Goal: Information Seeking & Learning: Learn about a topic

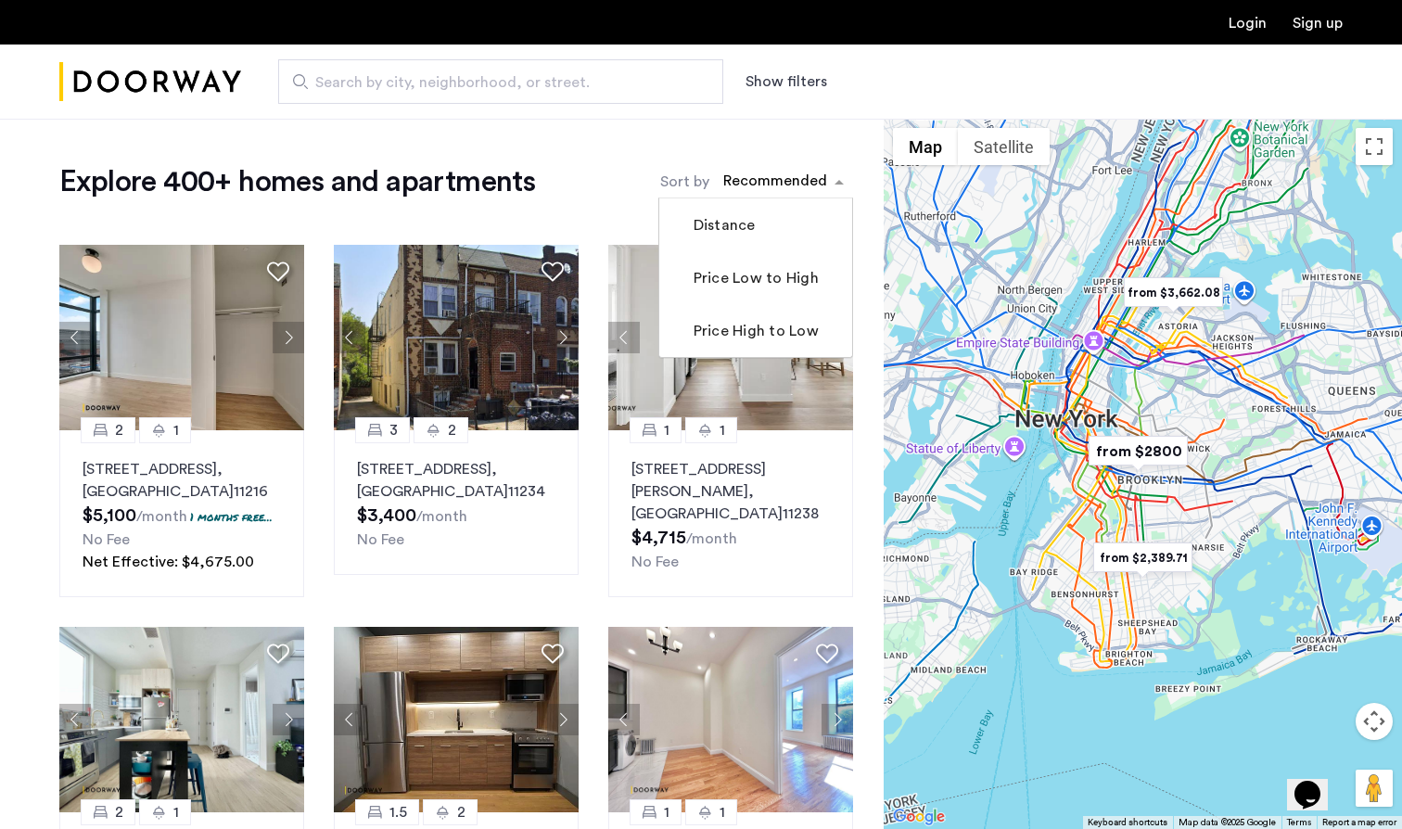
click at [821, 181] on div "sort-apartment" at bounding box center [774, 184] width 109 height 25
click at [755, 275] on label "Price Low to High" at bounding box center [754, 278] width 129 height 22
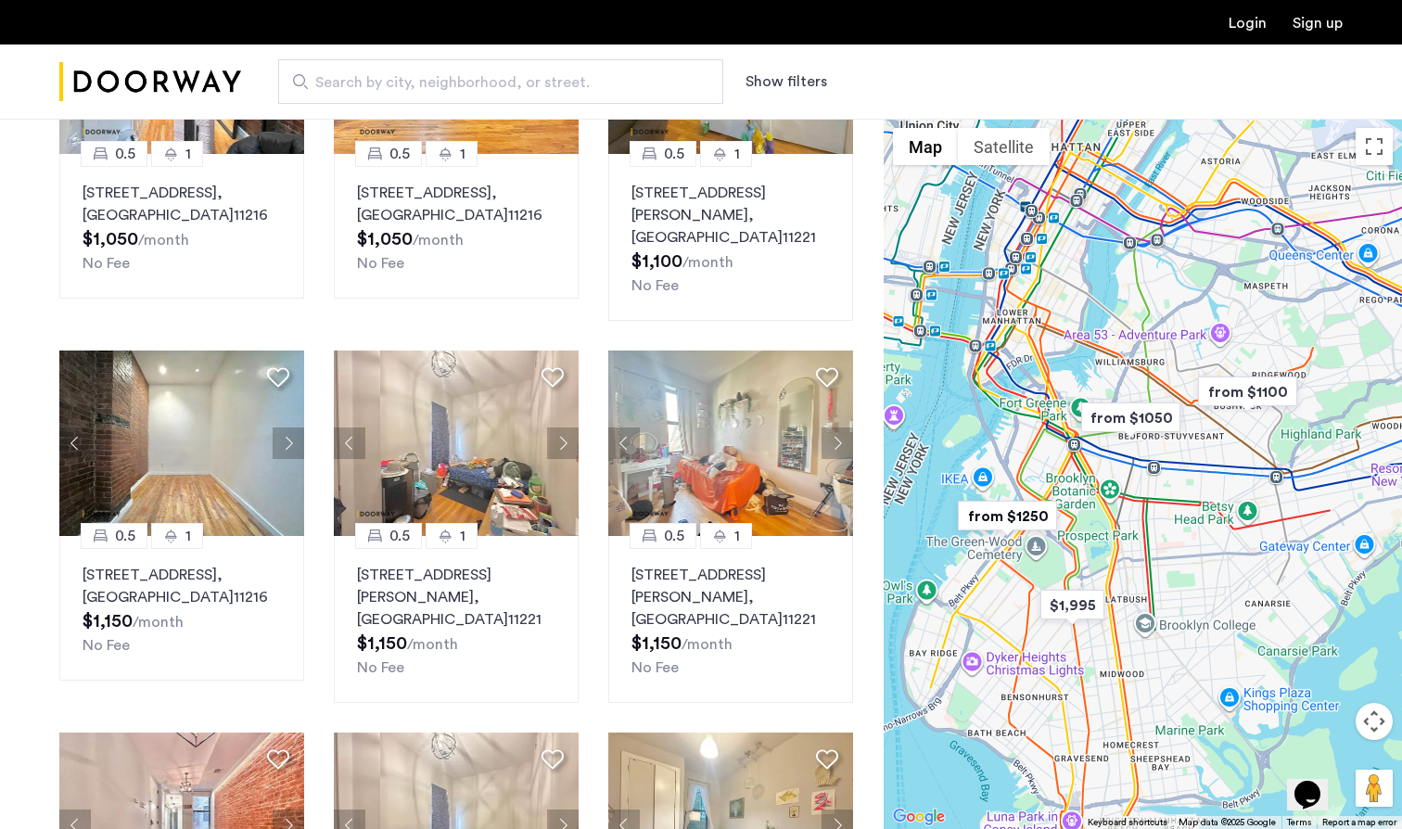
scroll to position [297, 0]
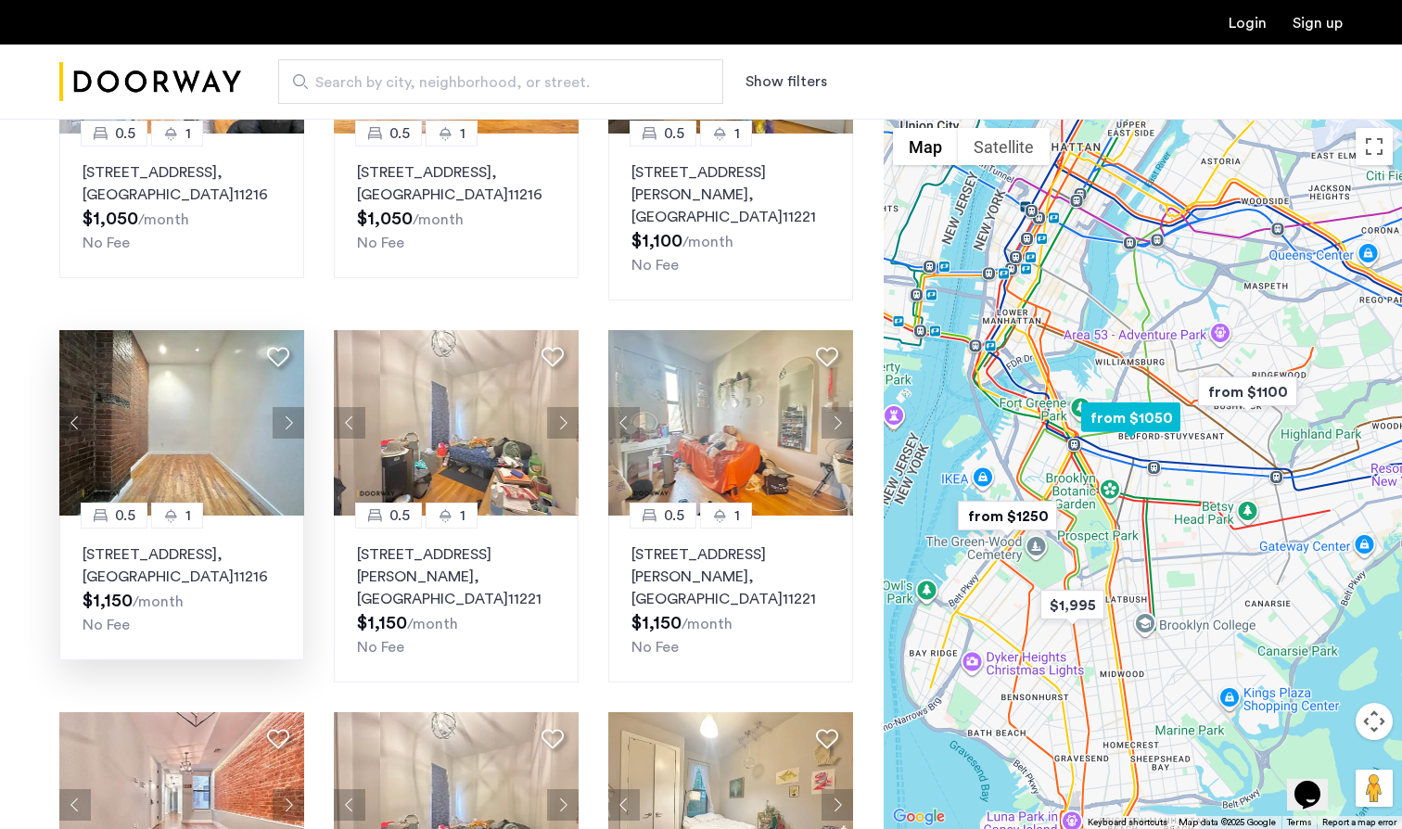
click at [292, 407] on button "Next apartment" at bounding box center [289, 423] width 32 height 32
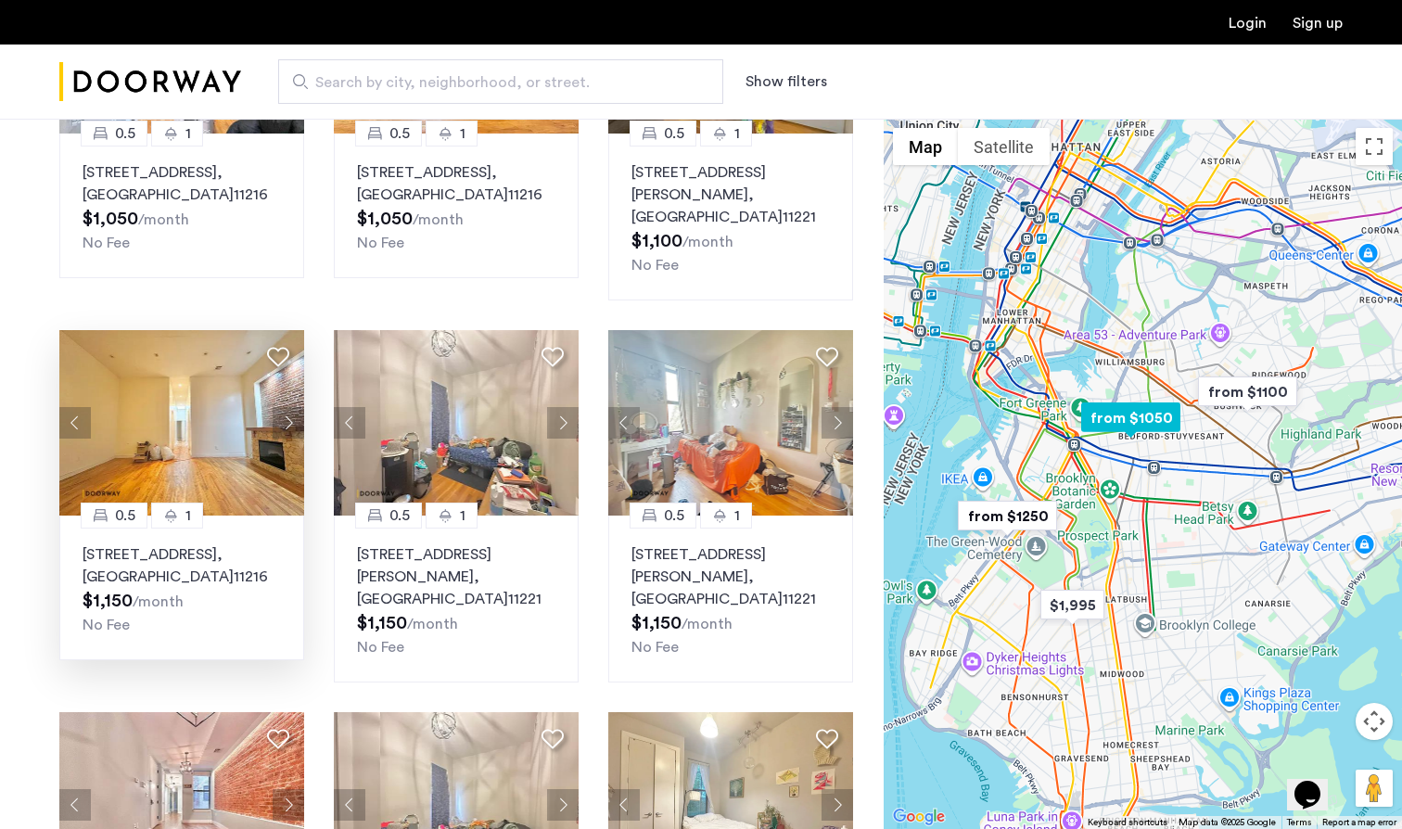
click at [293, 407] on button "Next apartment" at bounding box center [289, 423] width 32 height 32
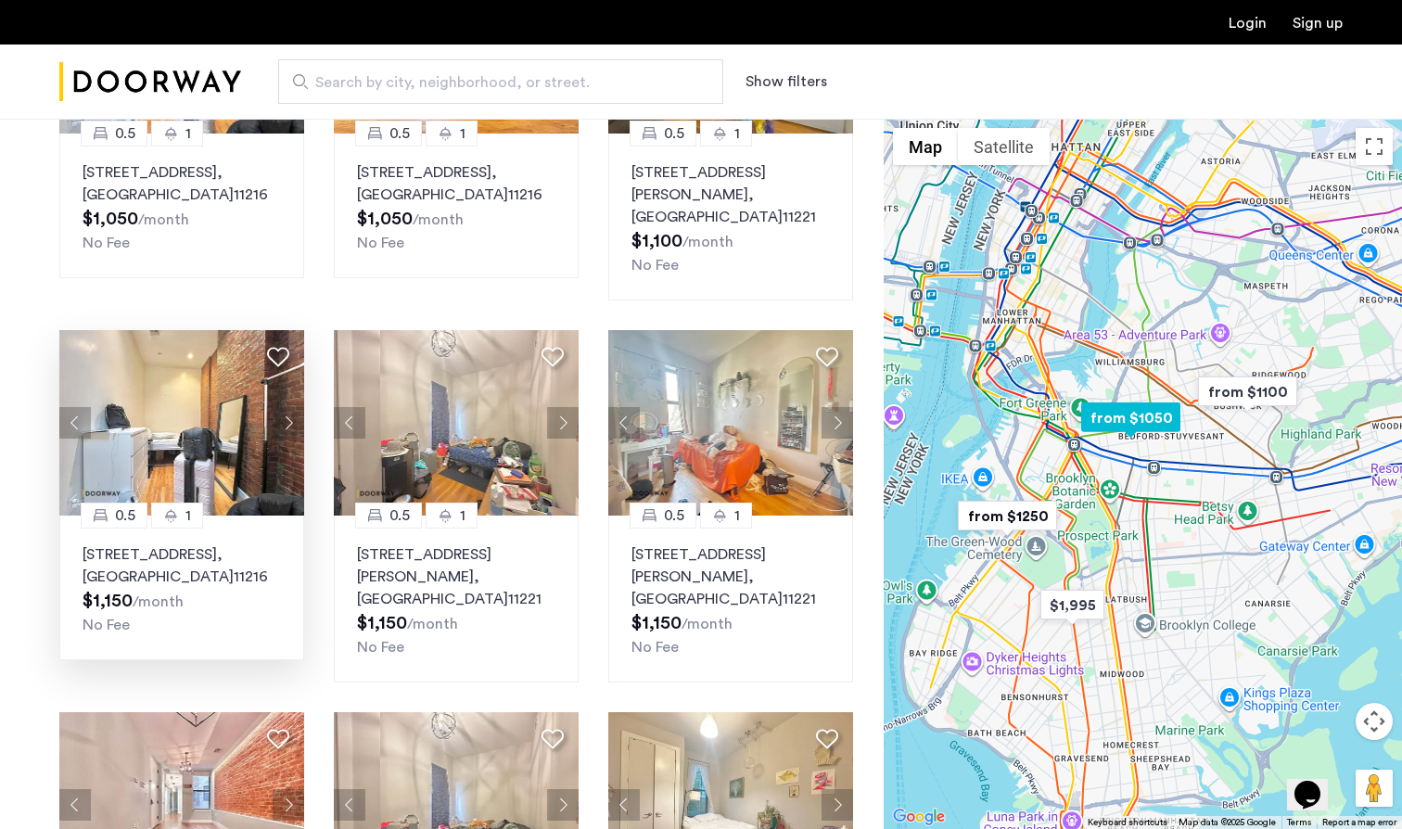
click at [293, 407] on button "Next apartment" at bounding box center [289, 423] width 32 height 32
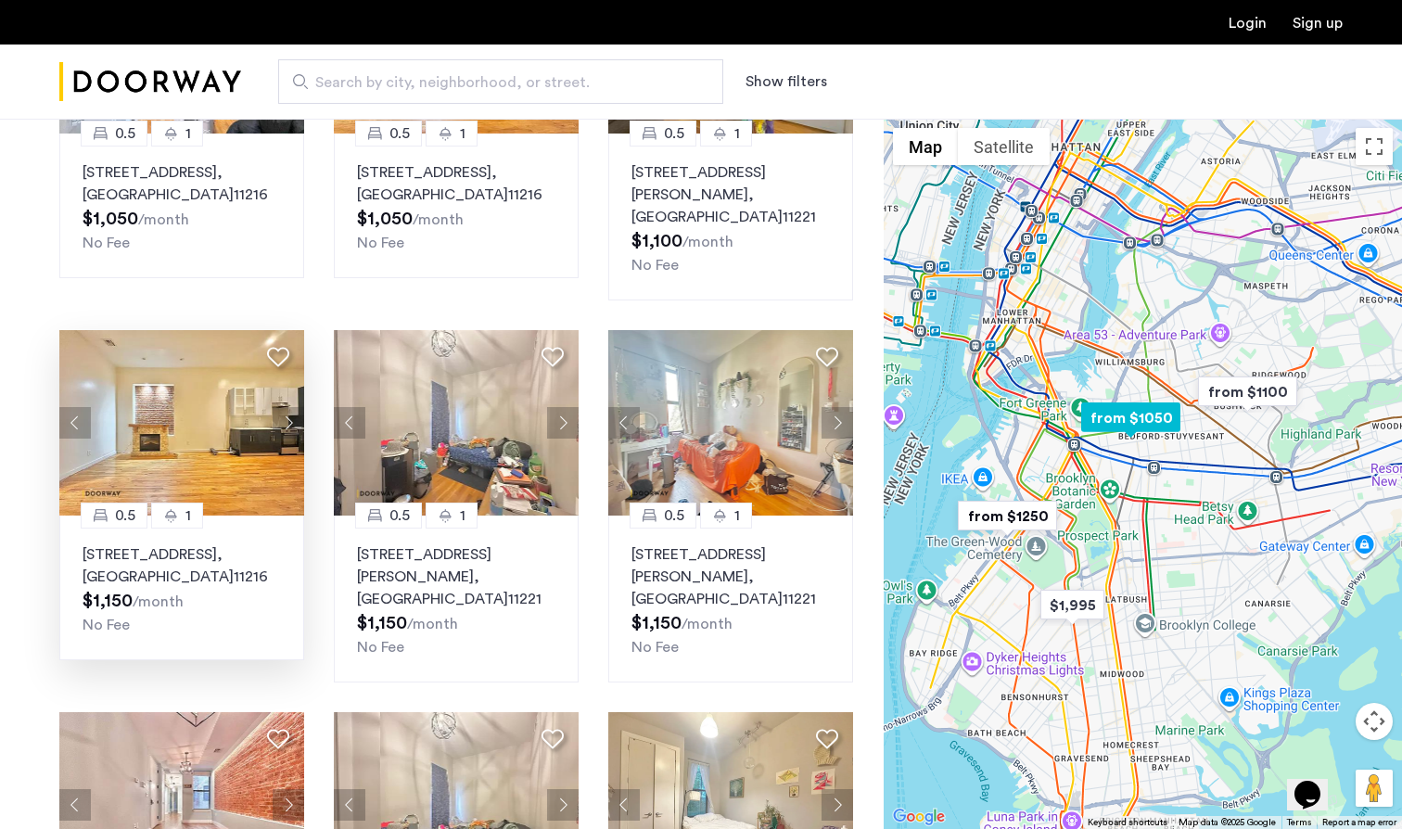
click at [293, 407] on button "Next apartment" at bounding box center [289, 423] width 32 height 32
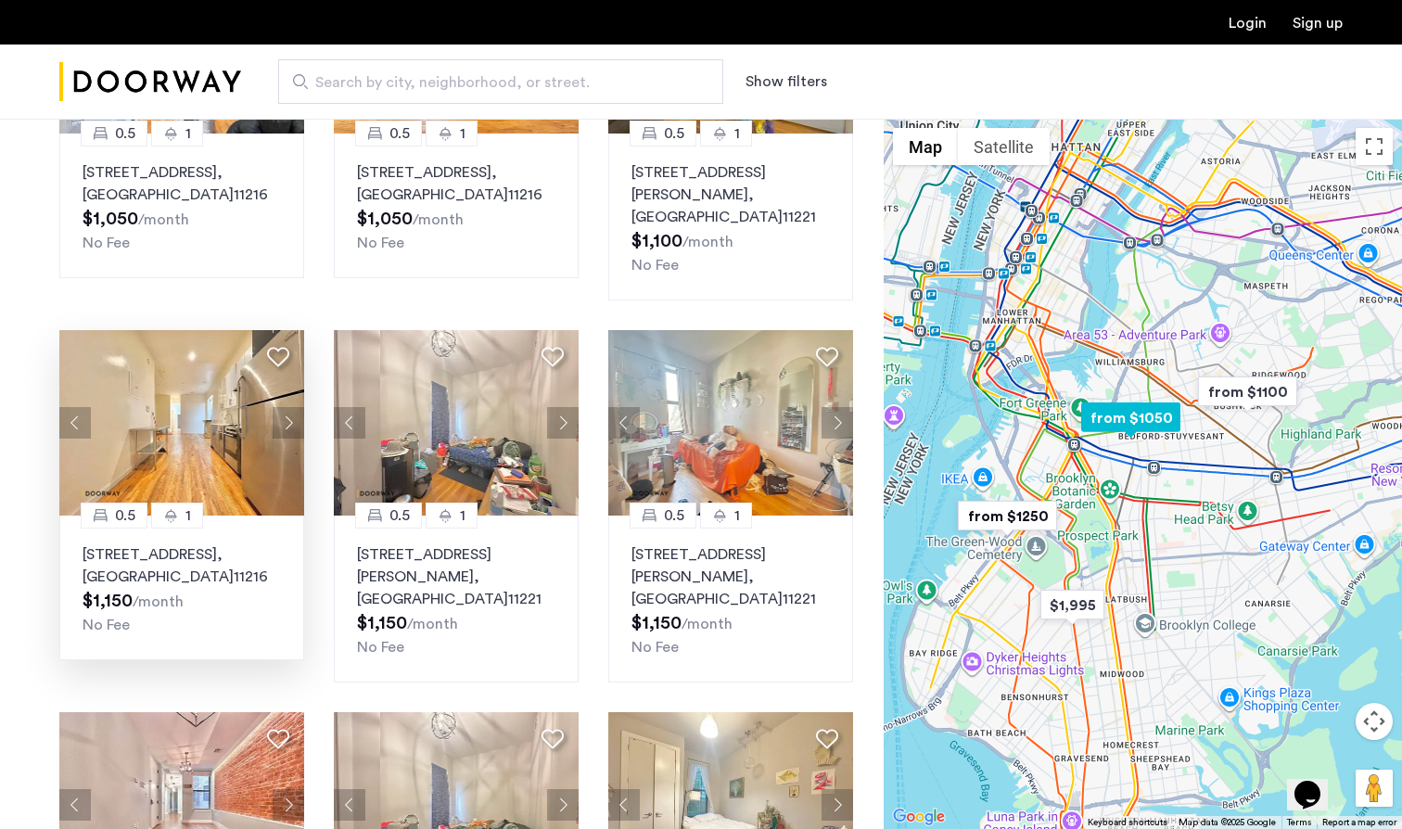
click at [293, 407] on button "Next apartment" at bounding box center [289, 423] width 32 height 32
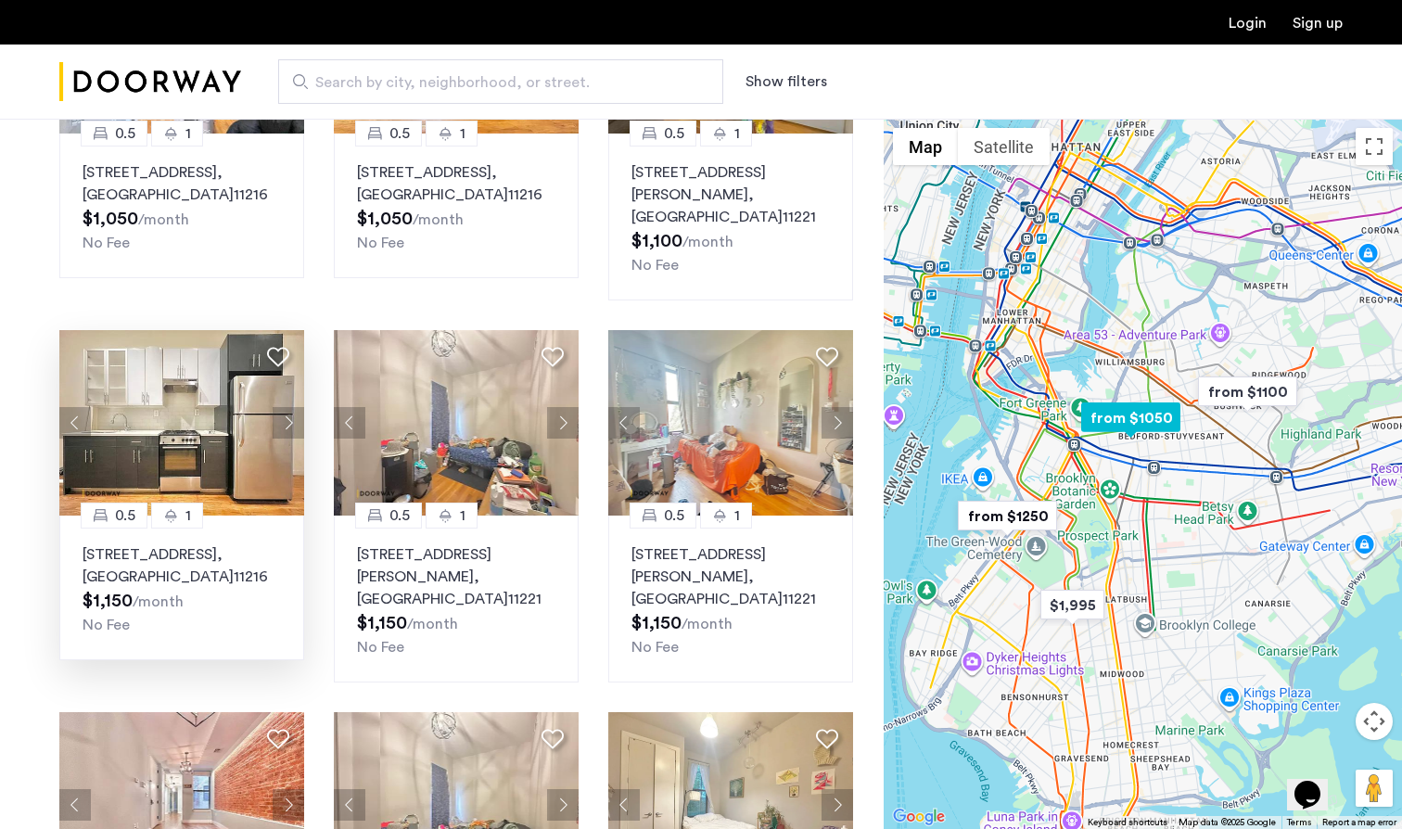
click at [293, 407] on button "Next apartment" at bounding box center [289, 423] width 32 height 32
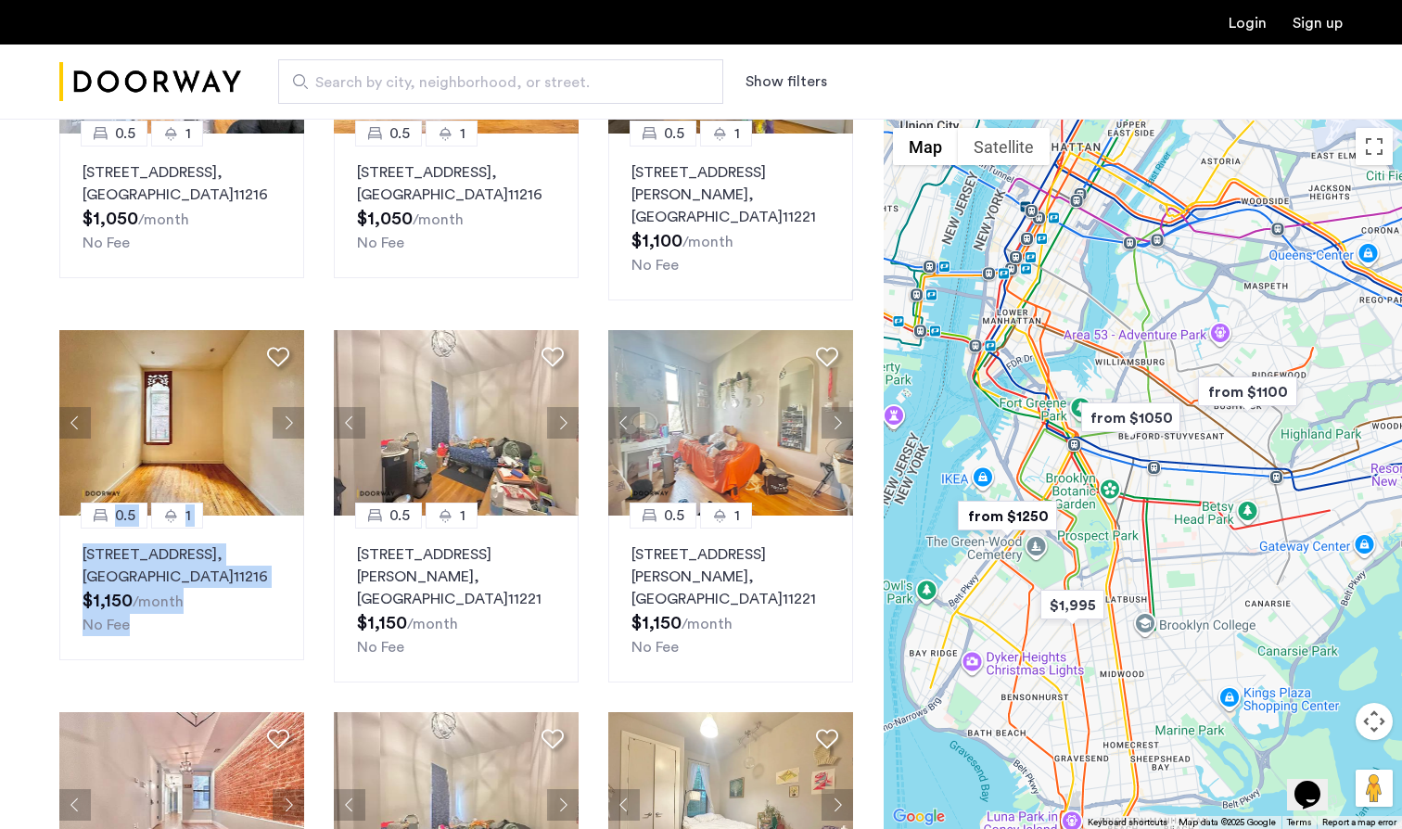
click at [773, 75] on button "Show filters" at bounding box center [786, 81] width 82 height 22
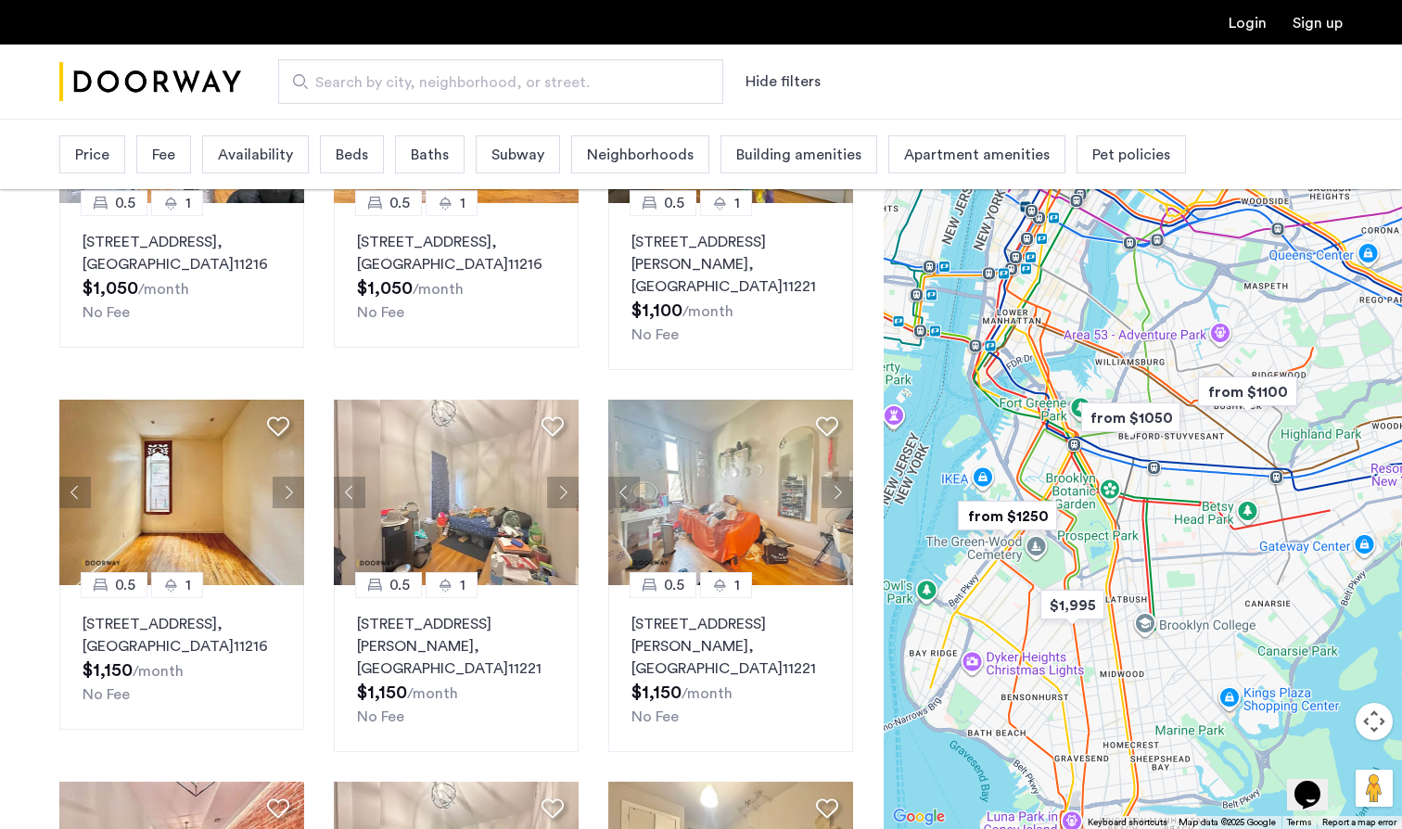
click at [424, 147] on span "Baths" at bounding box center [430, 155] width 38 height 22
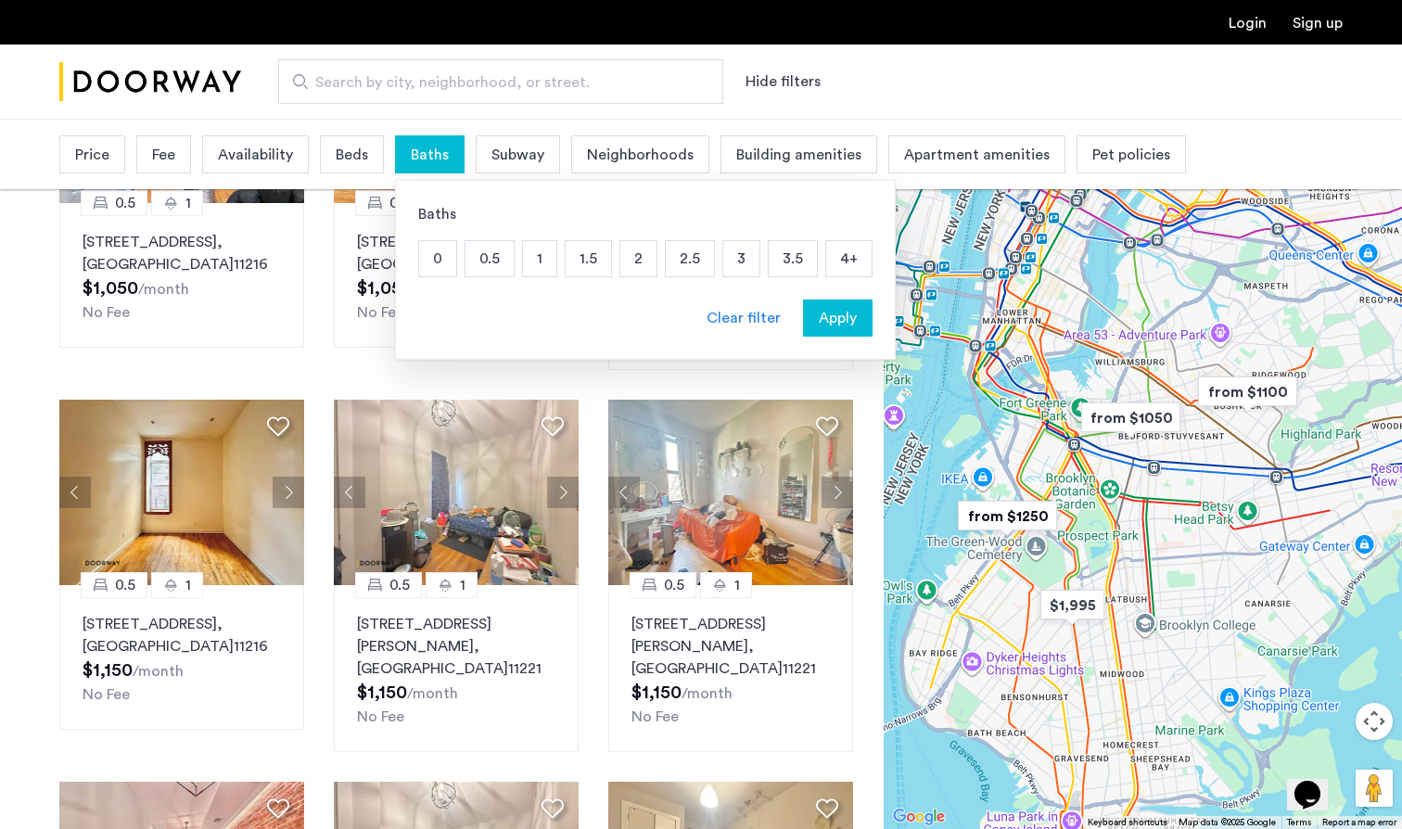
click at [424, 147] on span "Baths" at bounding box center [430, 155] width 38 height 22
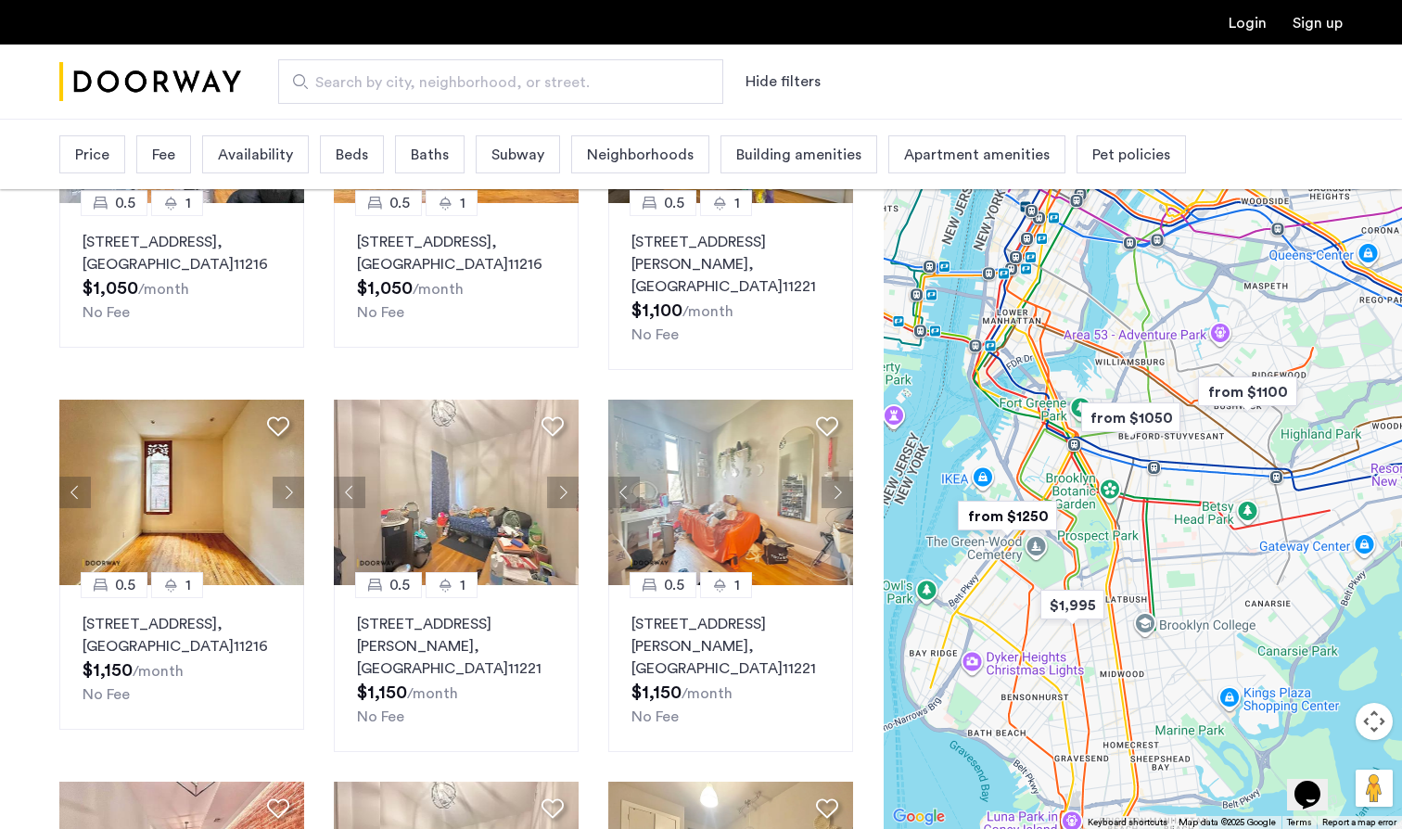
click at [904, 148] on span "Apartment amenities" at bounding box center [977, 155] width 146 height 22
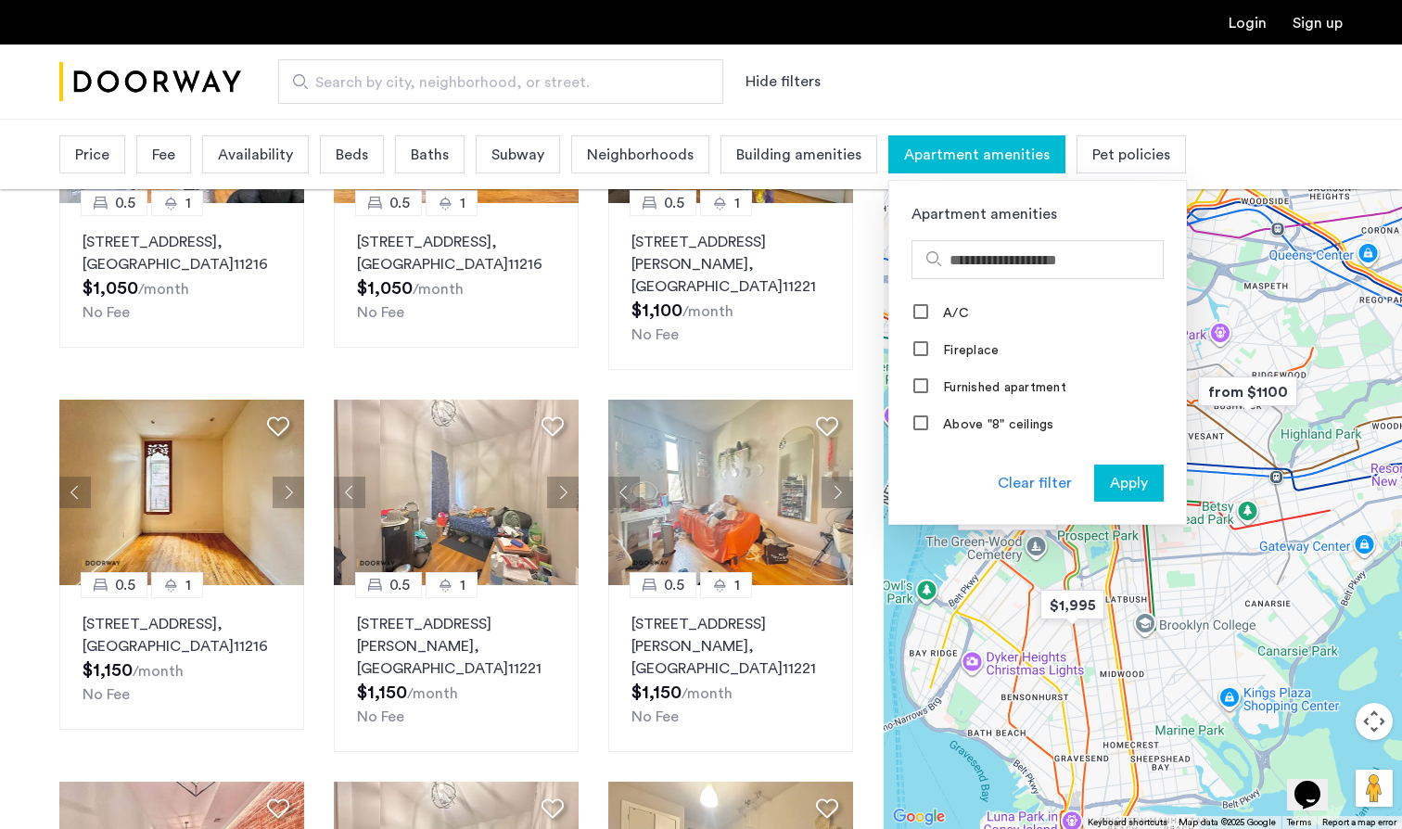
click at [904, 148] on span "Apartment amenities" at bounding box center [977, 155] width 146 height 22
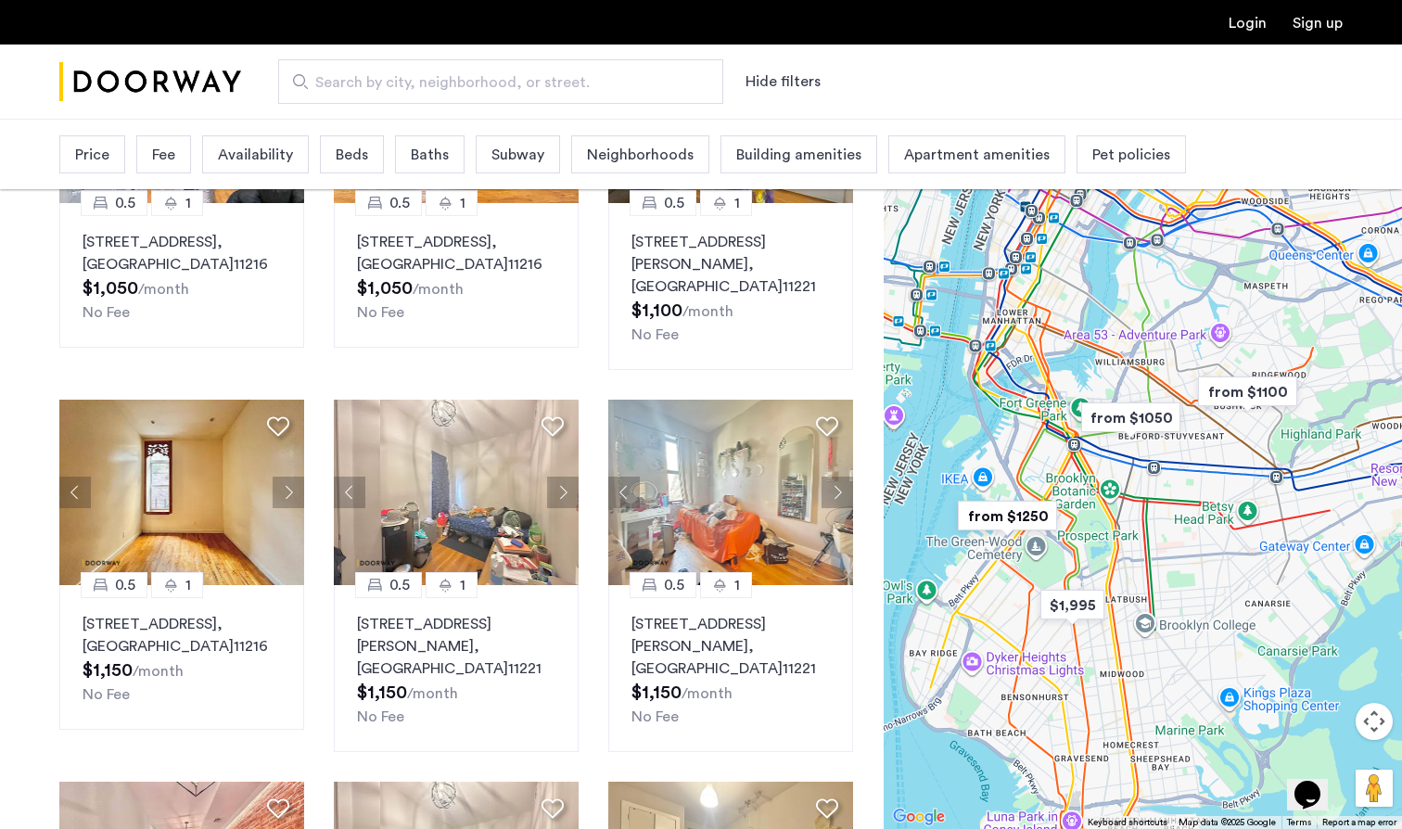
click at [302, 153] on div "Availability" at bounding box center [255, 154] width 107 height 38
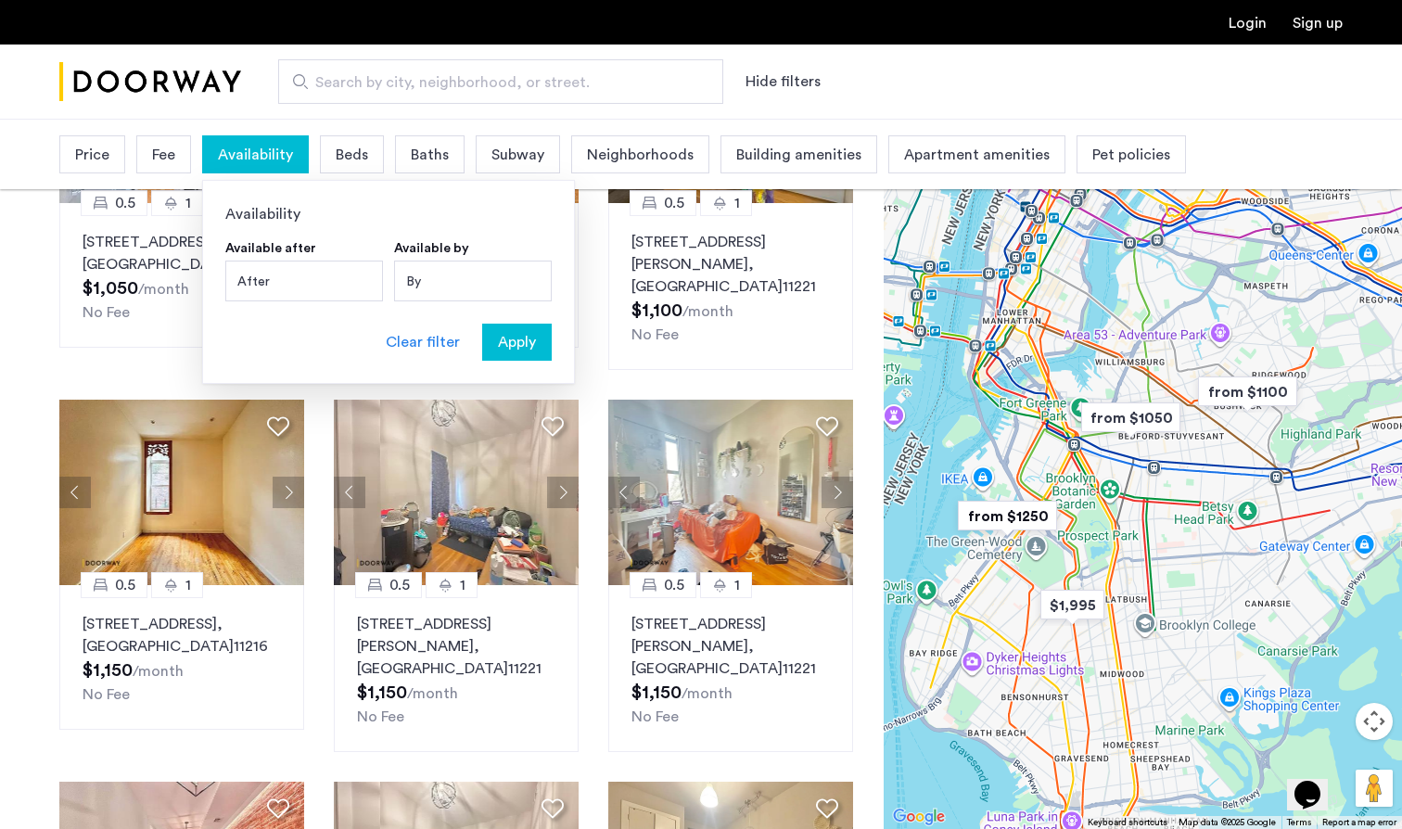
click at [302, 153] on div "Availability" at bounding box center [255, 154] width 107 height 38
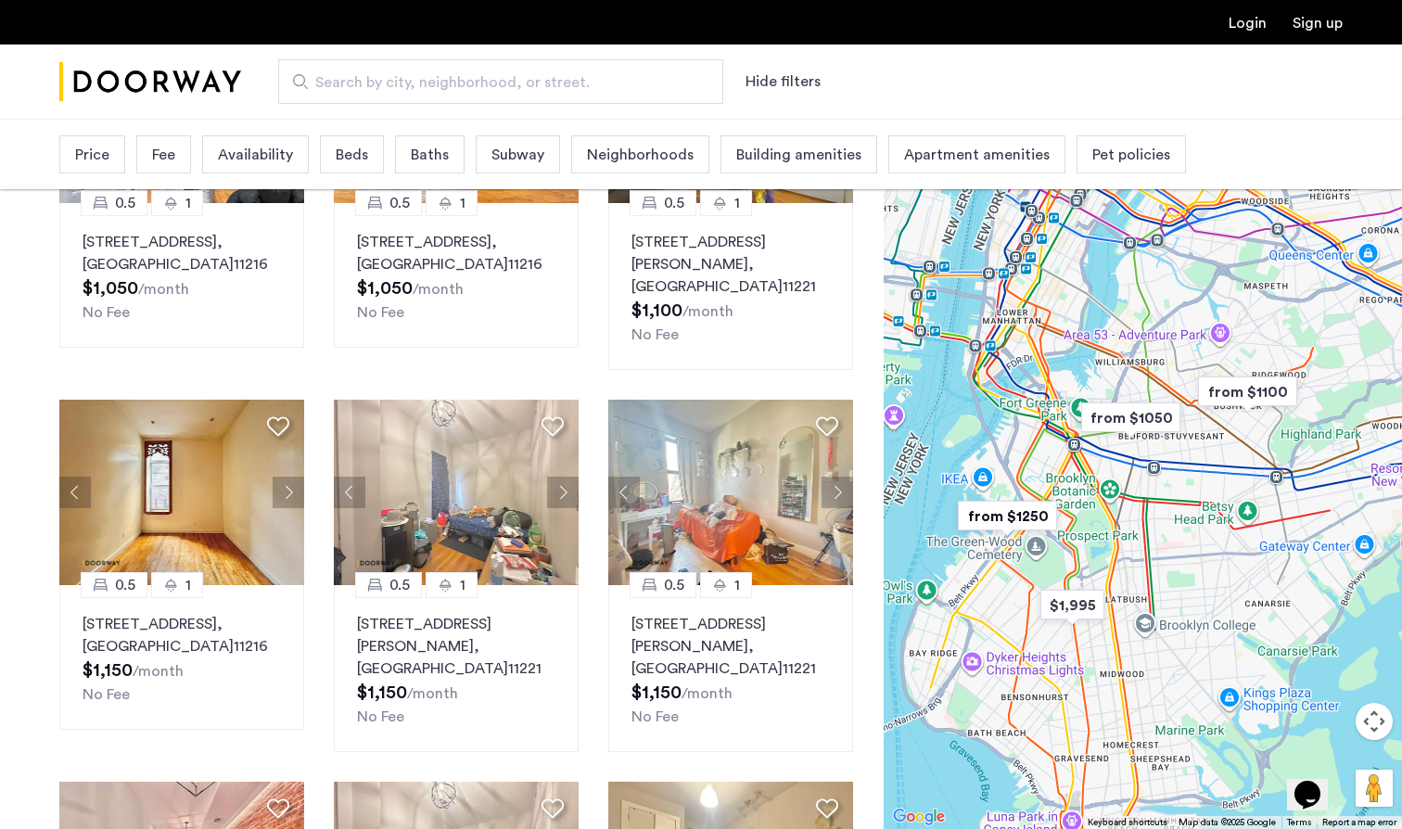
click at [109, 147] on div "Price" at bounding box center [92, 154] width 66 height 38
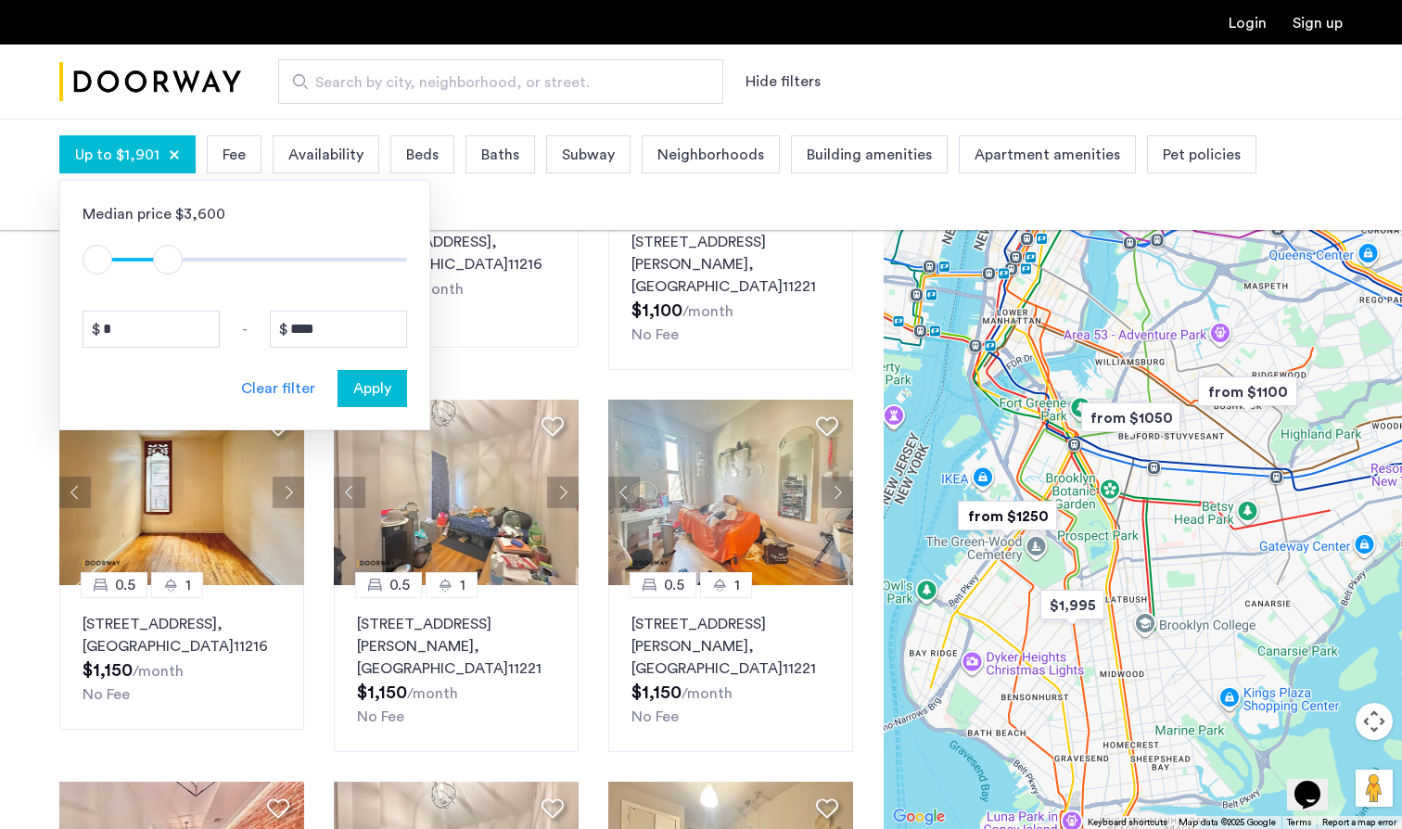
type input "****"
drag, startPoint x: 395, startPoint y: 261, endPoint x: 171, endPoint y: 262, distance: 224.4
click at [171, 262] on span "ngx-slider-max" at bounding box center [172, 260] width 30 height 30
click at [369, 397] on span "Apply" at bounding box center [372, 388] width 38 height 22
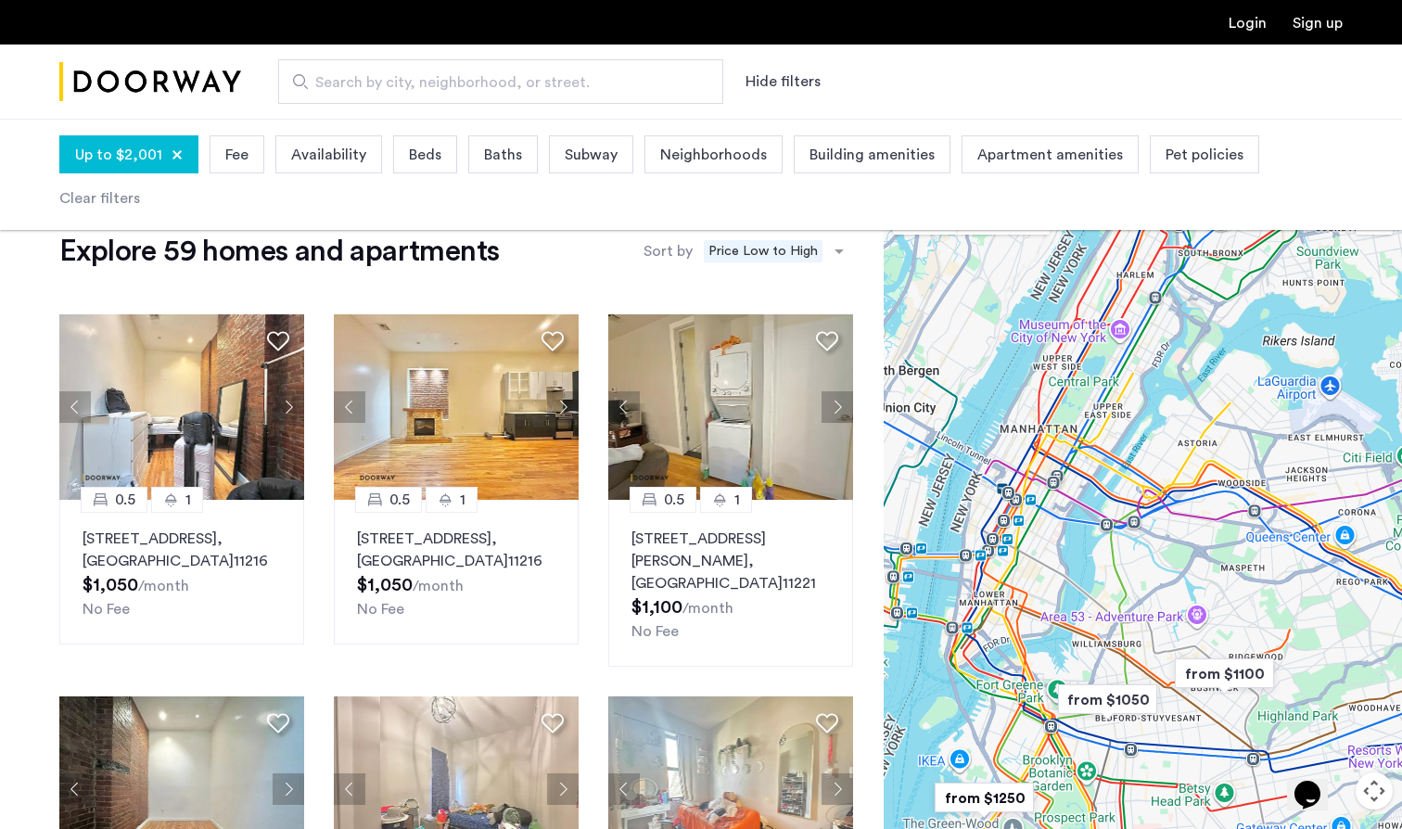
drag, startPoint x: 1152, startPoint y: 329, endPoint x: 1095, endPoint y: 562, distance: 239.7
click at [1095, 562] on div at bounding box center [1143, 543] width 518 height 710
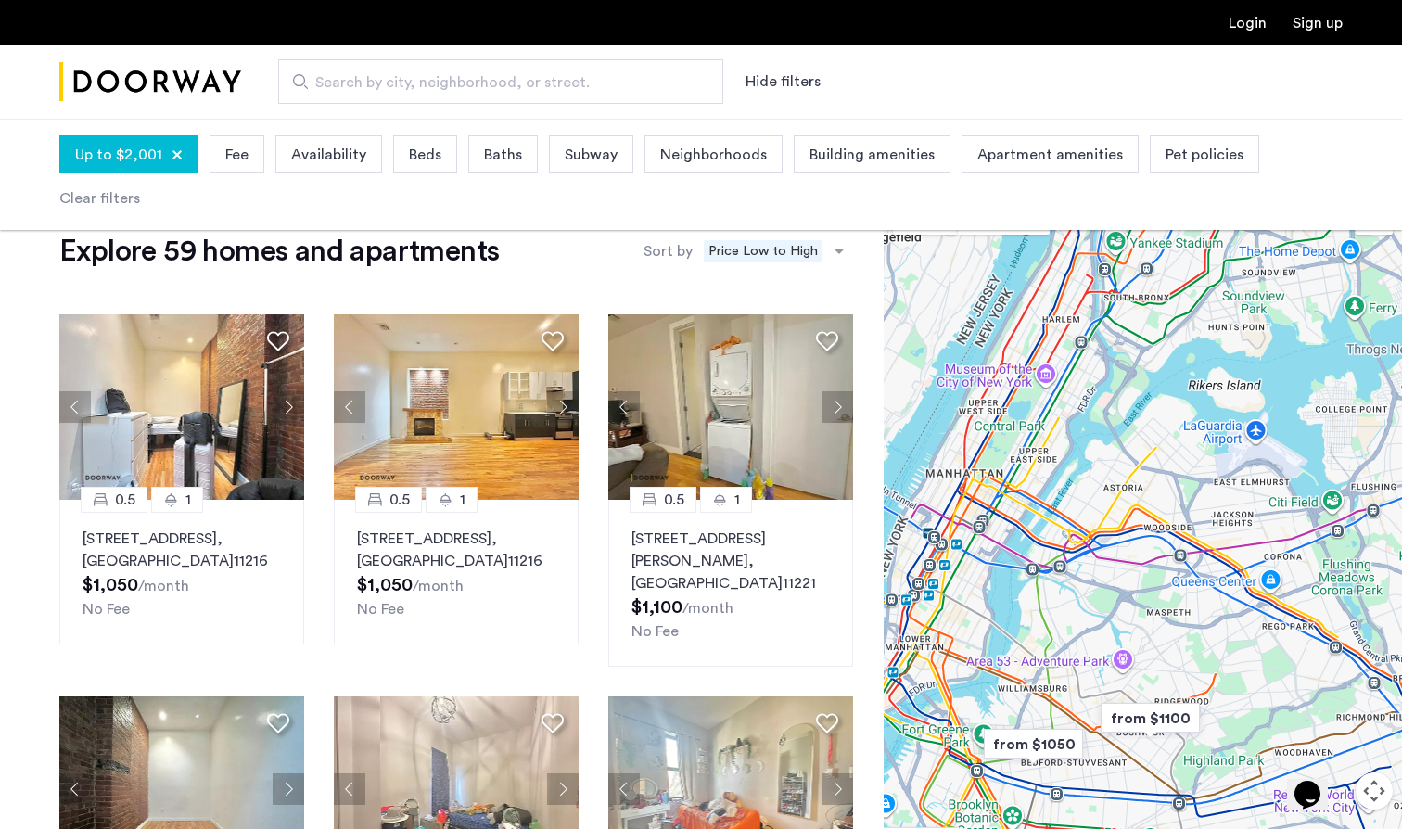
drag, startPoint x: 1167, startPoint y: 427, endPoint x: 1168, endPoint y: 597, distance: 169.7
click at [1168, 597] on div at bounding box center [1143, 543] width 518 height 710
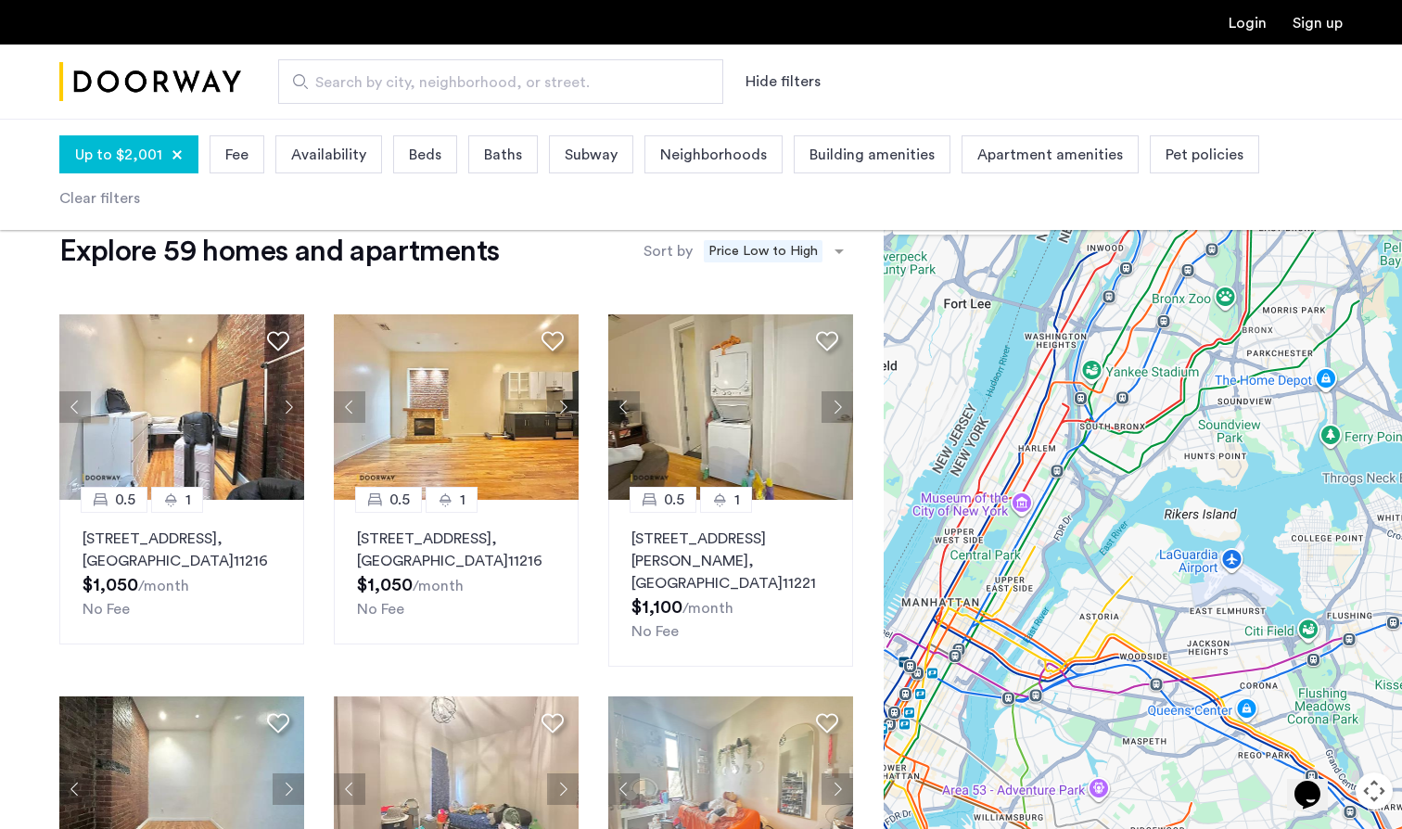
drag, startPoint x: 1168, startPoint y: 597, endPoint x: 1137, endPoint y: 291, distance: 307.6
click at [1137, 291] on div at bounding box center [1143, 543] width 518 height 710
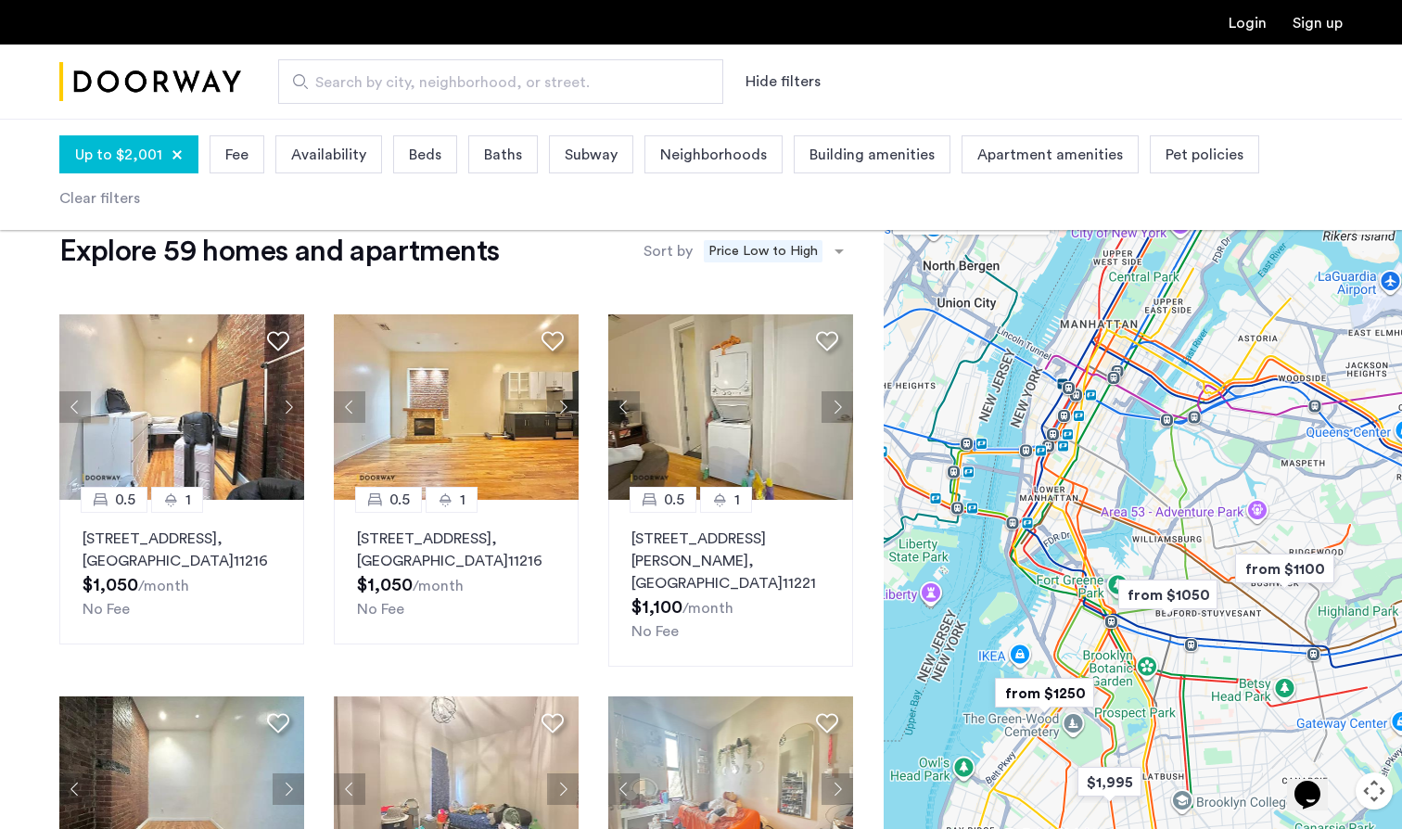
drag, startPoint x: 1144, startPoint y: 284, endPoint x: 1328, endPoint y: 10, distance: 329.4
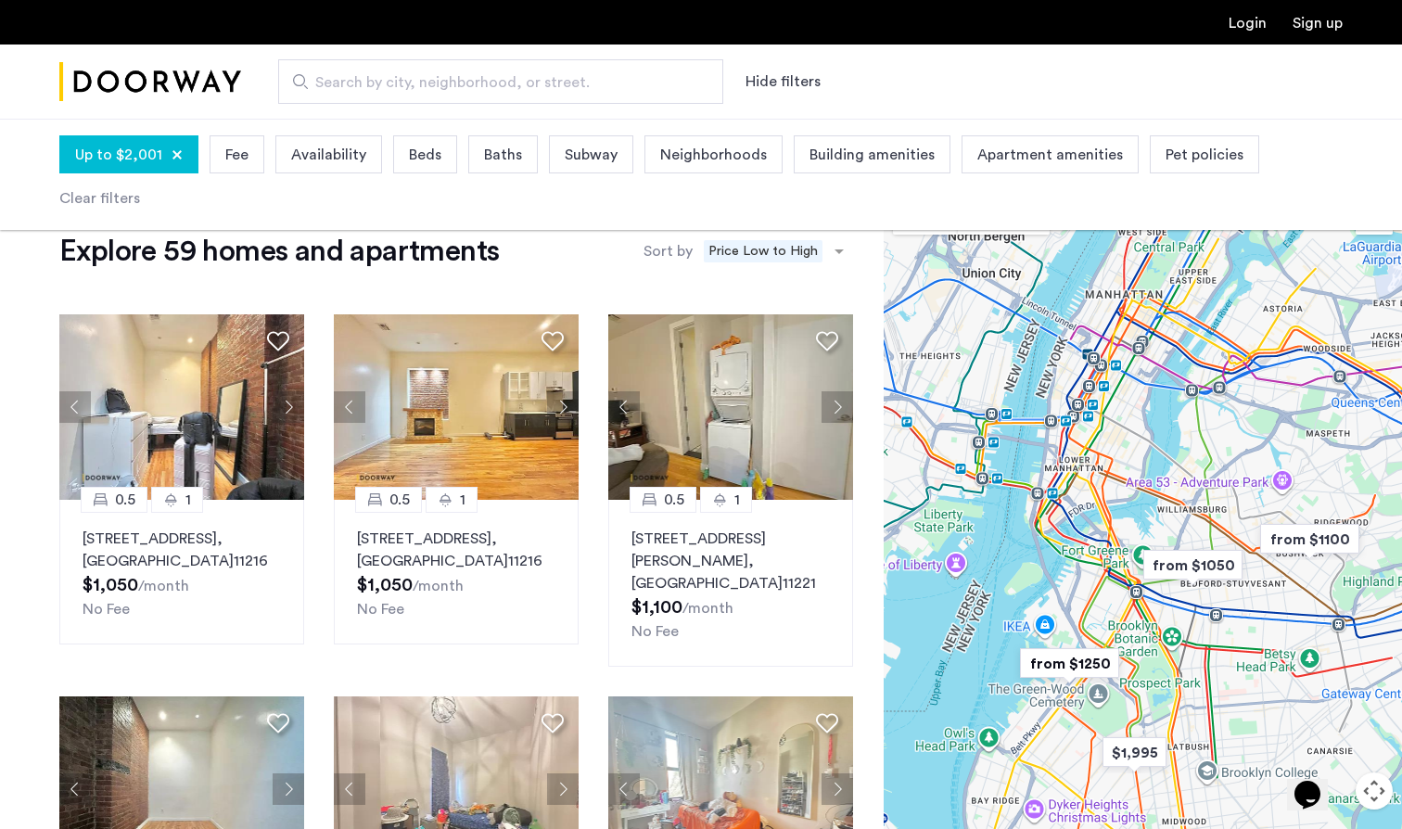
drag, startPoint x: 1209, startPoint y: 400, endPoint x: 1209, endPoint y: 356, distance: 43.6
click at [1209, 389] on div at bounding box center [1143, 543] width 518 height 710
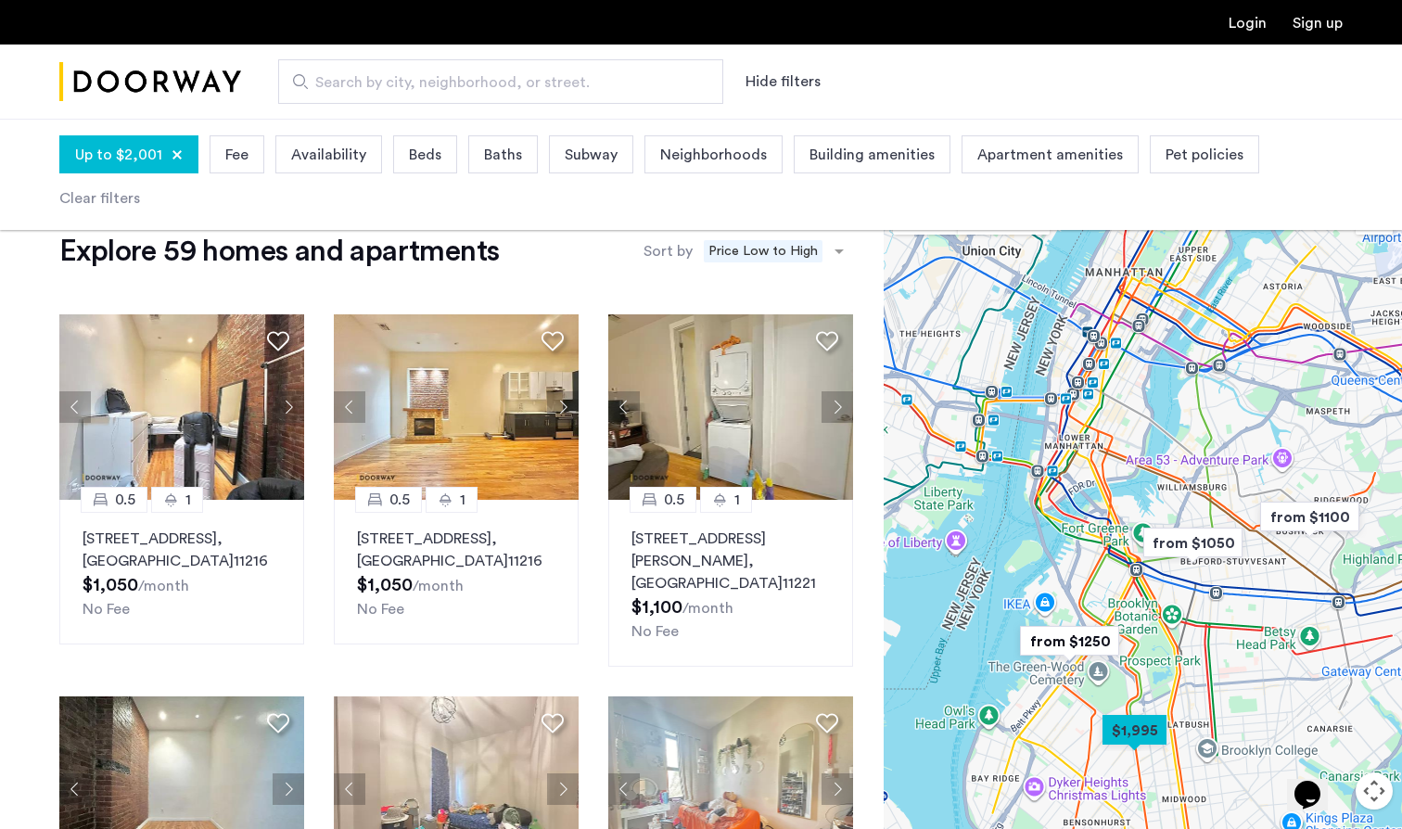
click at [1088, 643] on img "from $1250" at bounding box center [1069, 641] width 114 height 42
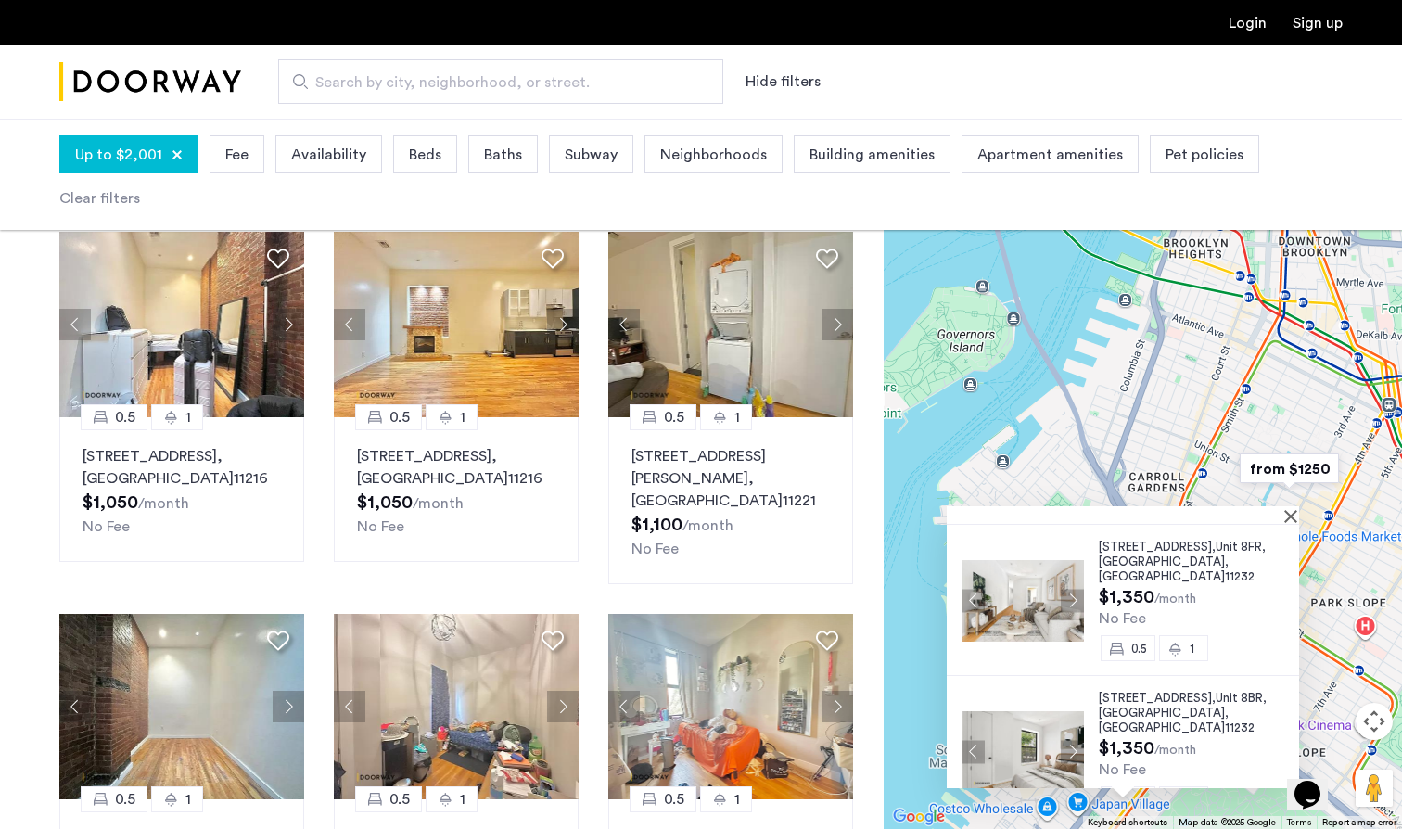
scroll to position [108, 0]
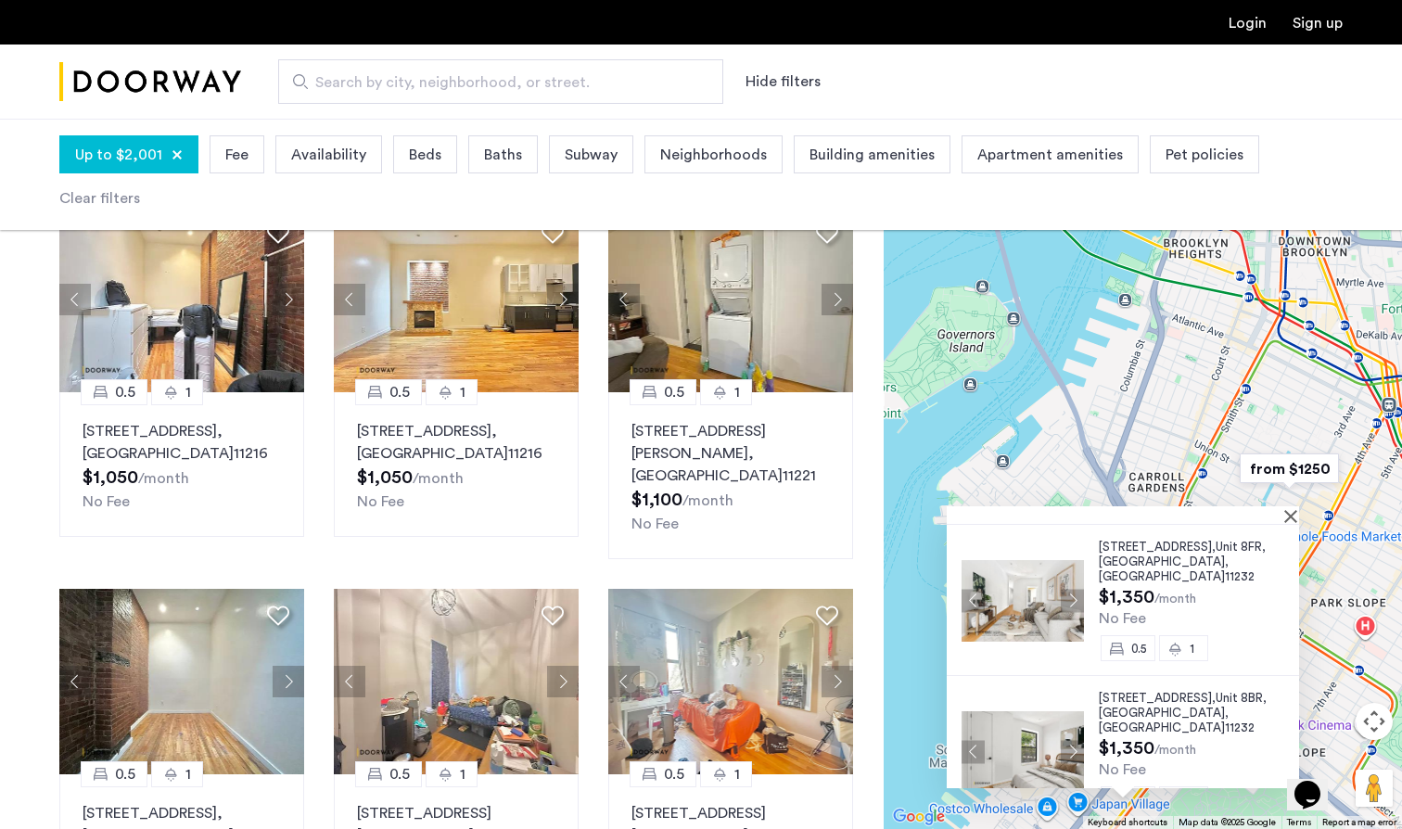
click at [1126, 692] on span "122 29th Street," at bounding box center [1157, 698] width 117 height 12
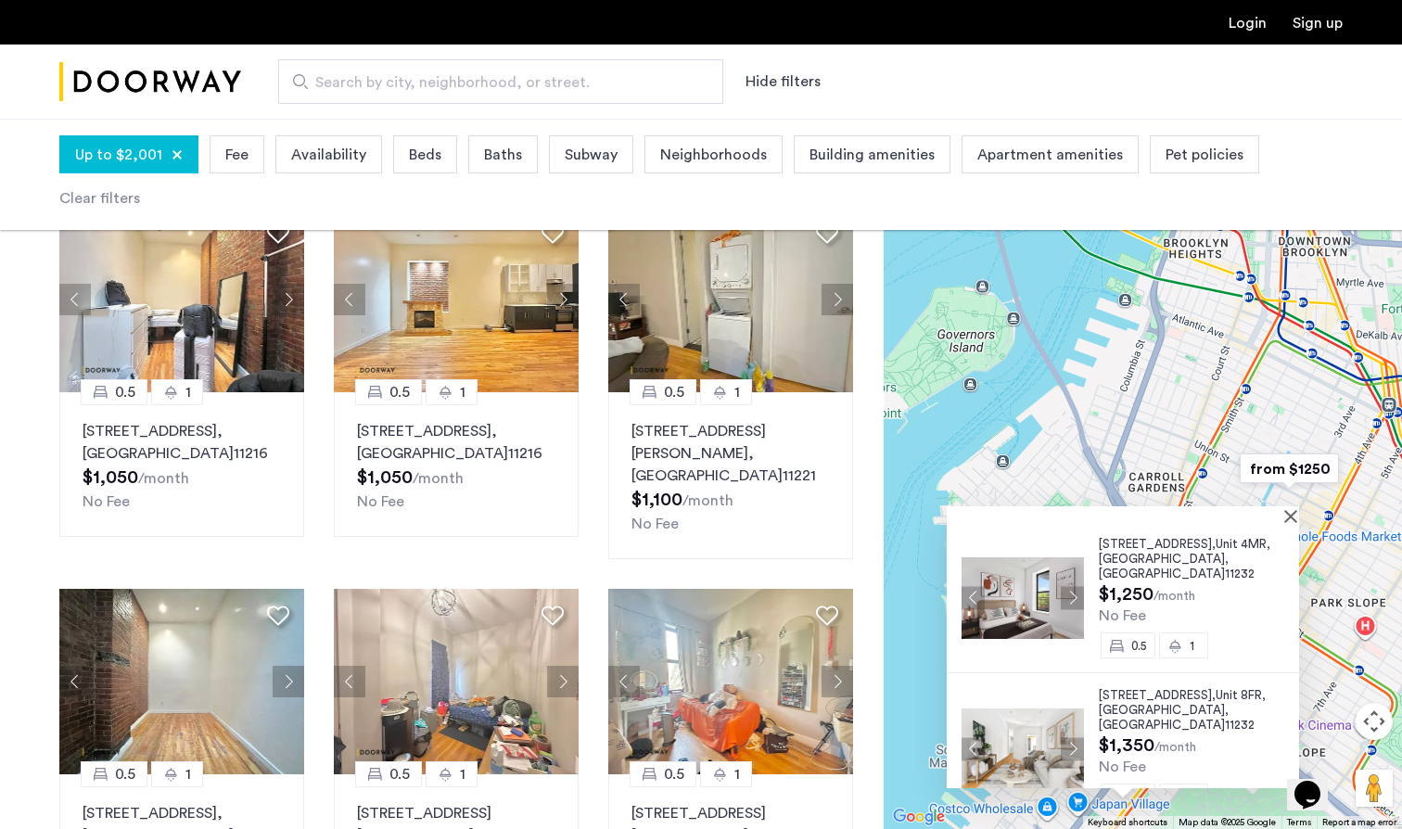
click at [1225, 553] on span "Brooklyn" at bounding box center [1162, 559] width 126 height 12
click at [1297, 515] on button "Close" at bounding box center [1294, 515] width 13 height 13
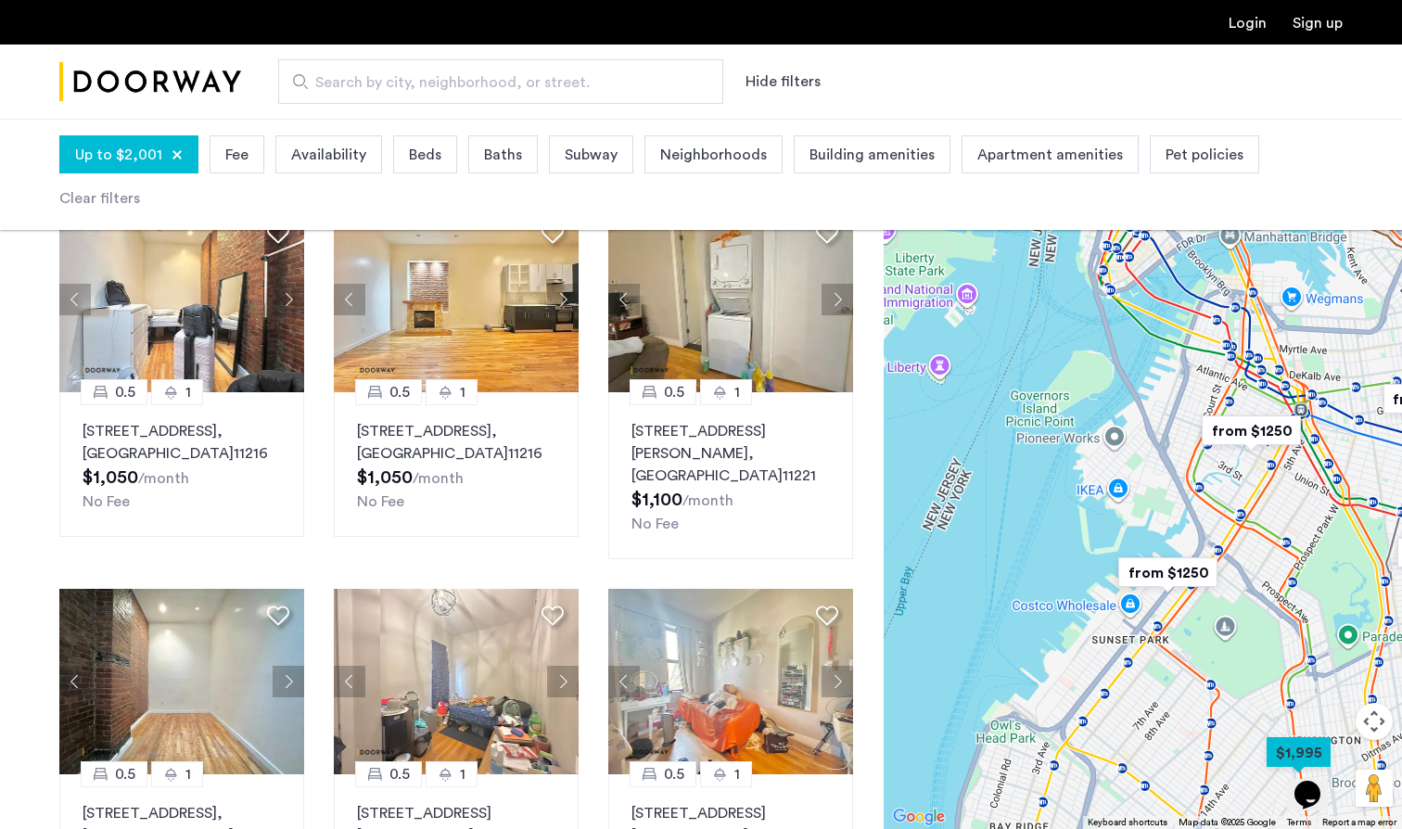
click at [1160, 574] on img "from $1250" at bounding box center [1168, 573] width 114 height 42
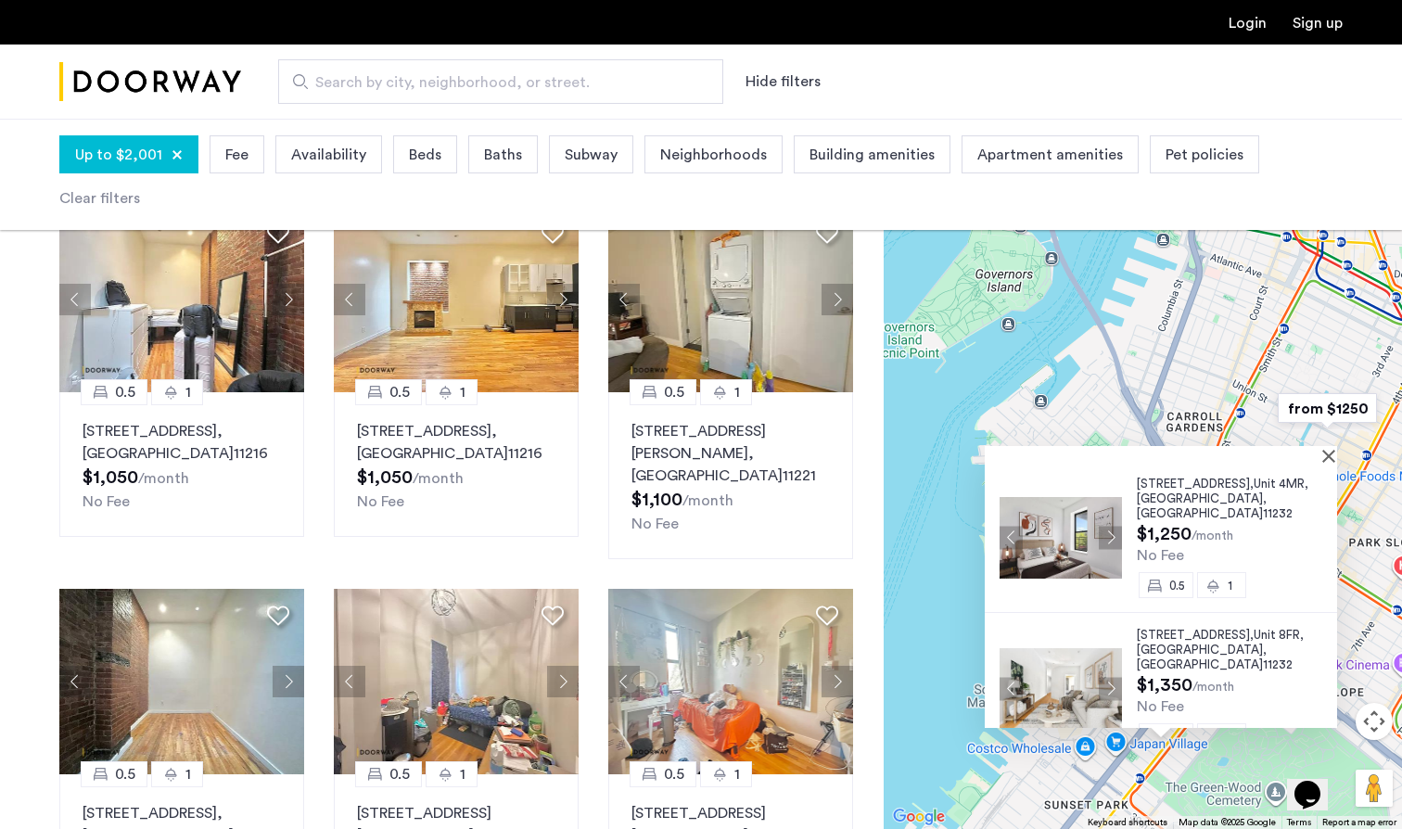
click at [1175, 480] on span "122 29th Street," at bounding box center [1195, 483] width 117 height 12
click at [1336, 452] on button "Close" at bounding box center [1332, 455] width 13 height 13
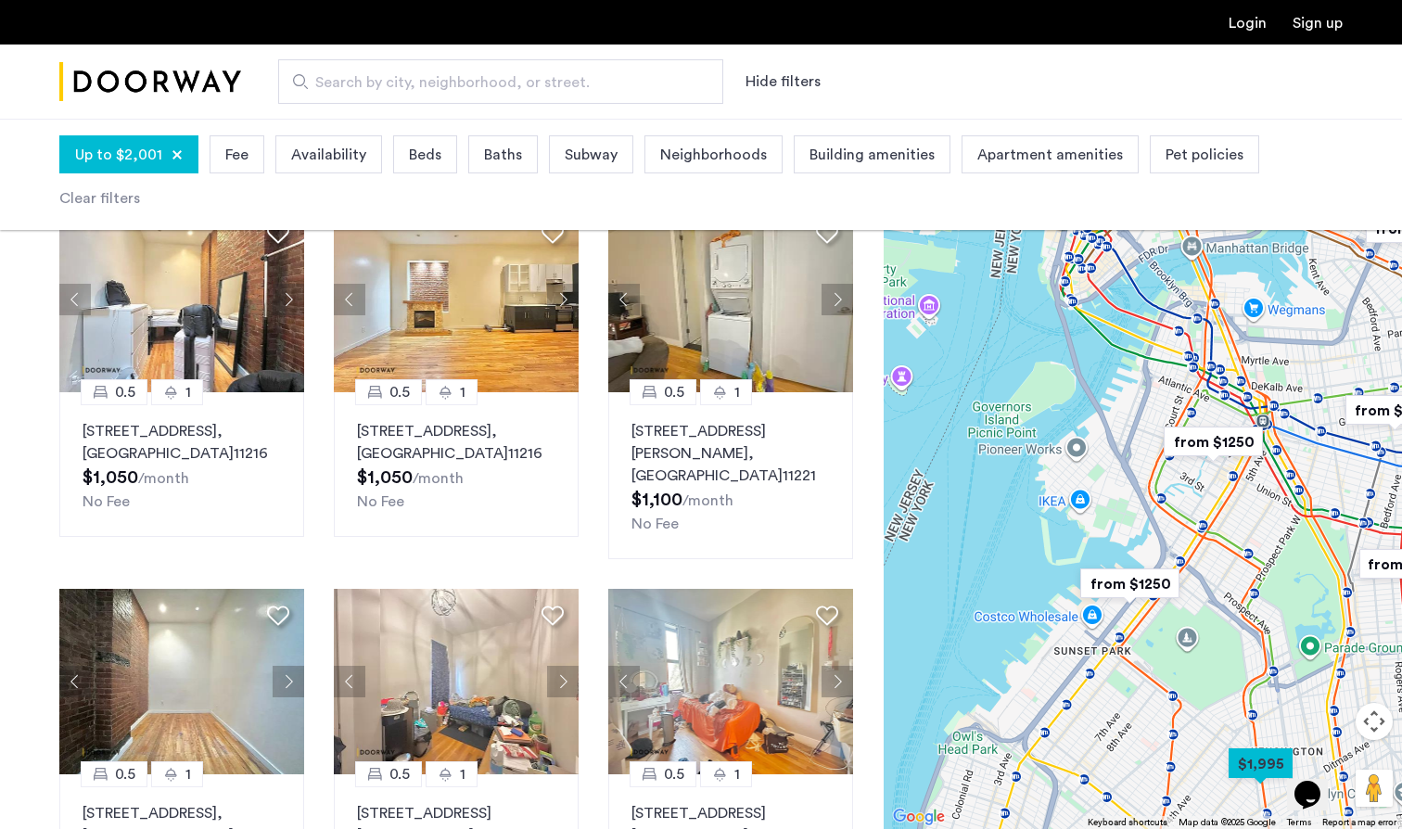
drag, startPoint x: 1316, startPoint y: 459, endPoint x: 1176, endPoint y: 491, distance: 143.7
click at [1176, 491] on div at bounding box center [1143, 474] width 518 height 710
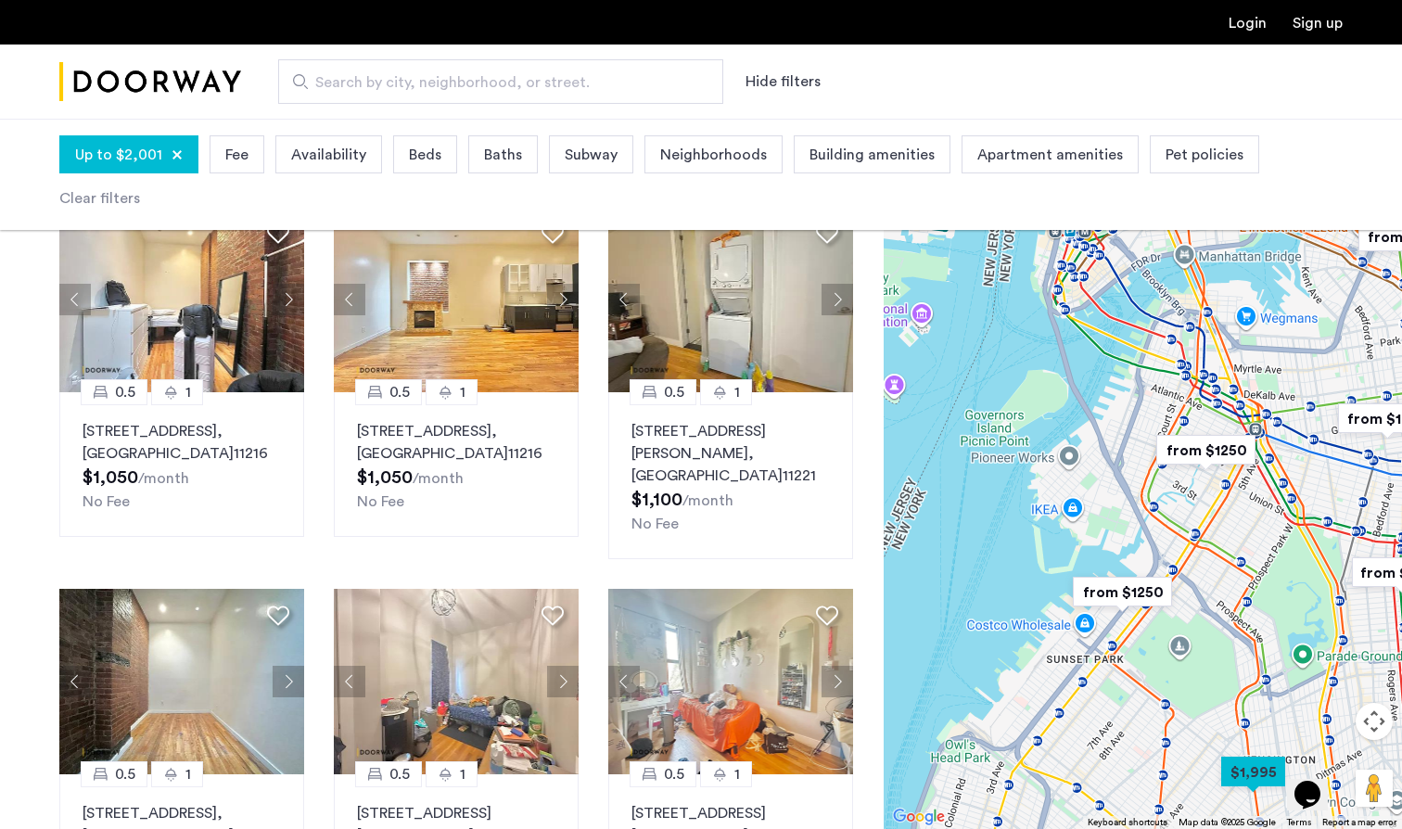
click at [1128, 584] on img "from $1250" at bounding box center [1122, 592] width 114 height 42
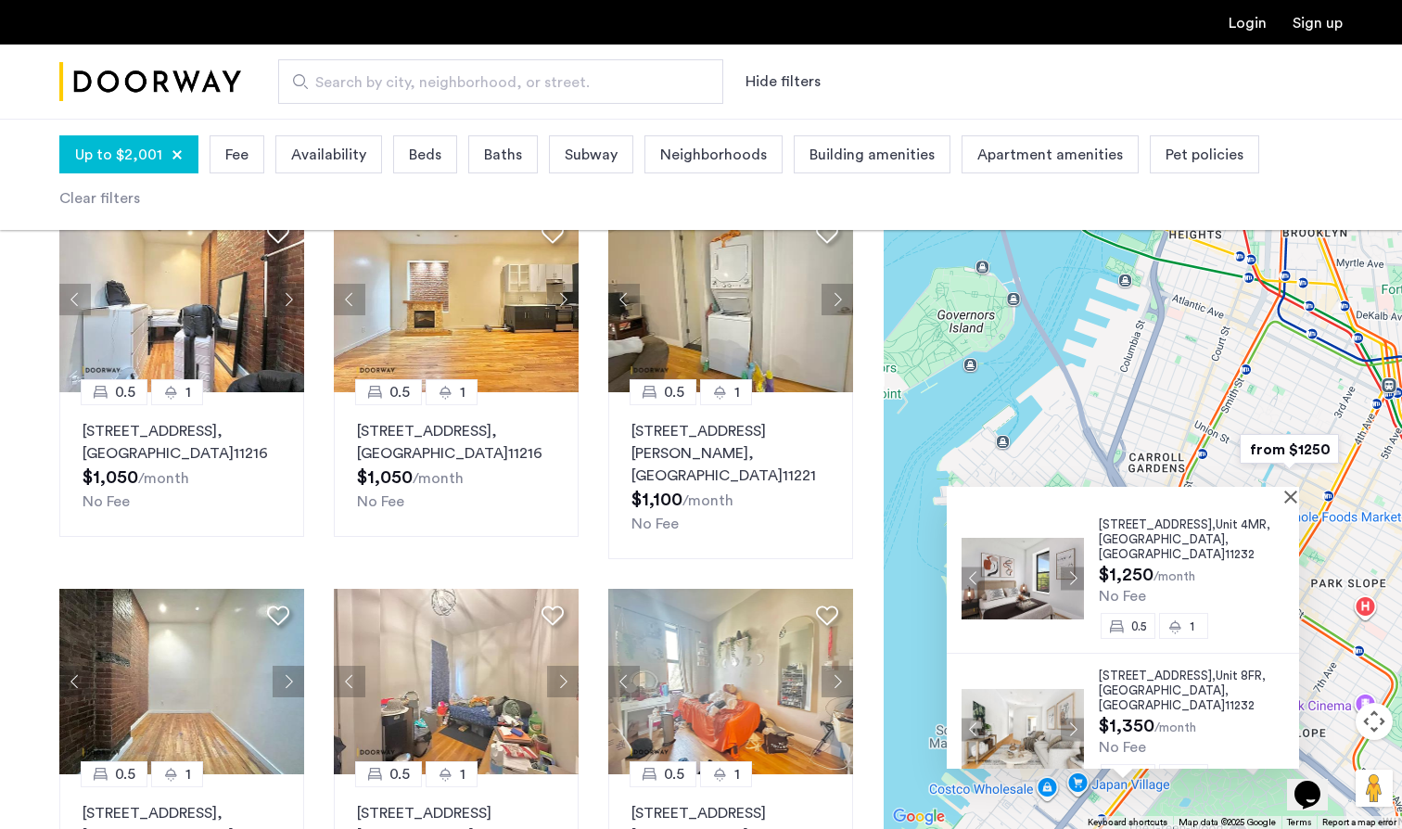
click at [1274, 461] on img "from $1250" at bounding box center [1289, 449] width 114 height 42
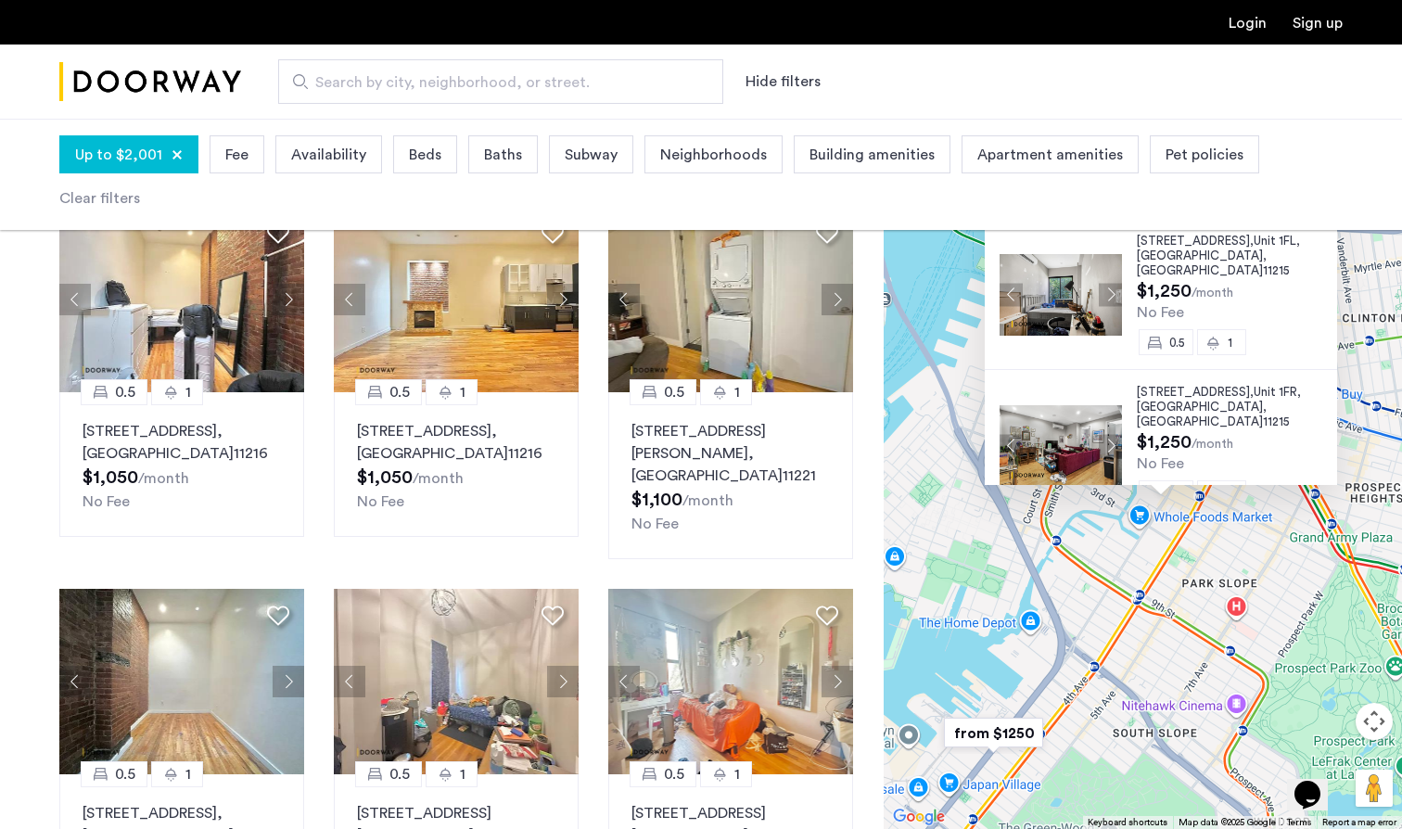
click at [1253, 386] on span "Unit 1FR," at bounding box center [1276, 392] width 47 height 12
click at [1253, 235] on span "Unit 1FL," at bounding box center [1276, 241] width 46 height 12
click at [1335, 209] on button "Close" at bounding box center [1332, 212] width 13 height 13
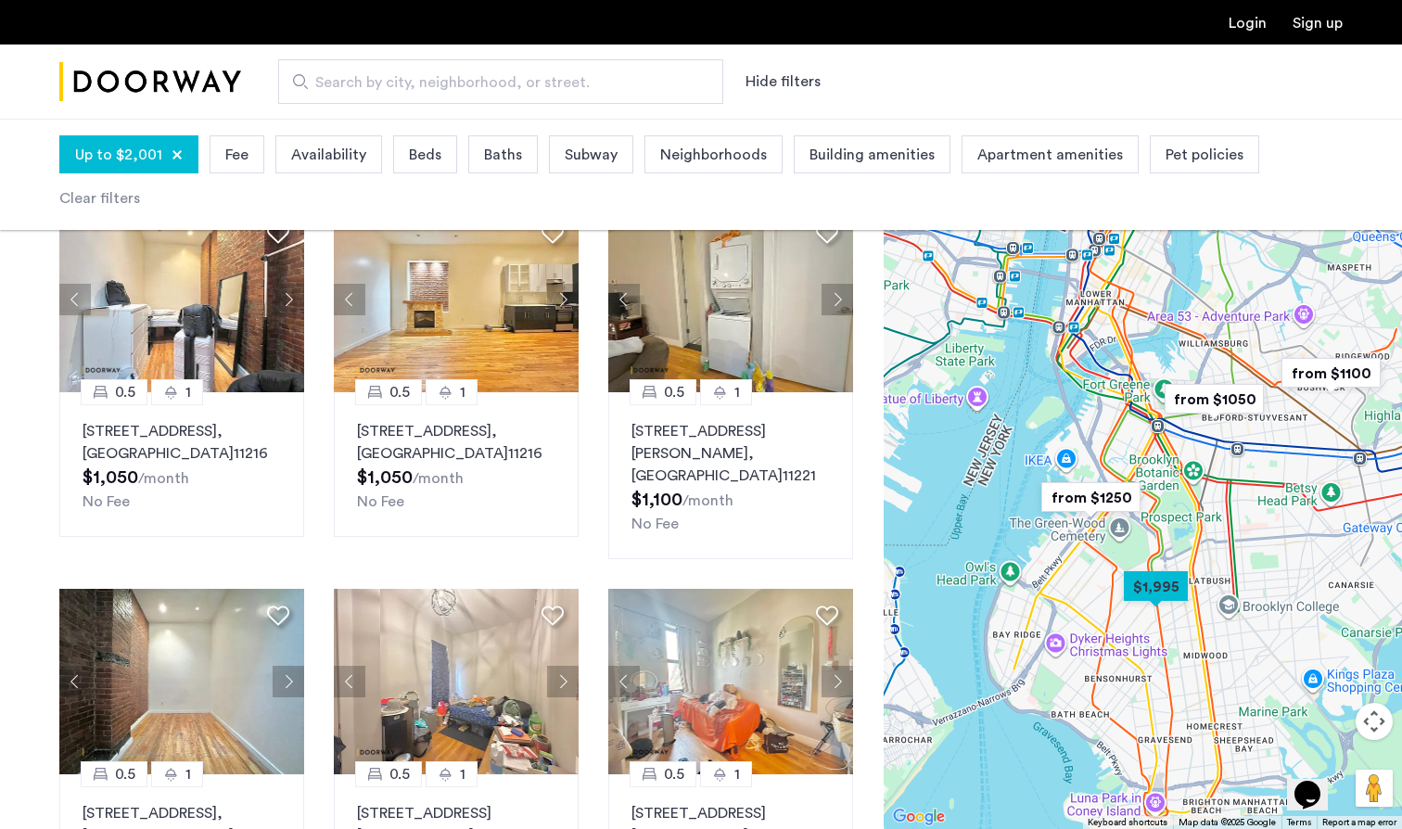
drag, startPoint x: 1208, startPoint y: 339, endPoint x: 1118, endPoint y: 396, distance: 106.2
click at [1118, 396] on div at bounding box center [1143, 474] width 518 height 710
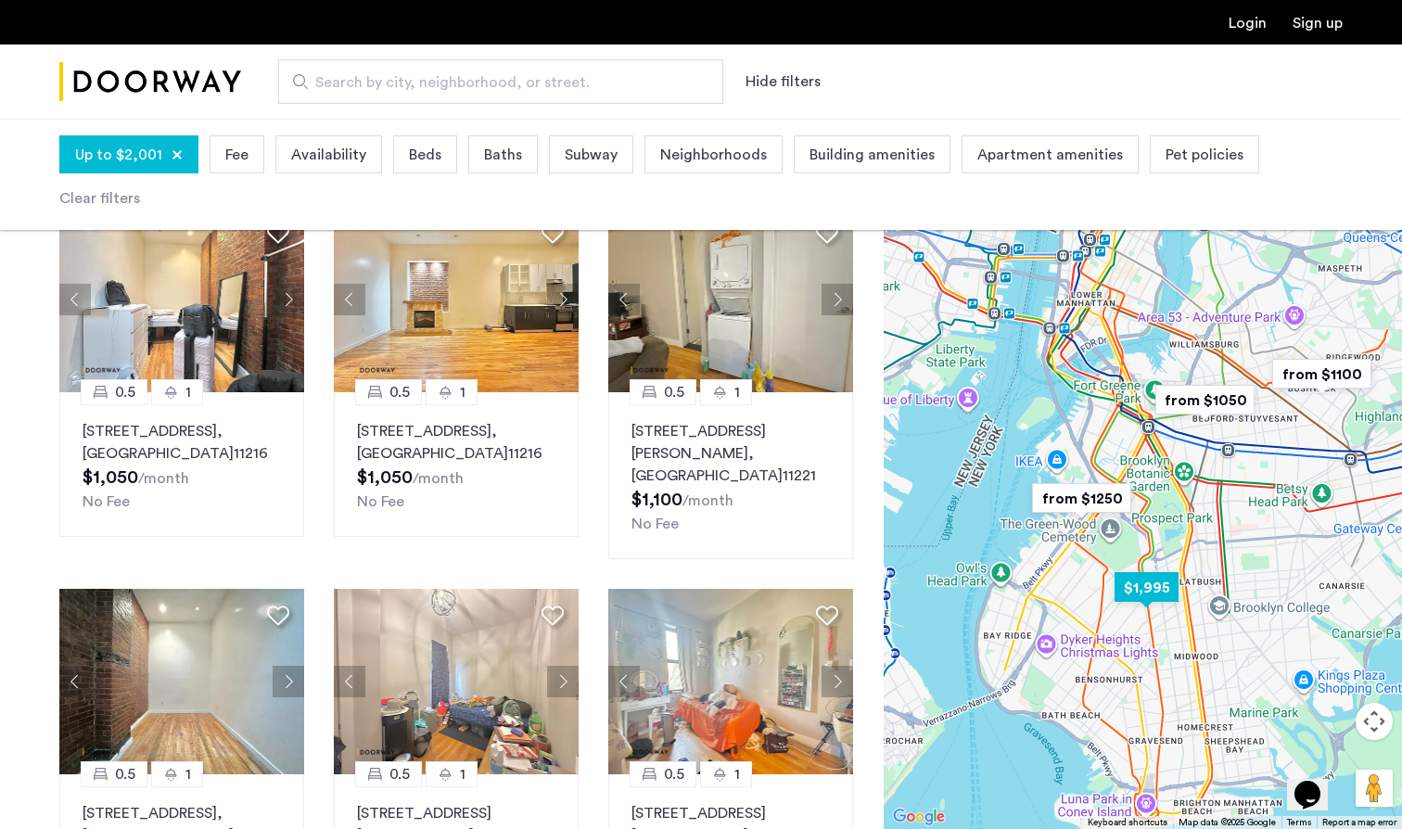
click at [1140, 594] on img "$1,995" at bounding box center [1146, 587] width 79 height 42
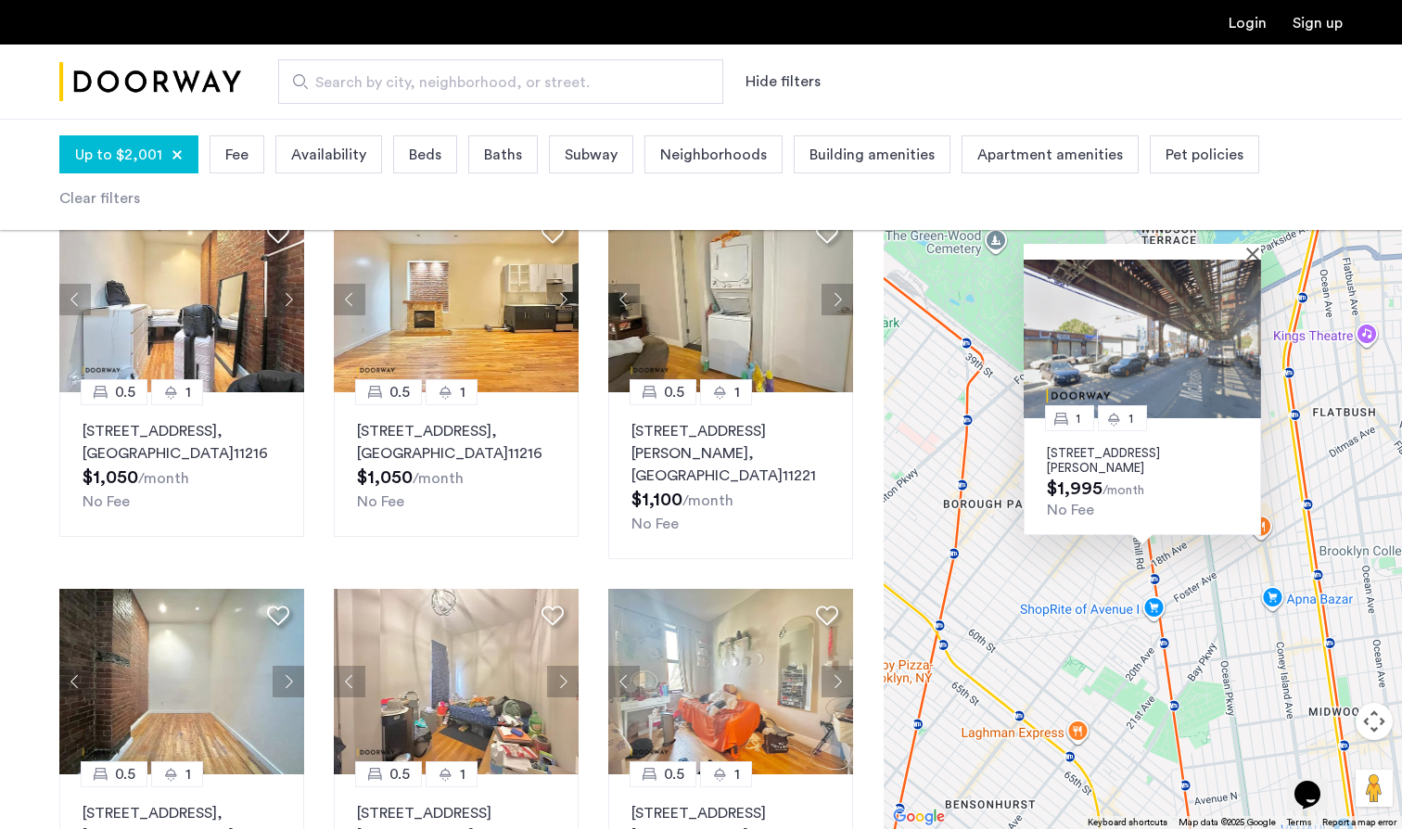
click at [1128, 447] on p "824 McDonald Avenue, Unit 2F, Brooklyn, NY 11218" at bounding box center [1142, 461] width 191 height 30
click at [1247, 249] on div at bounding box center [1136, 252] width 224 height 16
click at [1253, 254] on button "Close" at bounding box center [1256, 253] width 13 height 13
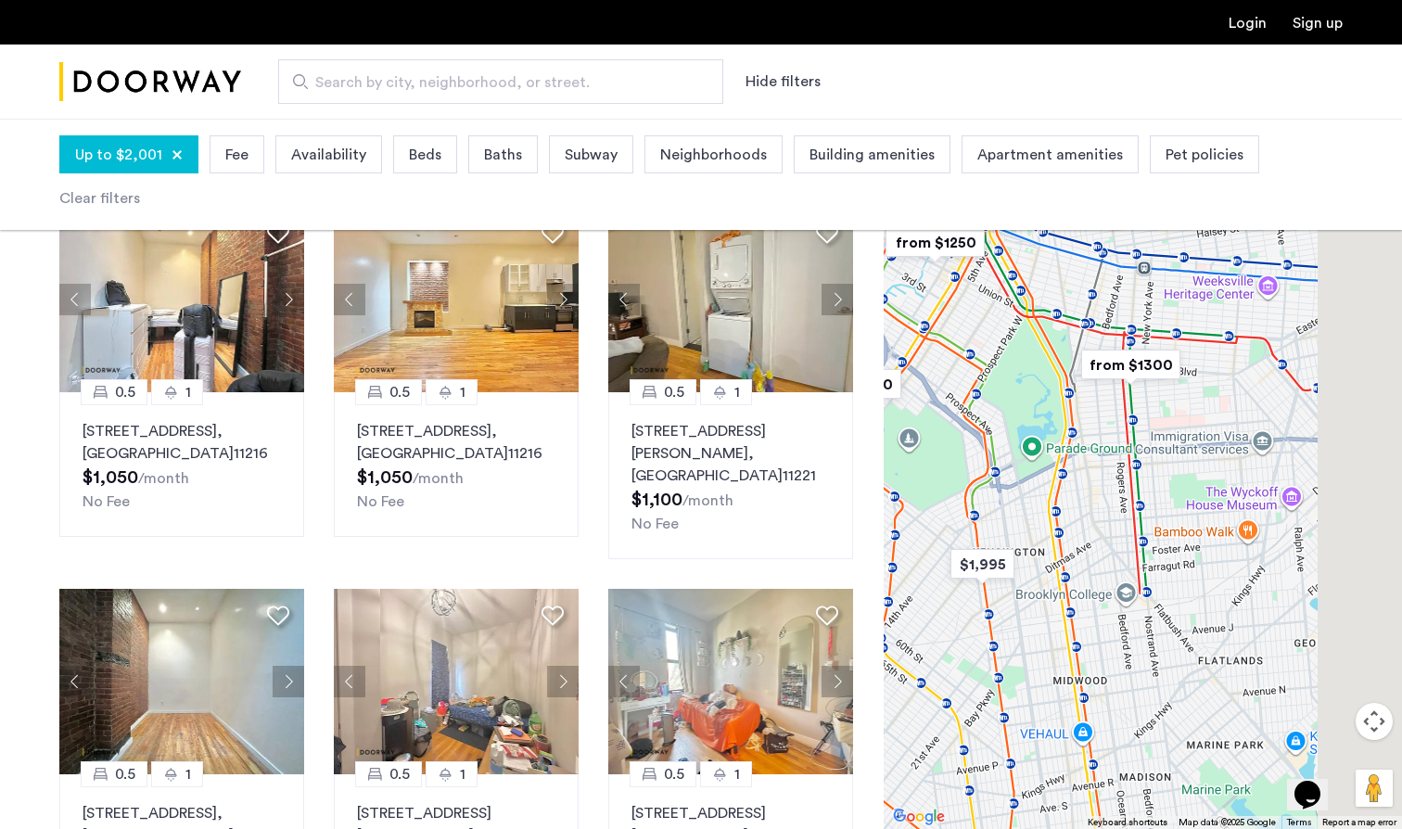
drag, startPoint x: 1211, startPoint y: 429, endPoint x: 1069, endPoint y: 545, distance: 183.2
click at [1069, 545] on div at bounding box center [1143, 474] width 518 height 710
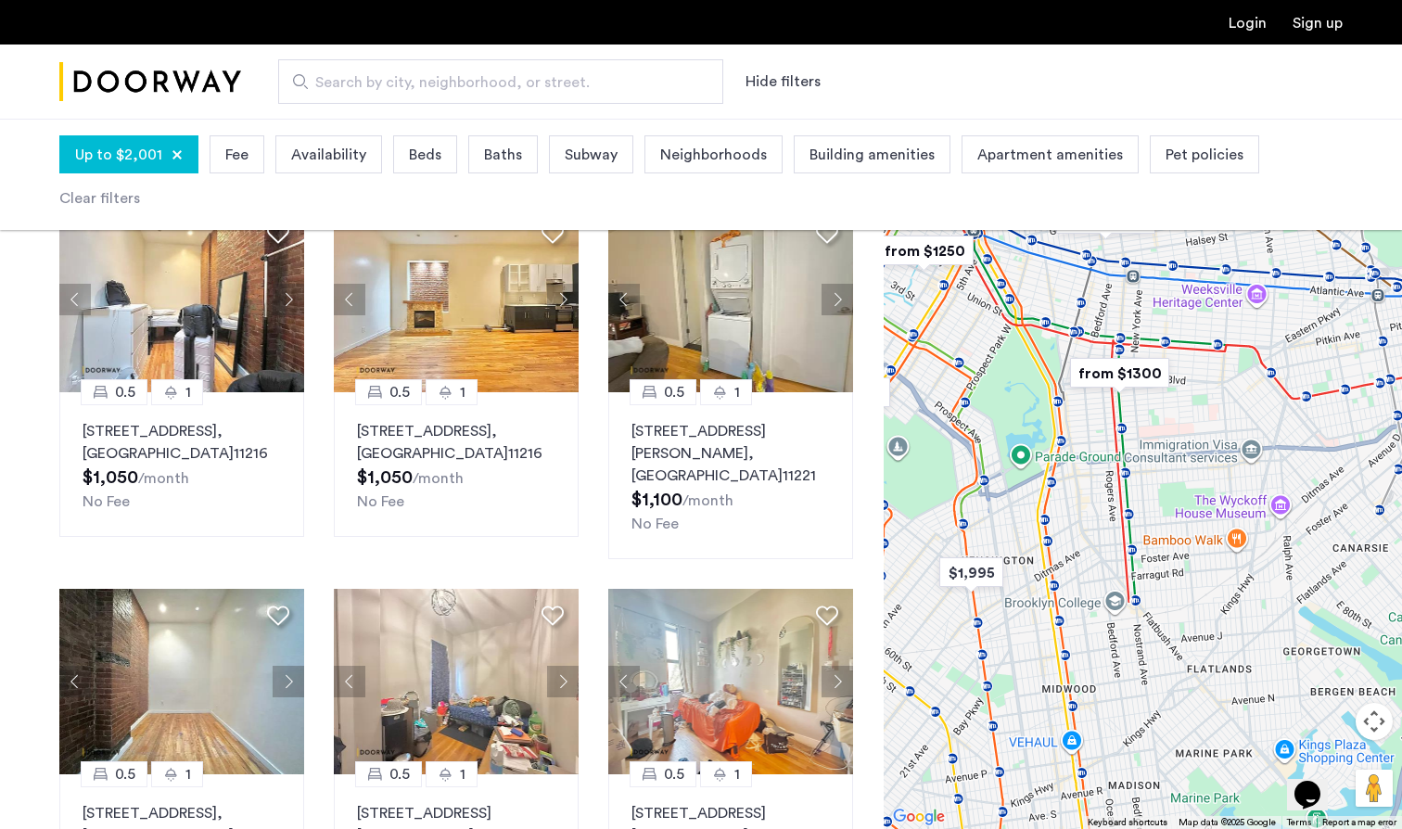
click at [1143, 364] on img "from $1300" at bounding box center [1119, 373] width 114 height 42
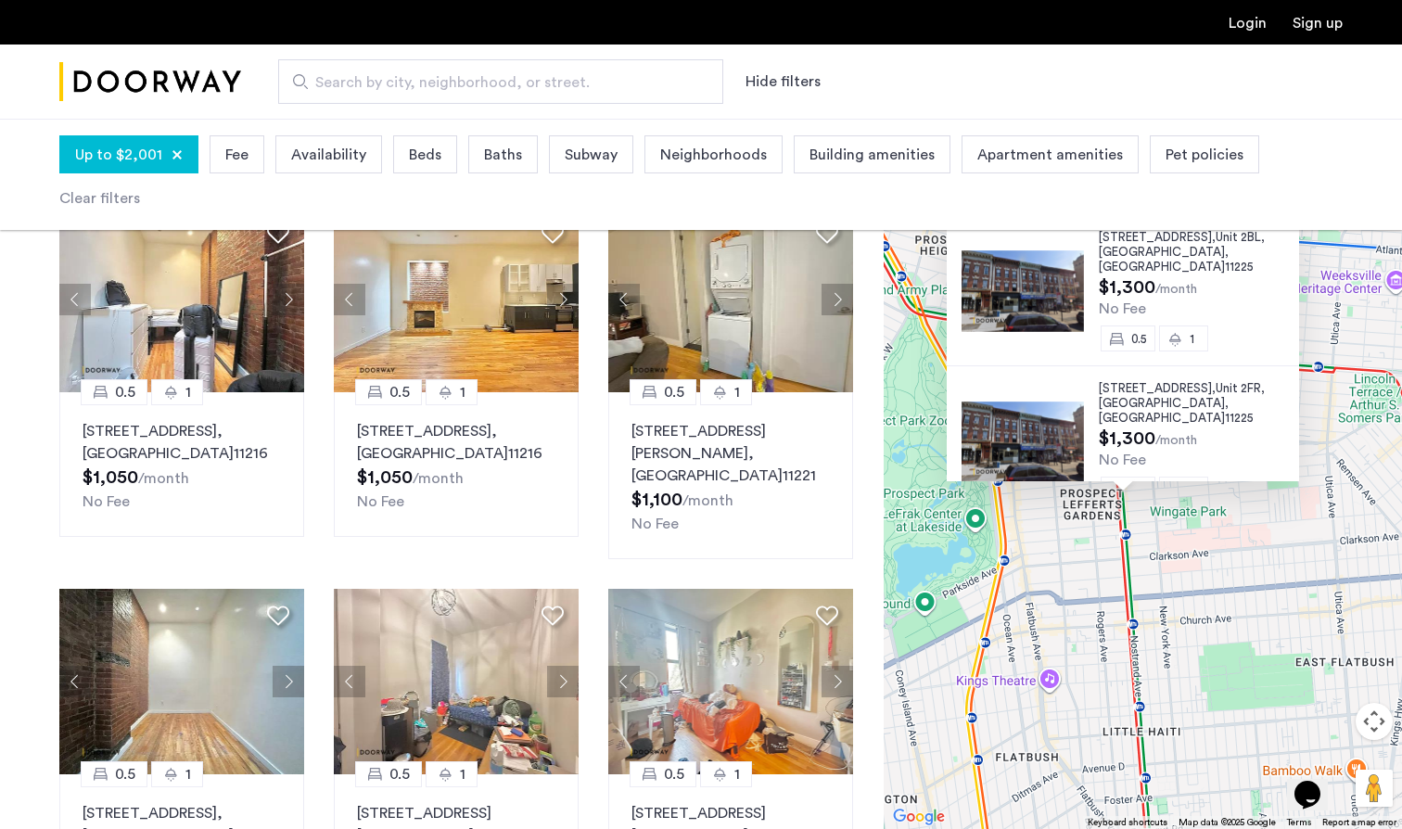
click at [1134, 382] on span "1071 Nostrand Avenue," at bounding box center [1157, 388] width 117 height 12
click at [1153, 246] on span ", [GEOGRAPHIC_DATA]" at bounding box center [1164, 259] width 130 height 27
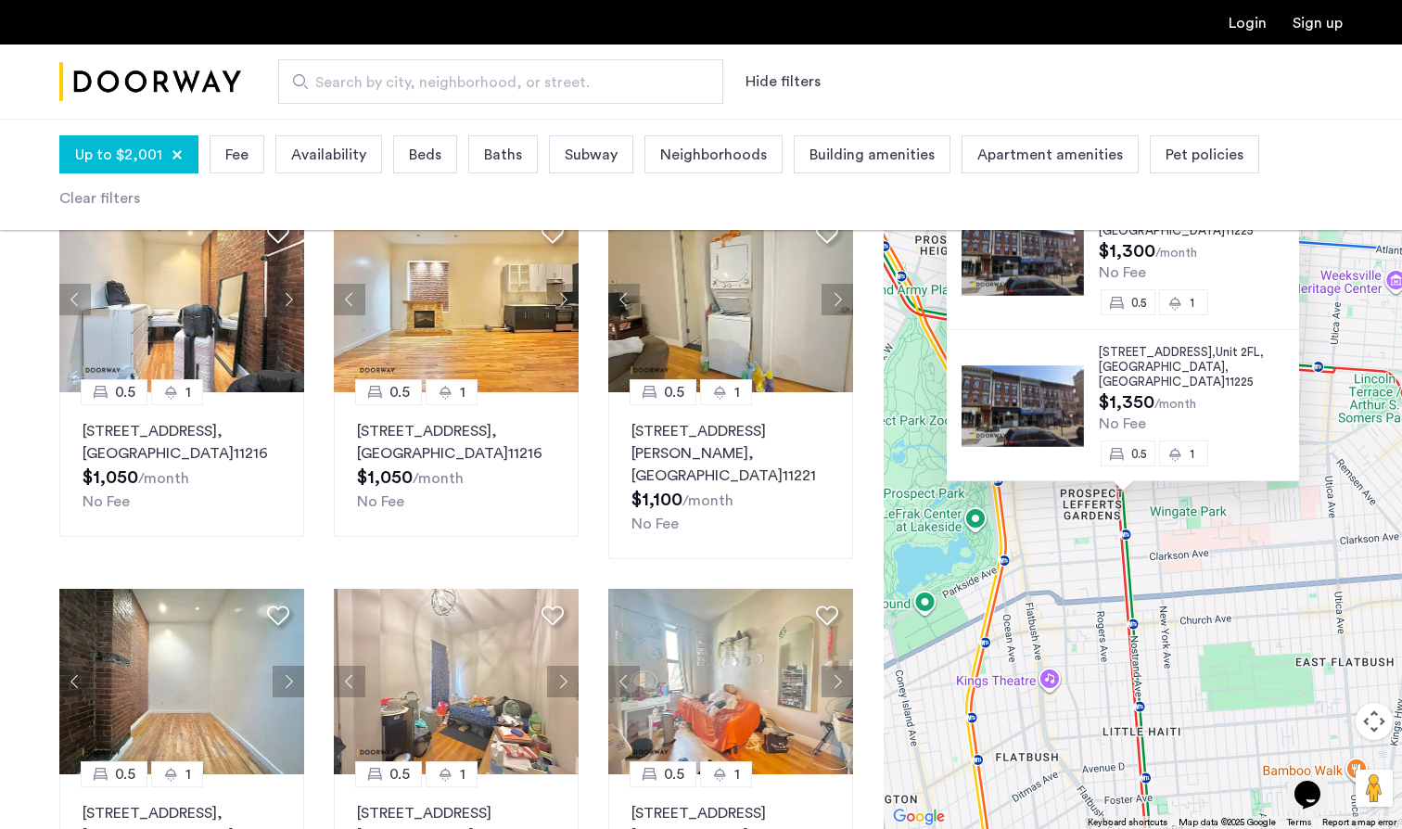
scroll to position [188, 0]
click at [1132, 345] on span "1071 Nostrand Avenue," at bounding box center [1157, 351] width 117 height 12
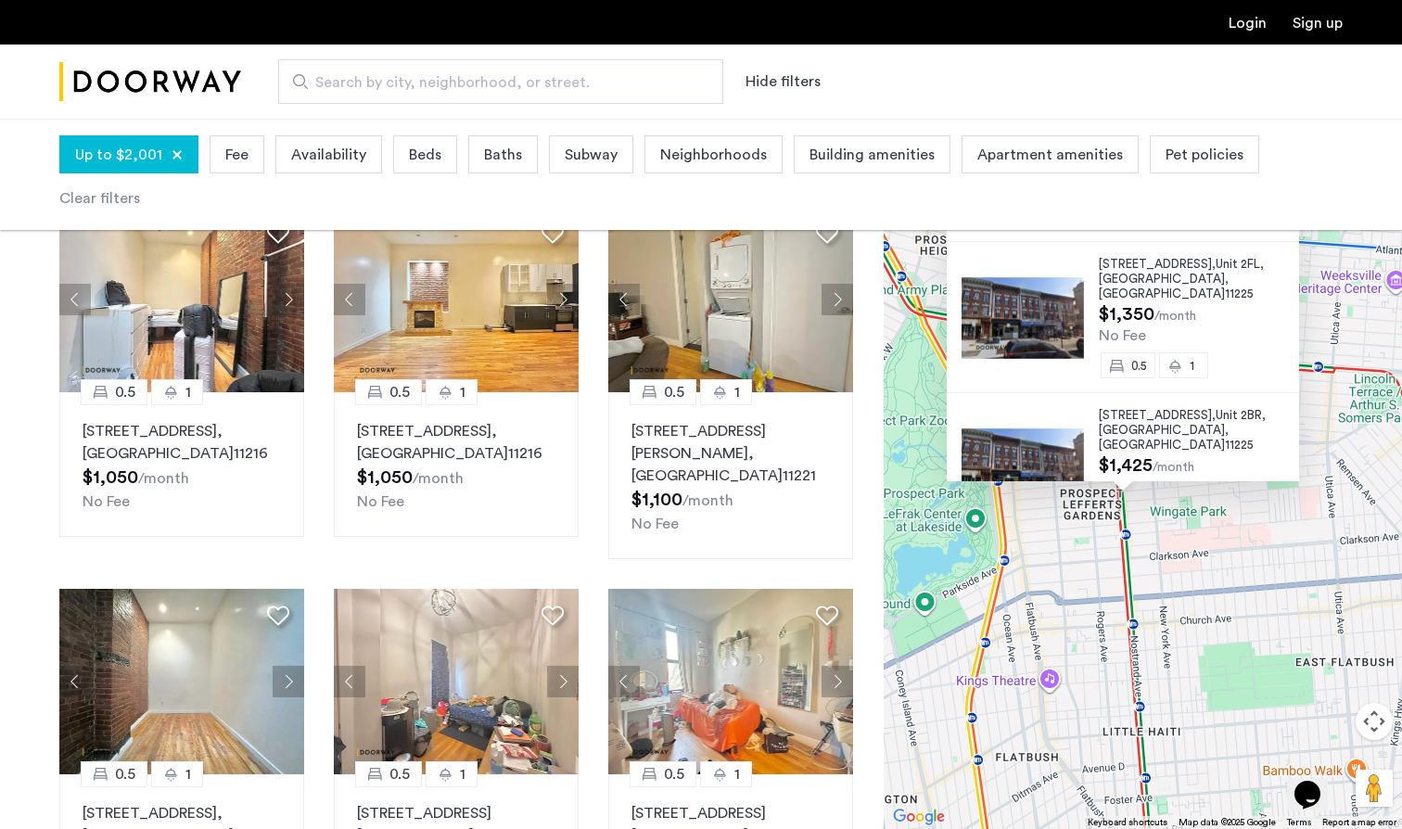
scroll to position [287, 0]
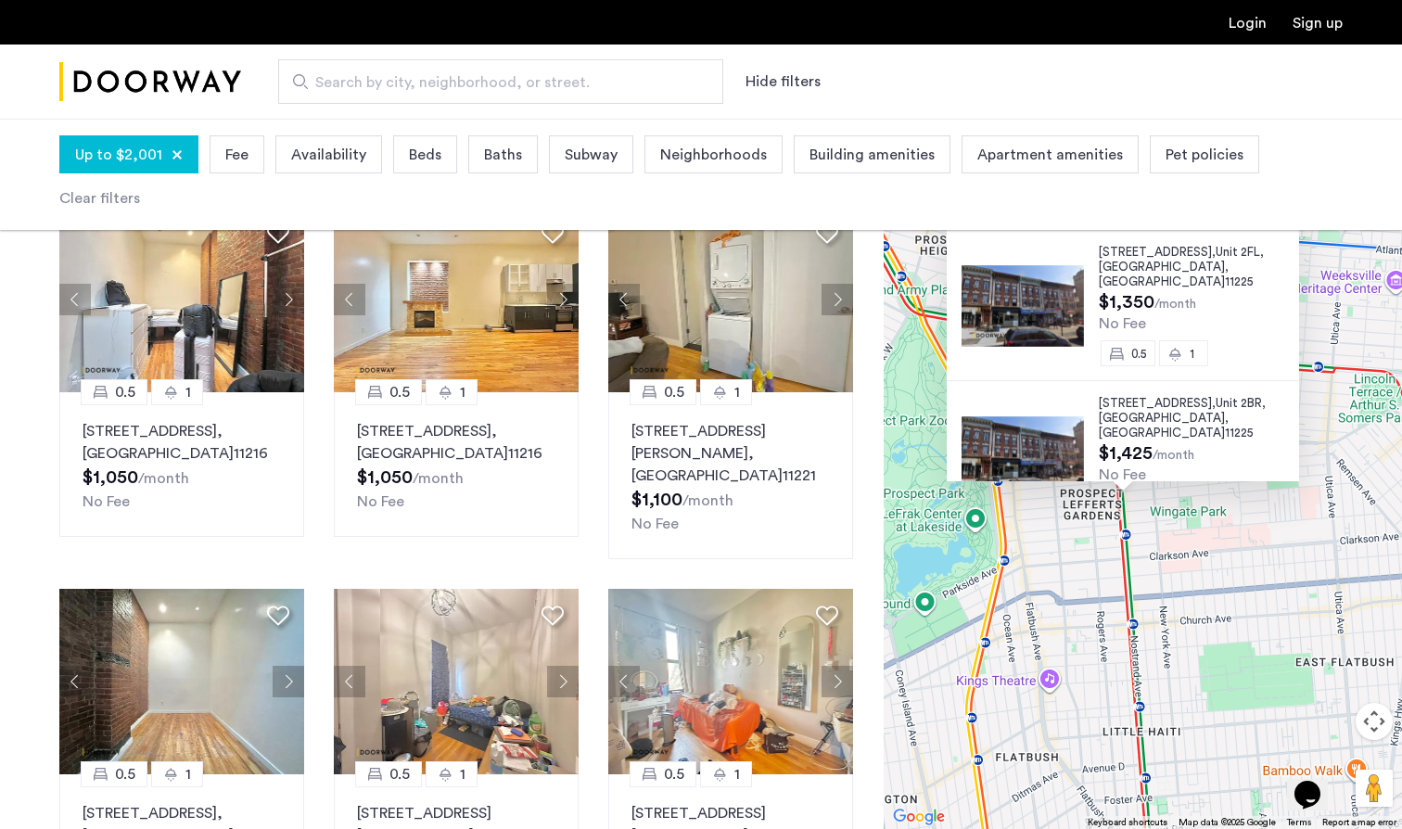
click at [1123, 412] on span "Brooklyn" at bounding box center [1162, 418] width 126 height 12
click at [1300, 205] on button "Close" at bounding box center [1294, 208] width 13 height 13
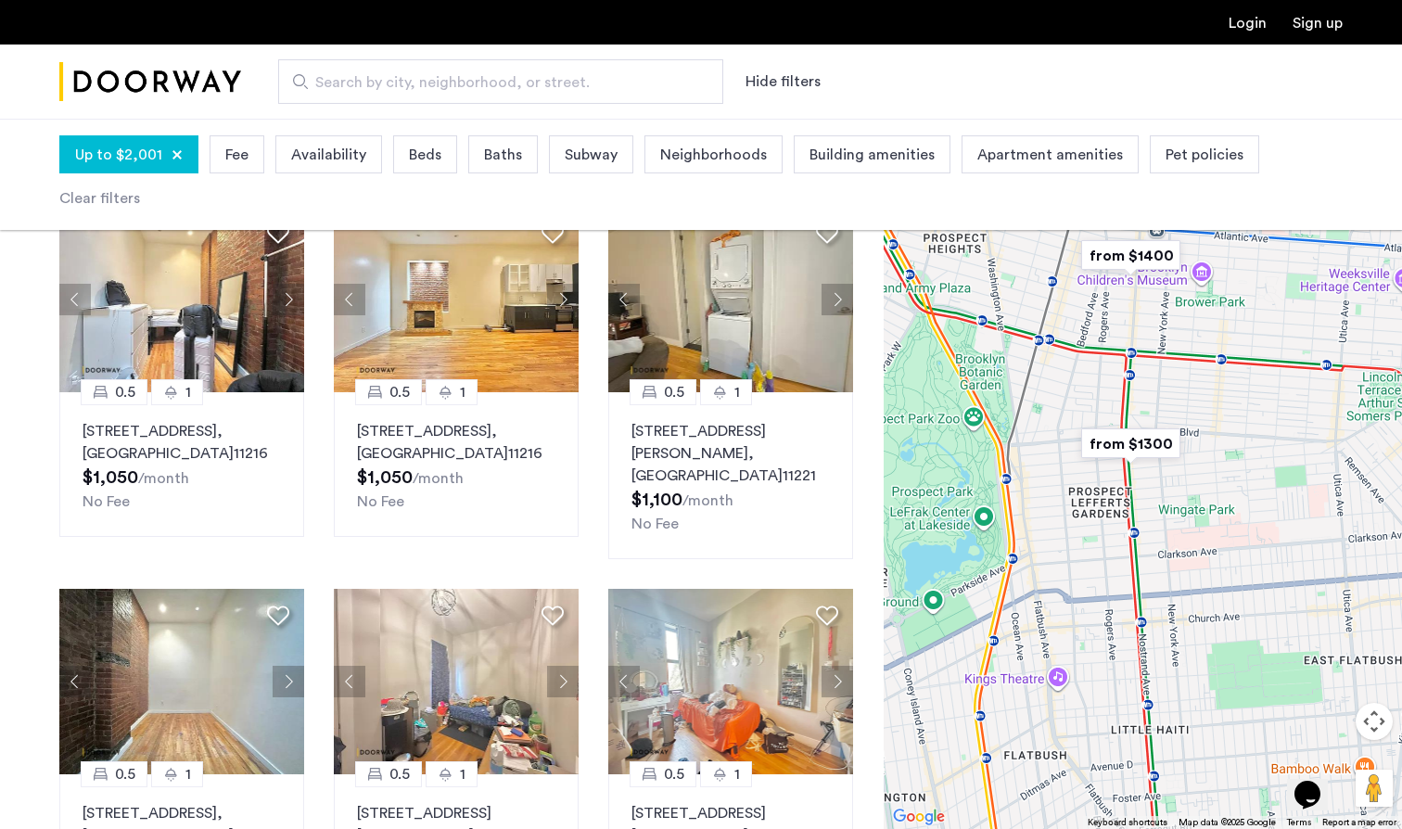
click at [1143, 261] on img "from $1400" at bounding box center [1131, 256] width 114 height 42
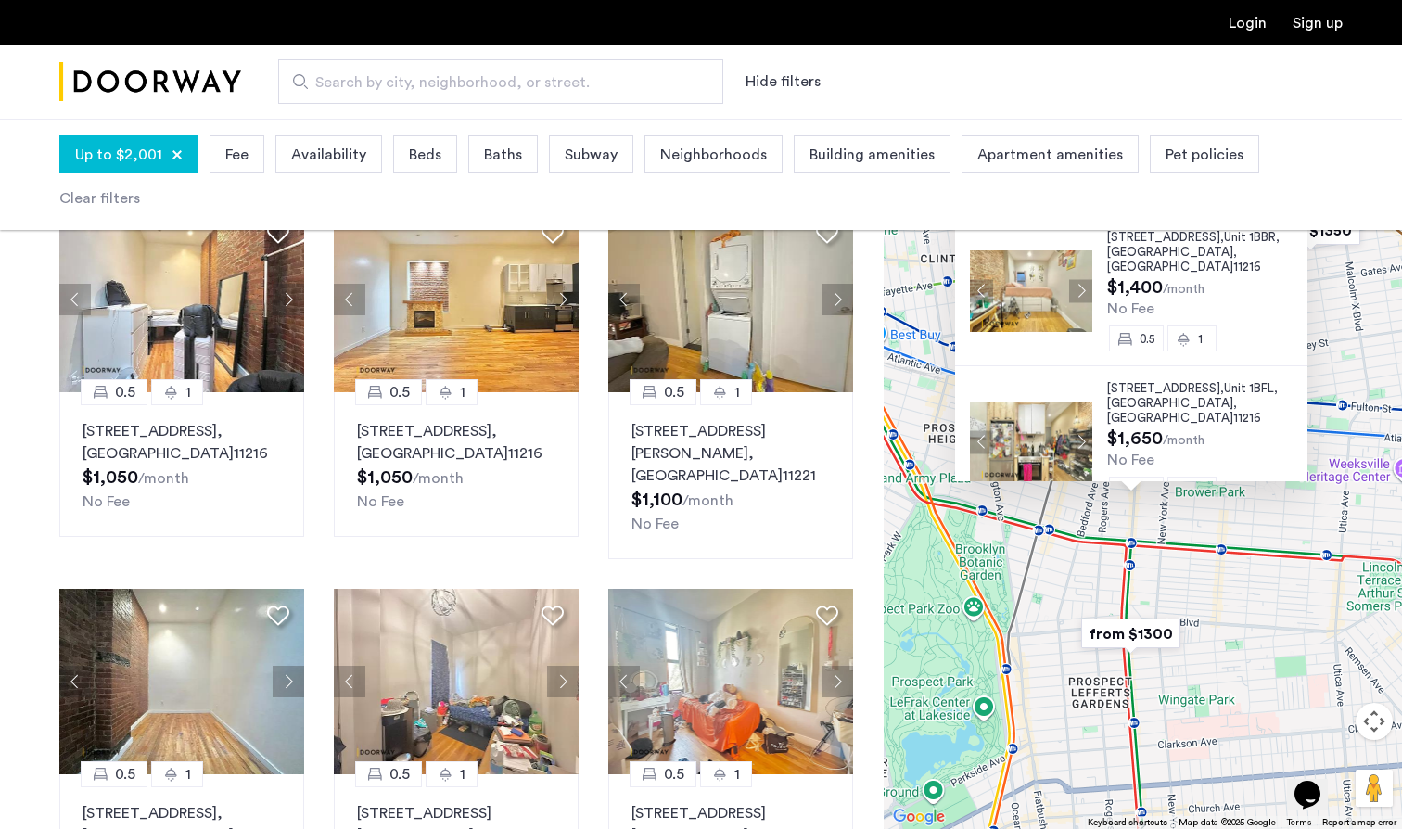
click at [1155, 241] on span "692 Saint Marks Avenue," at bounding box center [1165, 237] width 117 height 12
click at [1132, 397] on span "Brooklyn" at bounding box center [1170, 403] width 126 height 12
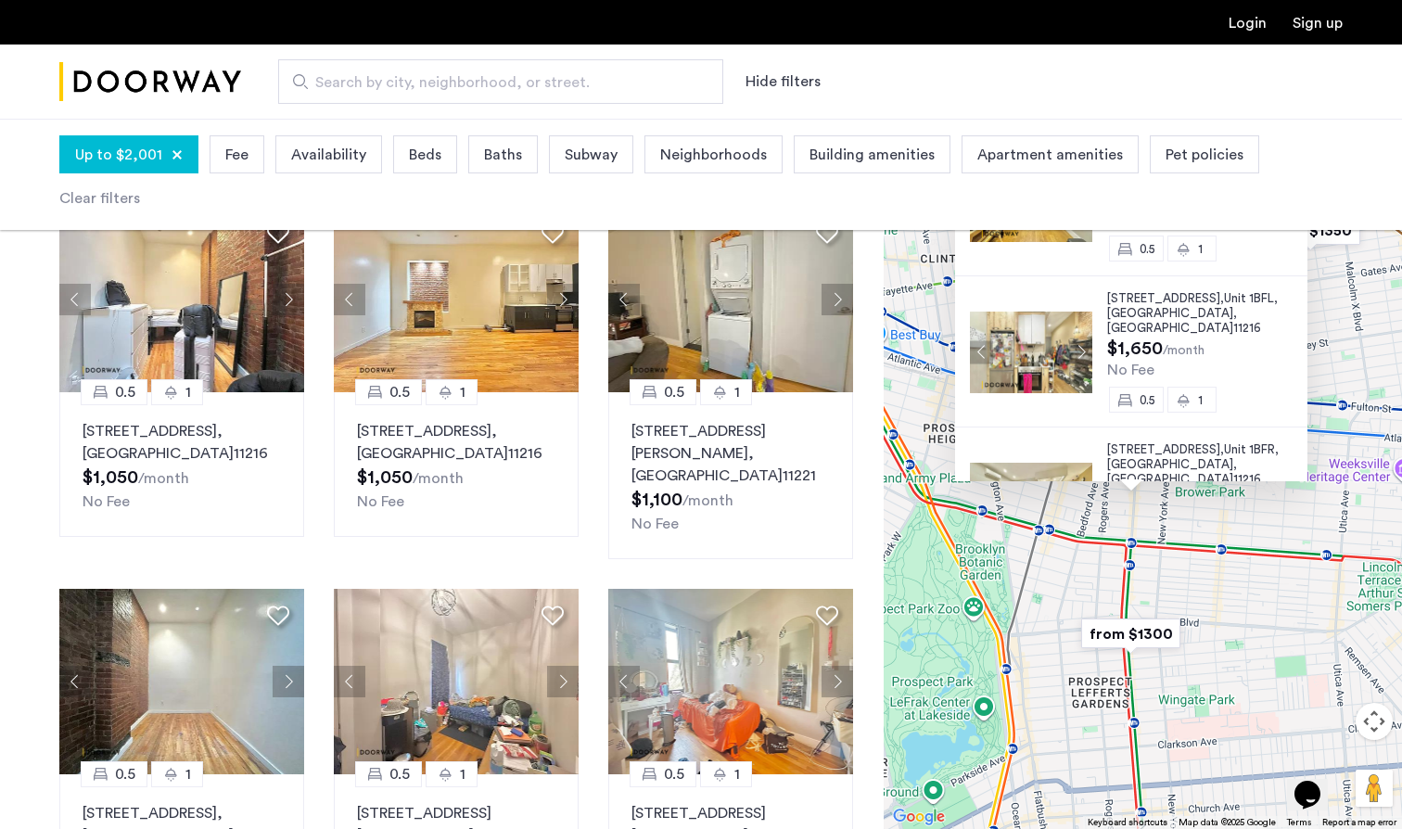
scroll to position [148, 0]
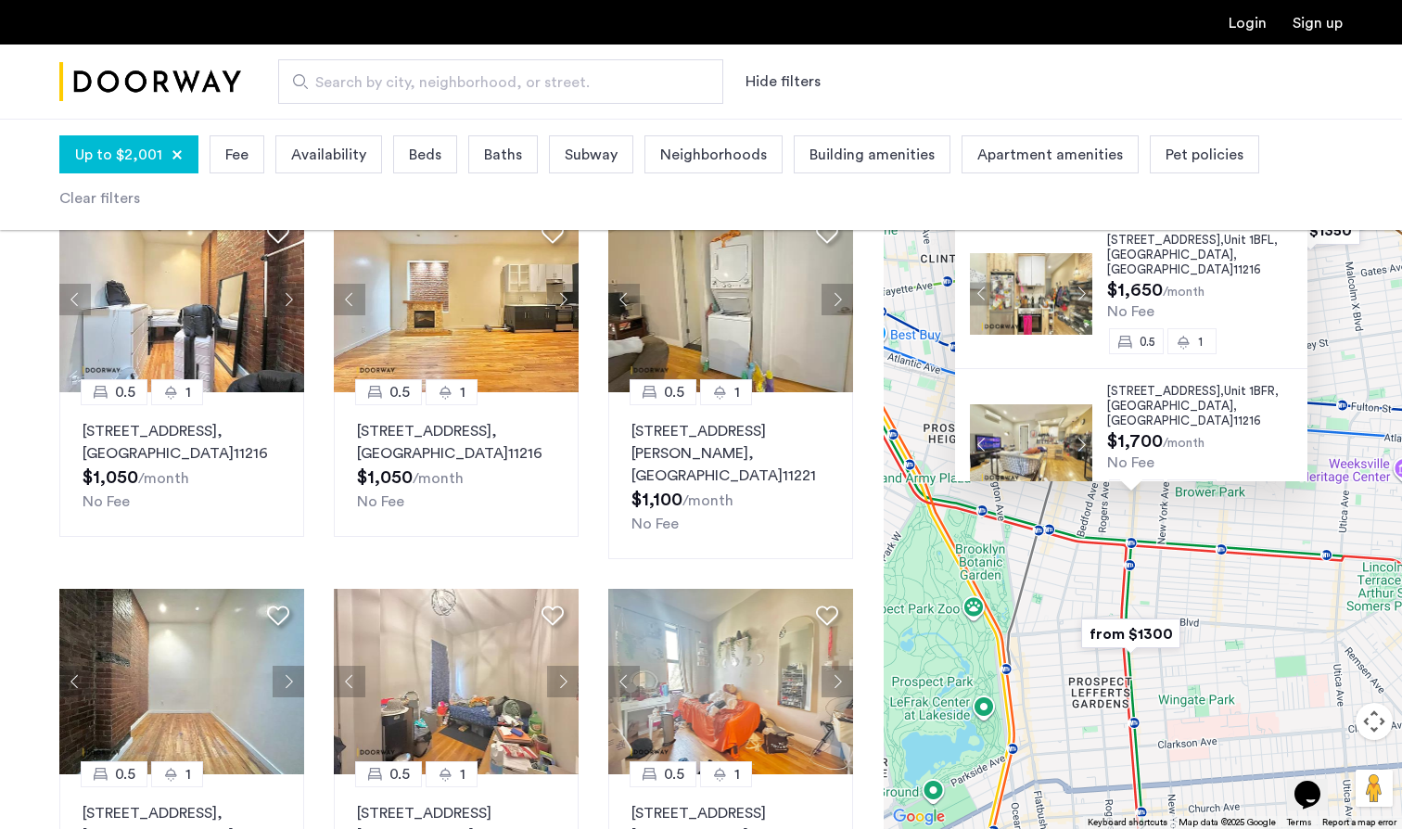
click at [1294, 205] on div at bounding box center [1124, 207] width 339 height 16
click at [1140, 385] on span "692 Saint Marks Avenue," at bounding box center [1165, 391] width 117 height 12
click at [1304, 212] on div at bounding box center [1131, 207] width 352 height 16
click at [1304, 207] on button "Close" at bounding box center [1302, 208] width 13 height 13
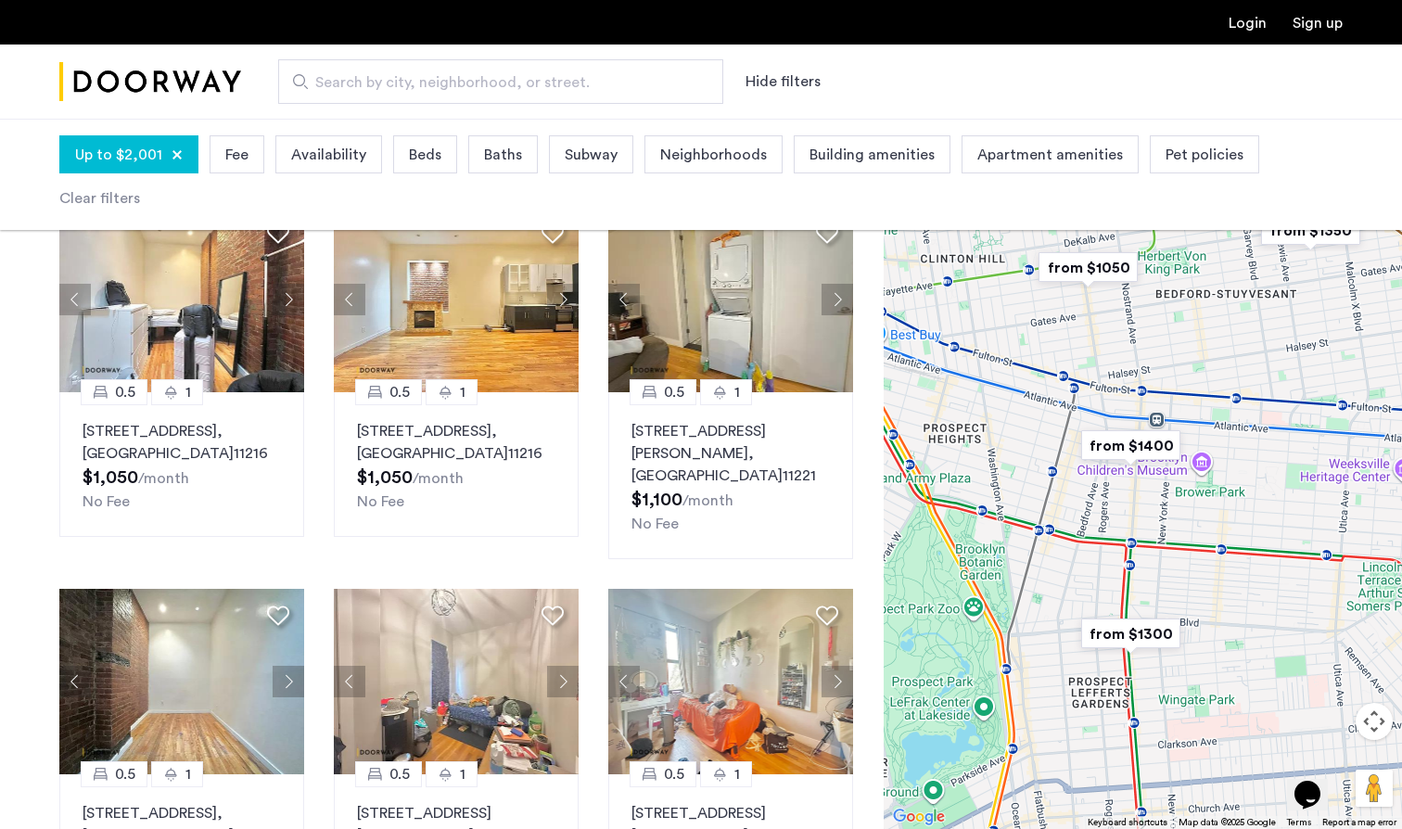
click at [1311, 230] on img "from $1350" at bounding box center [1310, 231] width 114 height 42
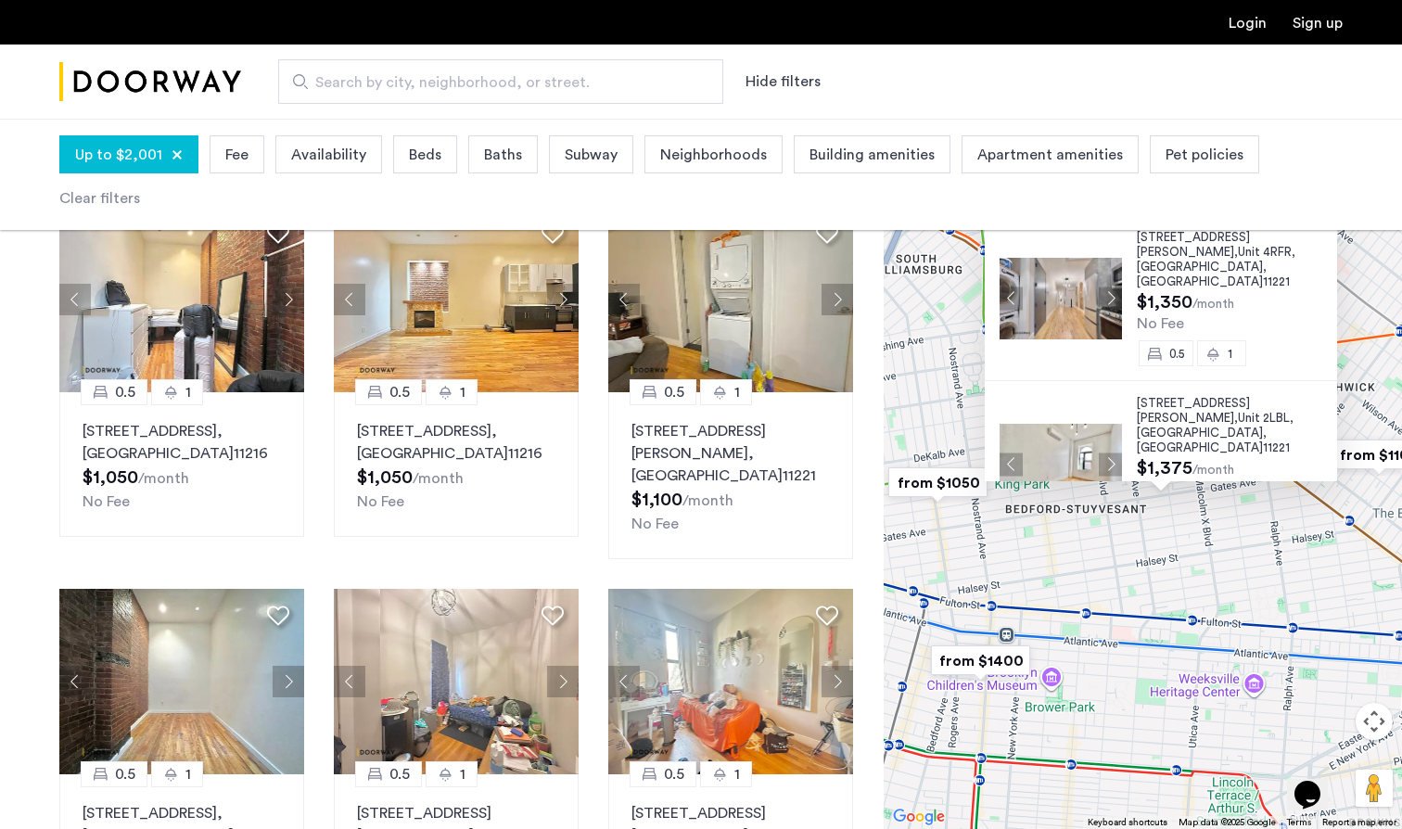
click at [1219, 244] on span "856 Greene Avenue," at bounding box center [1193, 244] width 113 height 27
click at [1146, 397] on span "856 Greene Avenue," at bounding box center [1193, 410] width 113 height 27
click at [1339, 206] on button "Close" at bounding box center [1332, 208] width 13 height 13
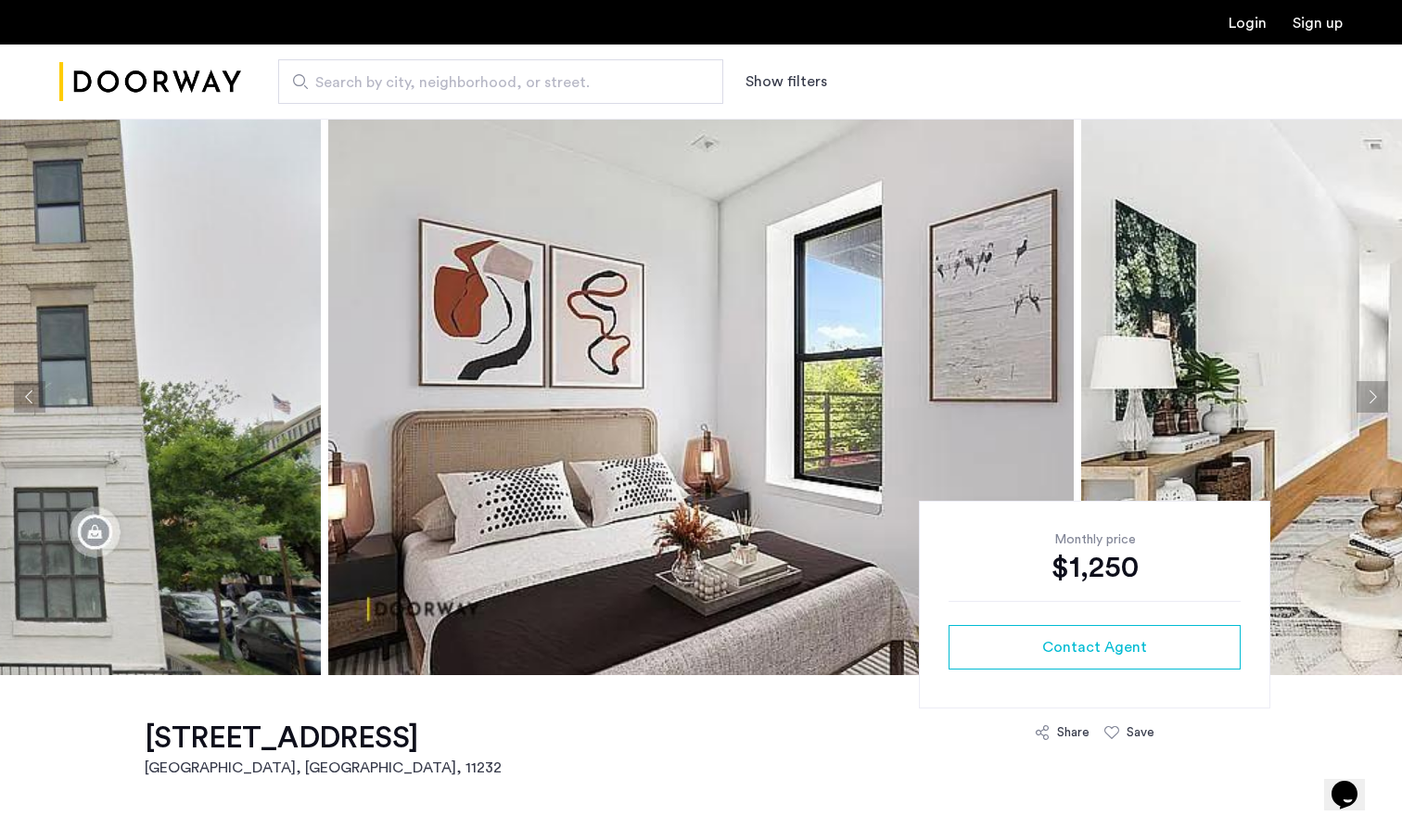
click at [194, 81] on img "Cazamio Logo" at bounding box center [150, 82] width 182 height 70
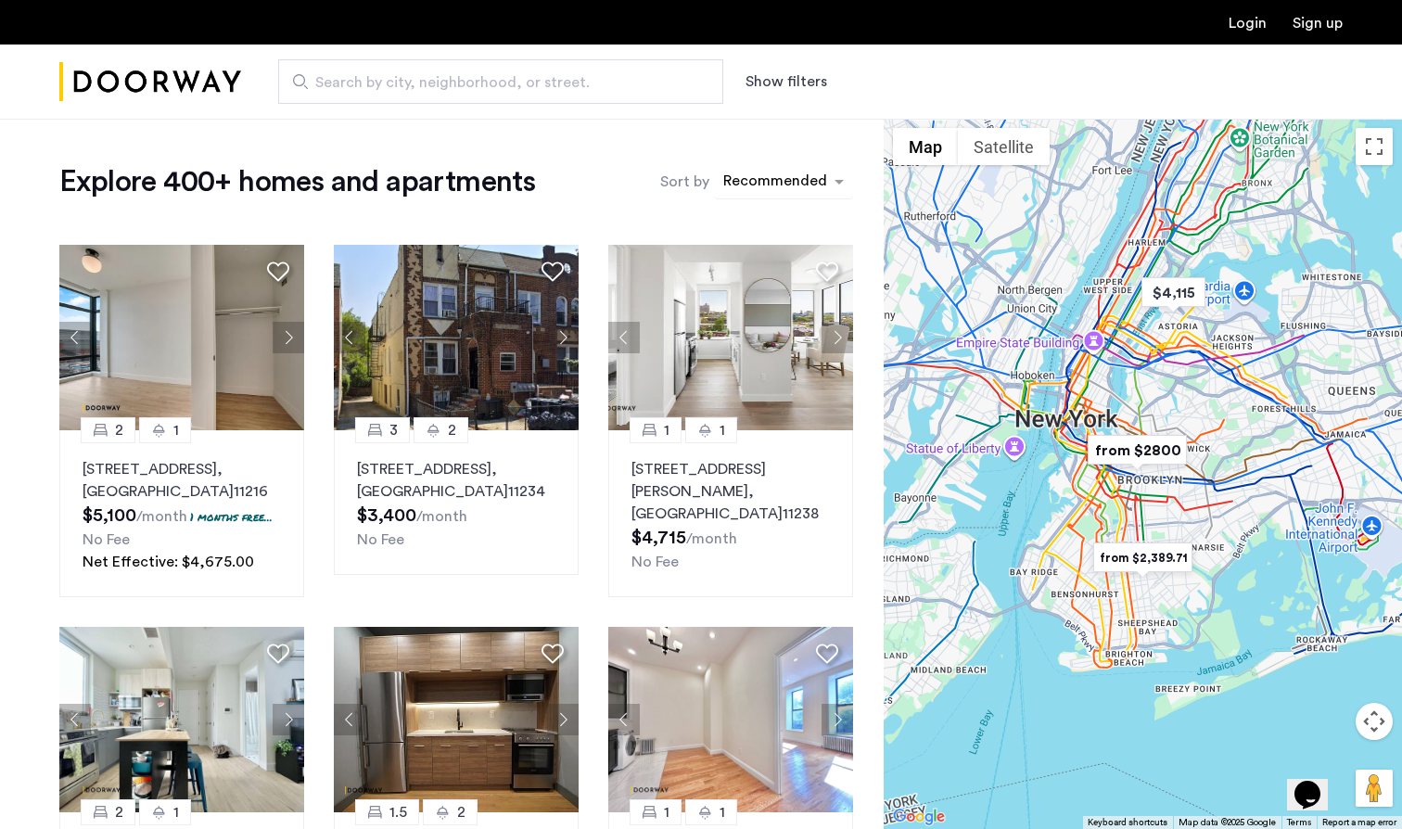
click at [797, 176] on div "sort-apartment" at bounding box center [774, 184] width 109 height 25
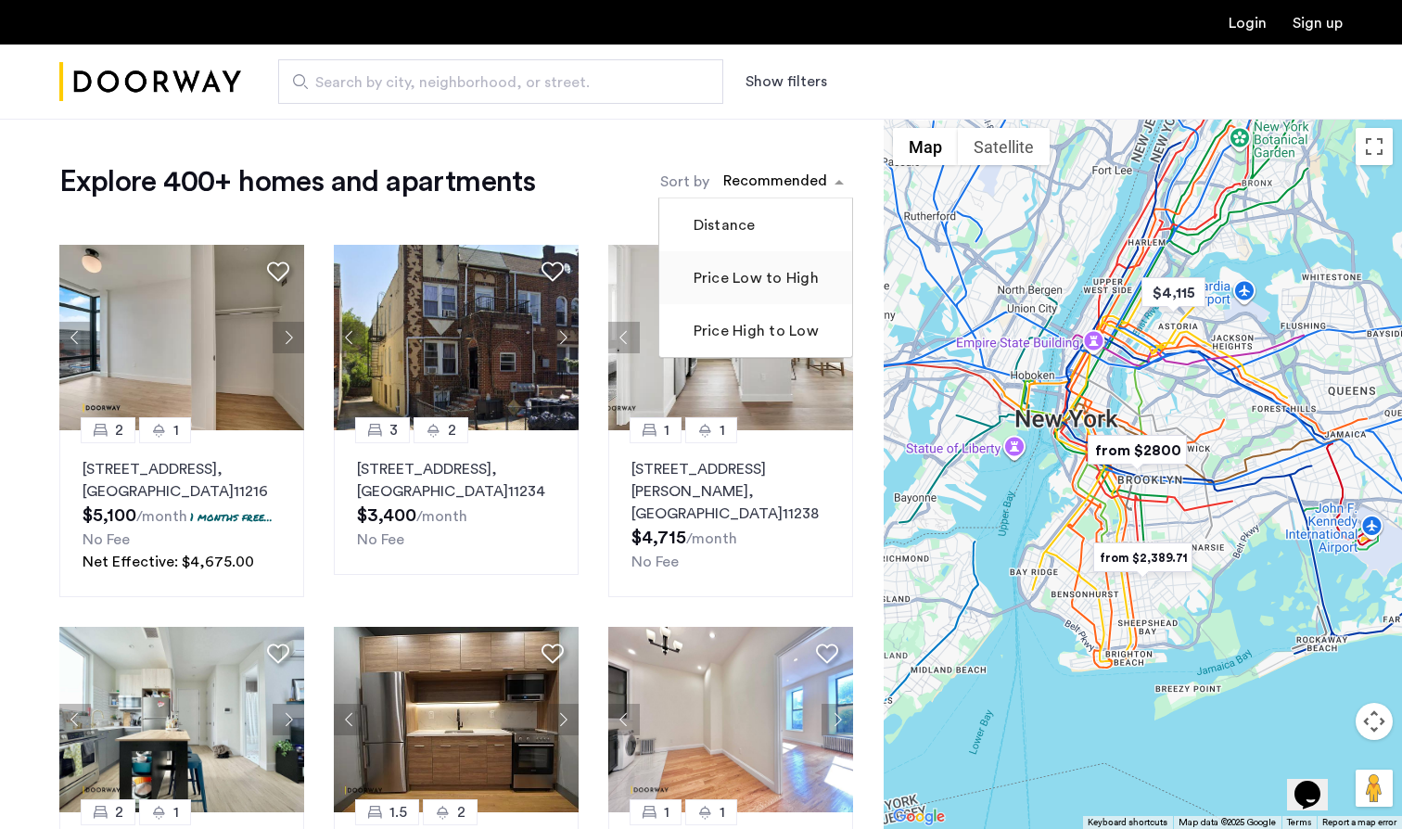
click at [734, 273] on label "Price Low to High" at bounding box center [754, 278] width 129 height 22
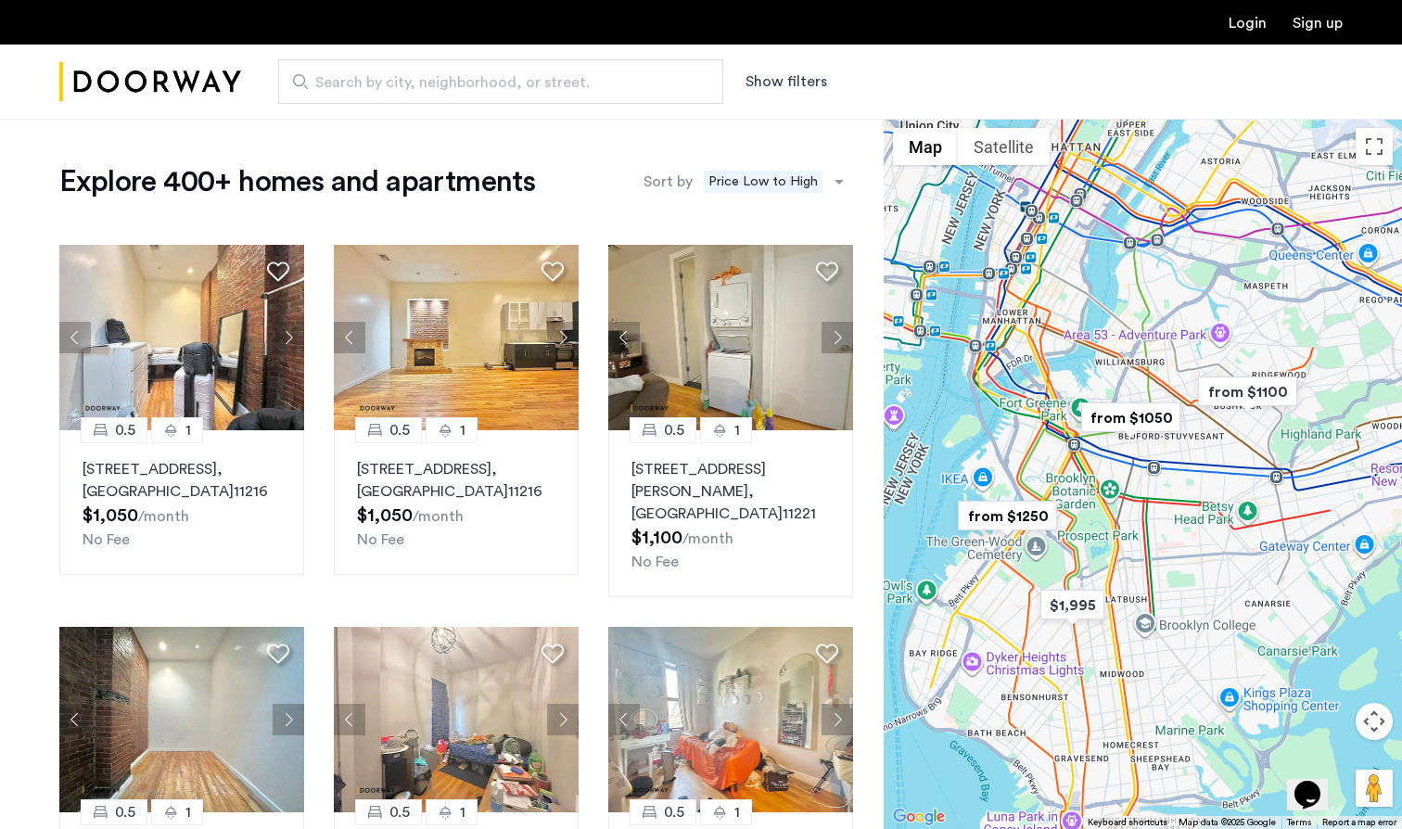
click at [778, 87] on button "Show filters" at bounding box center [786, 81] width 82 height 22
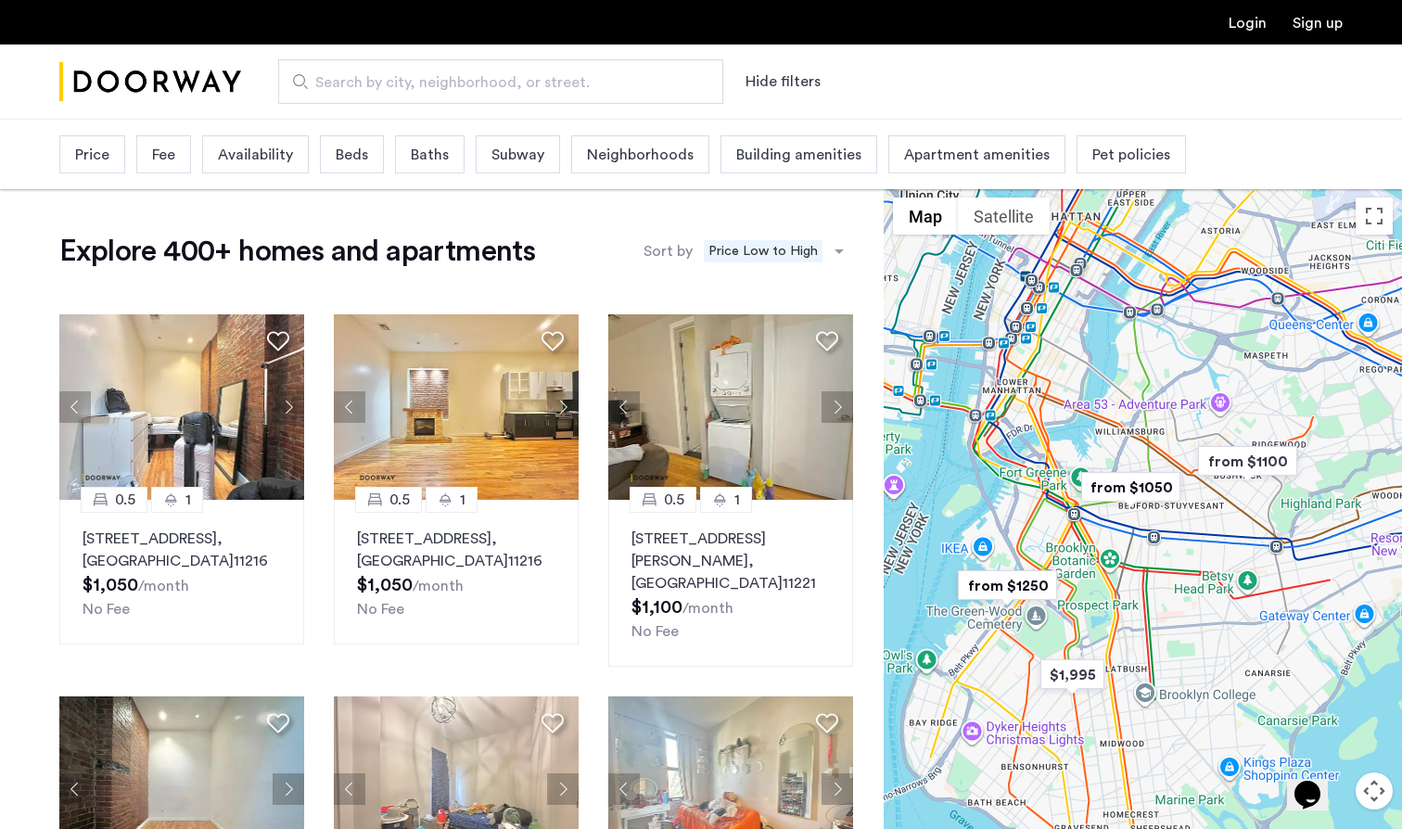
click at [96, 154] on span "Price" at bounding box center [92, 155] width 34 height 22
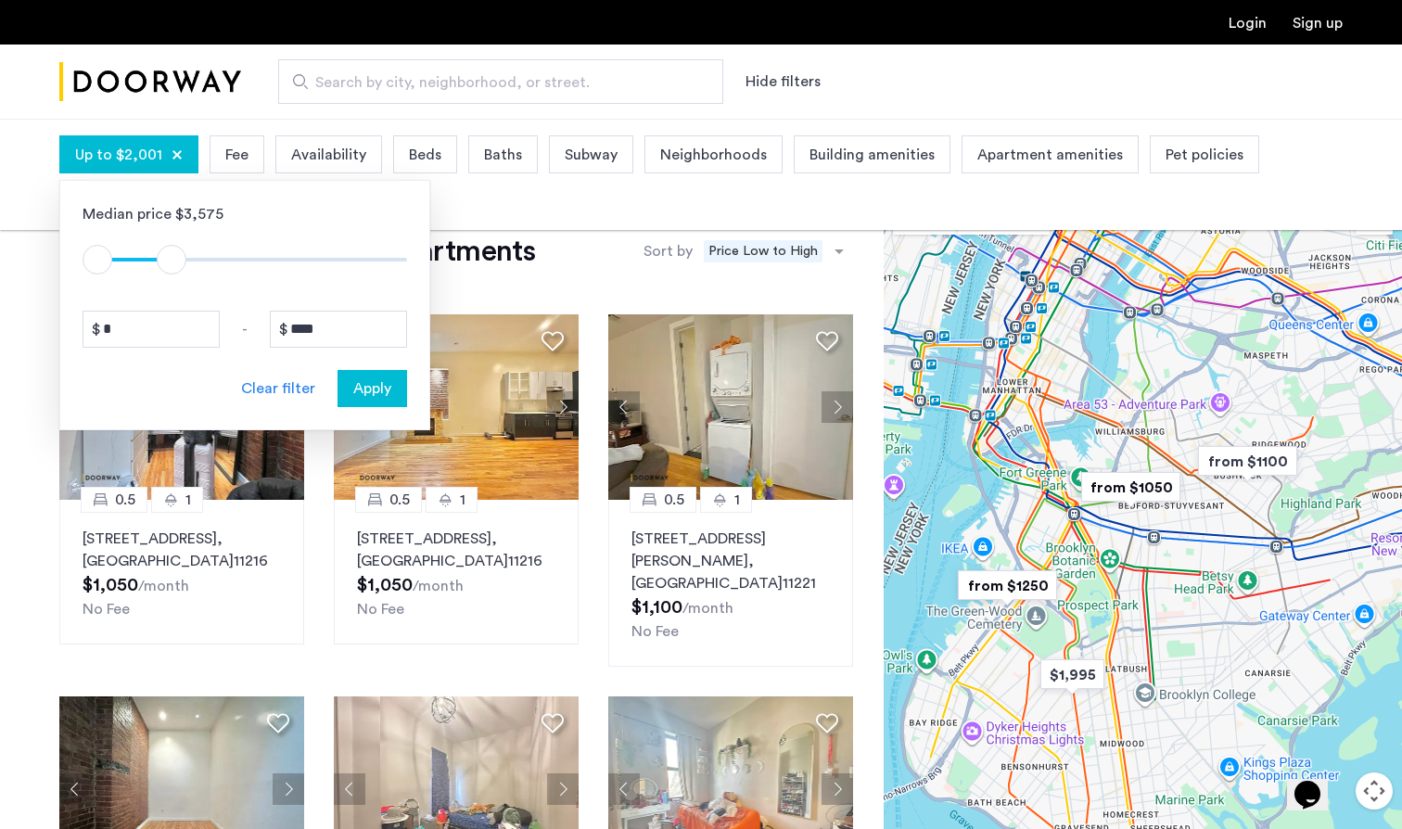
type input "****"
drag, startPoint x: 393, startPoint y: 267, endPoint x: 169, endPoint y: 264, distance: 224.4
click at [169, 264] on span "ngx-slider-max" at bounding box center [168, 260] width 30 height 30
click at [424, 161] on span "Beds" at bounding box center [422, 155] width 32 height 22
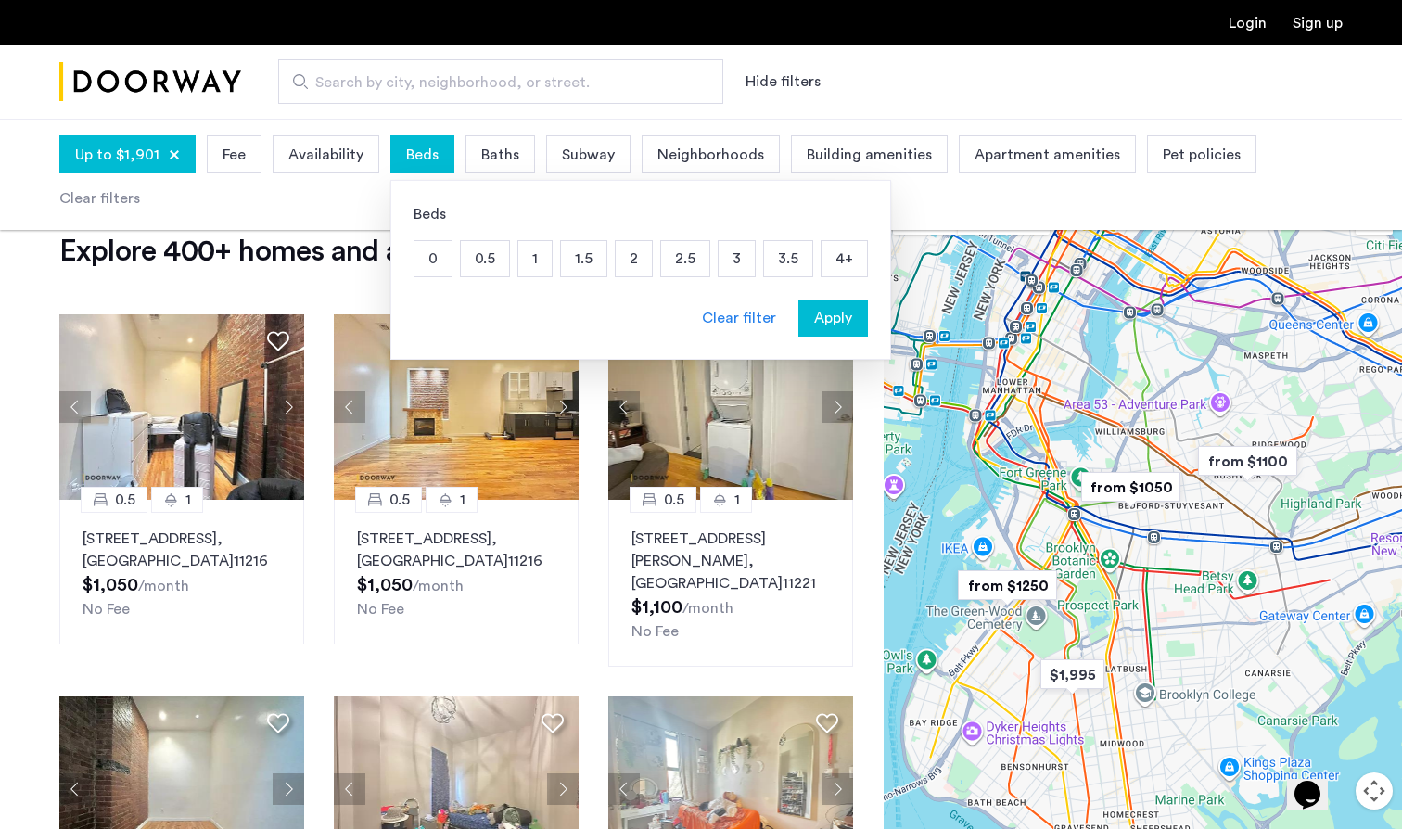
click at [634, 251] on p "2" at bounding box center [634, 258] width 36 height 35
click at [541, 146] on span "Baths" at bounding box center [533, 155] width 38 height 22
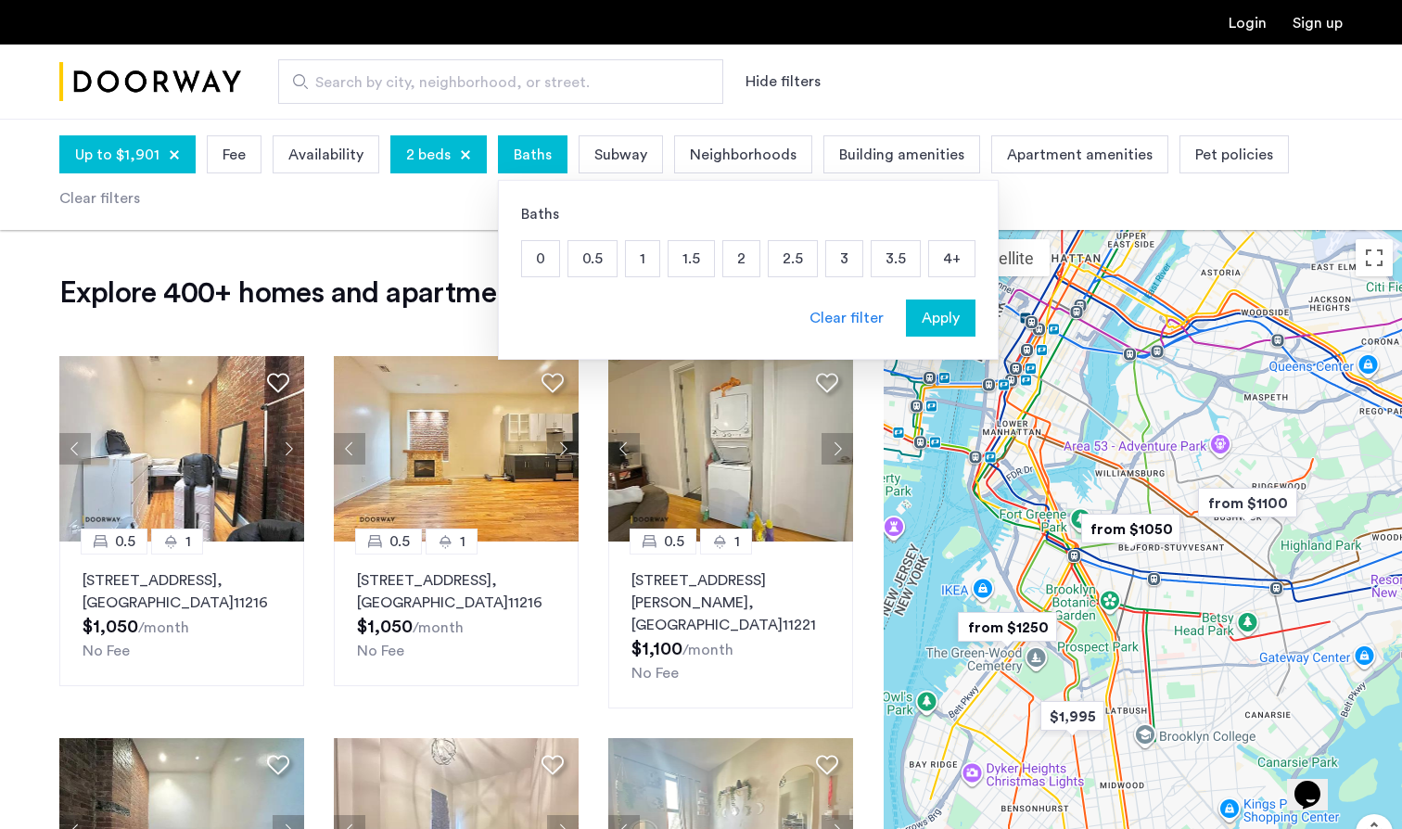
click at [730, 252] on p "2" at bounding box center [741, 258] width 36 height 35
click at [956, 316] on div "Apply" at bounding box center [940, 318] width 58 height 22
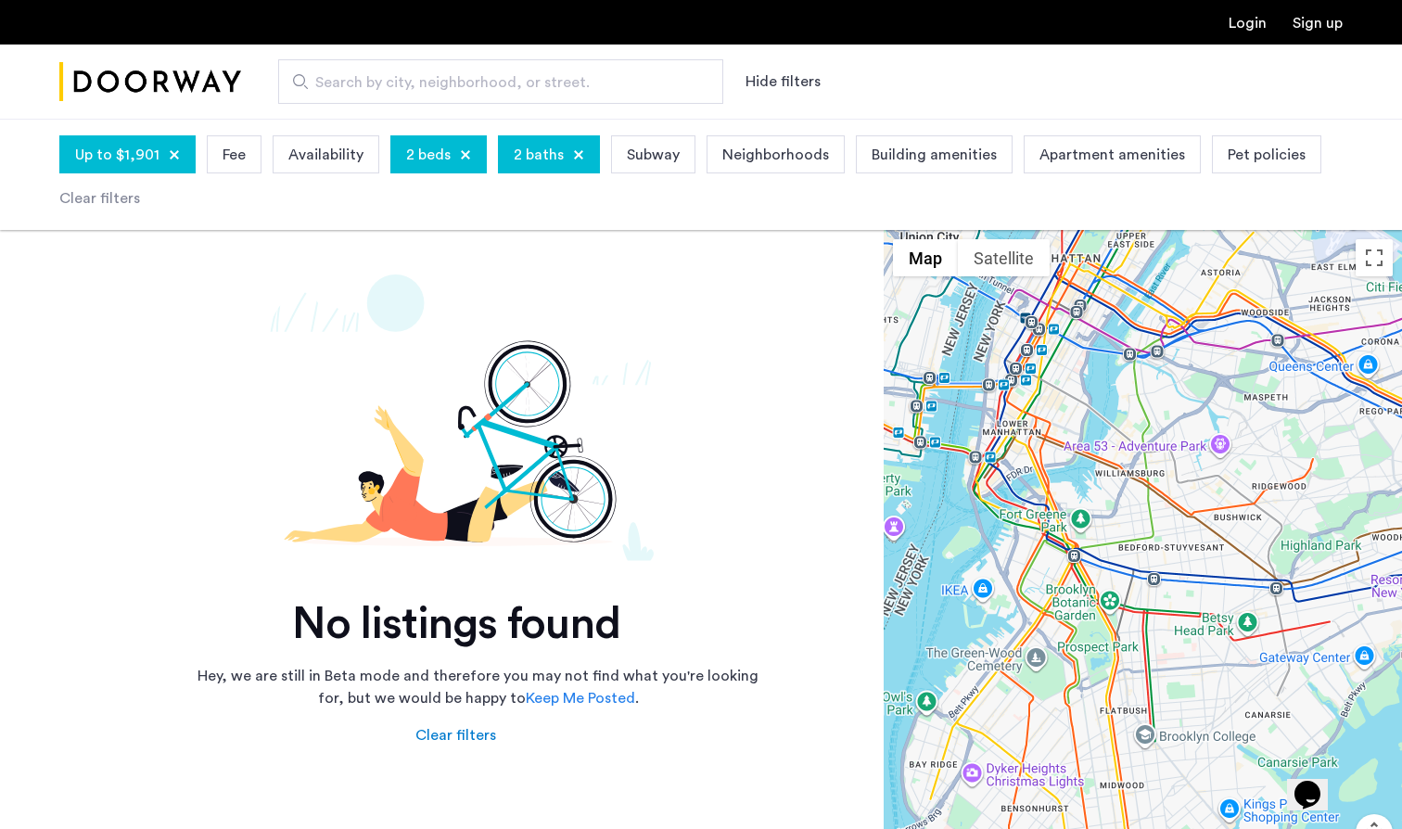
click at [577, 149] on div at bounding box center [578, 154] width 11 height 11
click at [460, 158] on div at bounding box center [465, 154] width 11 height 11
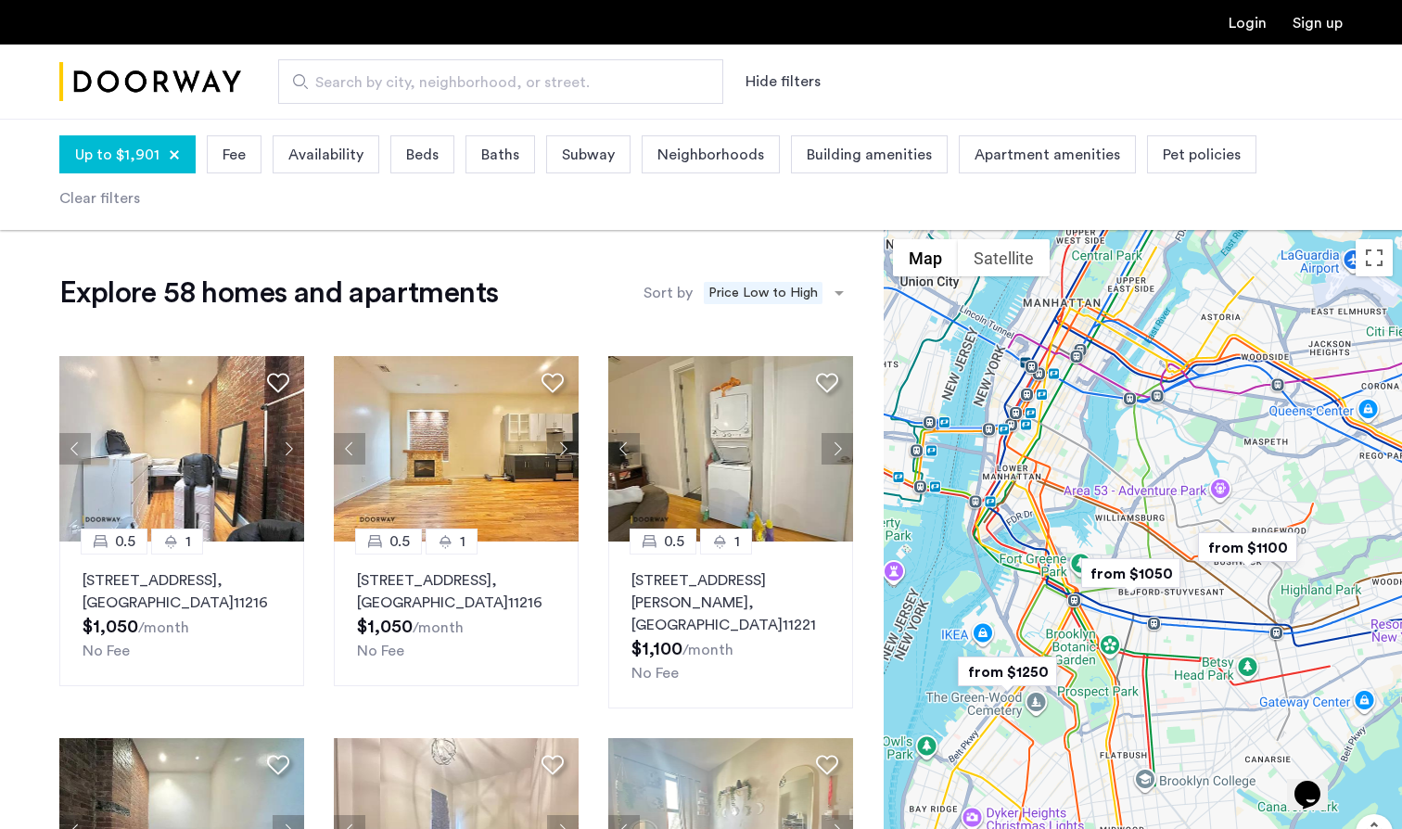
click at [424, 151] on span "Beds" at bounding box center [422, 155] width 32 height 22
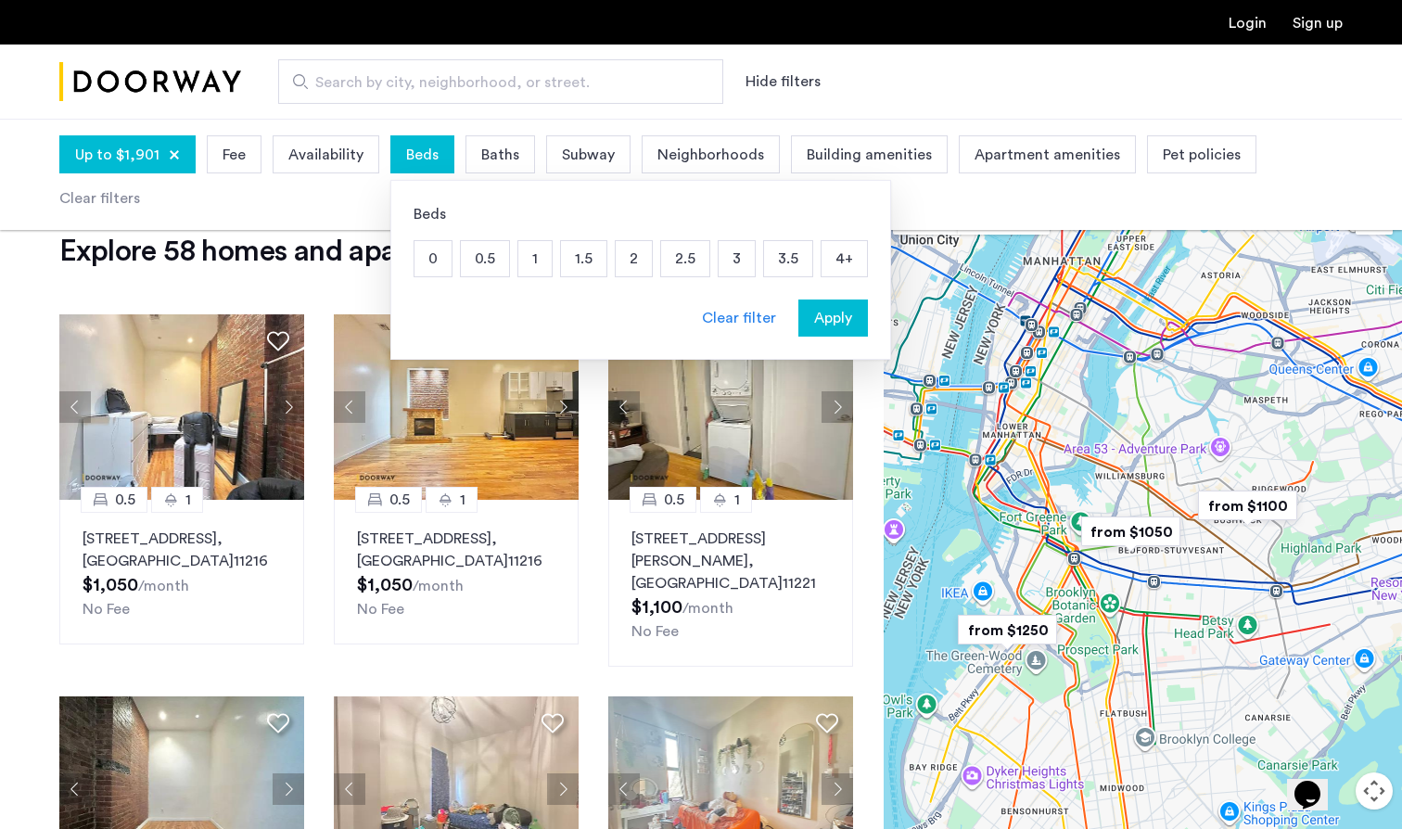
click at [428, 255] on p "0" at bounding box center [432, 258] width 37 height 35
click at [468, 258] on p "0.5" at bounding box center [485, 258] width 48 height 35
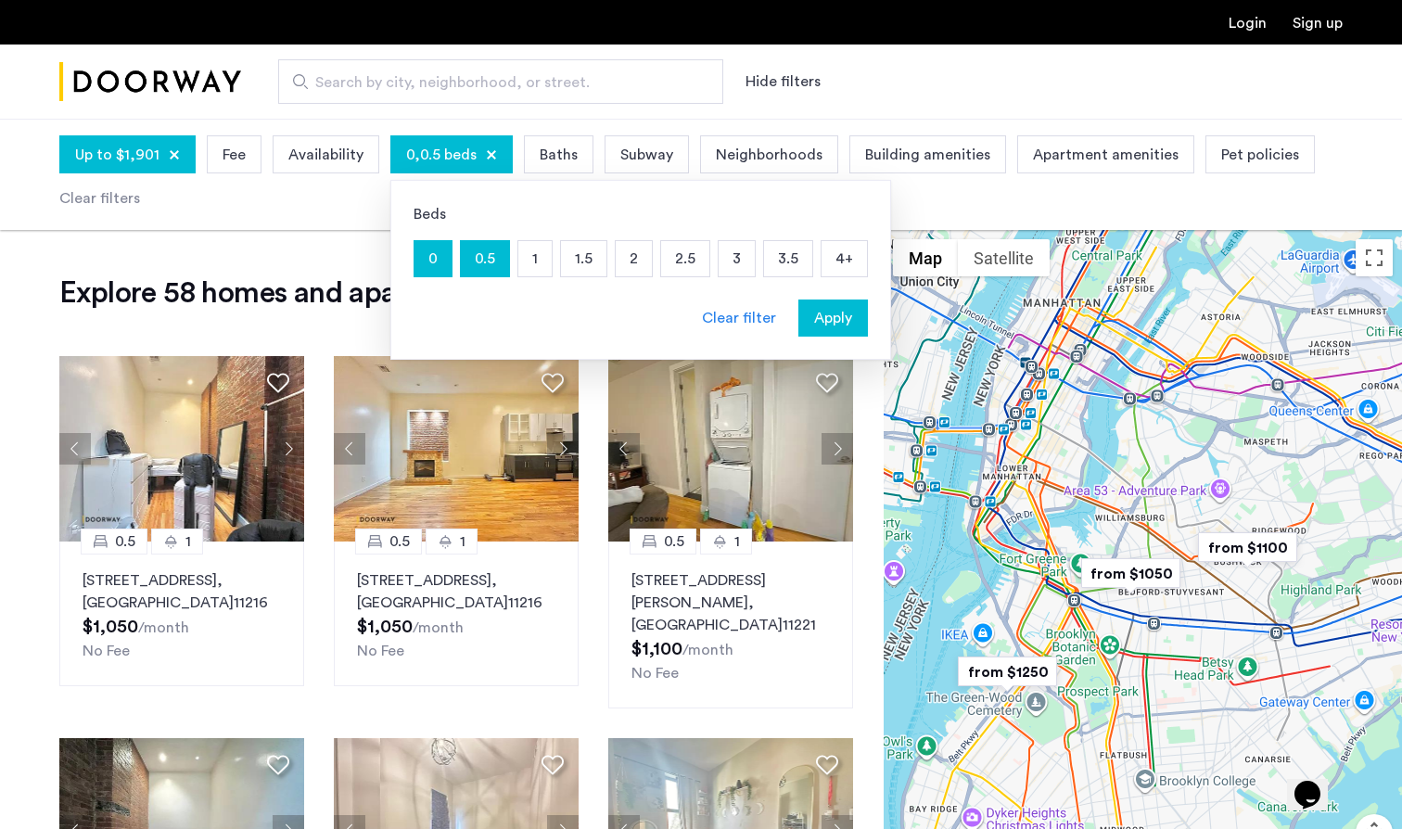
click at [470, 259] on p "0.5" at bounding box center [485, 258] width 48 height 35
click at [823, 324] on span "Apply" at bounding box center [833, 318] width 38 height 22
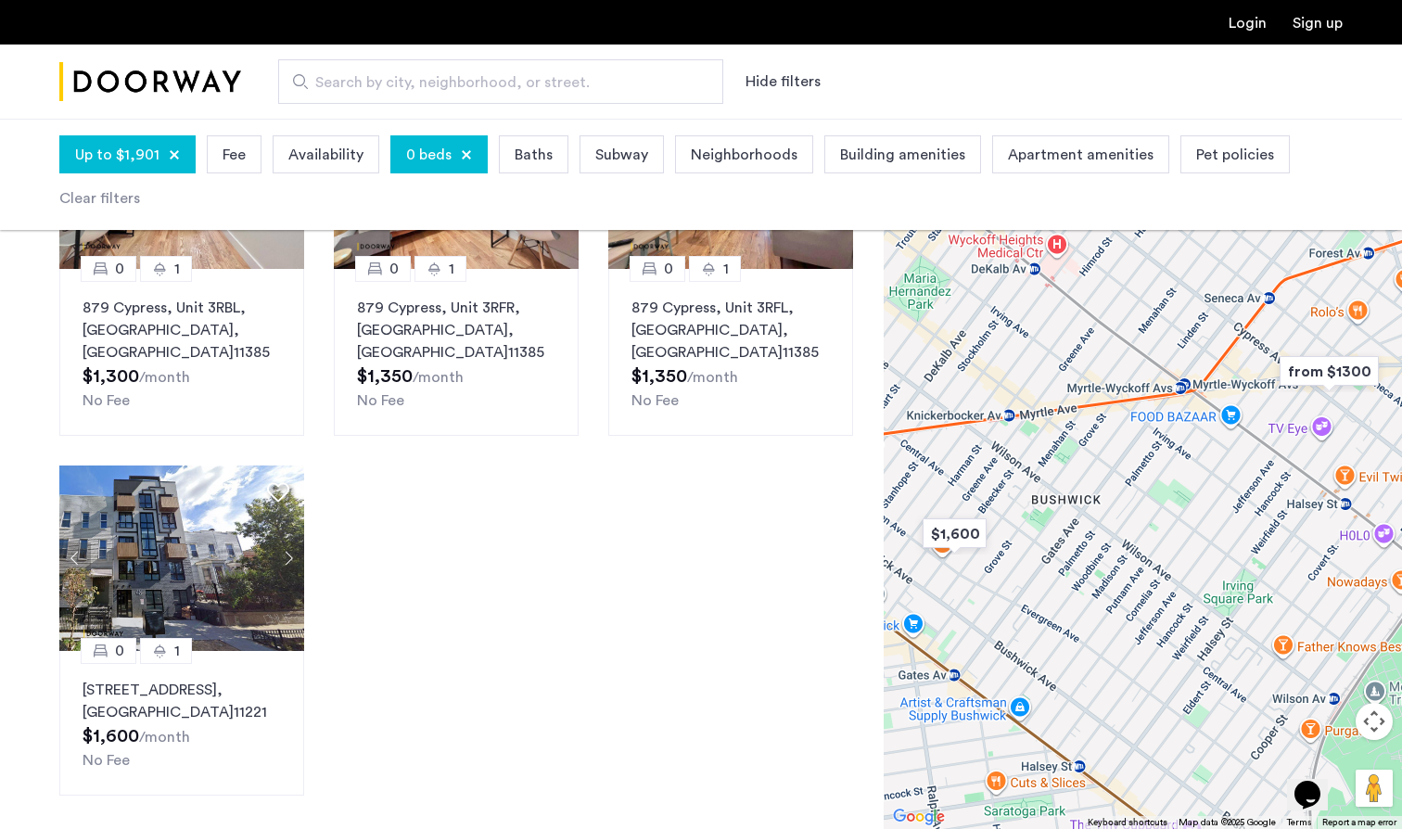
scroll to position [359, 0]
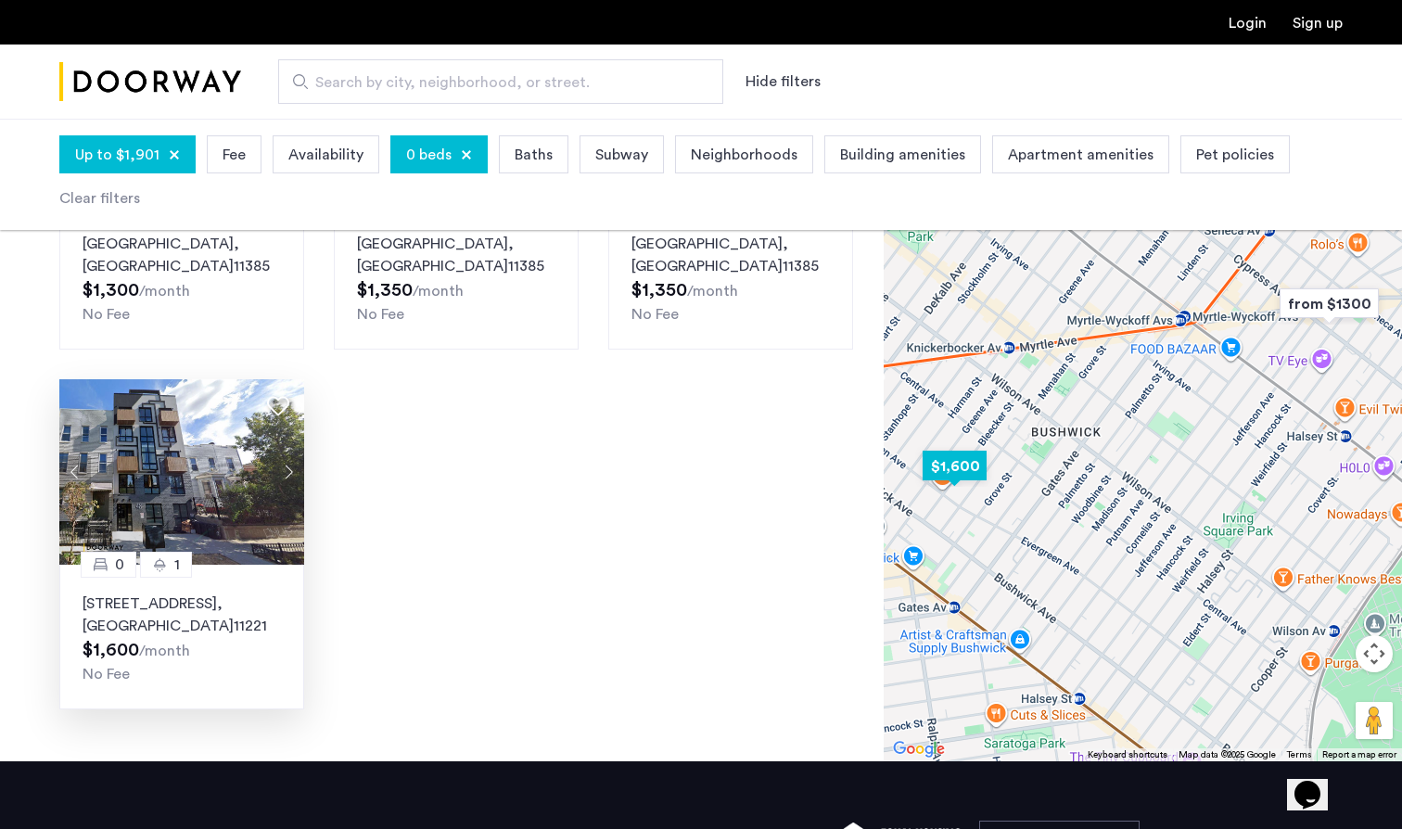
click at [286, 456] on button "Next apartment" at bounding box center [289, 472] width 32 height 32
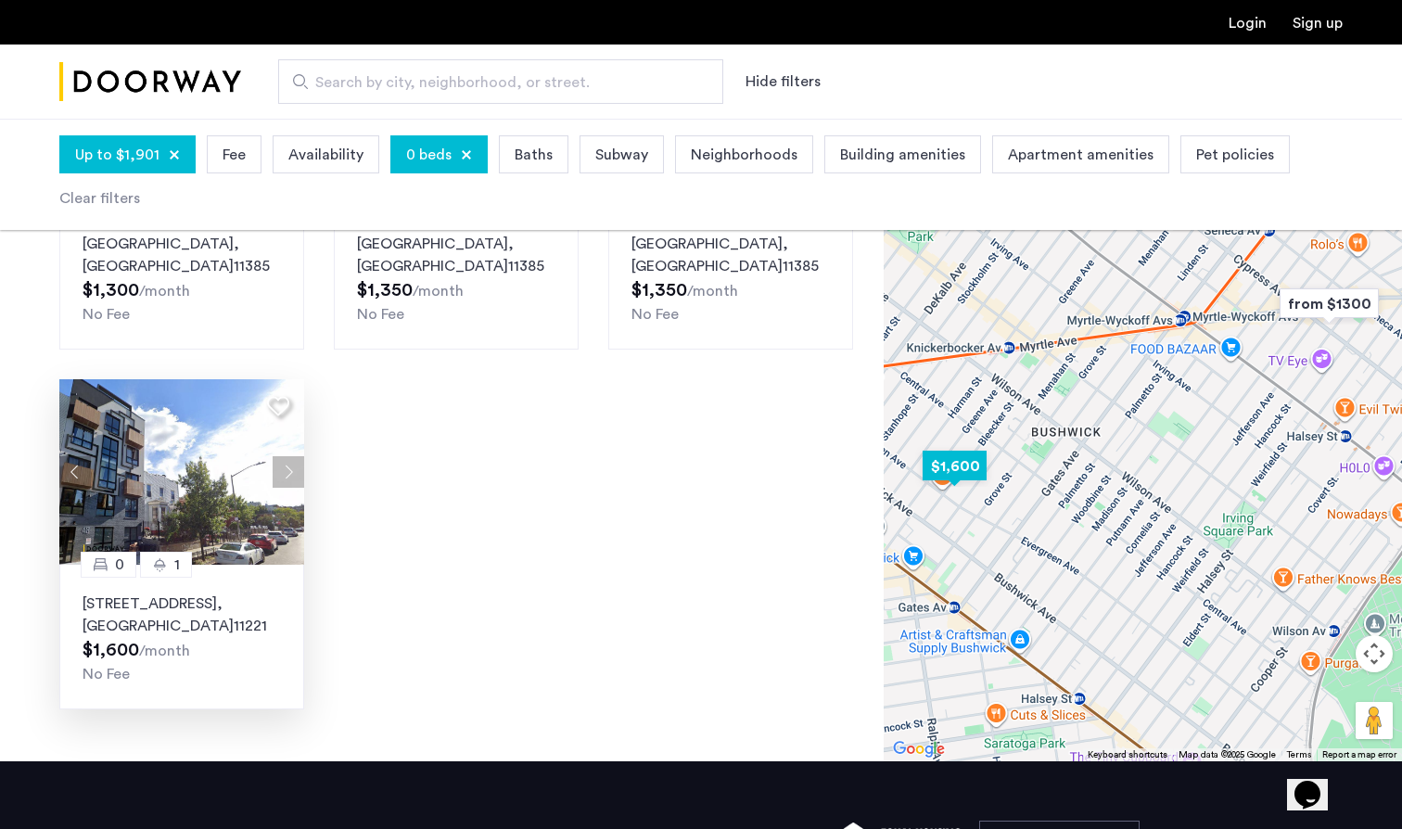
click at [286, 456] on button "Next apartment" at bounding box center [289, 472] width 32 height 32
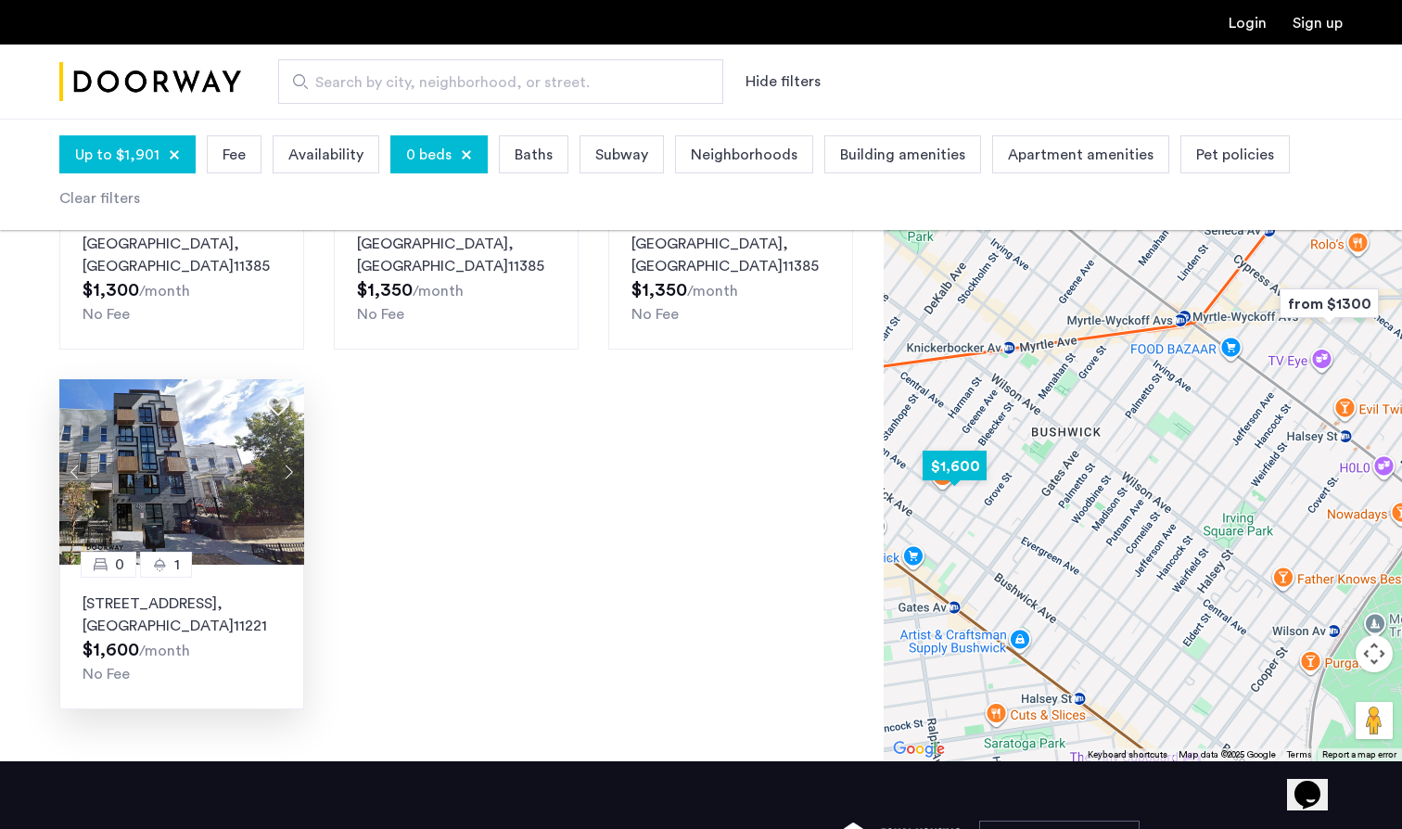
click at [286, 456] on button "Next apartment" at bounding box center [289, 472] width 32 height 32
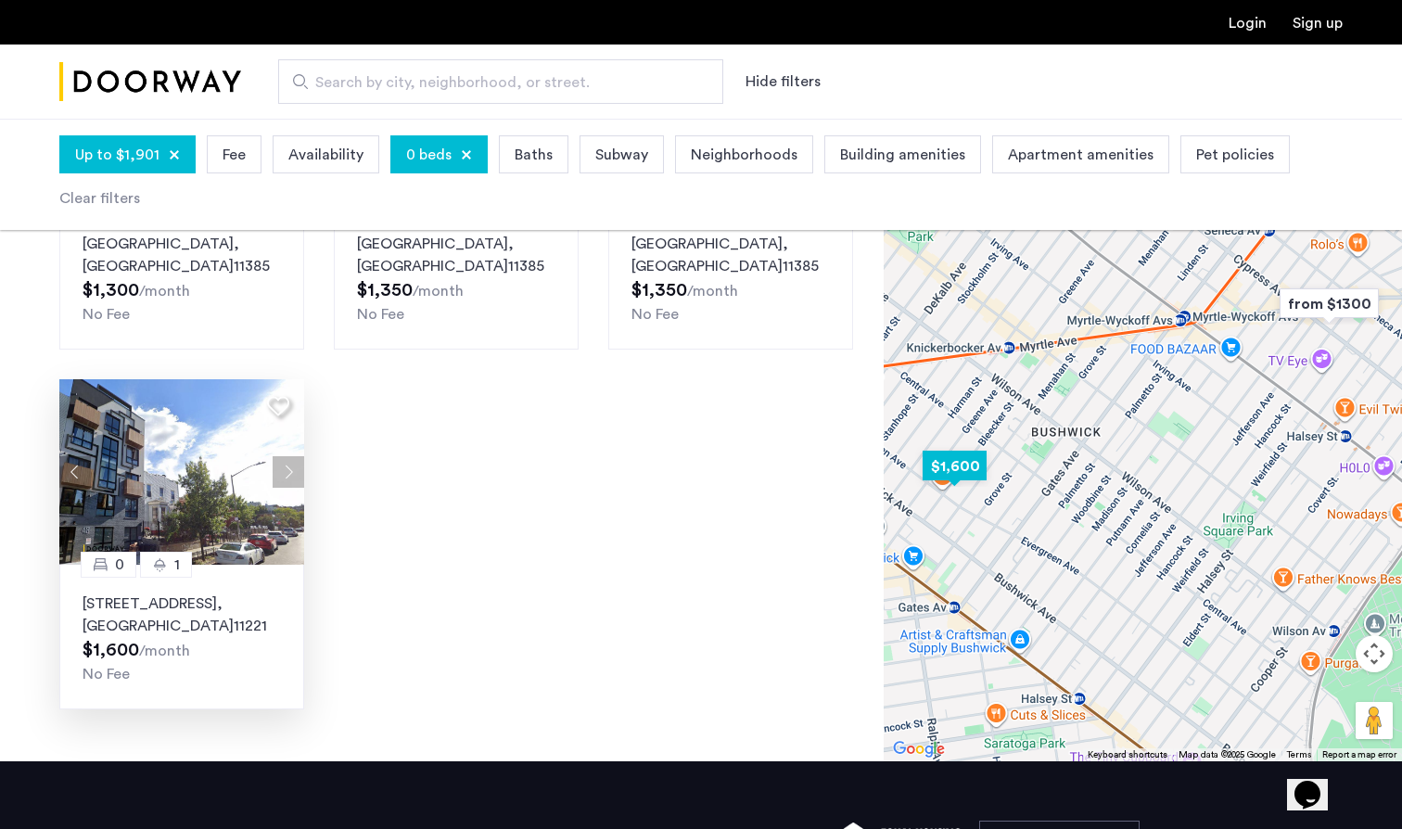
click at [146, 592] on p "48 Bleecker Street, Unit 3BBR, Brooklyn , NY 11221" at bounding box center [182, 614] width 198 height 45
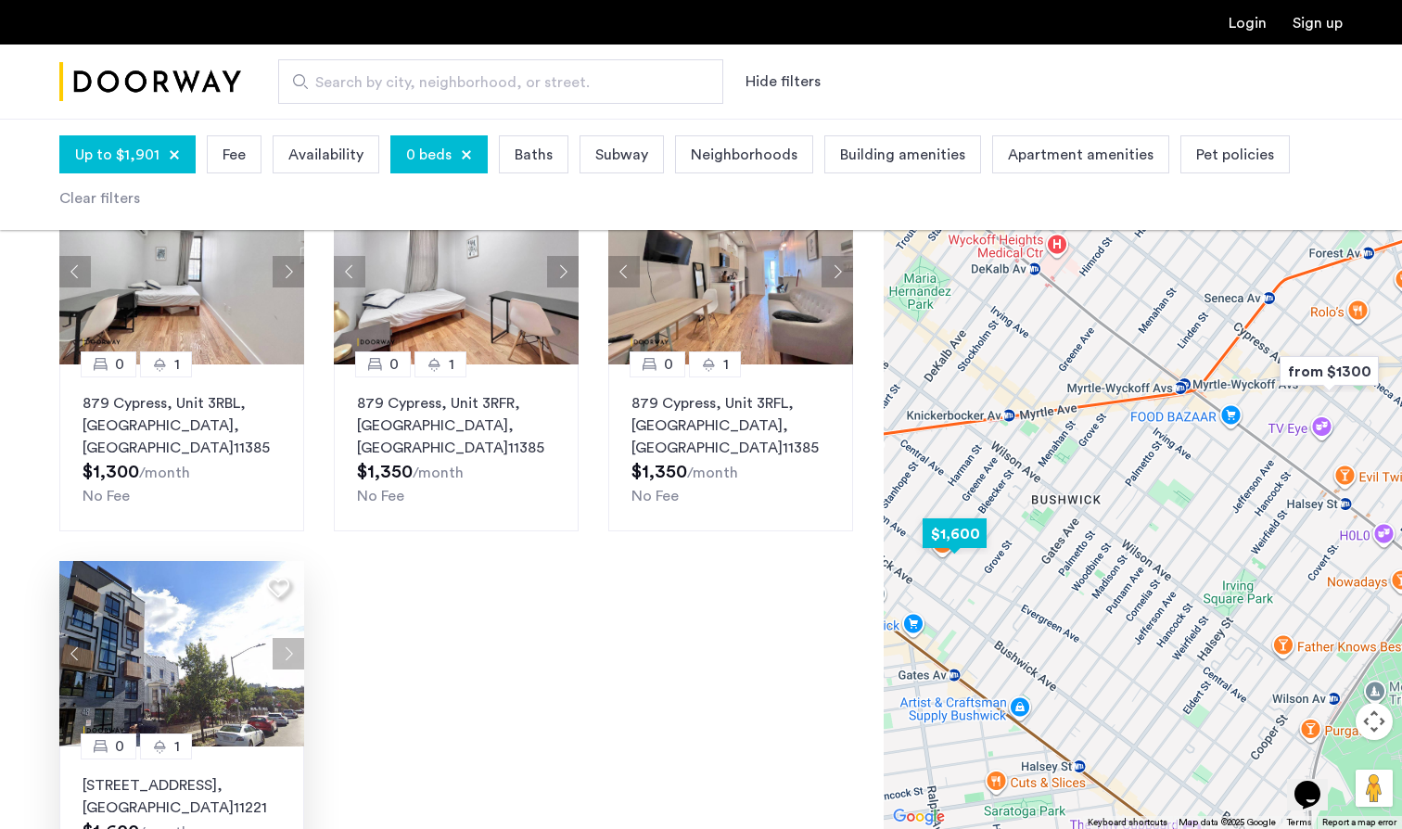
scroll to position [98, 0]
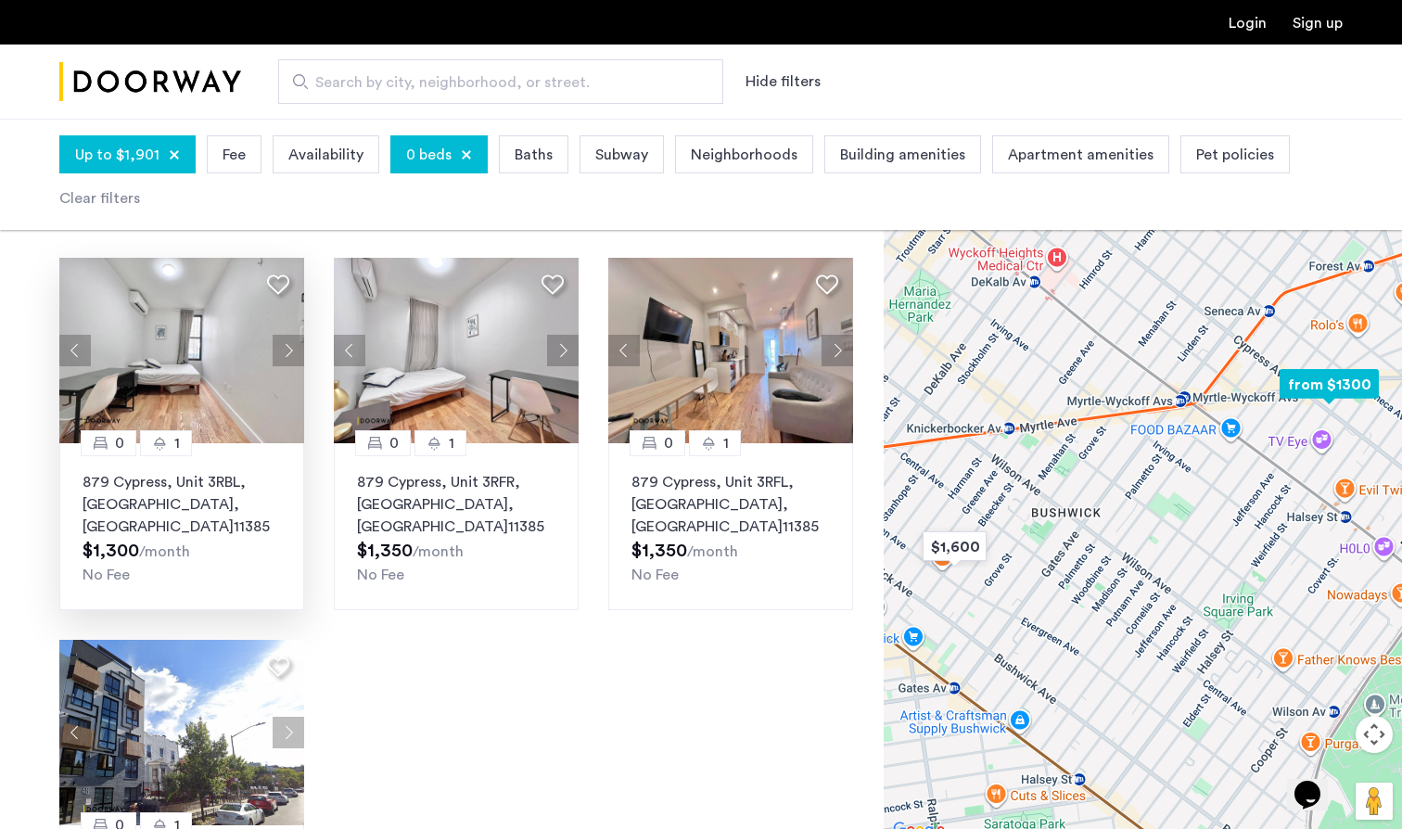
click at [288, 350] on button "Next apartment" at bounding box center [289, 351] width 32 height 32
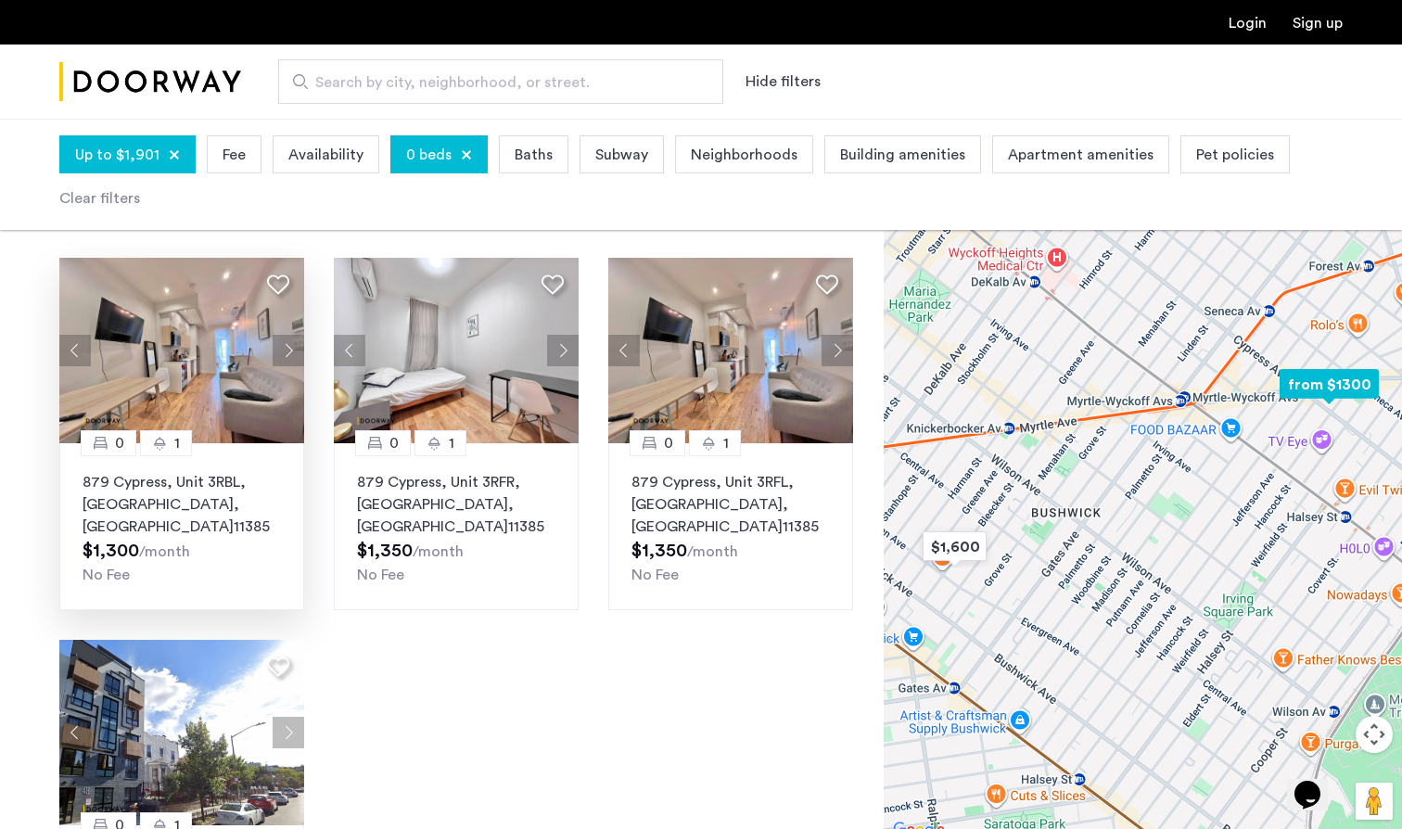
click at [288, 350] on button "Next apartment" at bounding box center [289, 351] width 32 height 32
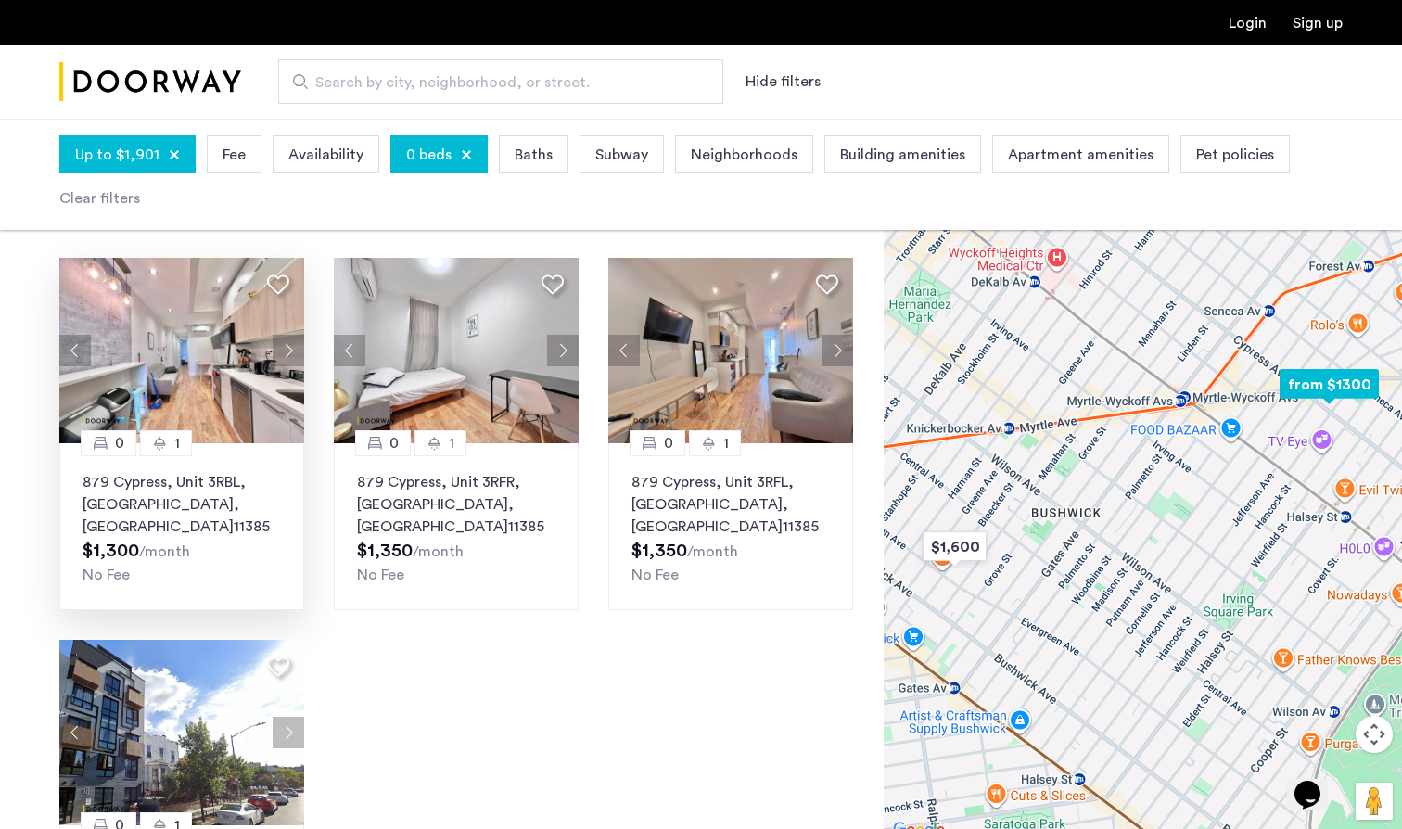
click at [288, 350] on button "Next apartment" at bounding box center [289, 351] width 32 height 32
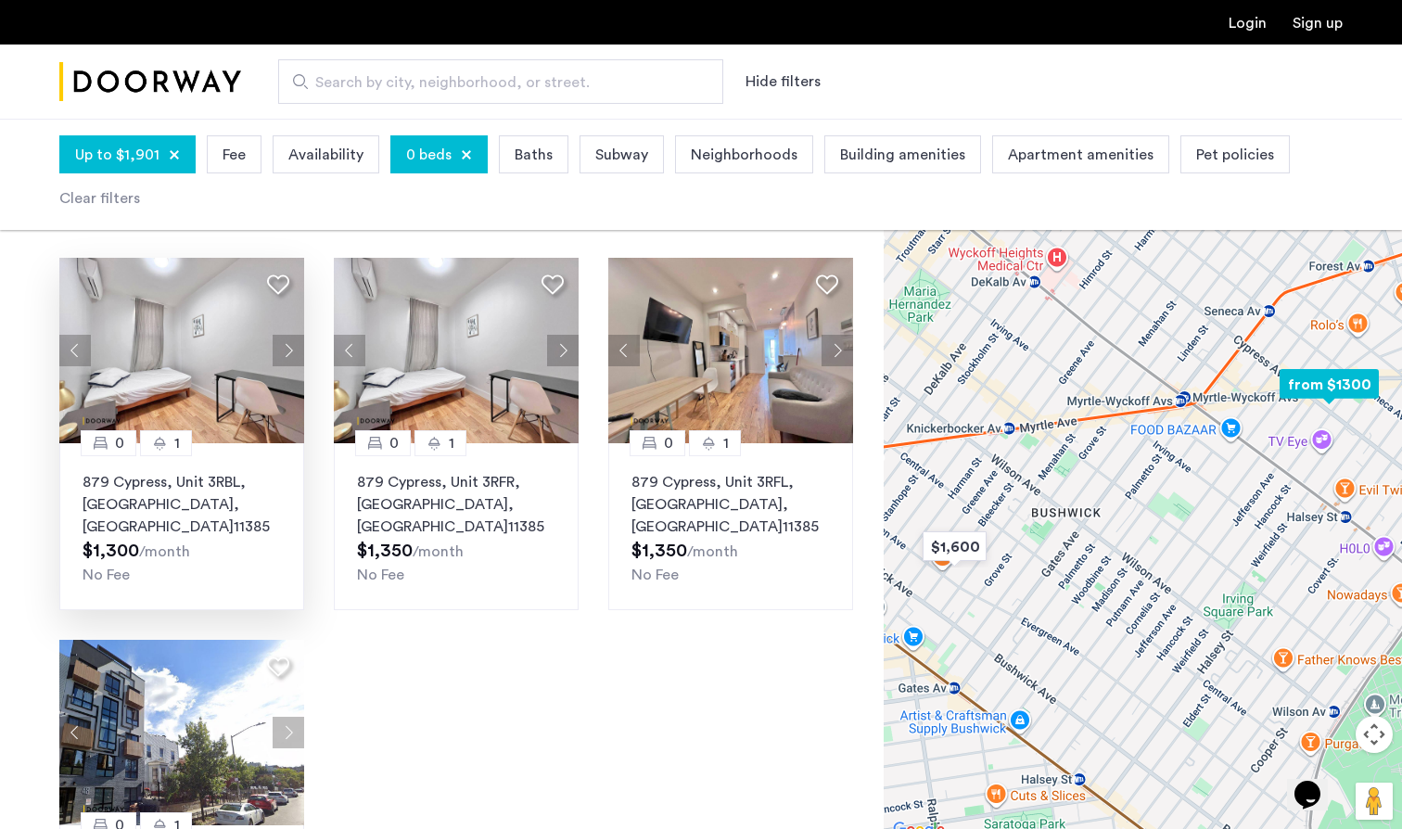
click at [180, 379] on img at bounding box center [181, 350] width 245 height 185
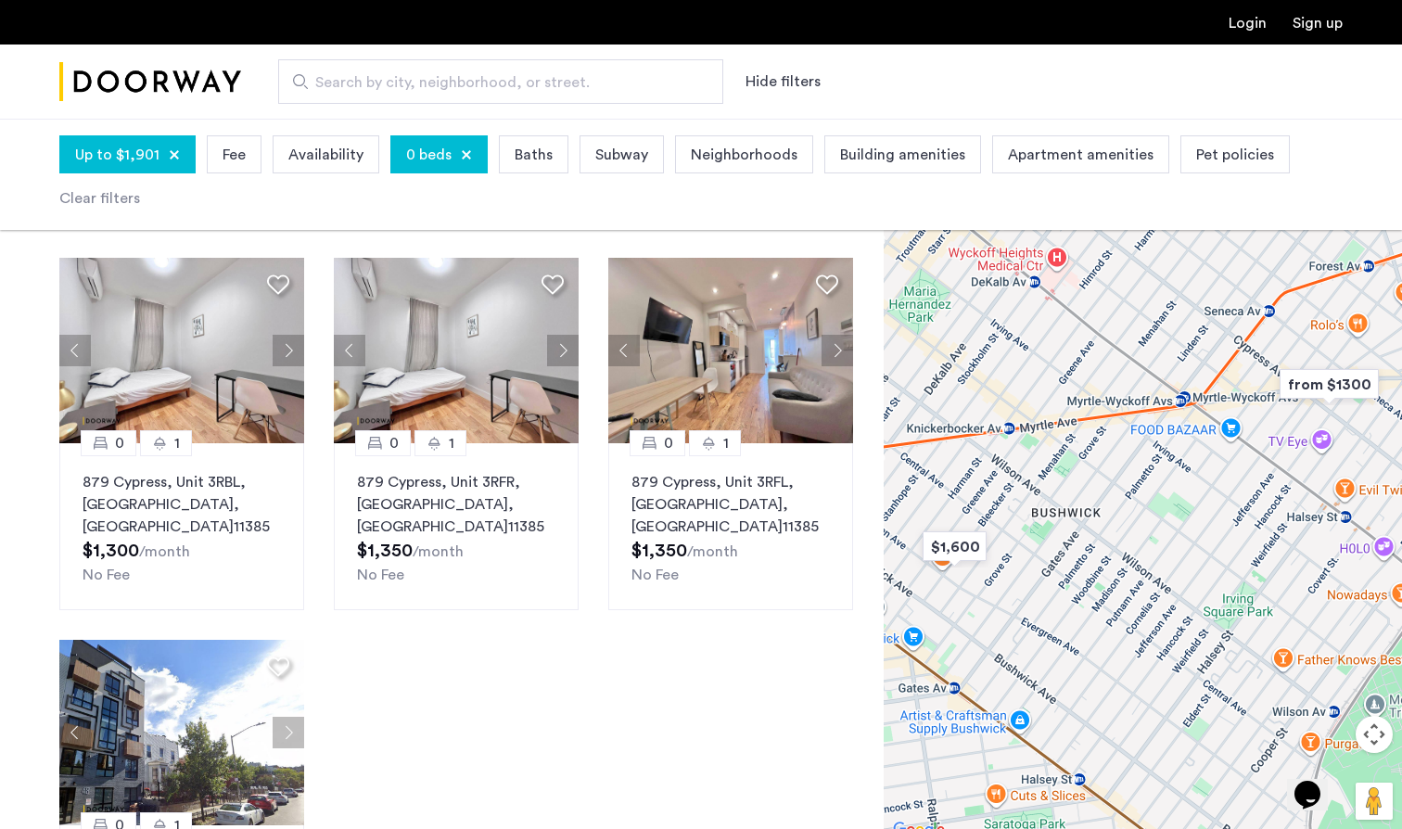
click at [462, 146] on div "0 beds" at bounding box center [438, 154] width 97 height 38
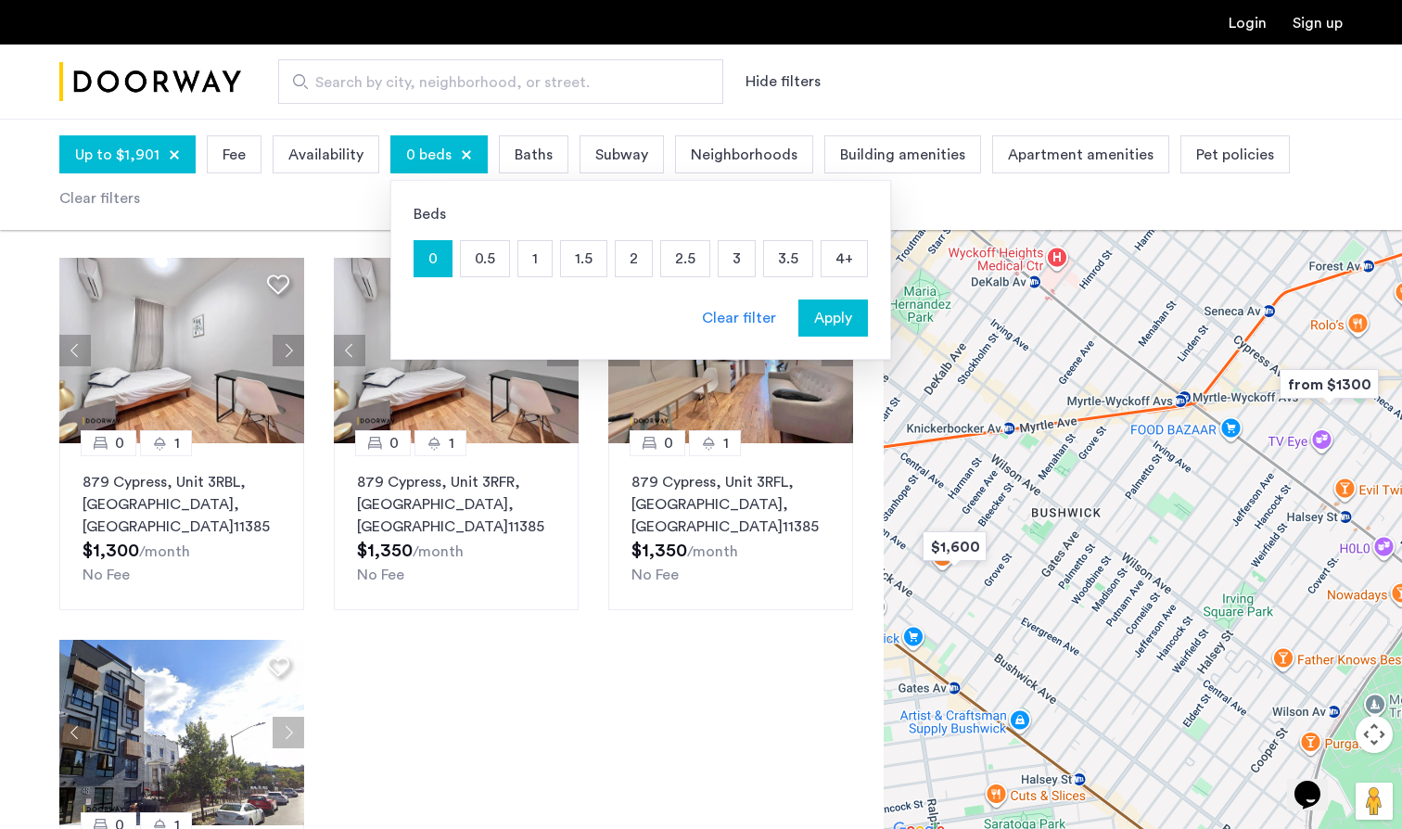
click at [464, 159] on div at bounding box center [466, 154] width 11 height 11
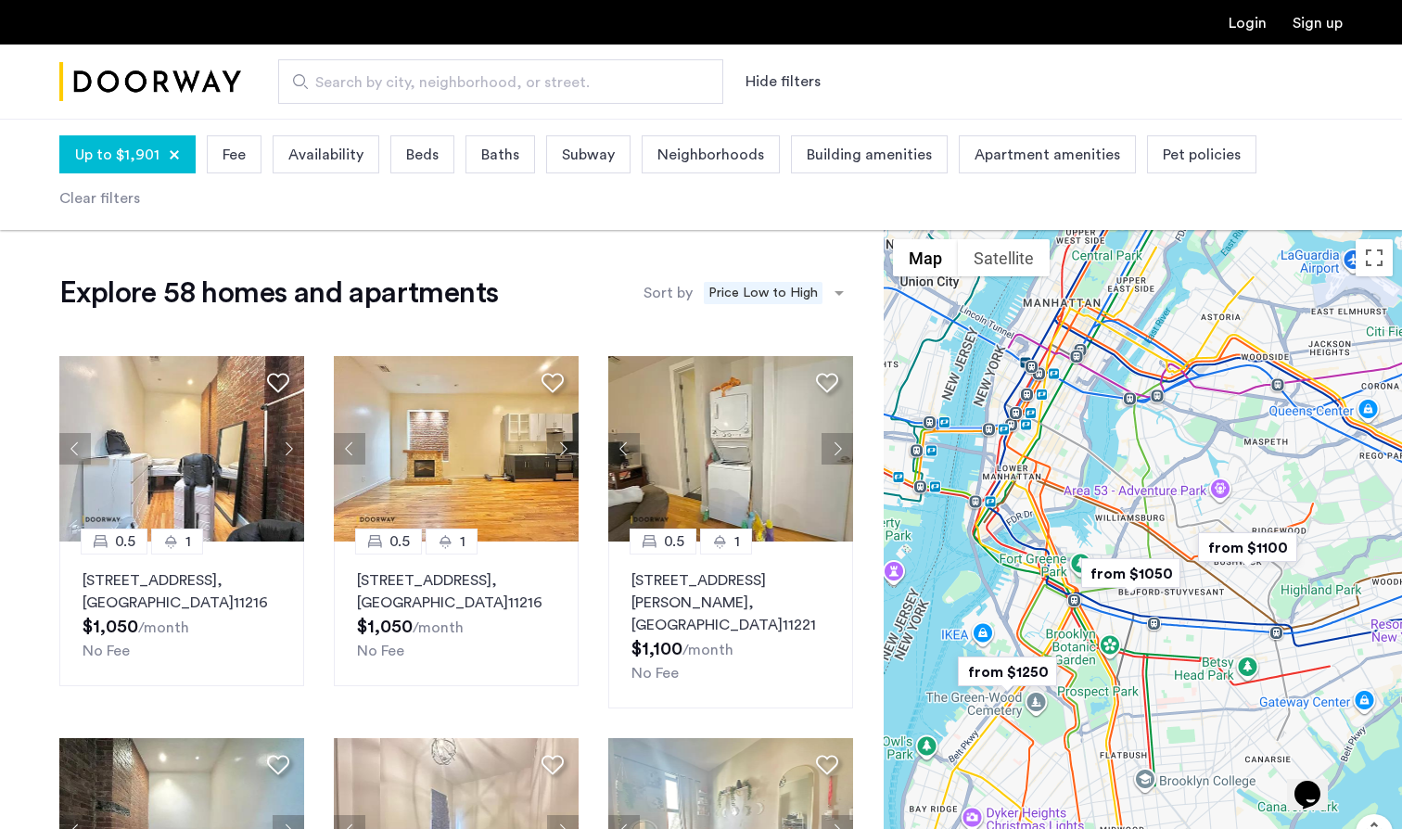
click at [808, 144] on span "Building amenities" at bounding box center [869, 155] width 125 height 22
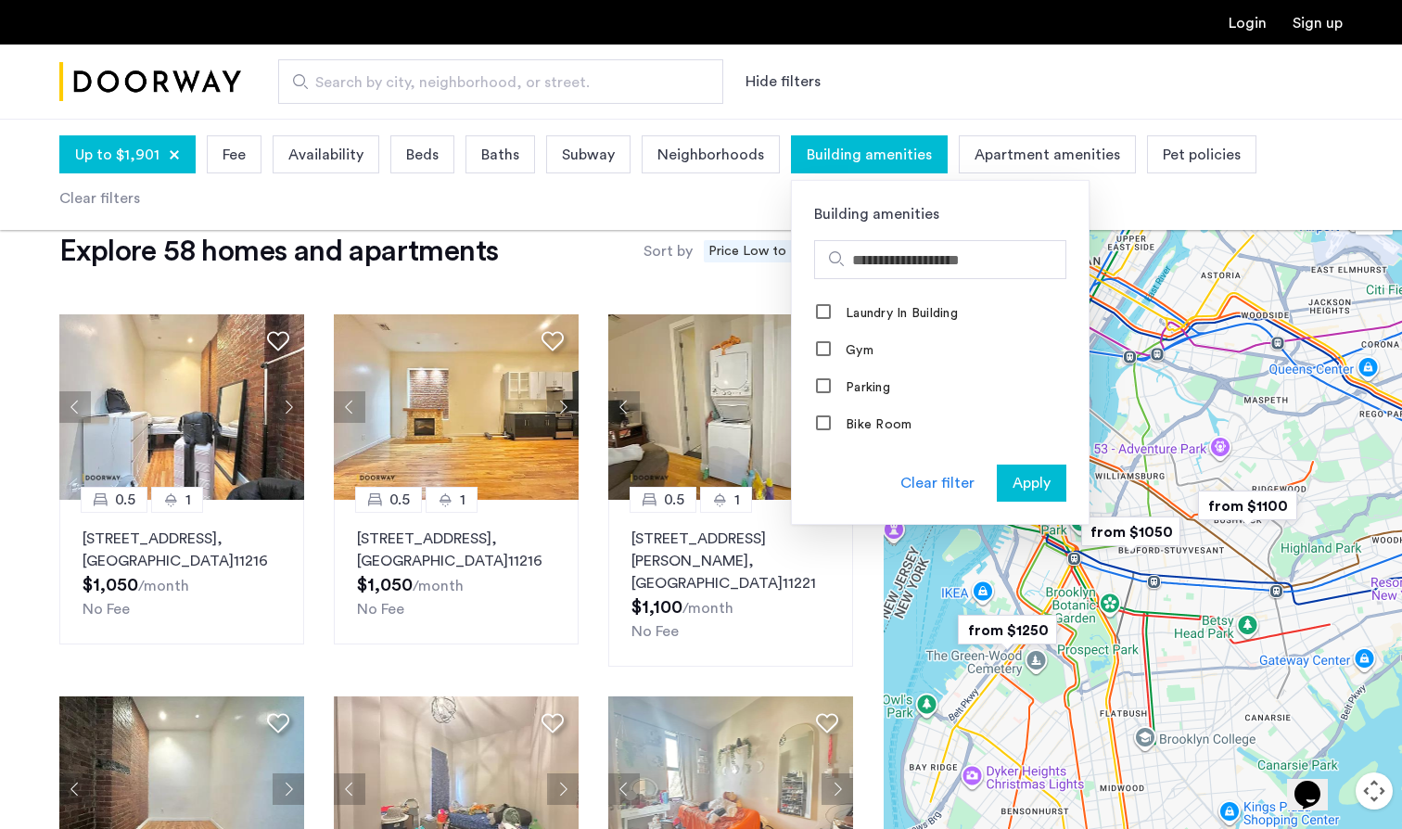
click at [808, 144] on span "Building amenities" at bounding box center [869, 155] width 125 height 22
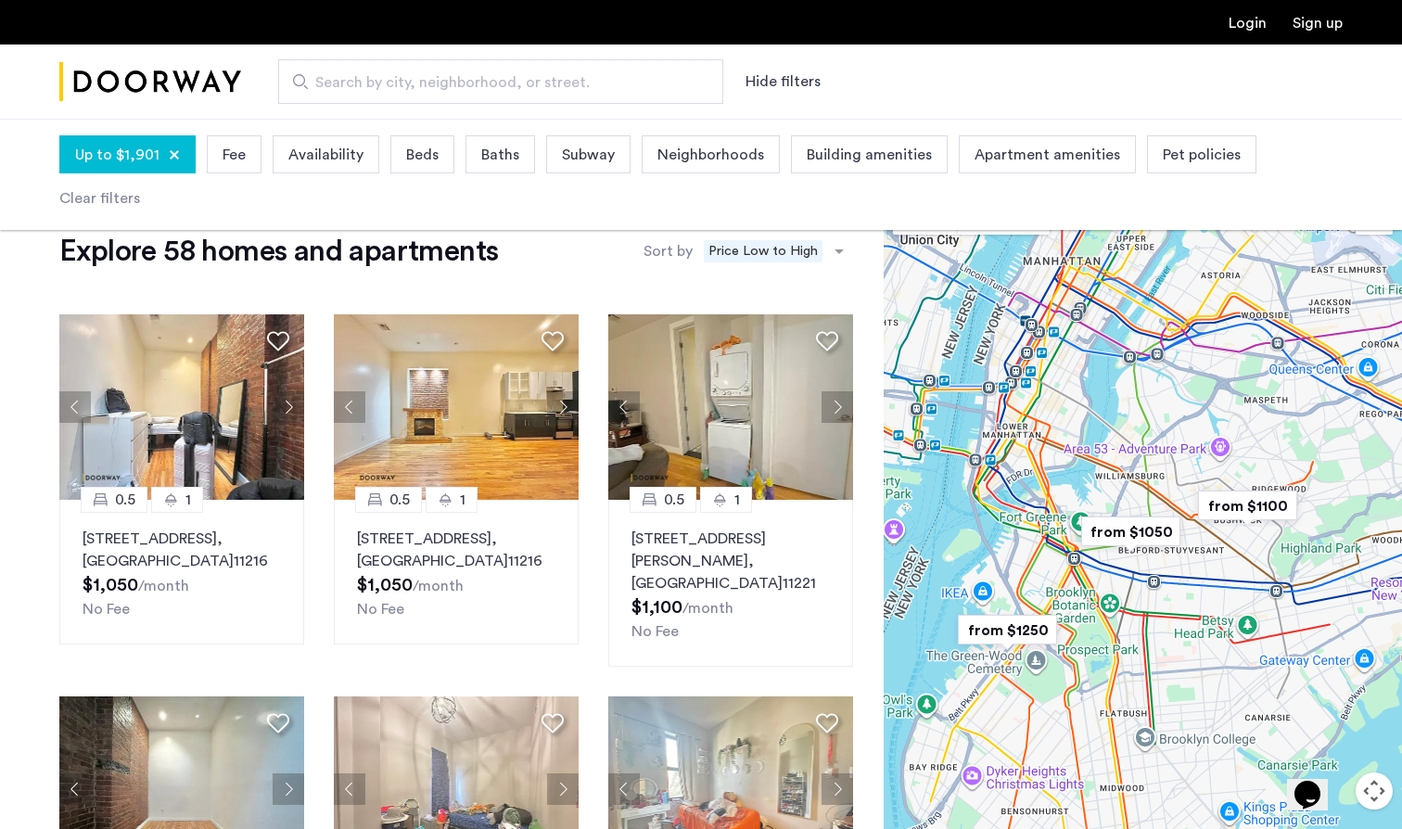
click at [959, 145] on div "Apartment amenities" at bounding box center [1047, 154] width 177 height 38
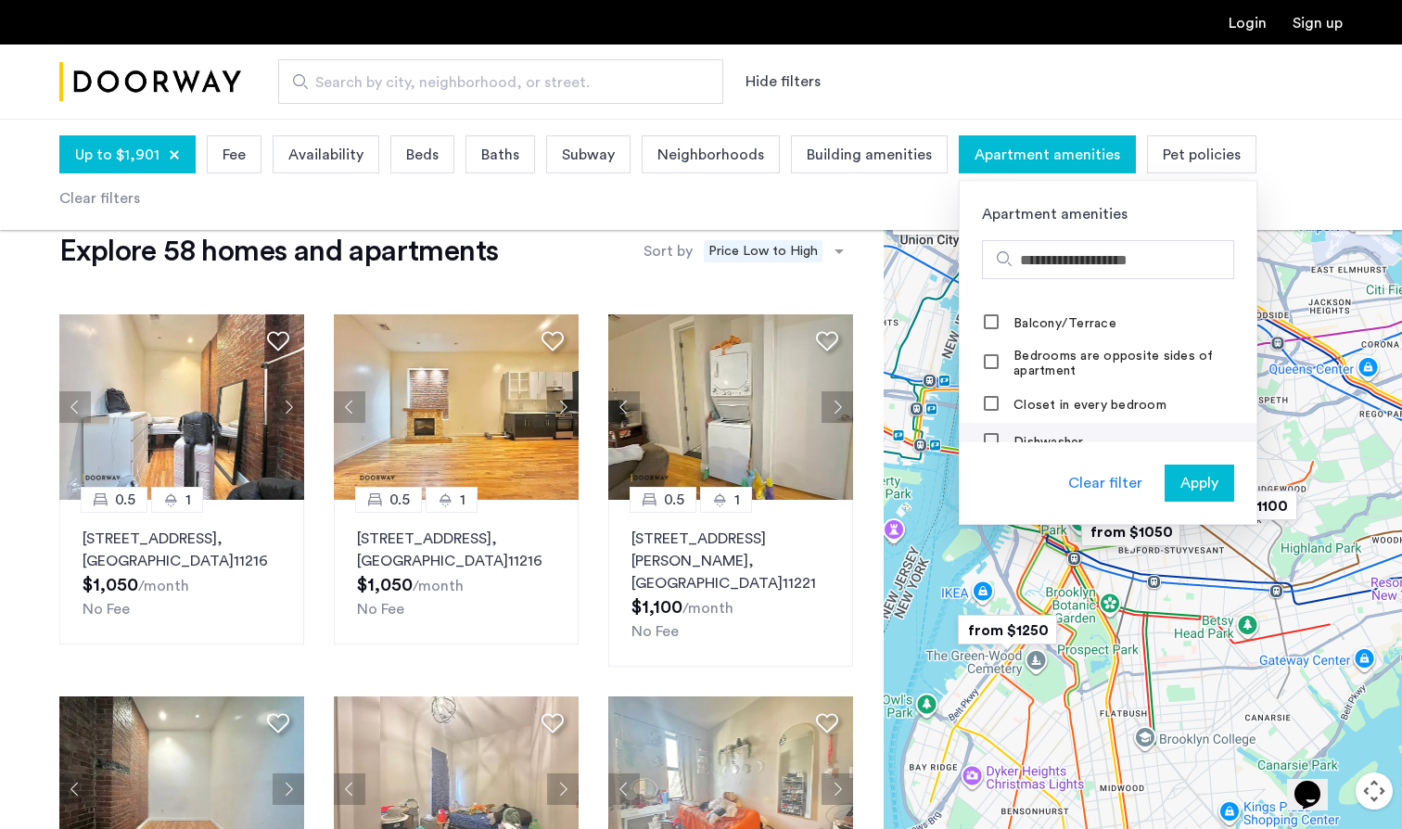
scroll to position [181, 0]
click at [1180, 476] on span "Apply" at bounding box center [1199, 483] width 38 height 22
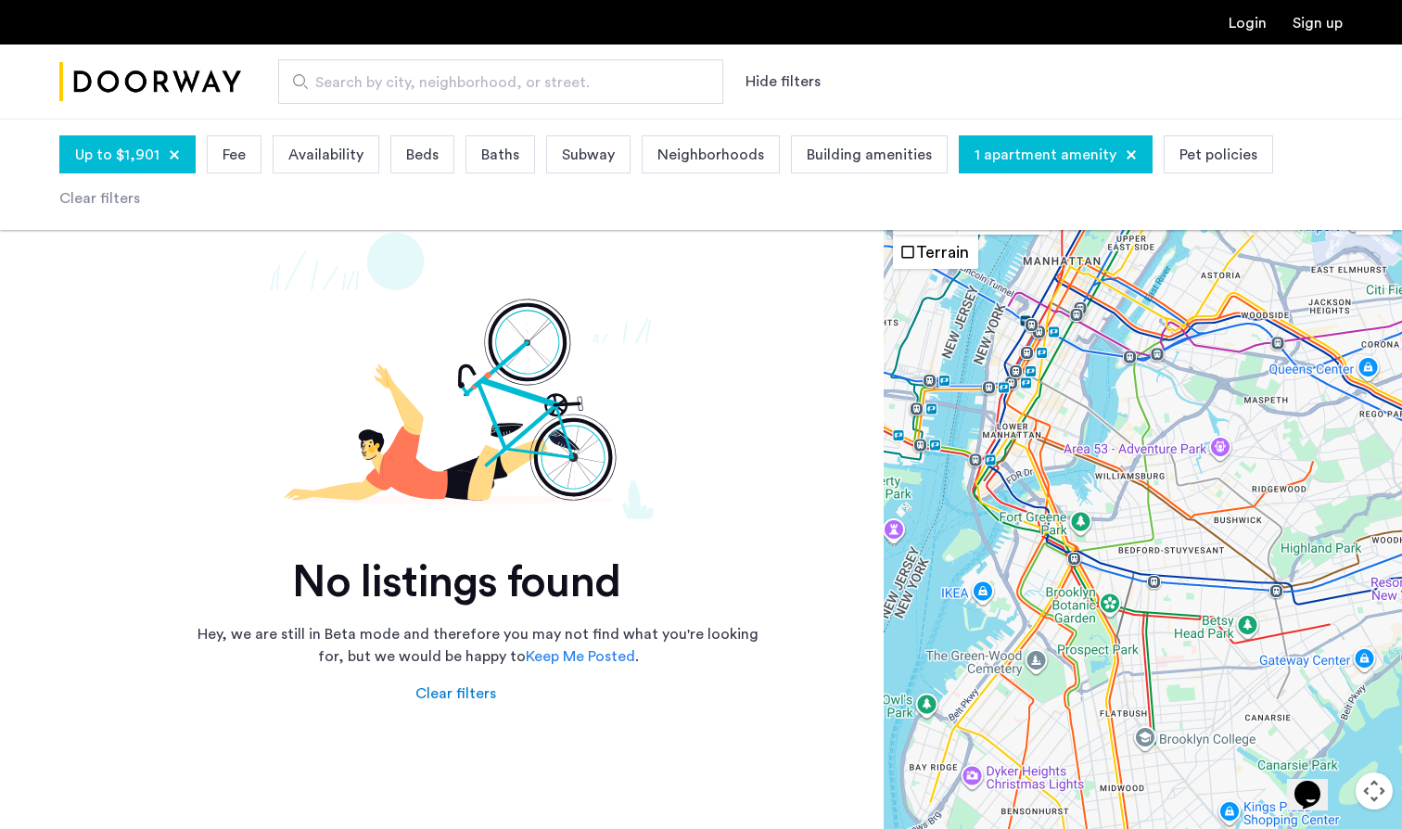
click at [1100, 151] on div "1 apartment amenity" at bounding box center [1056, 154] width 194 height 38
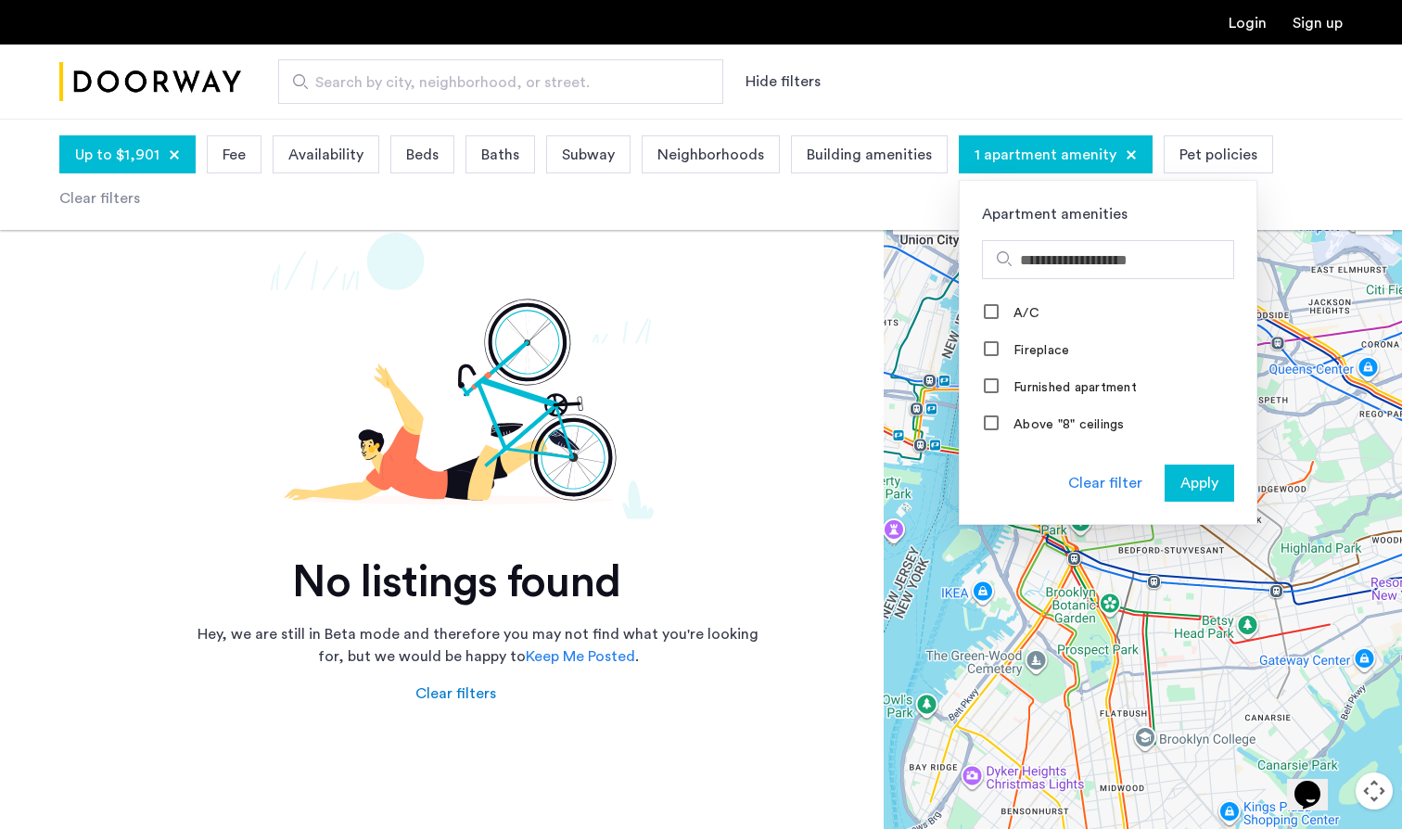
click at [1102, 485] on div "Clear filter" at bounding box center [1105, 483] width 74 height 22
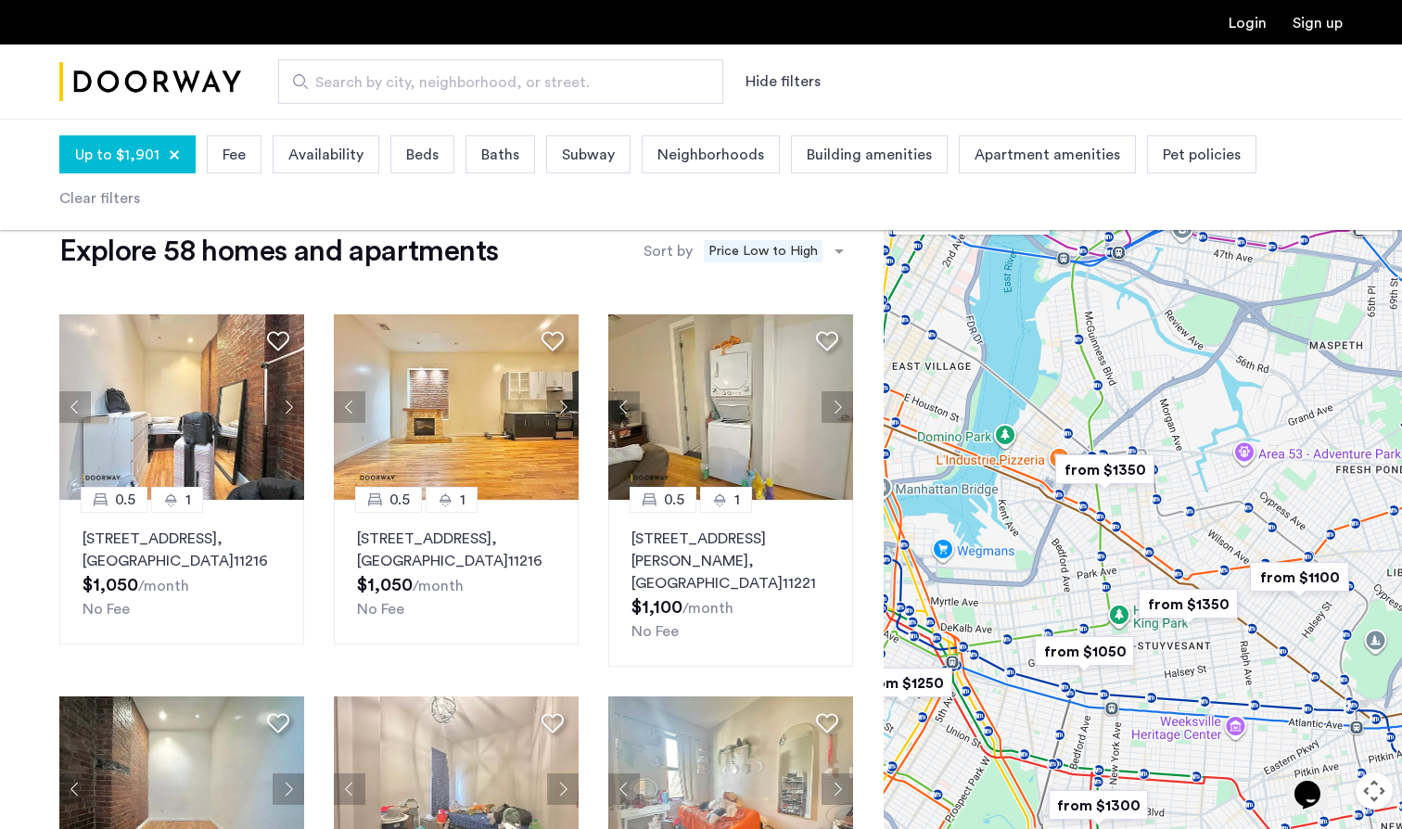
drag, startPoint x: 1196, startPoint y: 455, endPoint x: 1196, endPoint y: 443, distance: 12.1
click at [1196, 443] on div at bounding box center [1143, 543] width 518 height 710
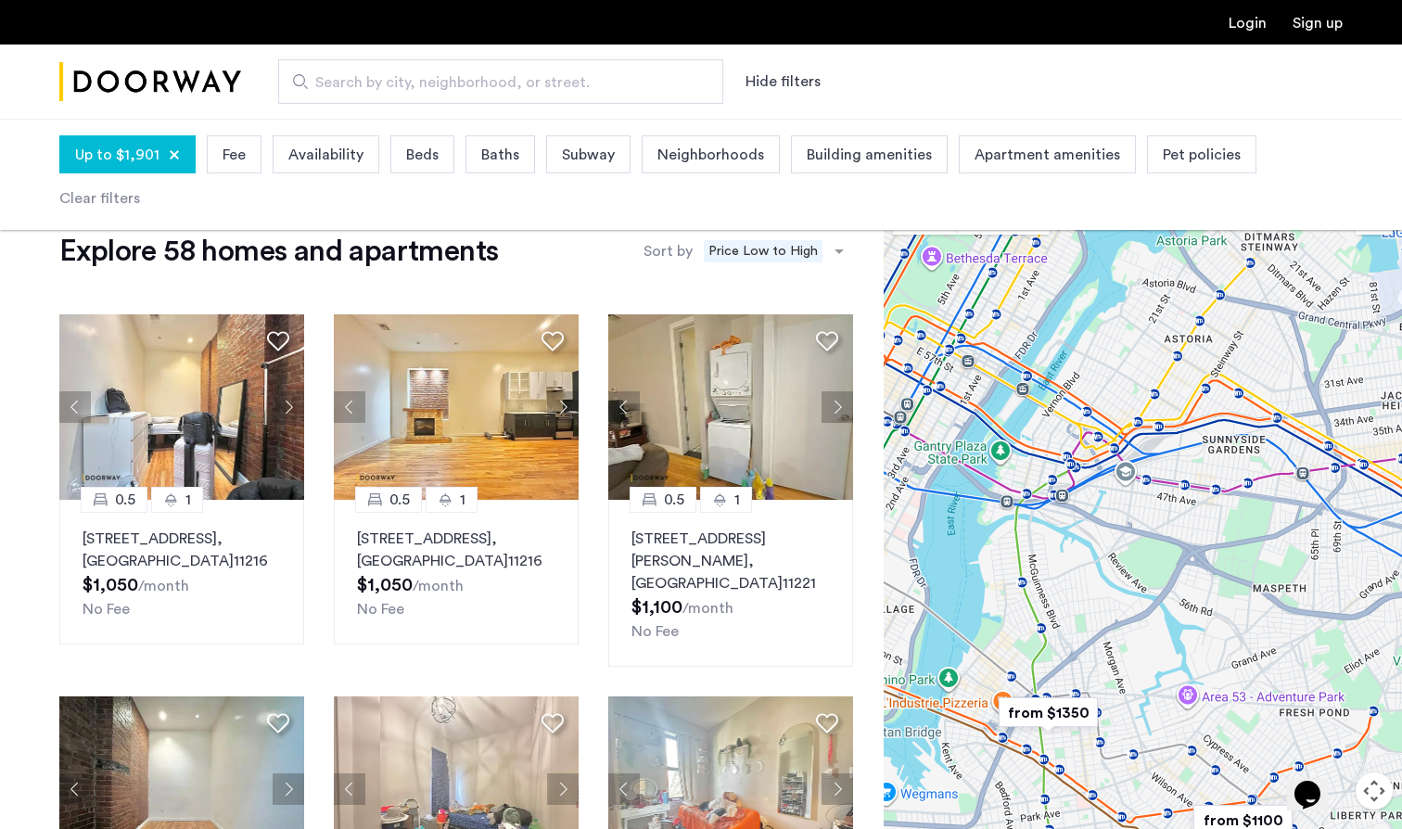
drag, startPoint x: 1195, startPoint y: 333, endPoint x: 1139, endPoint y: 640, distance: 311.9
click at [1139, 640] on div at bounding box center [1143, 543] width 518 height 710
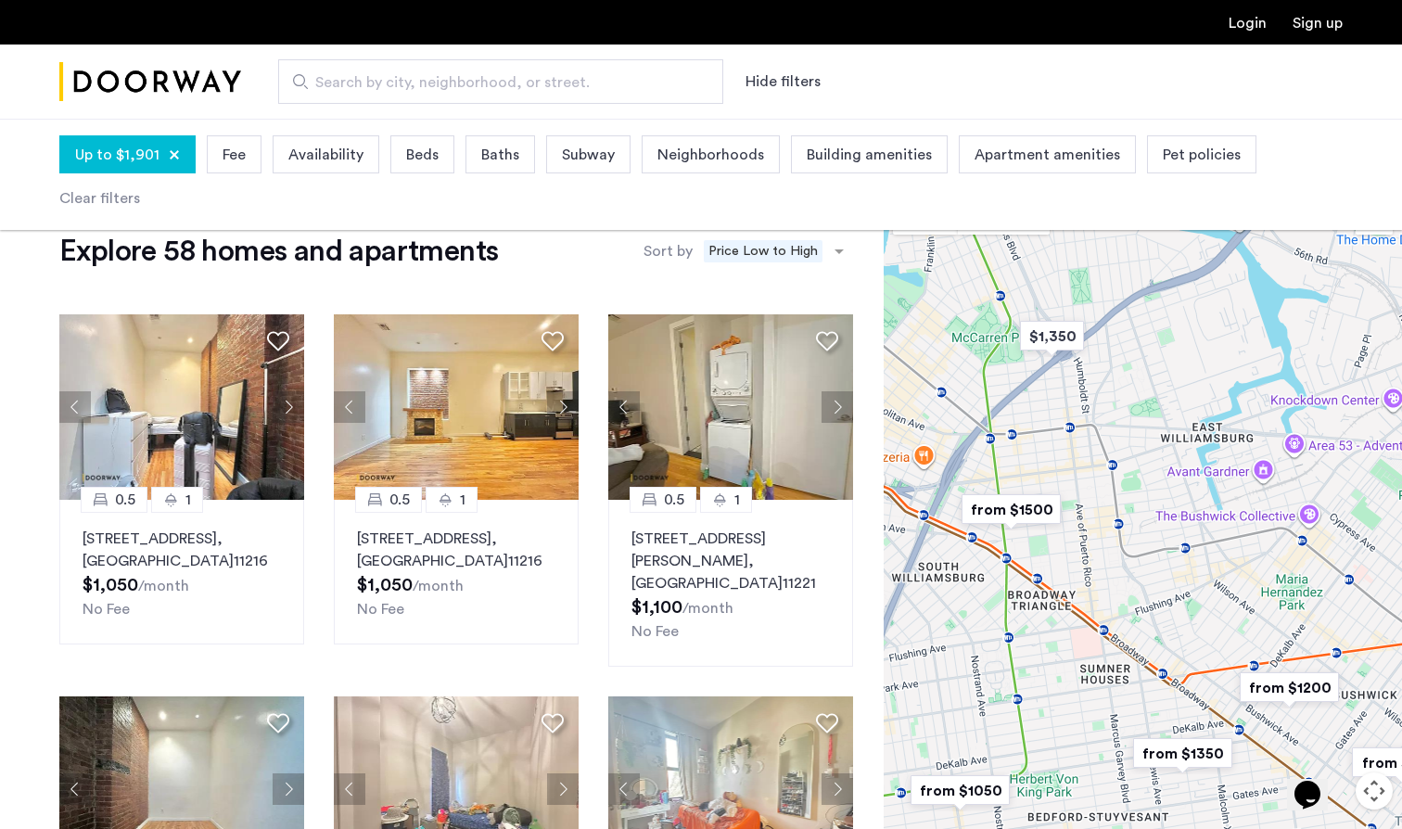
drag, startPoint x: 1135, startPoint y: 659, endPoint x: 1222, endPoint y: 312, distance: 358.4
click at [1222, 312] on div at bounding box center [1143, 543] width 518 height 710
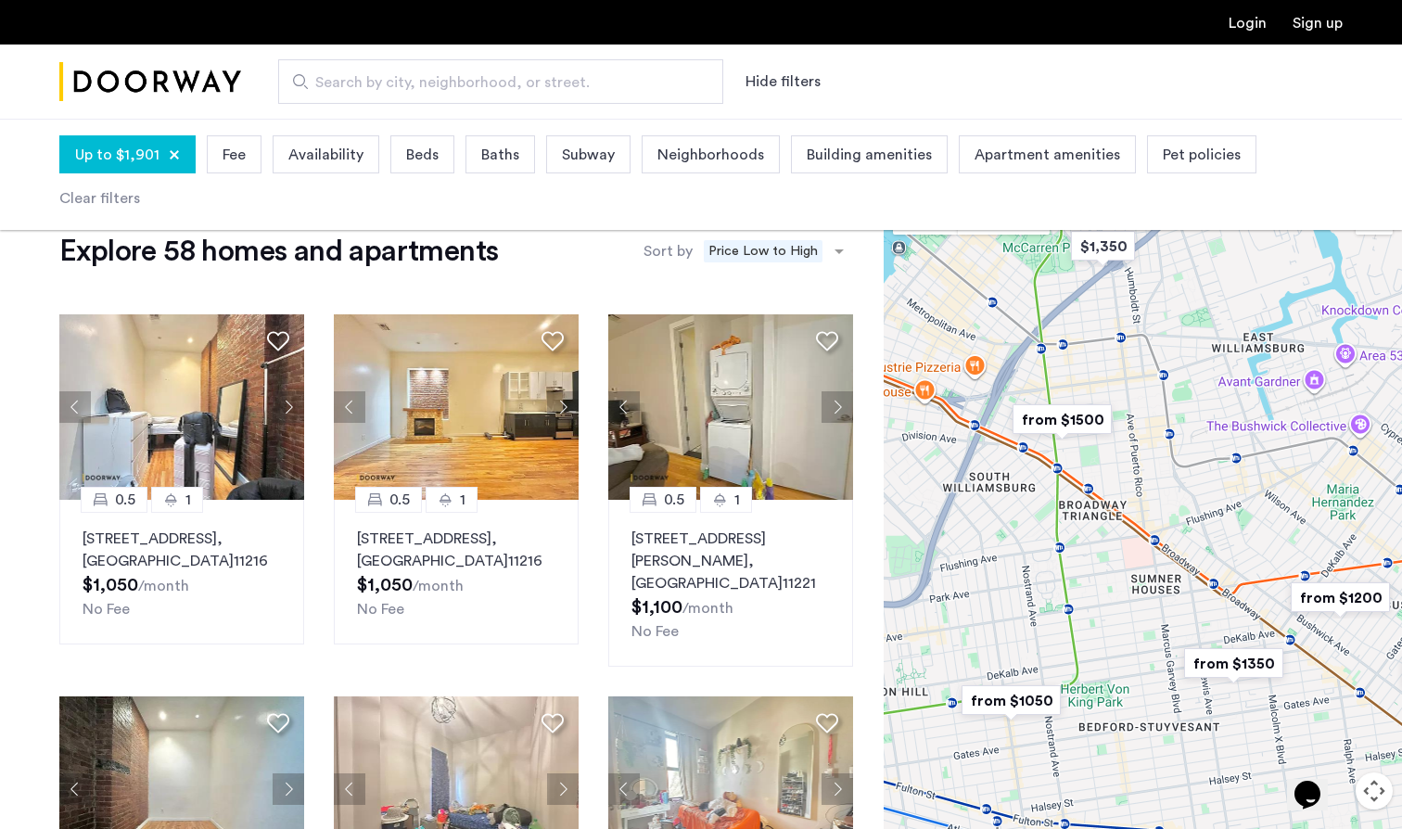
drag, startPoint x: 1205, startPoint y: 355, endPoint x: 1205, endPoint y: 329, distance: 26.0
click at [1205, 329] on div at bounding box center [1143, 543] width 518 height 710
click at [1123, 247] on img "$1,350" at bounding box center [1102, 246] width 79 height 42
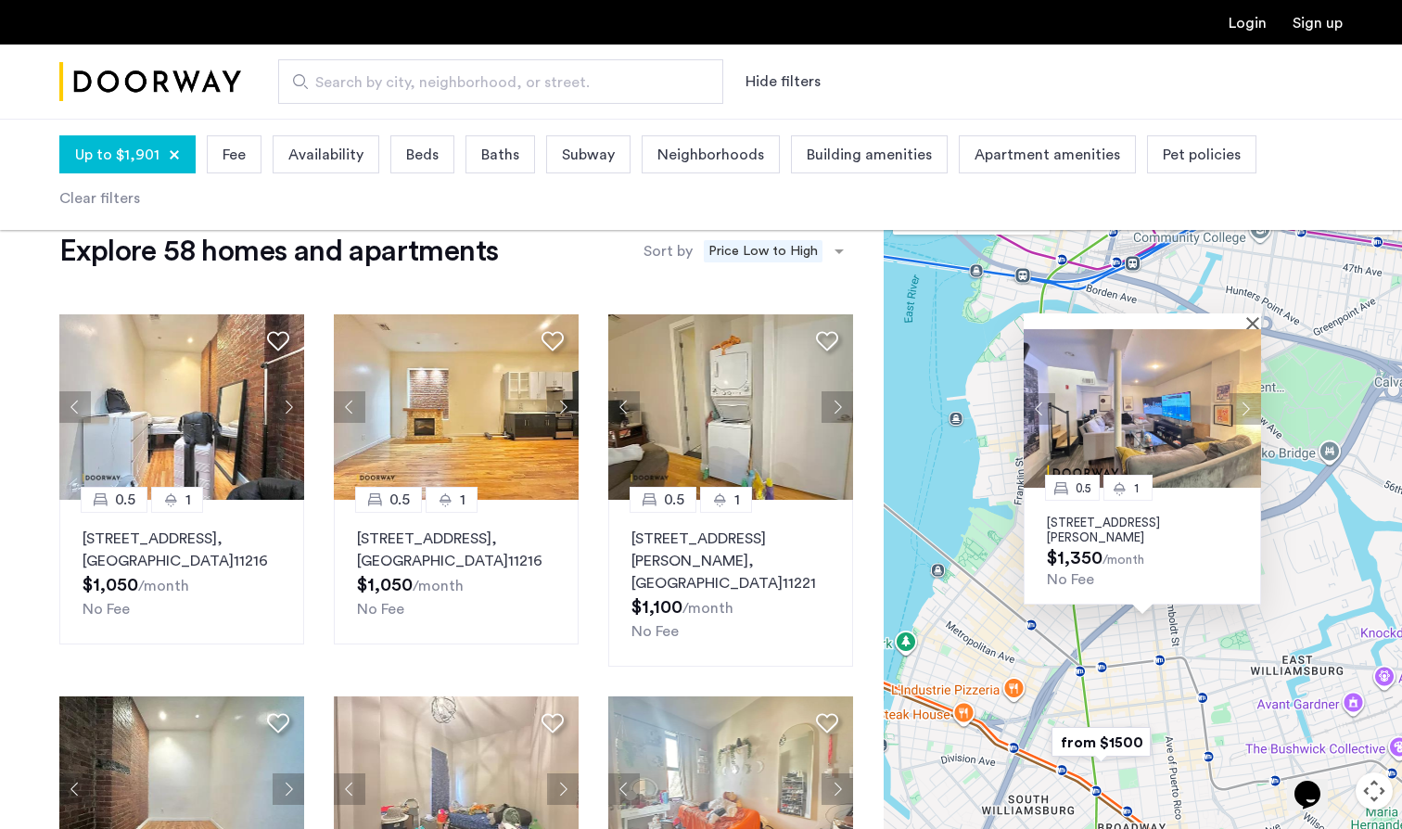
click at [1241, 400] on button "Next apartment" at bounding box center [1245, 409] width 32 height 32
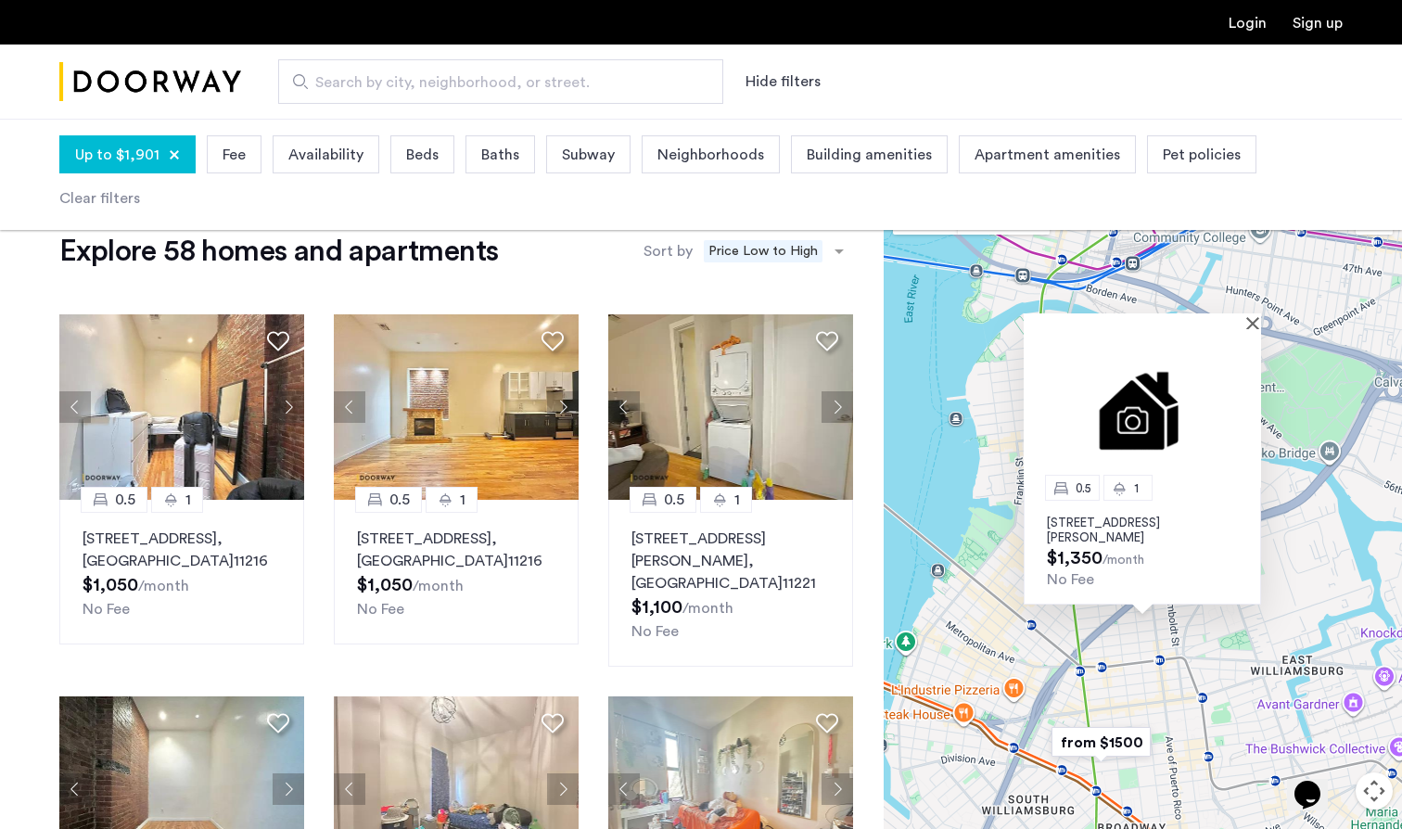
click at [1241, 401] on img at bounding box center [1142, 408] width 237 height 159
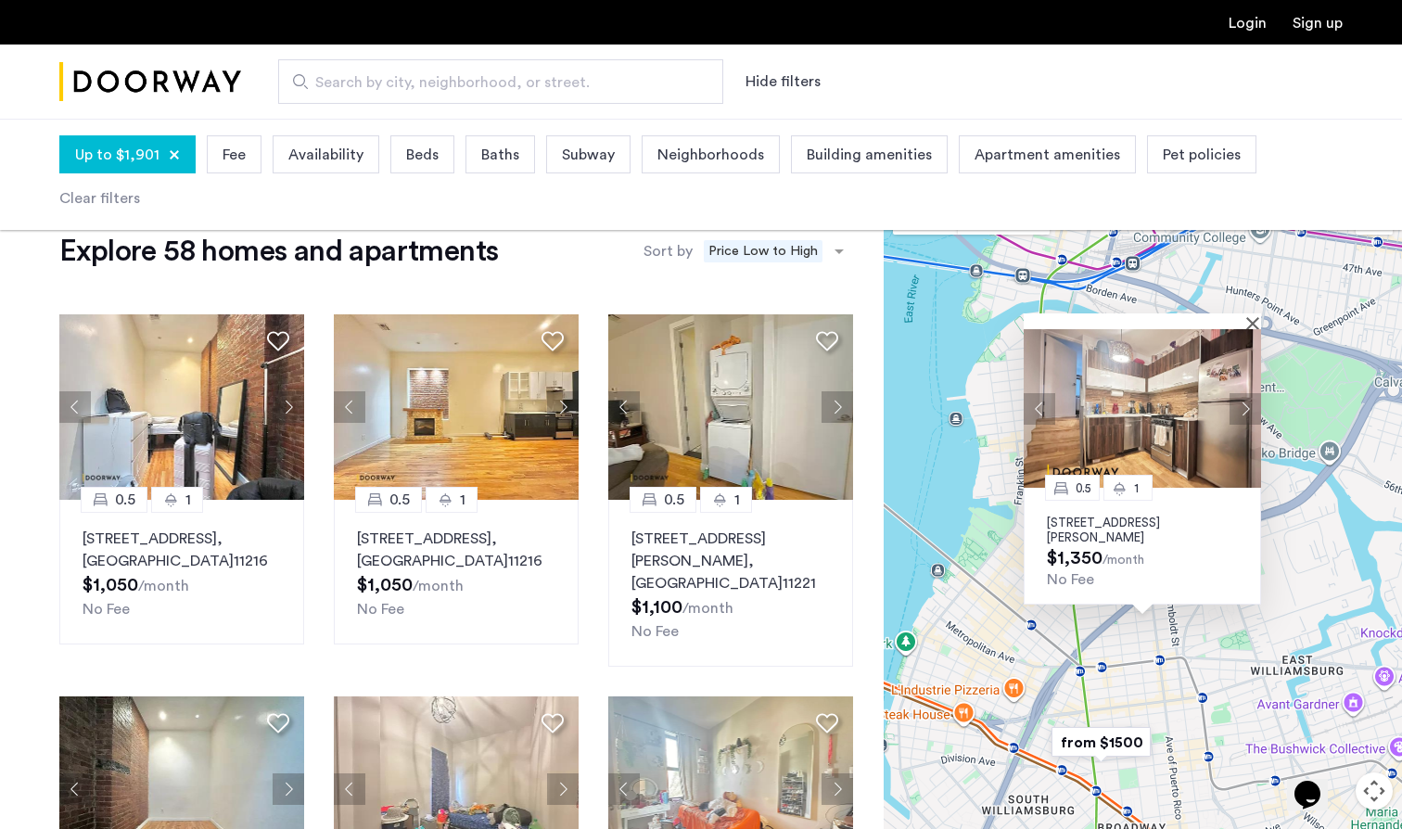
click at [1246, 403] on button "Next apartment" at bounding box center [1245, 409] width 32 height 32
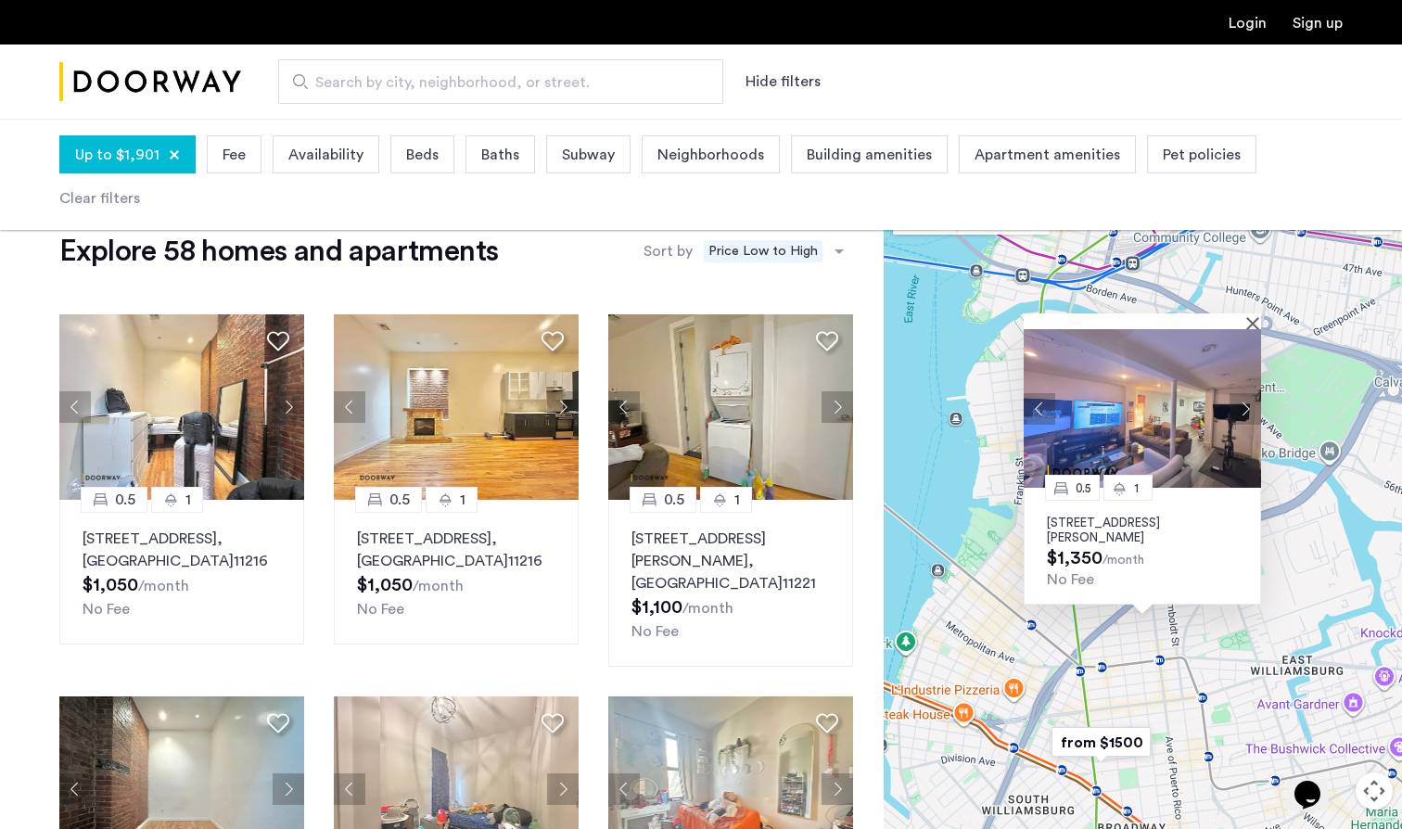
click at [1247, 404] on button "Next apartment" at bounding box center [1245, 409] width 32 height 32
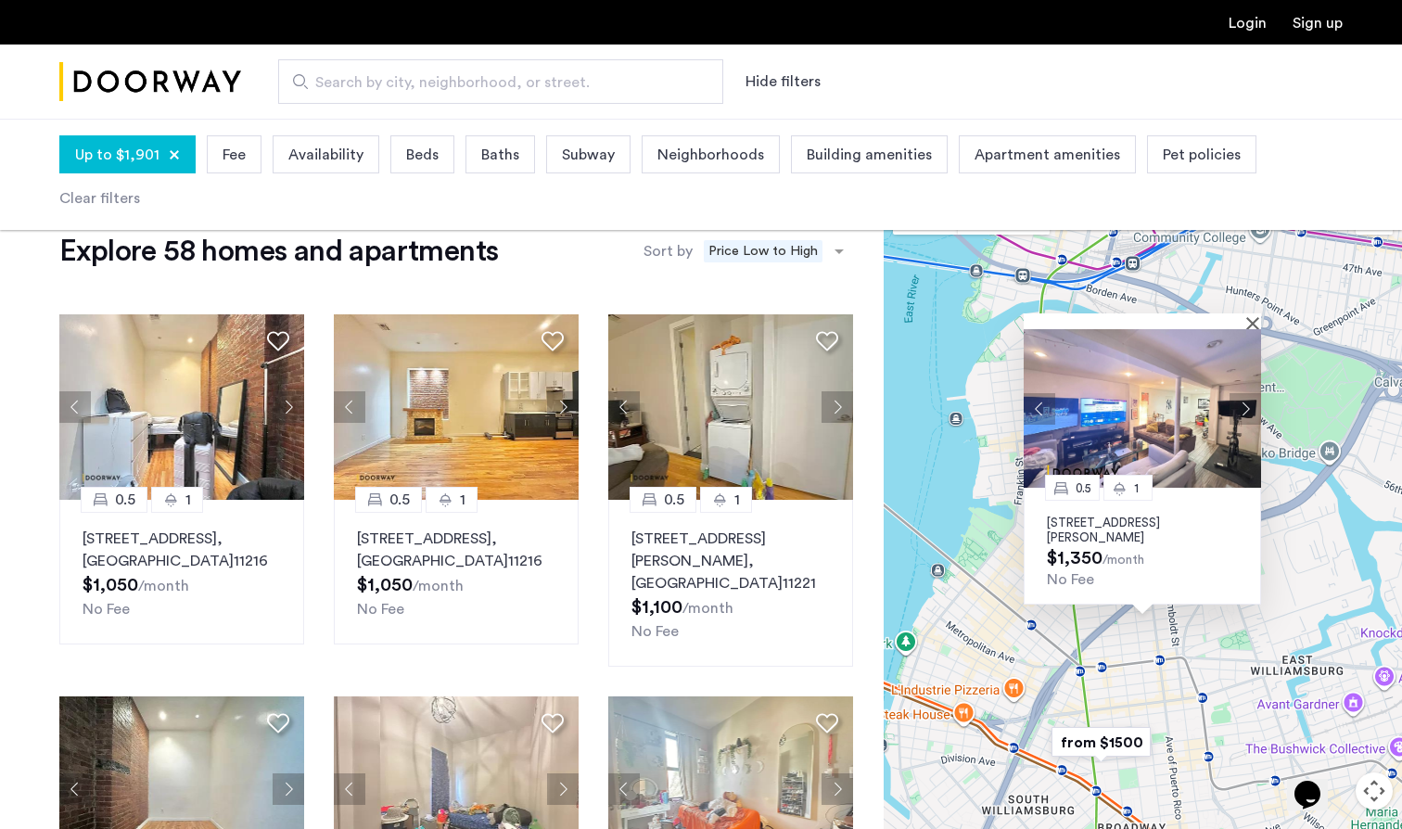
click at [1250, 329] on img at bounding box center [1142, 408] width 237 height 159
click at [1253, 324] on button "Close" at bounding box center [1256, 322] width 13 height 13
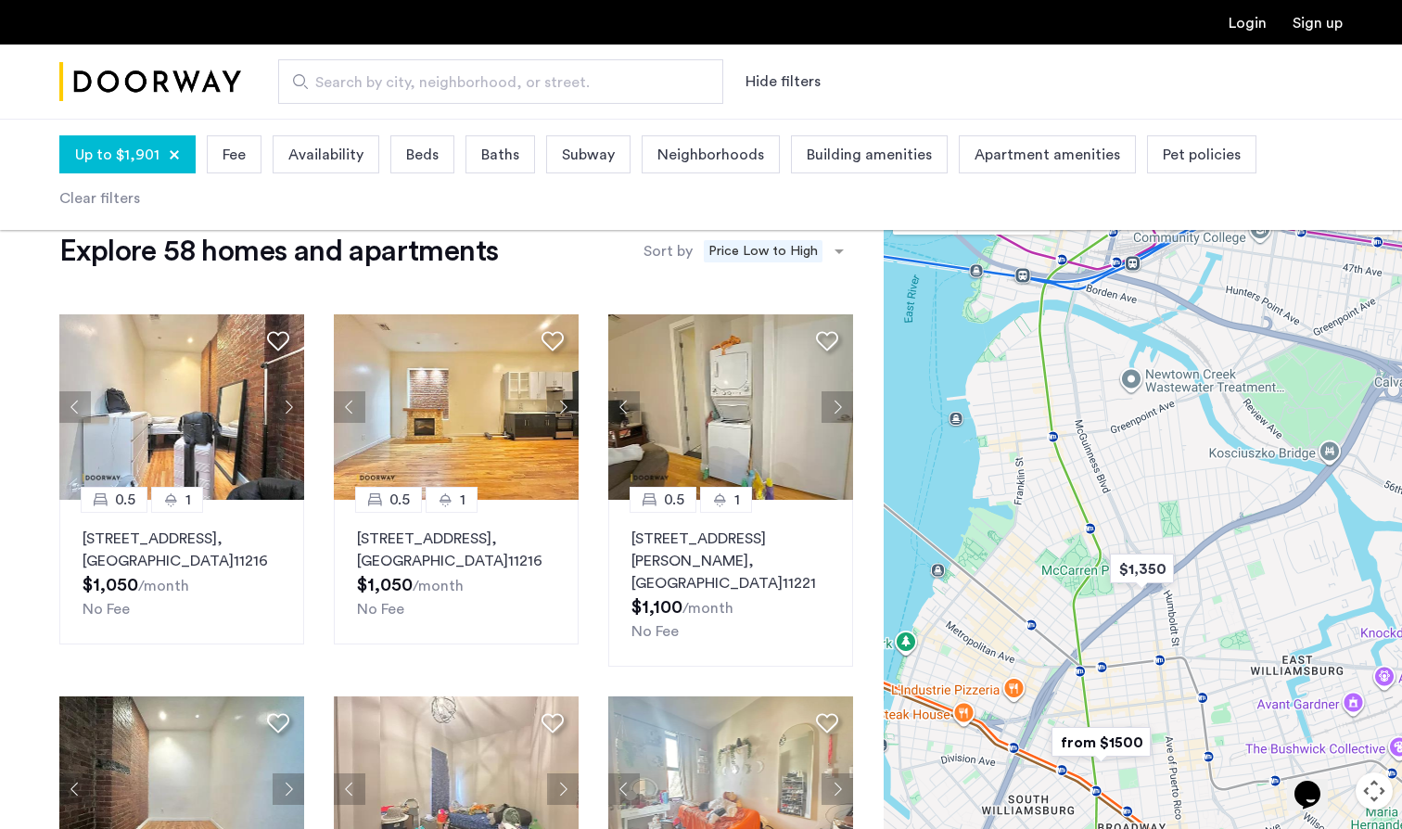
scroll to position [19, 0]
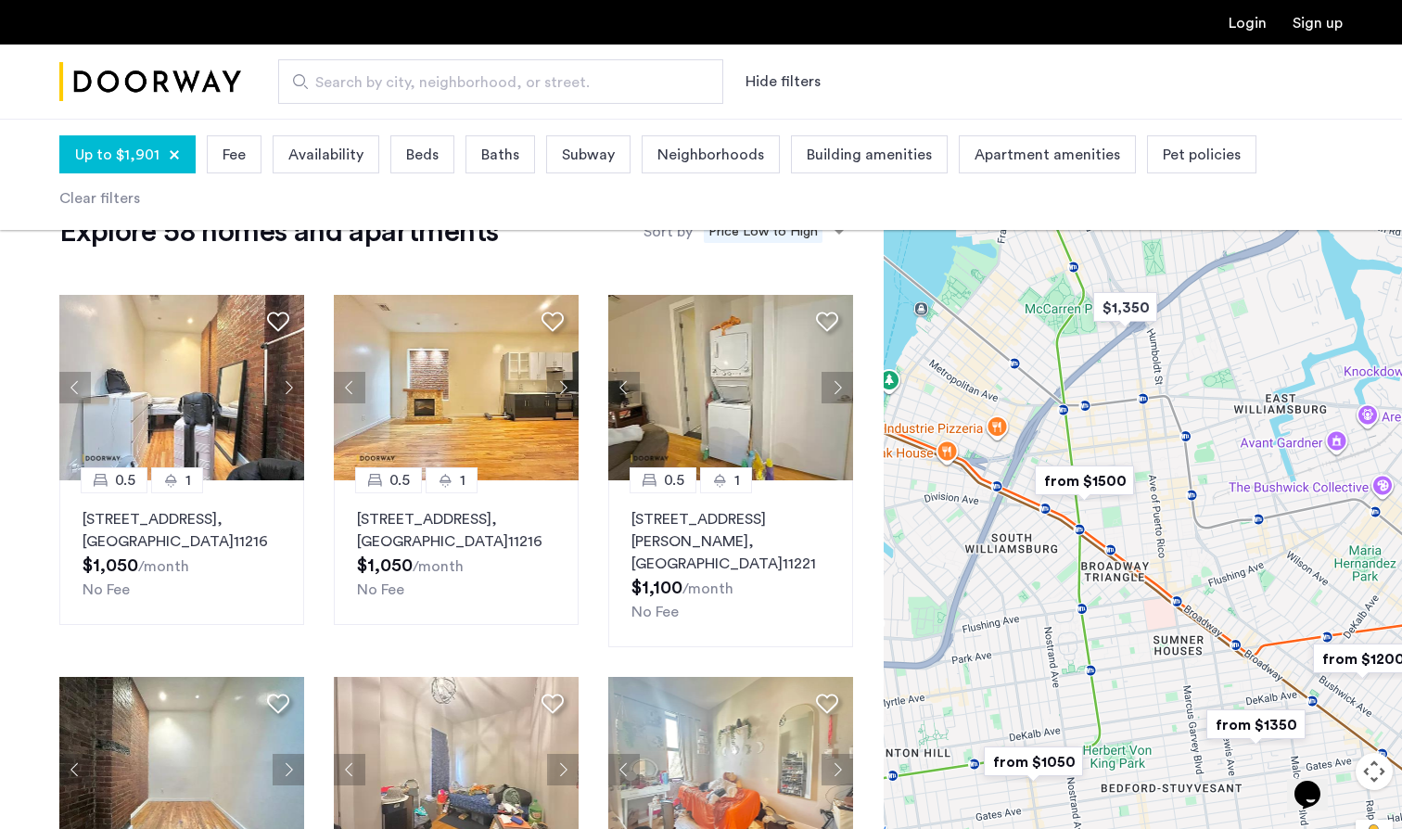
drag, startPoint x: 1201, startPoint y: 602, endPoint x: 1184, endPoint y: 356, distance: 246.2
click at [1184, 356] on div at bounding box center [1143, 524] width 518 height 710
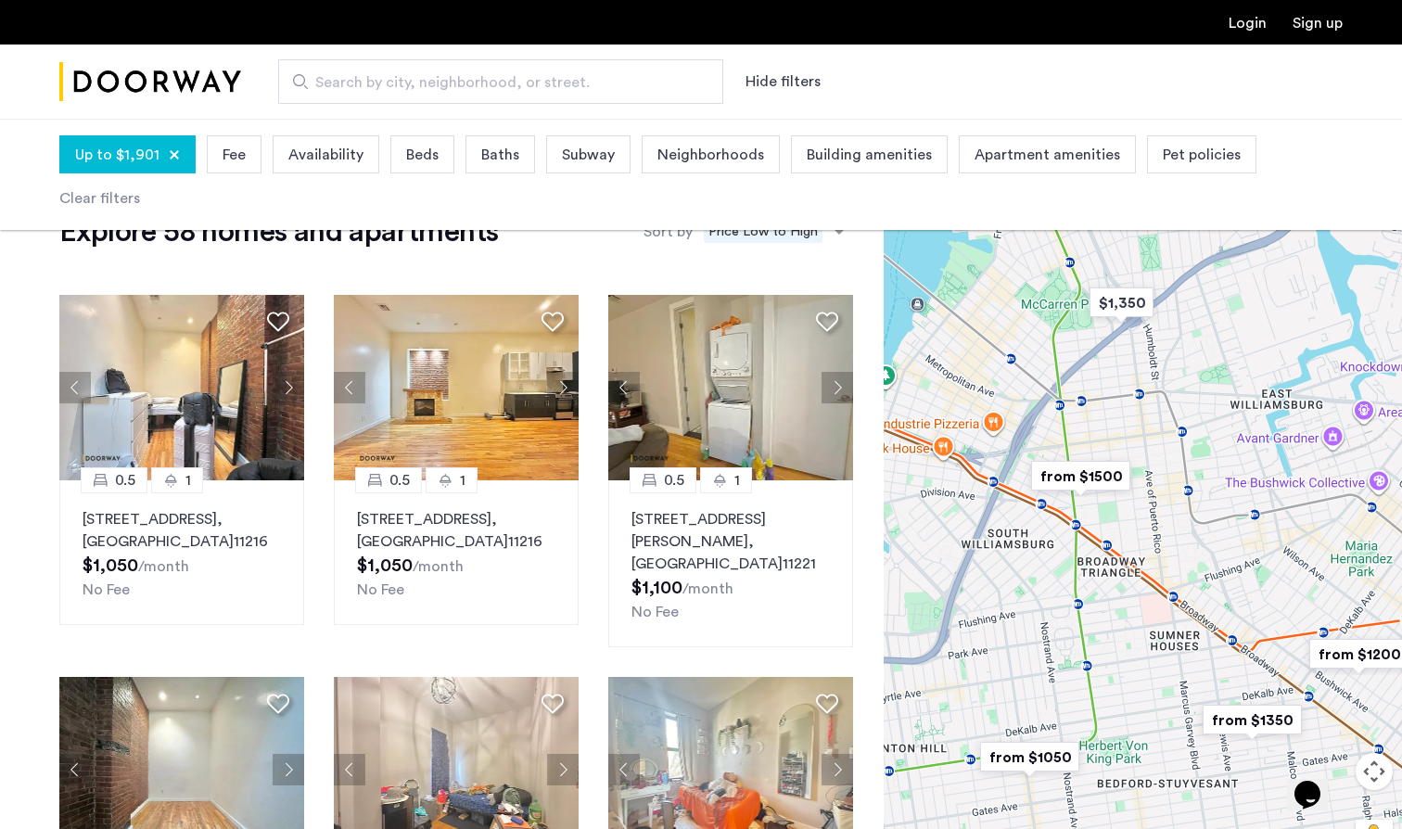
click at [1070, 477] on img "from $1500" at bounding box center [1081, 476] width 114 height 42
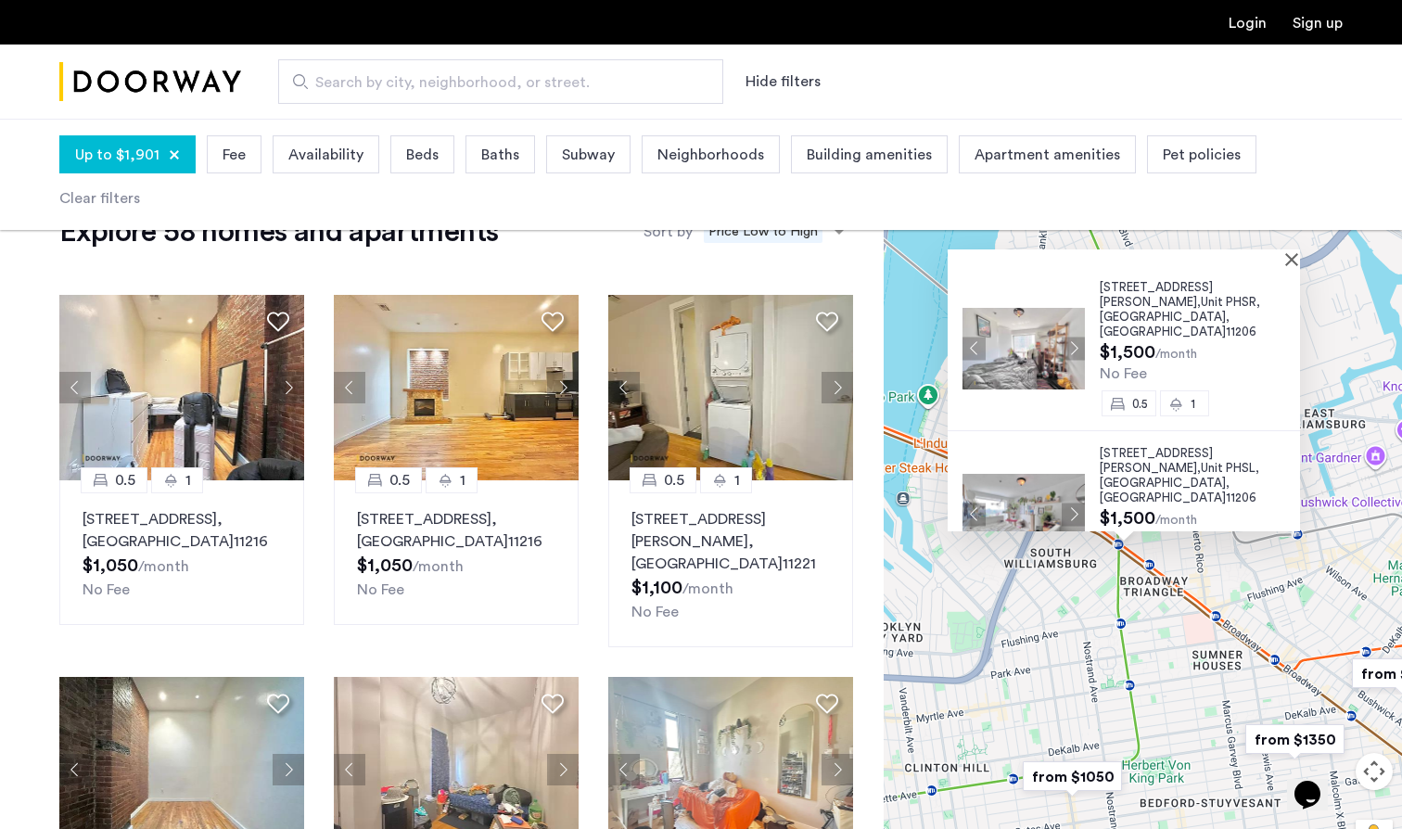
click at [1063, 337] on button "Next apartment" at bounding box center [1073, 348] width 23 height 23
click at [1064, 337] on button "Next apartment" at bounding box center [1073, 348] width 23 height 23
click at [1302, 262] on button "Close" at bounding box center [1295, 258] width 13 height 13
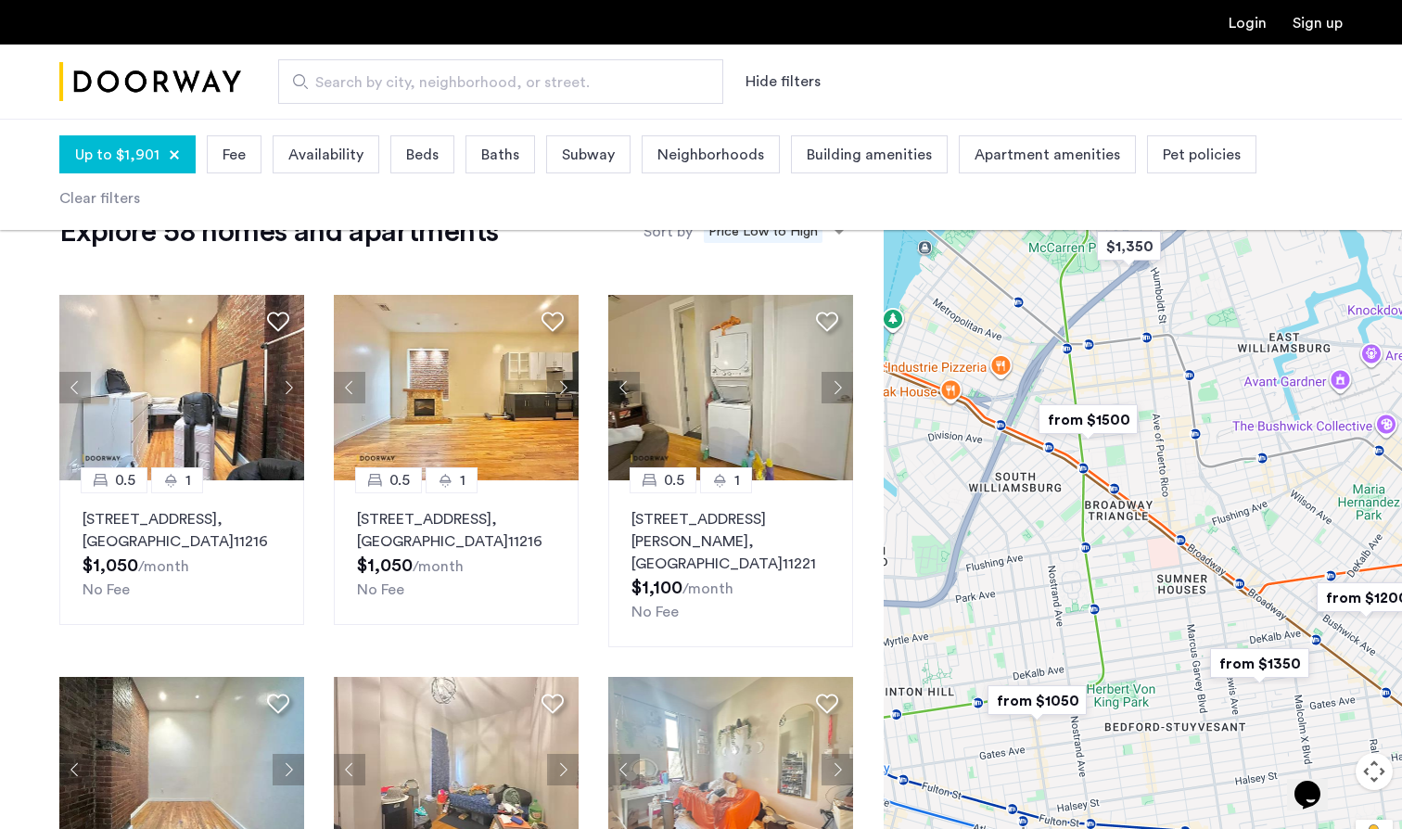
drag, startPoint x: 1277, startPoint y: 524, endPoint x: 1240, endPoint y: 444, distance: 87.9
click at [1240, 444] on div at bounding box center [1143, 524] width 518 height 710
click at [1365, 602] on img "from $1200" at bounding box center [1366, 598] width 114 height 42
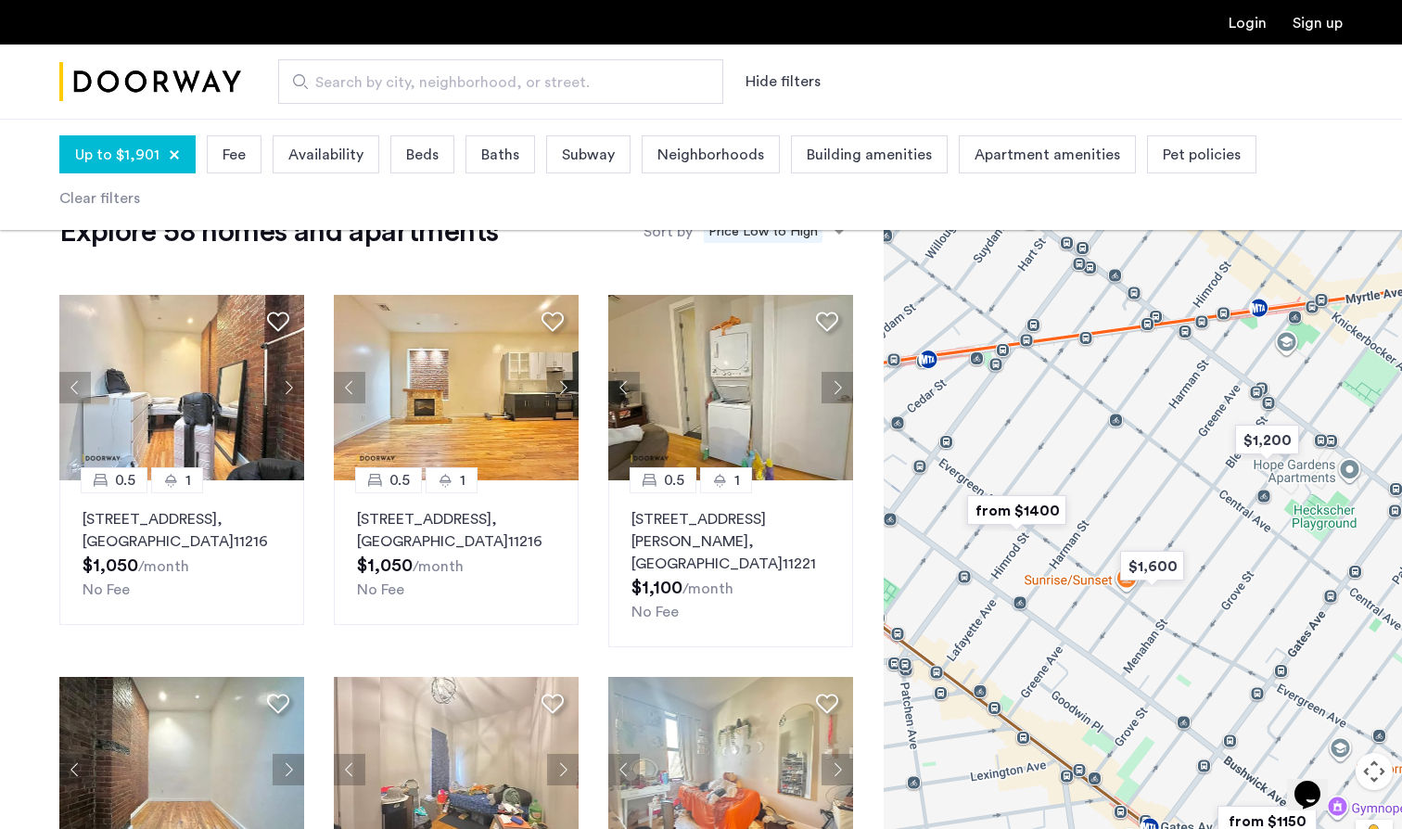
click at [1038, 515] on img "from $1400" at bounding box center [1017, 511] width 114 height 42
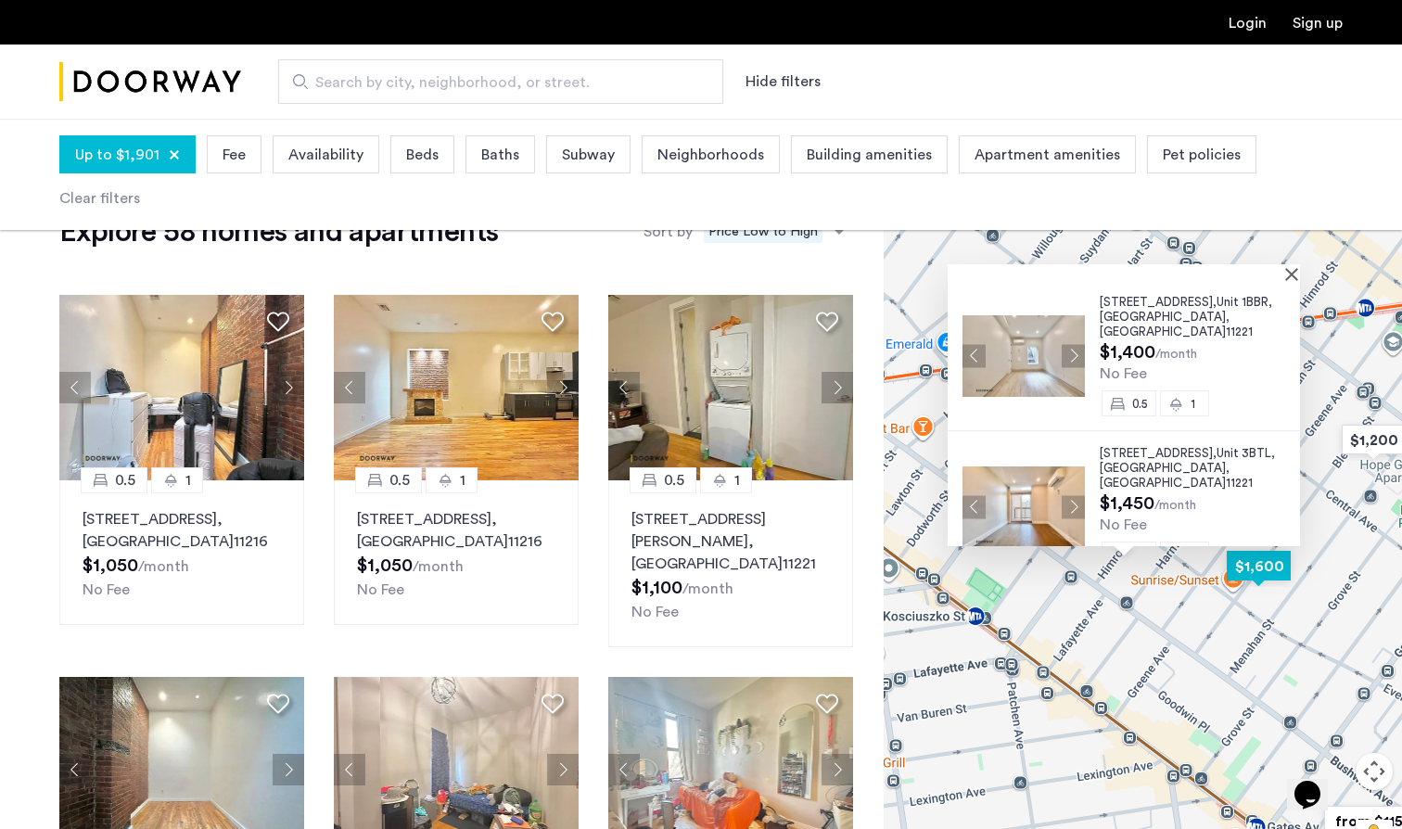
click at [1262, 579] on img "$1,600" at bounding box center [1258, 566] width 79 height 42
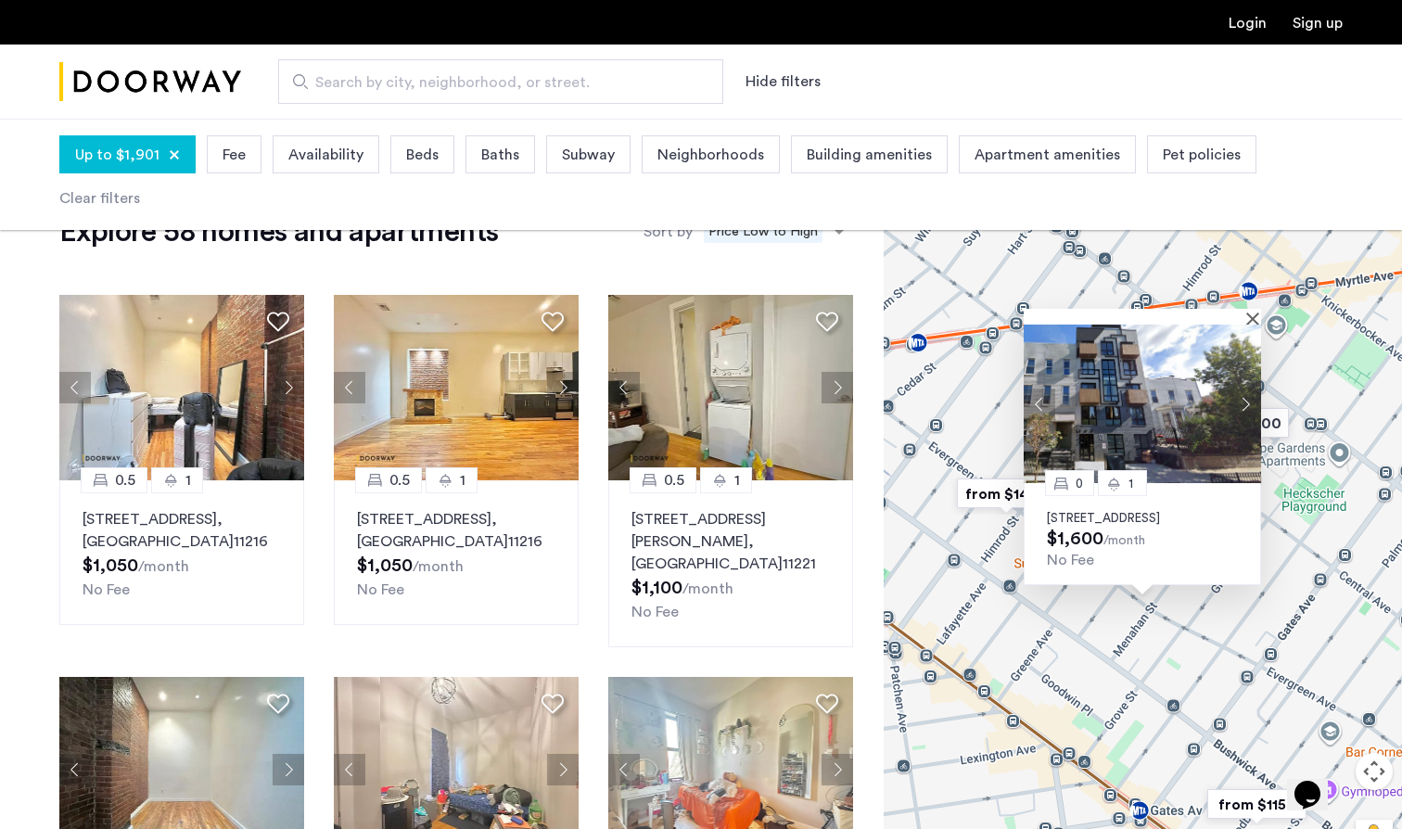
click at [1248, 388] on button "Next apartment" at bounding box center [1245, 404] width 32 height 32
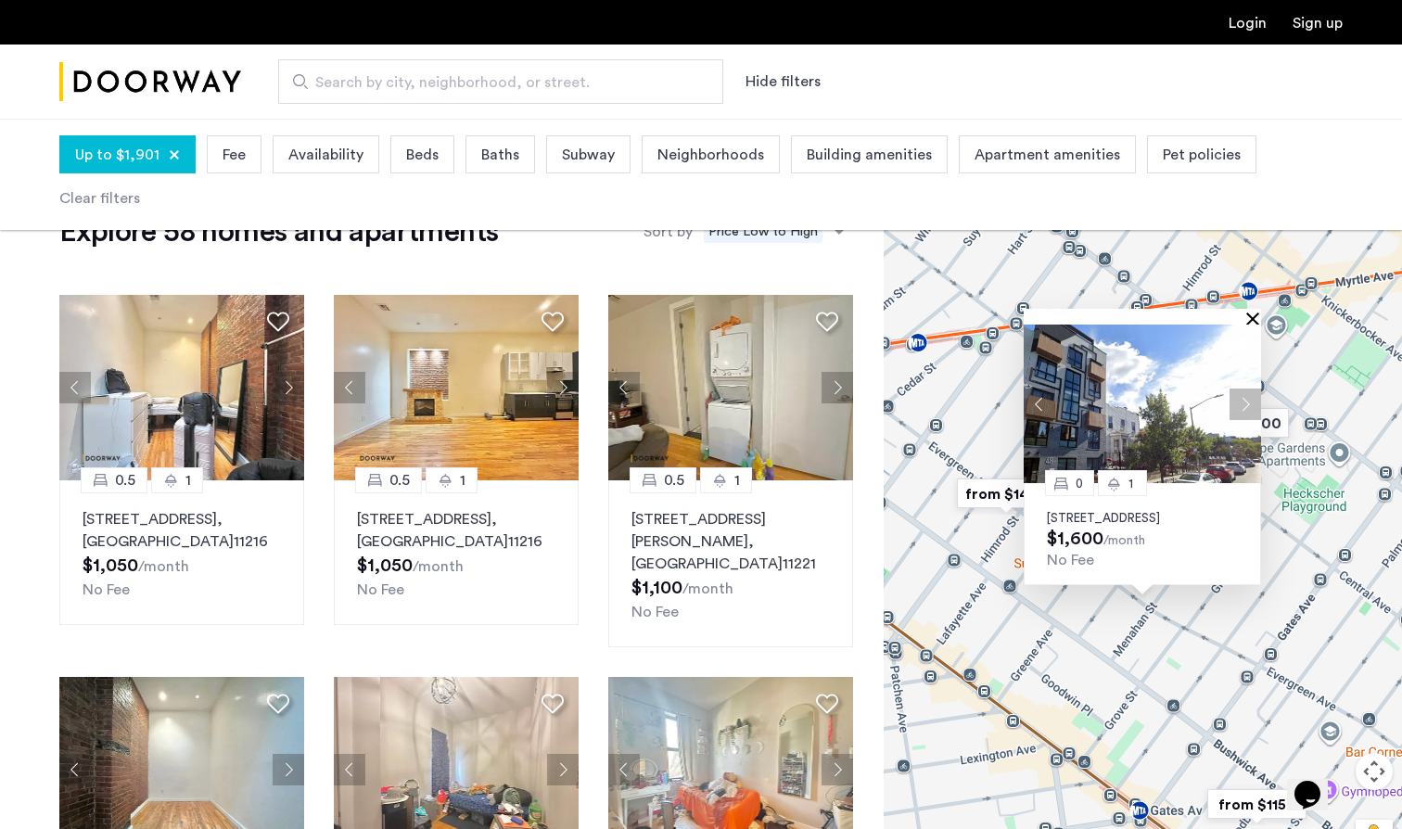
click at [1256, 312] on button "Close" at bounding box center [1256, 318] width 13 height 13
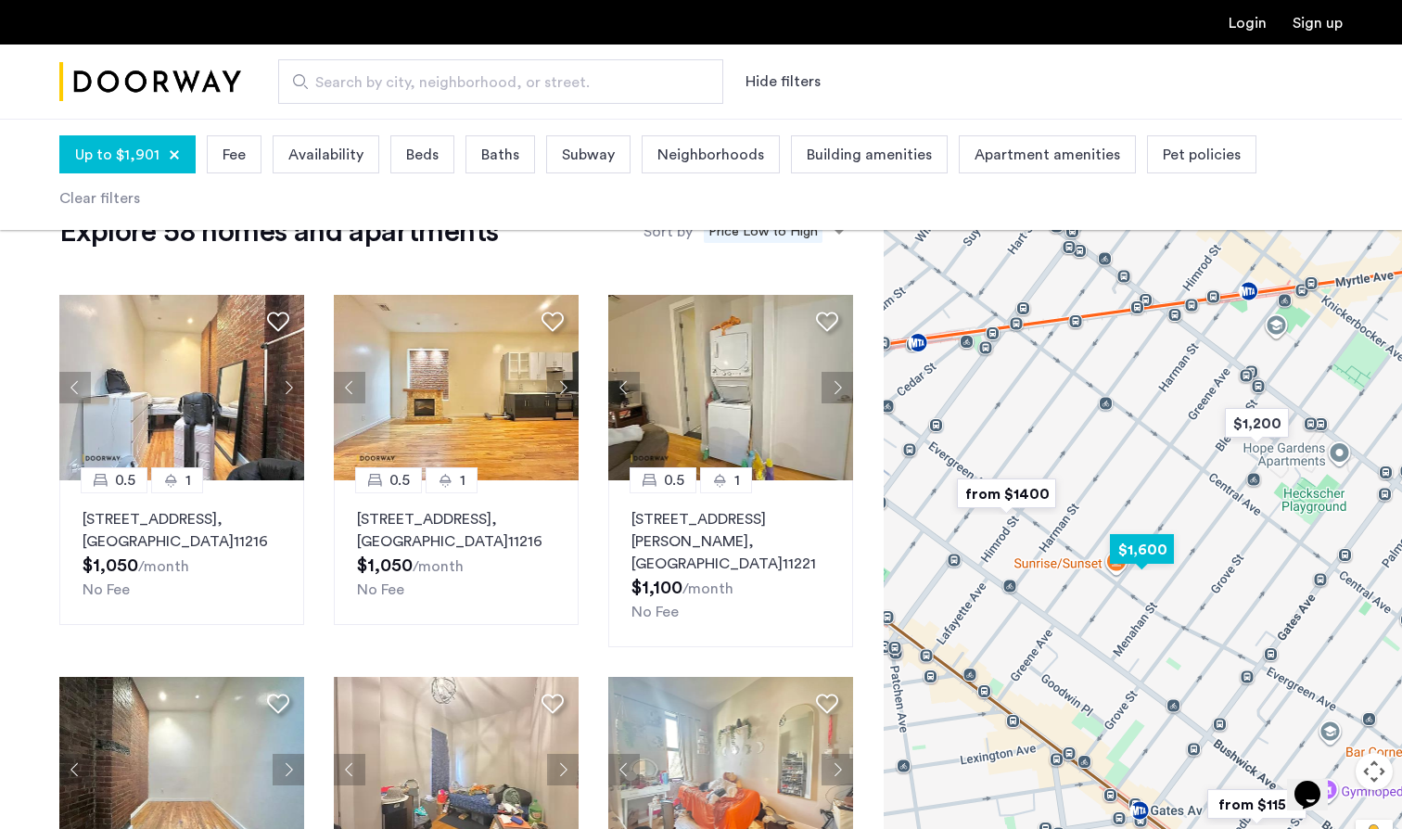
click at [1136, 553] on img "$1,600" at bounding box center [1141, 549] width 79 height 42
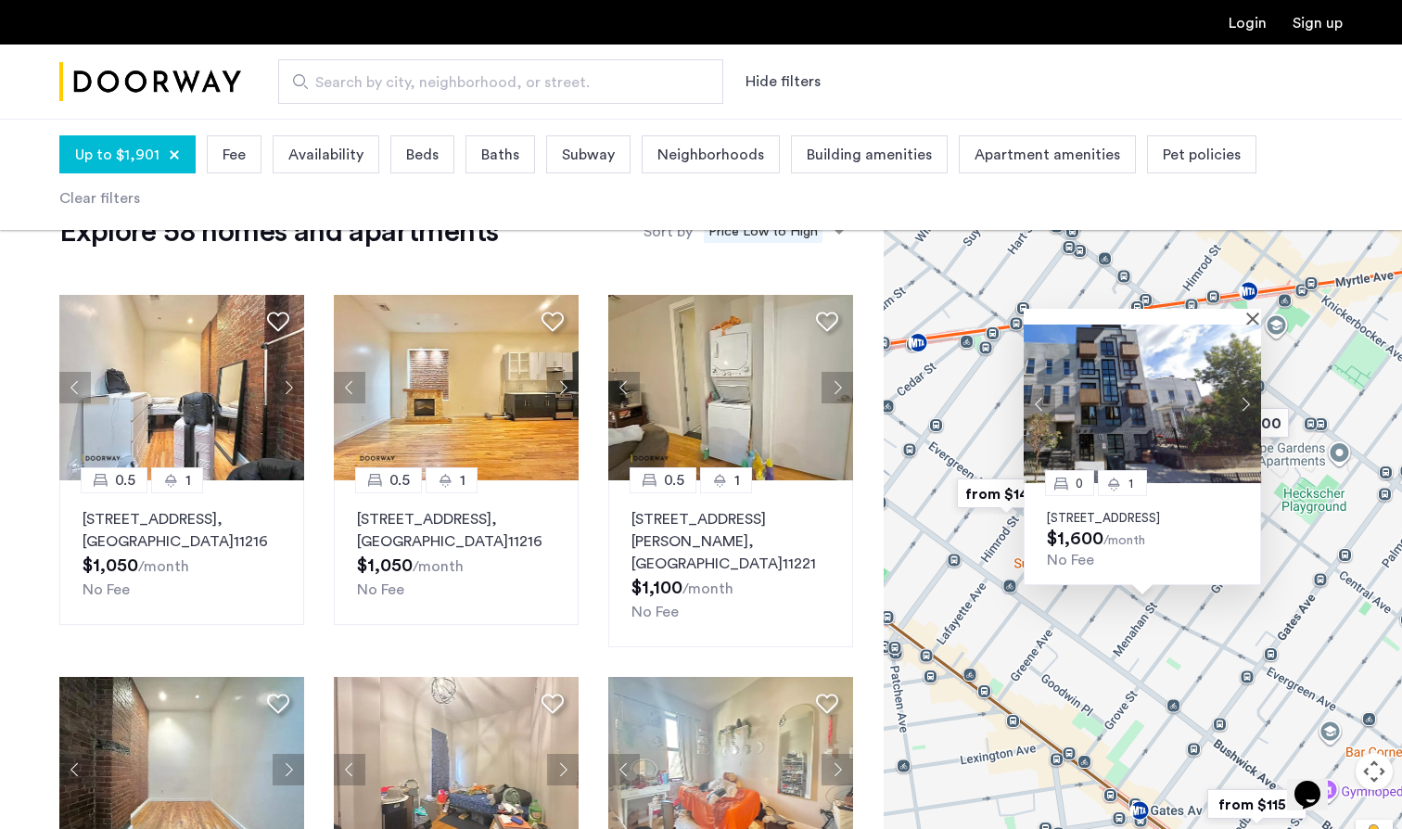
click at [998, 490] on img "from $1400" at bounding box center [1006, 494] width 114 height 42
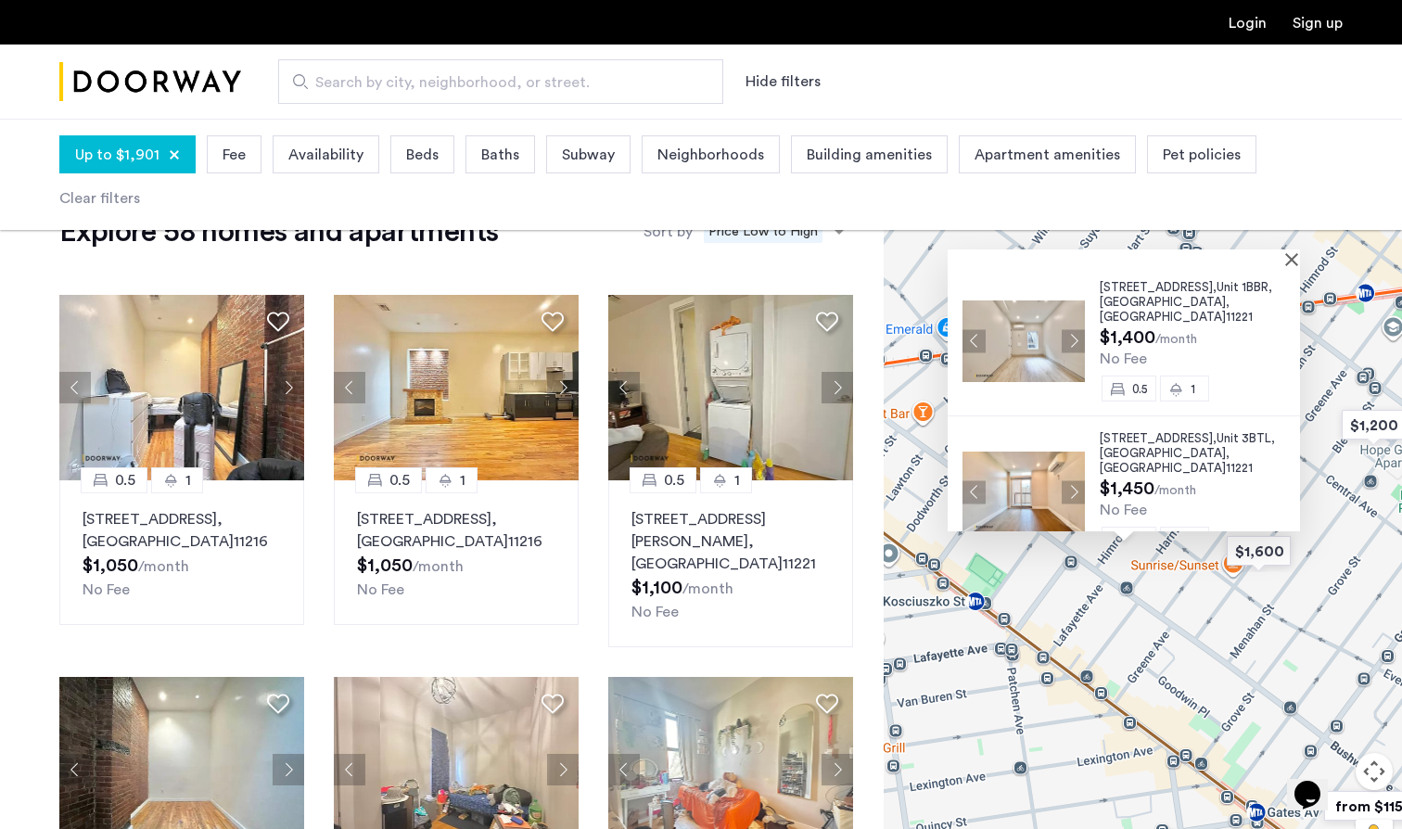
click at [1116, 296] on span "Brooklyn" at bounding box center [1163, 302] width 126 height 12
click at [1299, 261] on button "Close" at bounding box center [1295, 258] width 13 height 13
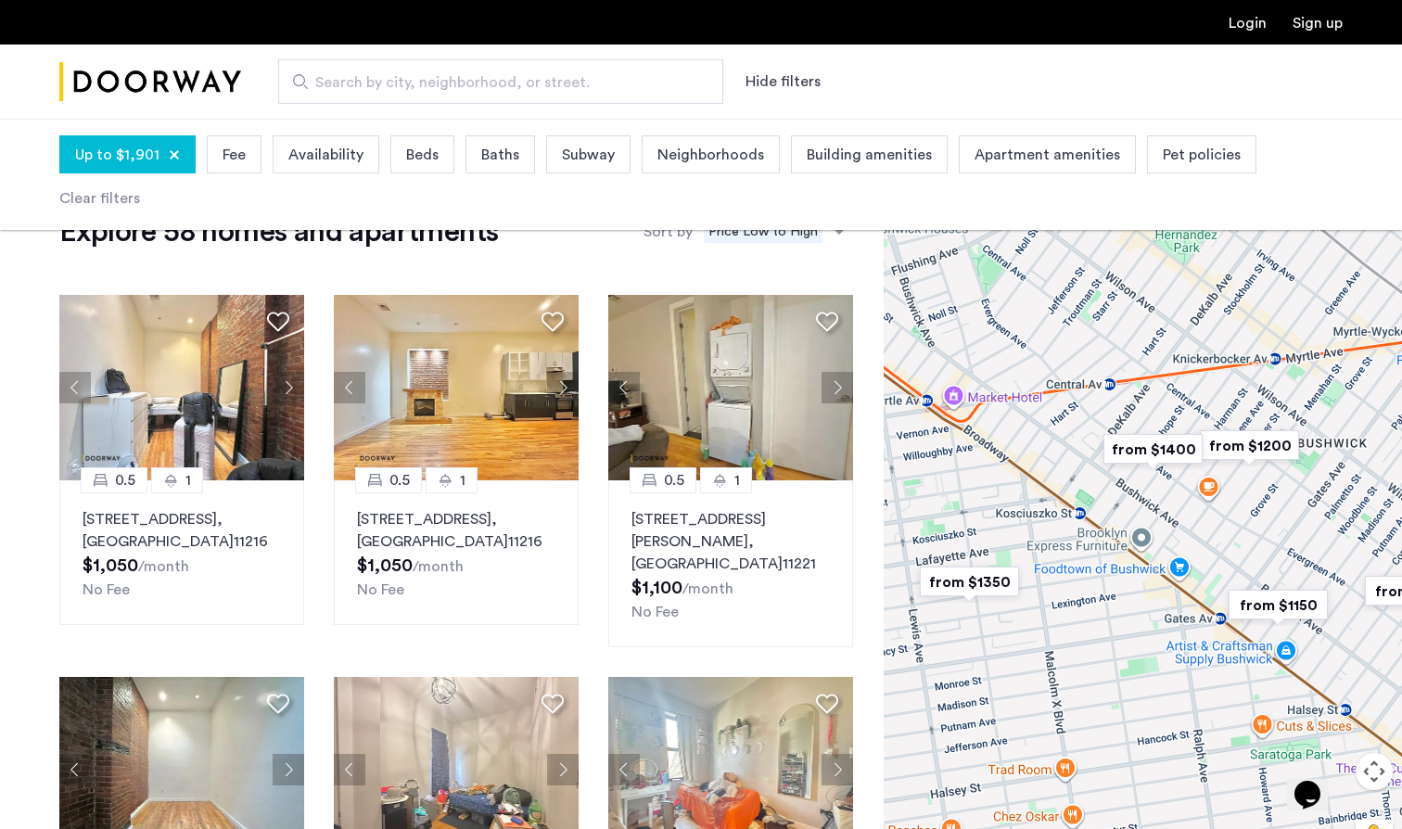
click at [986, 591] on img "from $1350" at bounding box center [969, 582] width 114 height 42
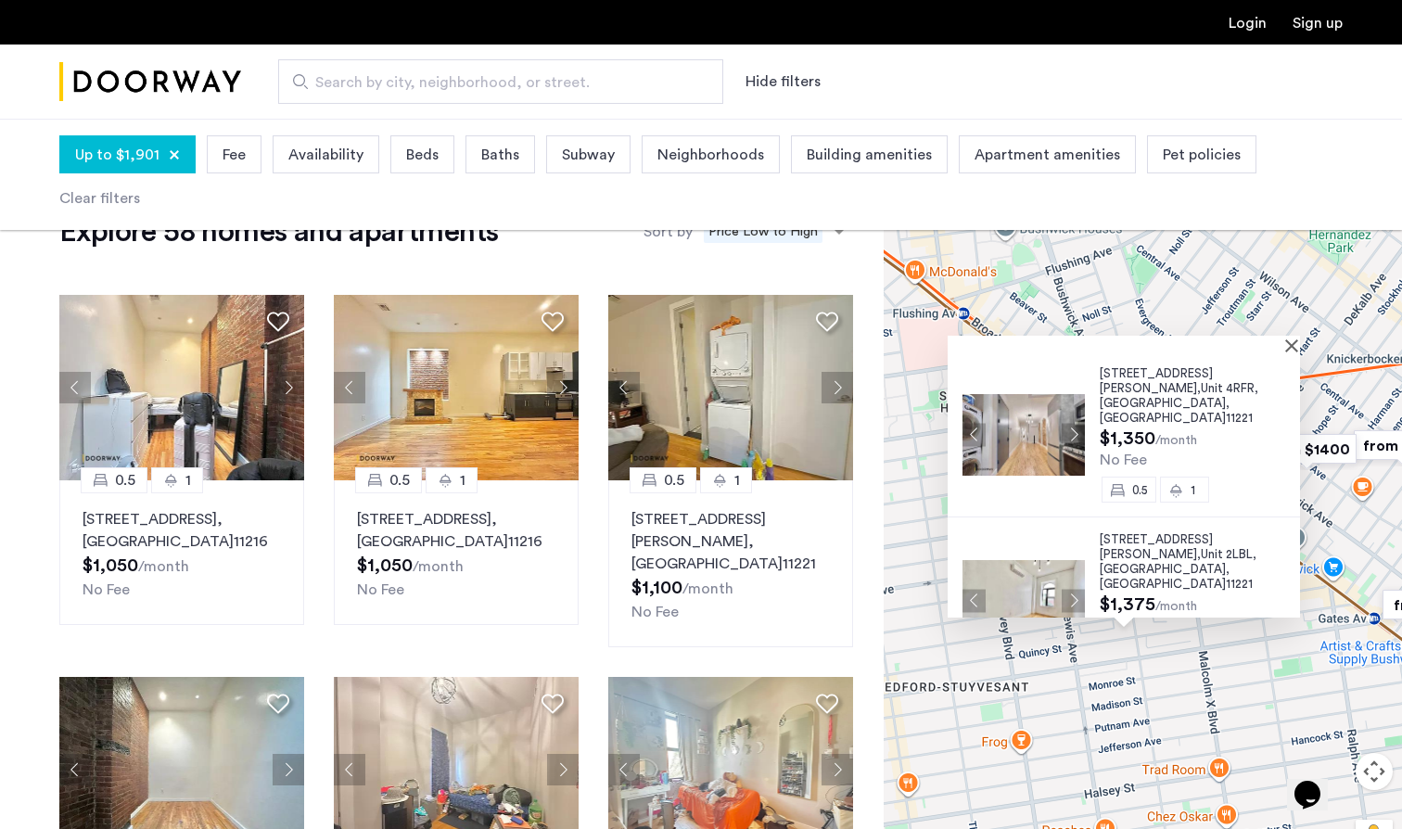
click at [1144, 378] on span "856 Greene Avenue," at bounding box center [1156, 380] width 113 height 27
click at [1302, 347] on button "Close" at bounding box center [1295, 344] width 13 height 13
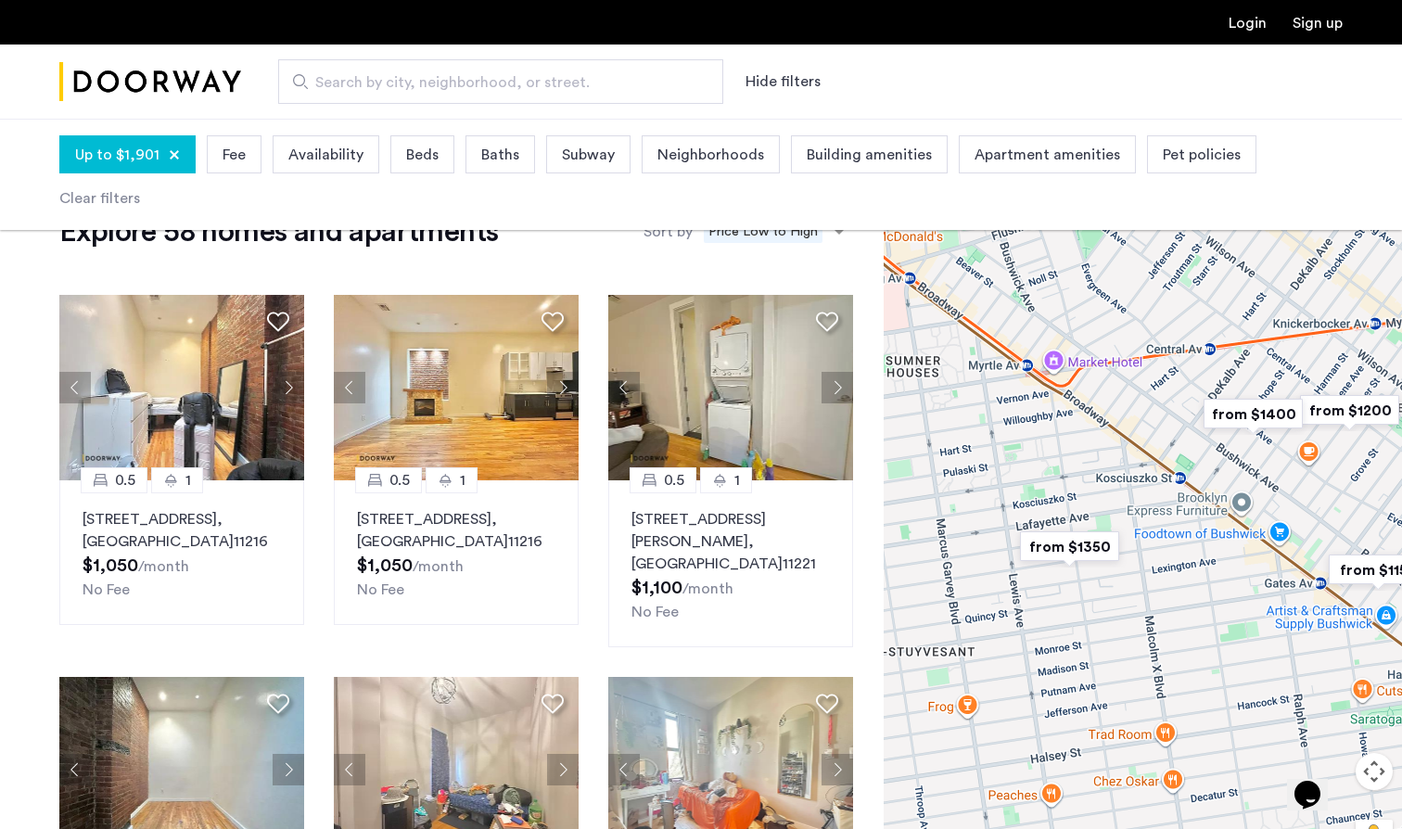
drag, startPoint x: 1258, startPoint y: 545, endPoint x: 1197, endPoint y: 509, distance: 71.1
click at [1197, 509] on div at bounding box center [1143, 524] width 518 height 710
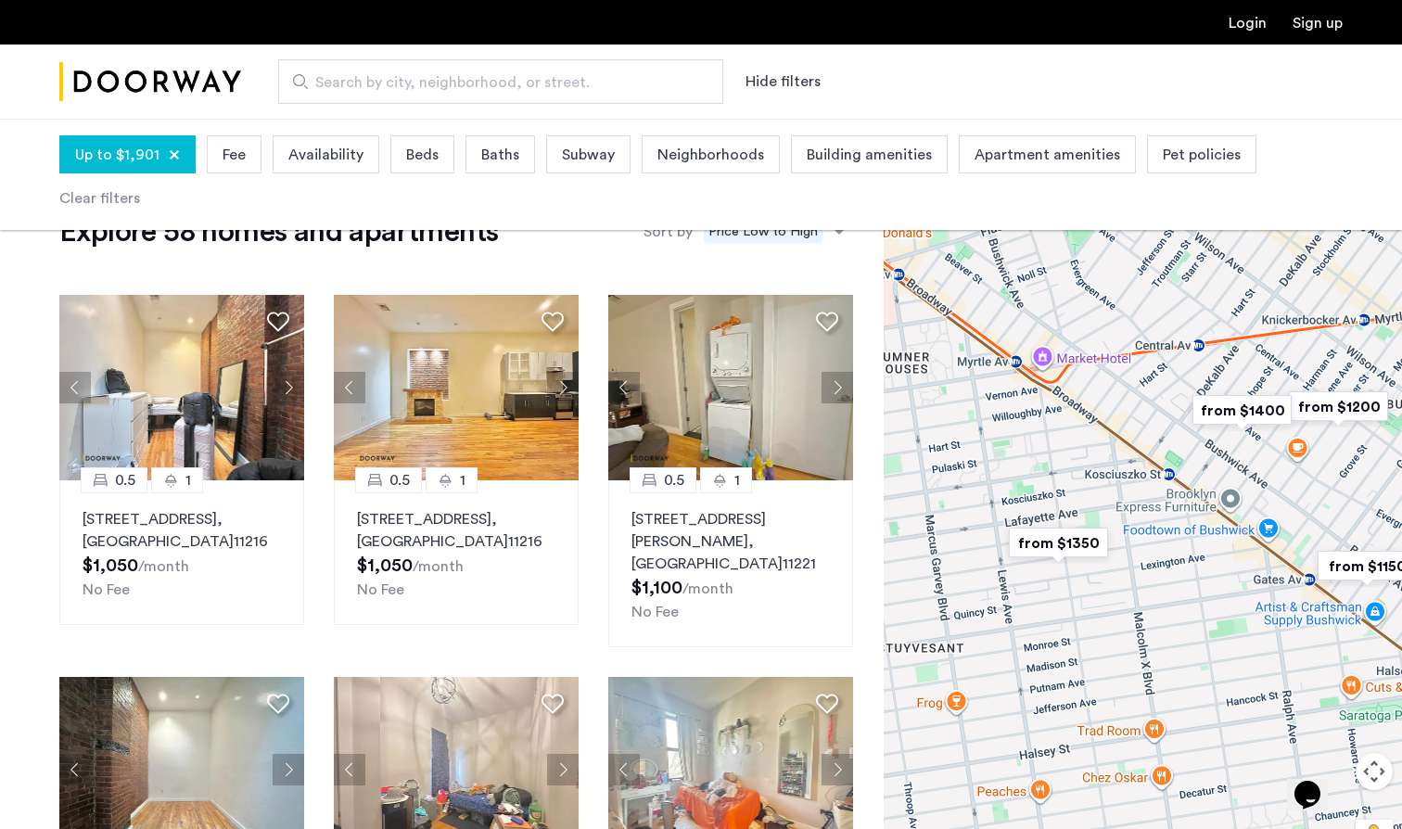
click at [1348, 572] on img "from $1150" at bounding box center [1367, 566] width 114 height 42
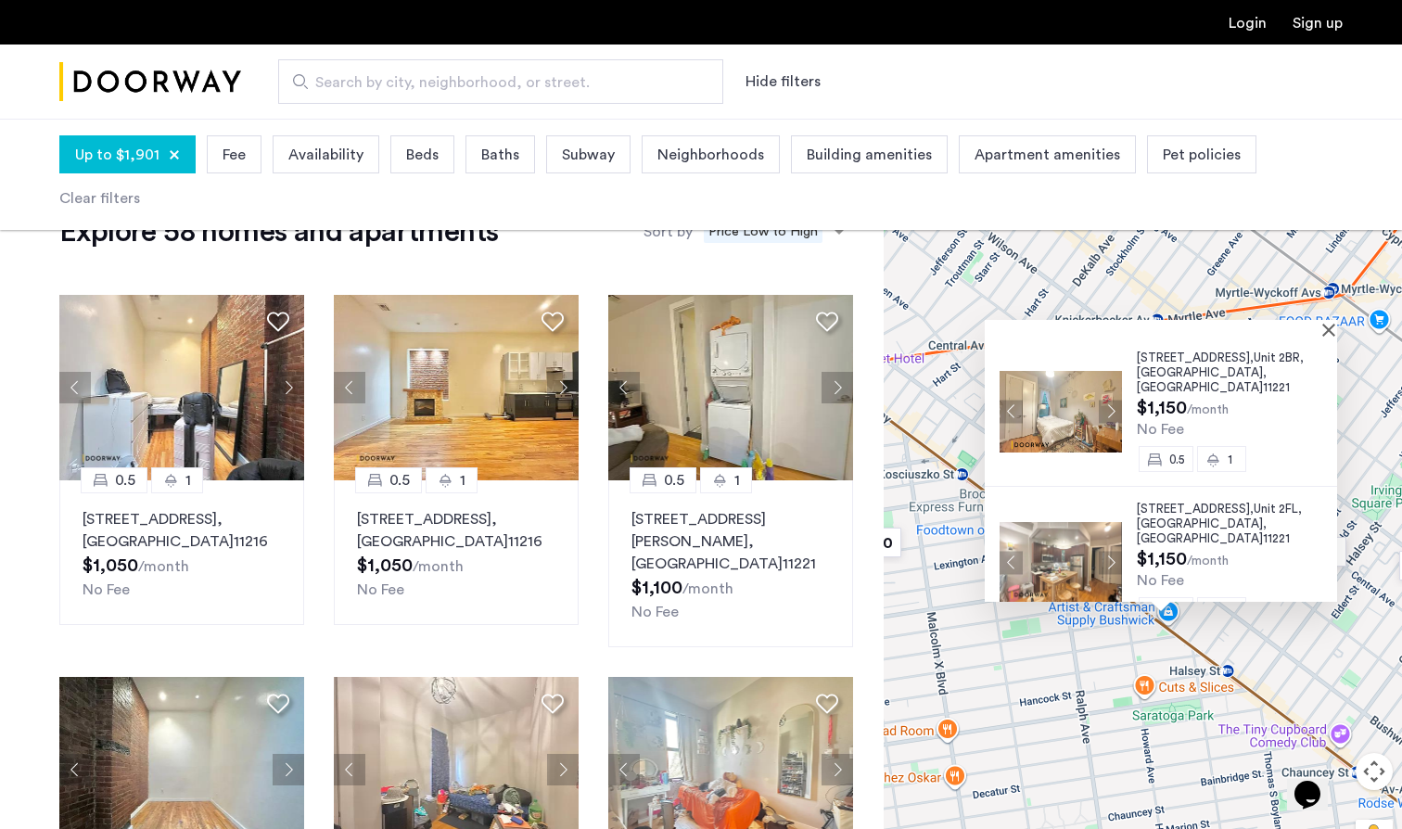
click at [1149, 370] on span "Brooklyn" at bounding box center [1200, 372] width 126 height 12
click at [1336, 325] on button "Close" at bounding box center [1332, 329] width 13 height 13
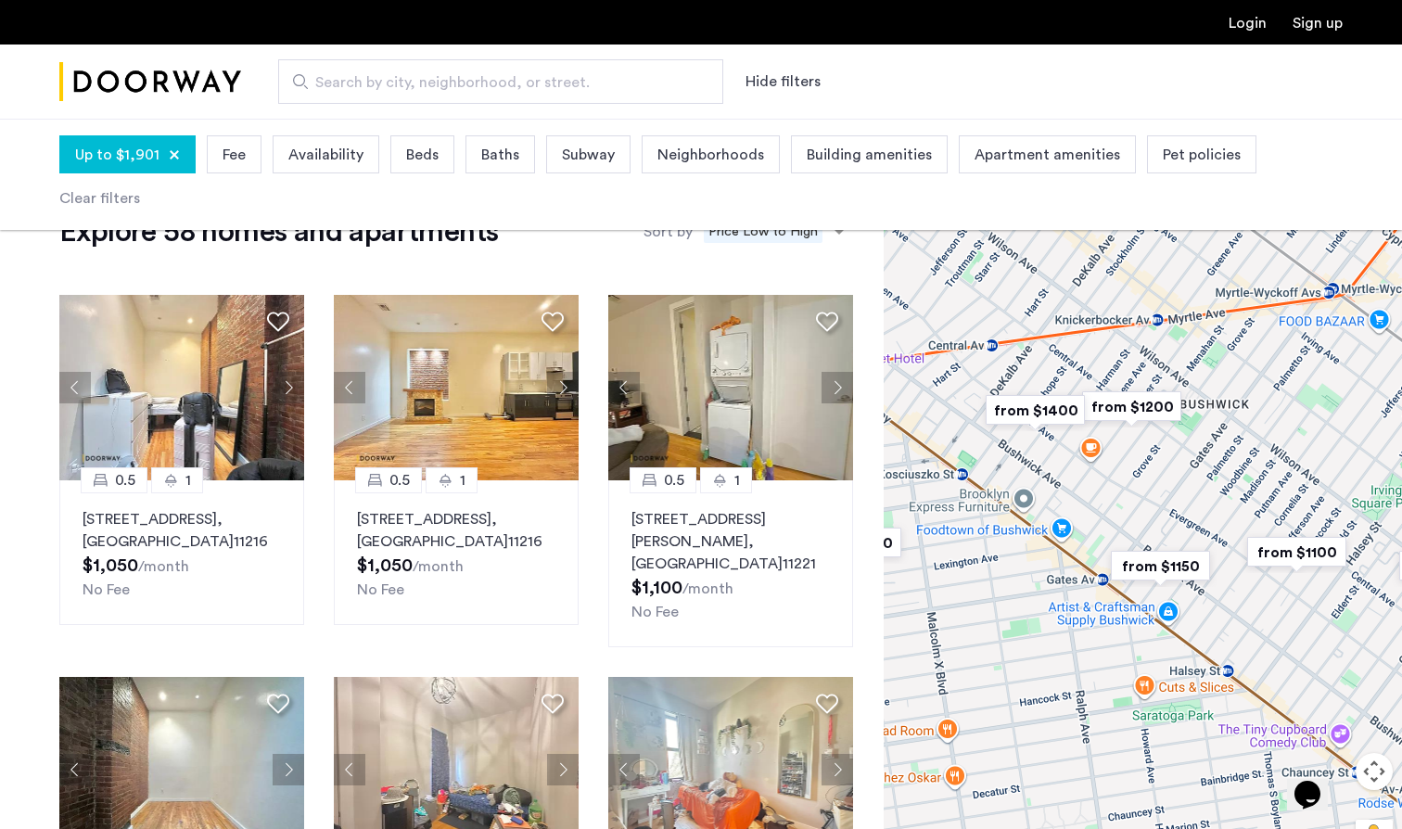
click at [1311, 572] on img "from $1100" at bounding box center [1297, 552] width 114 height 42
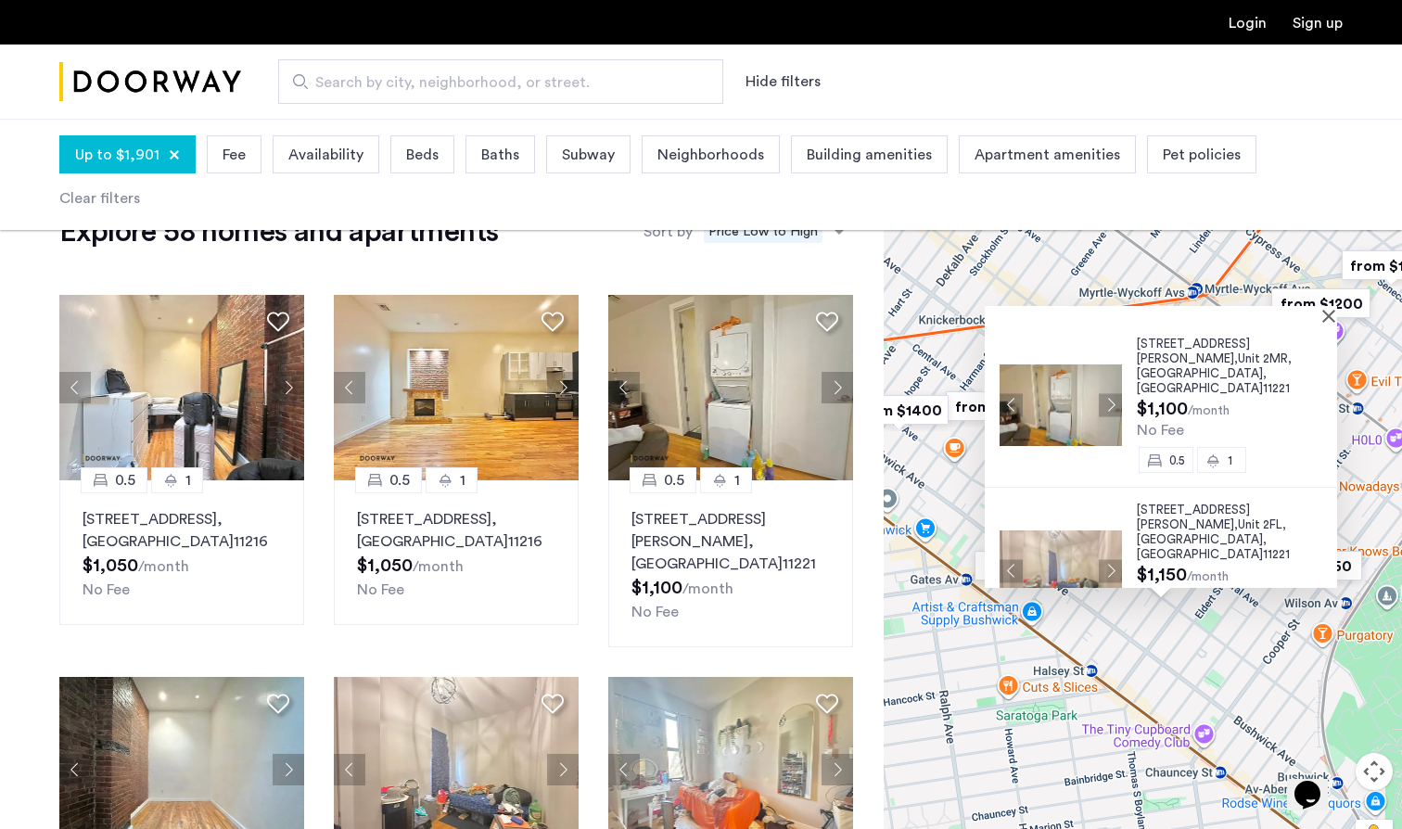
click at [1195, 503] on span "1120 Hancock Street," at bounding box center [1193, 516] width 113 height 27
click at [1337, 316] on button "Close" at bounding box center [1332, 315] width 13 height 13
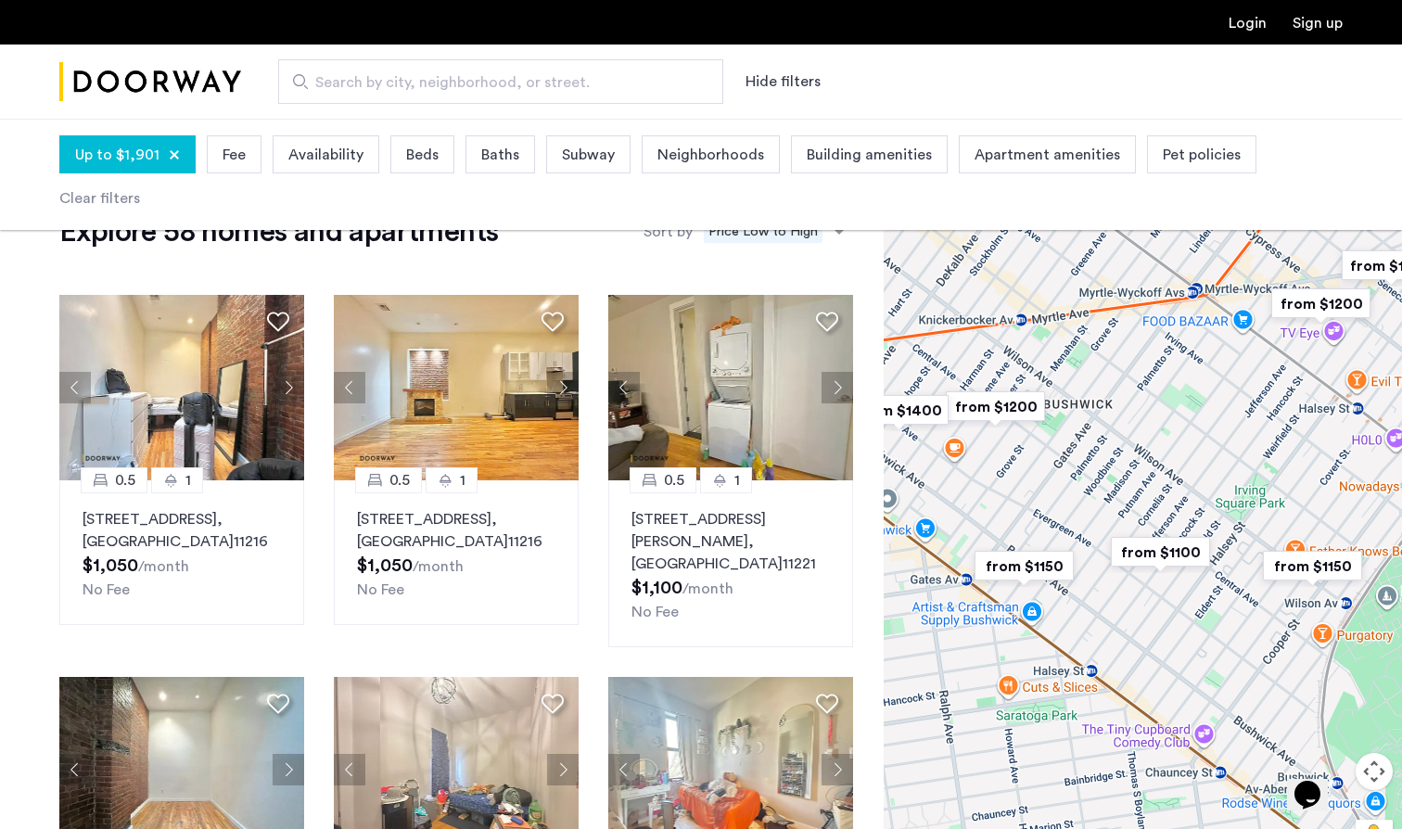
click at [1335, 297] on img "from $1200" at bounding box center [1321, 304] width 114 height 42
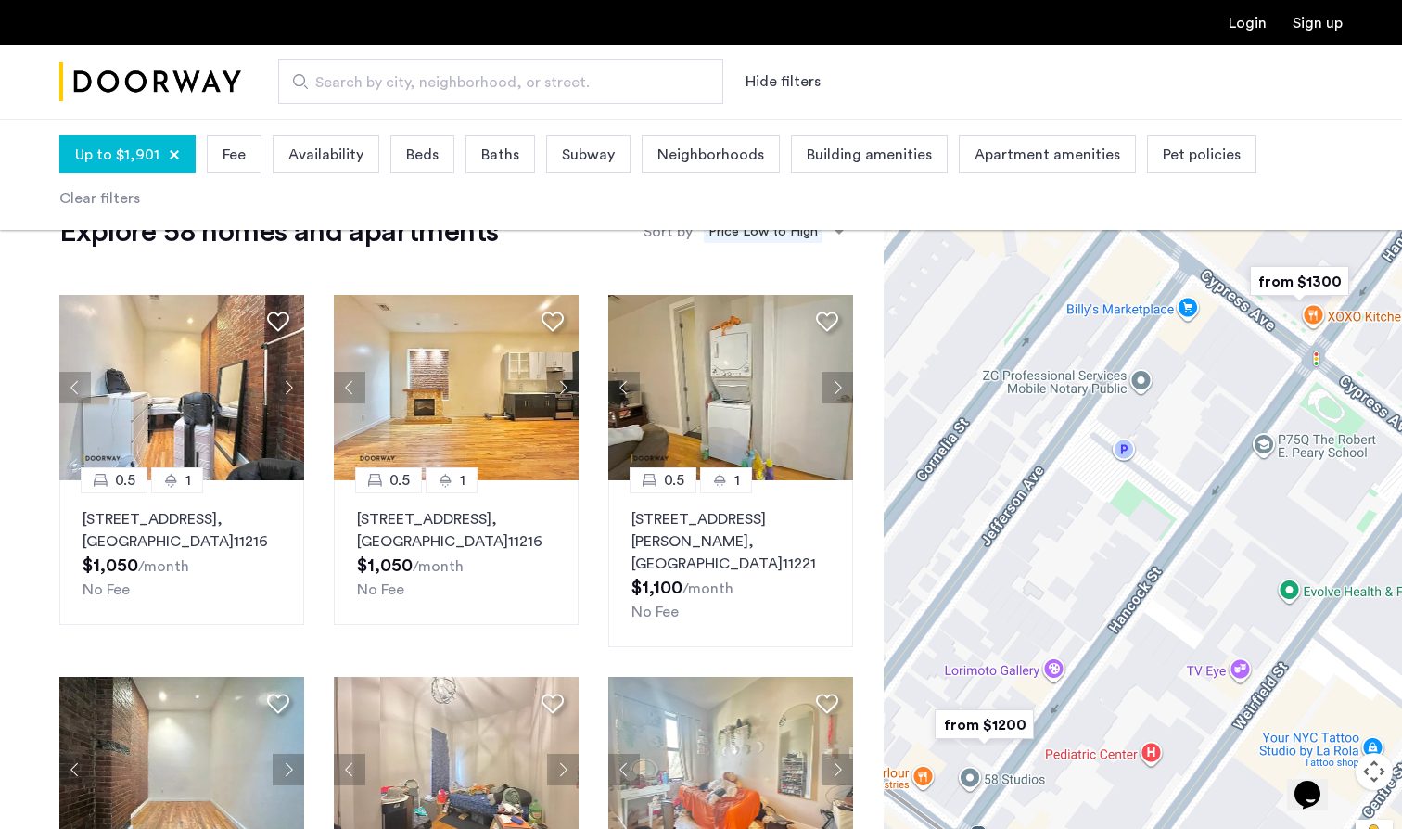
click at [1001, 726] on img "from $1200" at bounding box center [984, 725] width 114 height 42
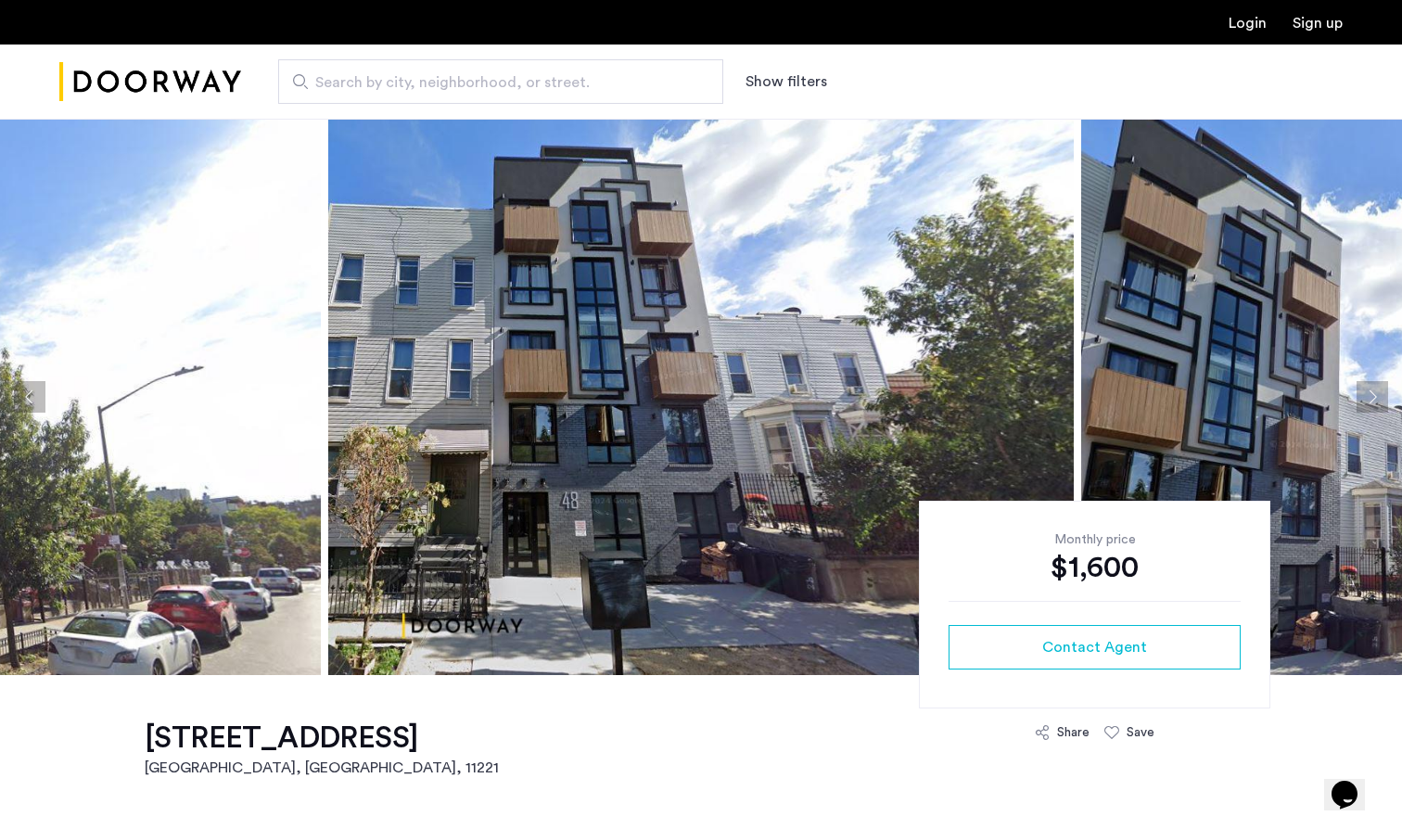
click at [726, 421] on img at bounding box center [700, 397] width 745 height 556
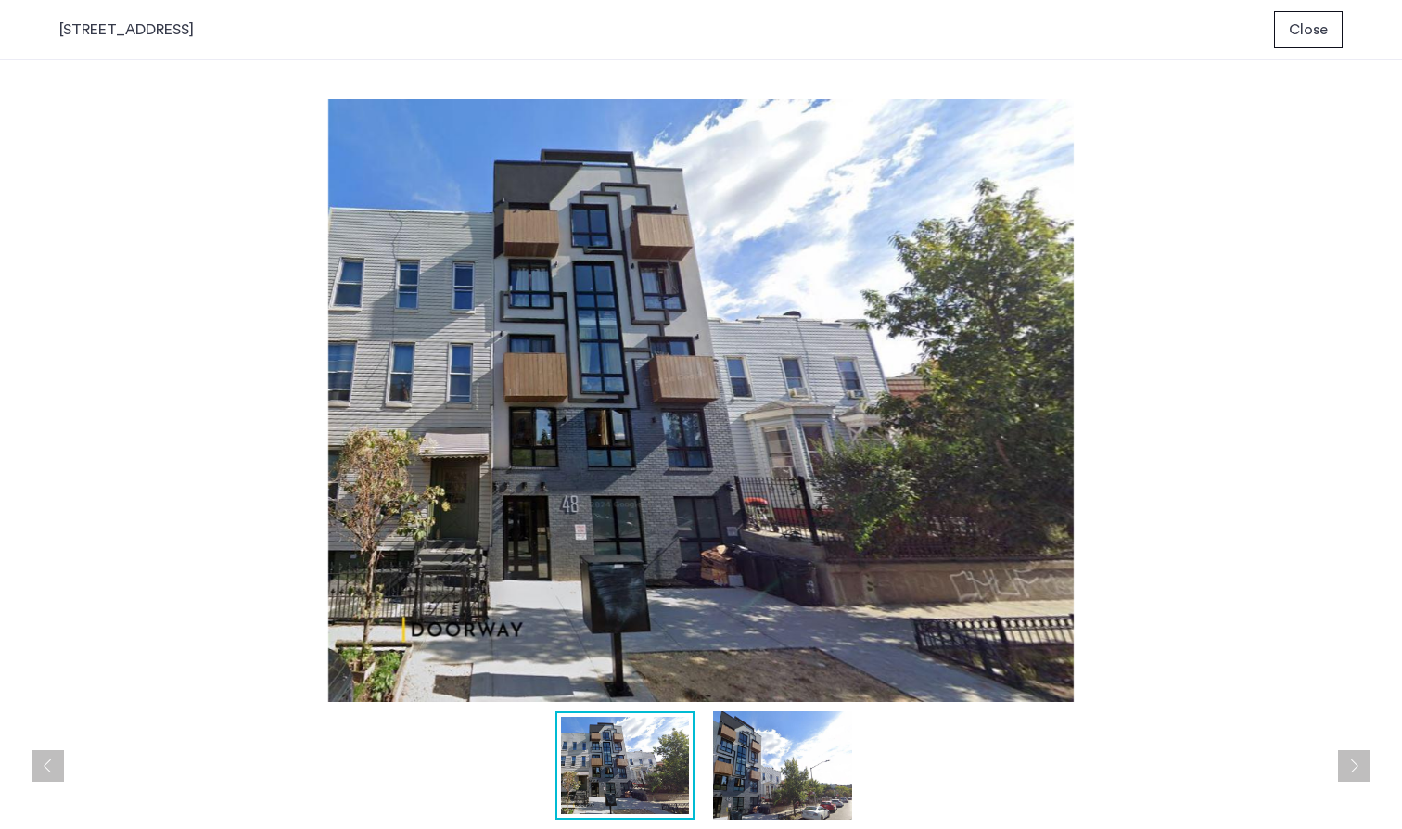
drag, startPoint x: 52, startPoint y: 25, endPoint x: 180, endPoint y: 30, distance: 128.0
click at [180, 30] on div "[STREET_ADDRESS] Close" at bounding box center [701, 30] width 1402 height 60
copy div "[STREET_ADDRESS]"
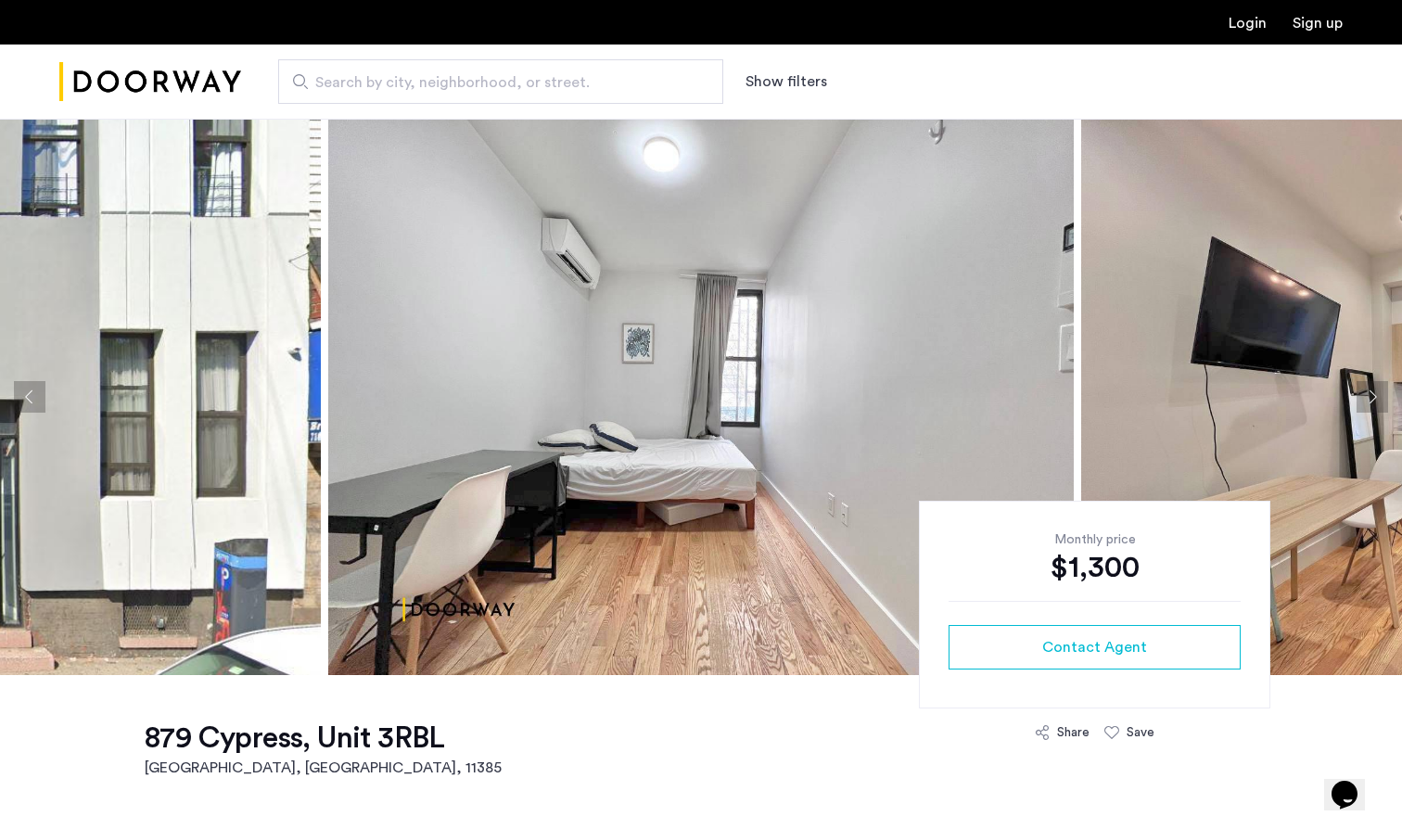
click at [844, 429] on img at bounding box center [700, 397] width 745 height 556
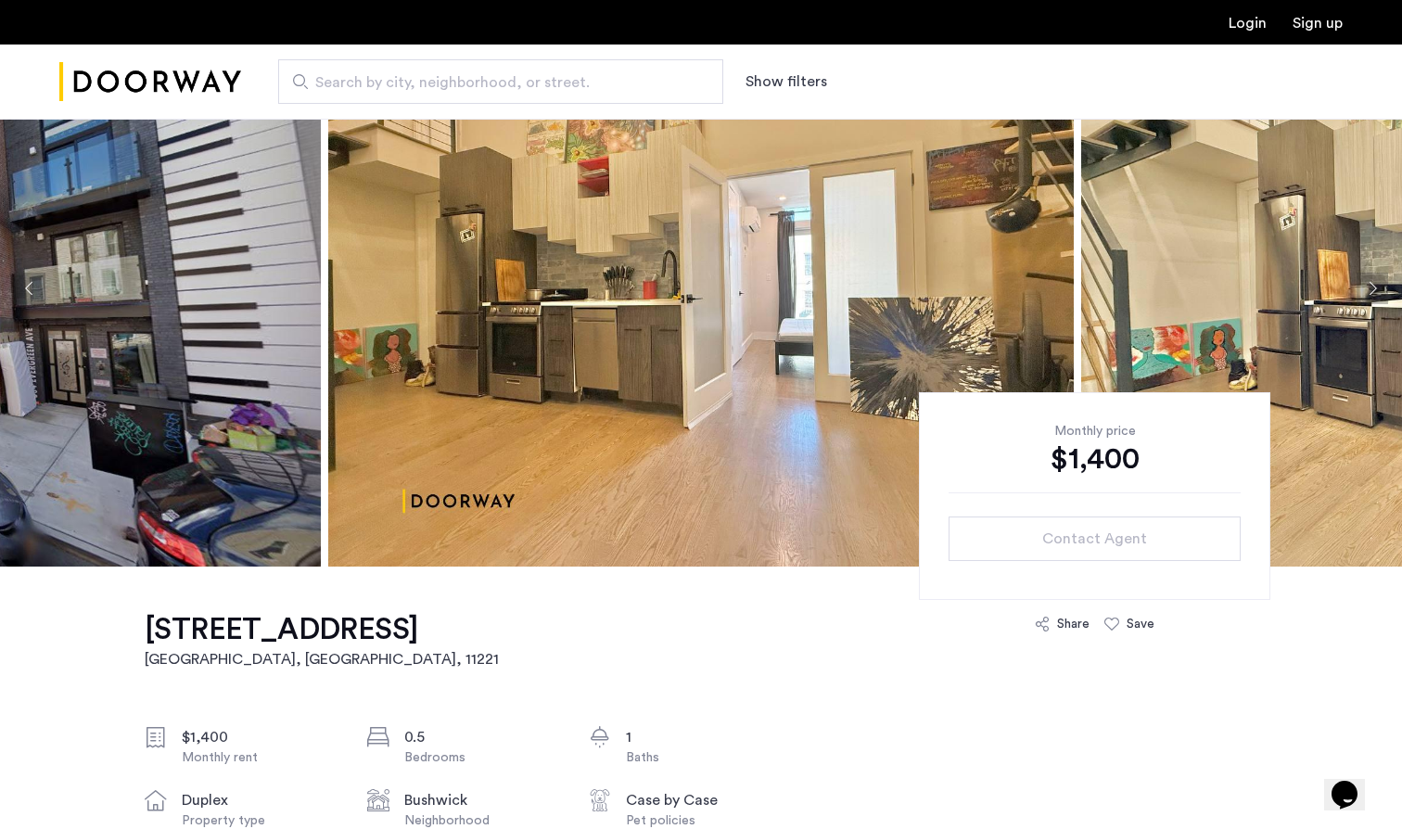
scroll to position [99, 0]
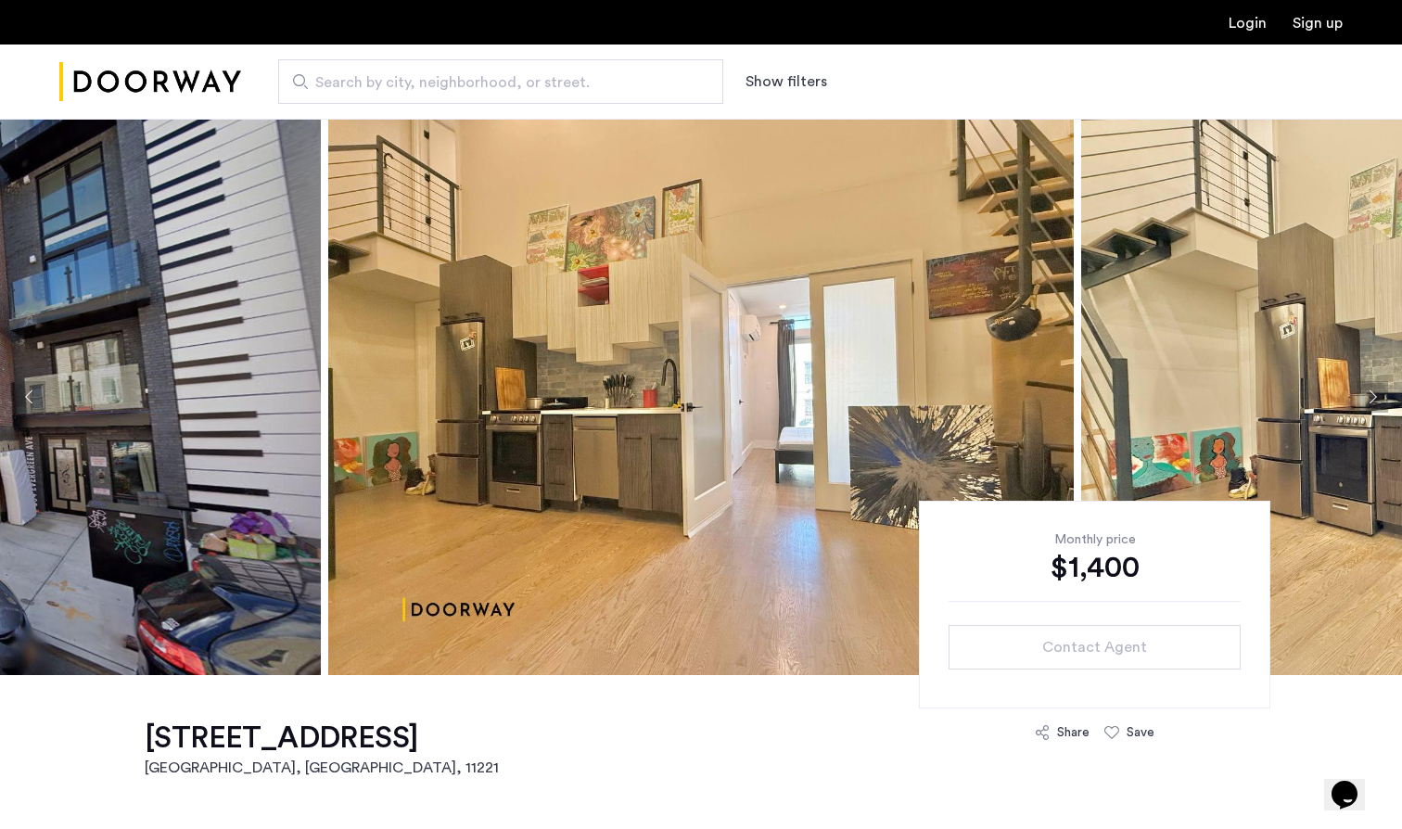
click at [1375, 395] on button "Next apartment" at bounding box center [1372, 397] width 32 height 32
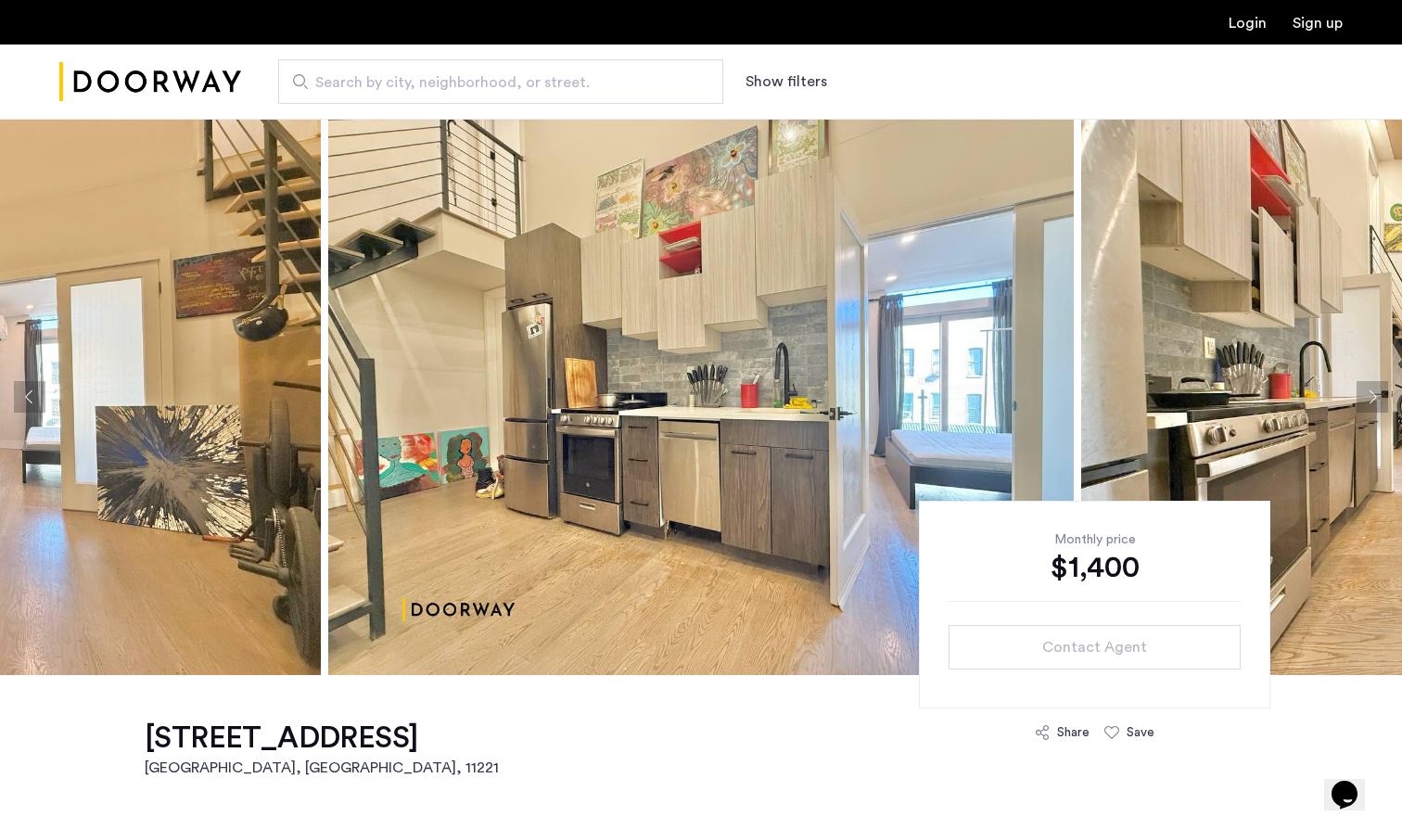
click at [1376, 396] on button "Next apartment" at bounding box center [1372, 397] width 32 height 32
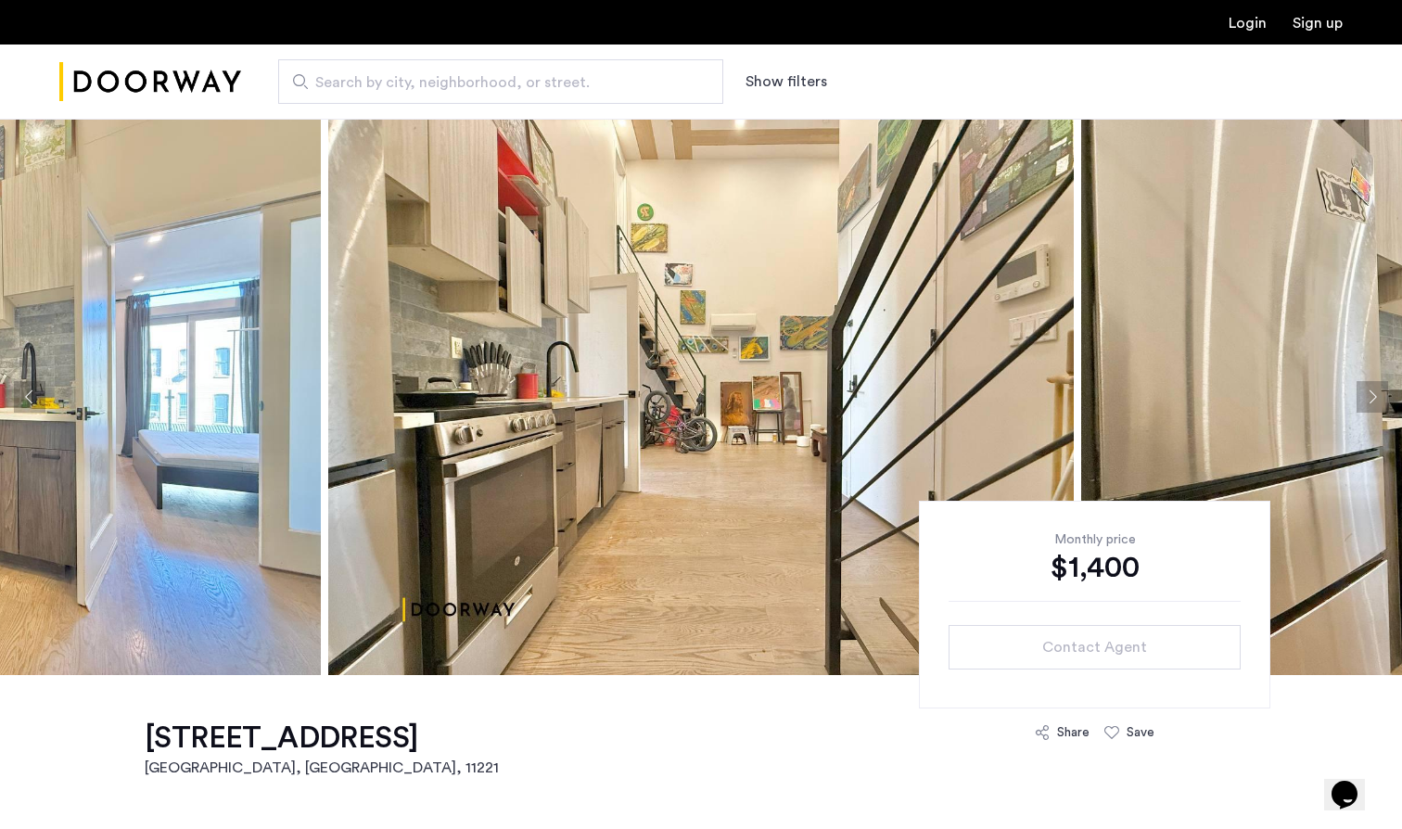
click at [1376, 396] on button "Next apartment" at bounding box center [1372, 397] width 32 height 32
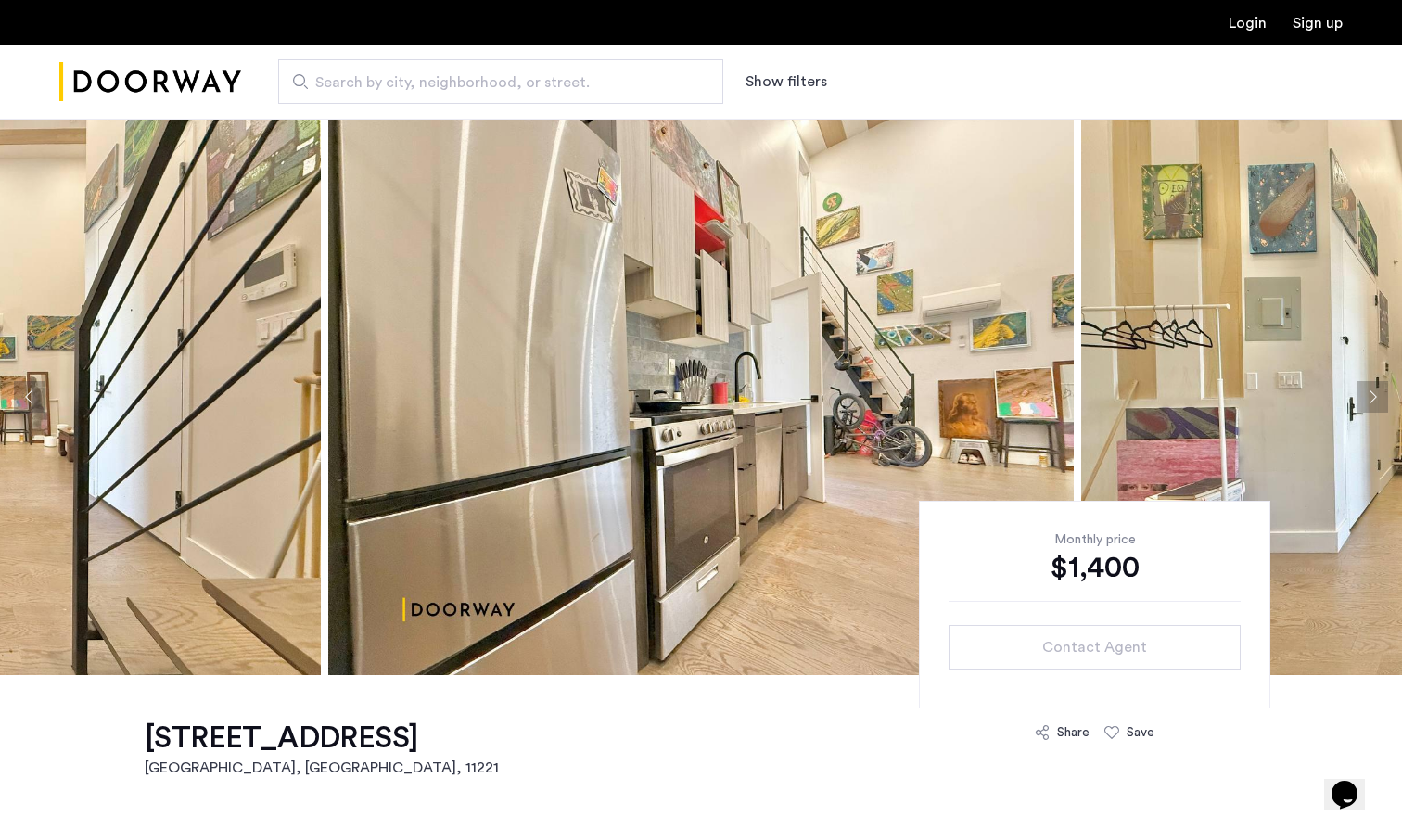
click at [1376, 396] on button "Next apartment" at bounding box center [1372, 397] width 32 height 32
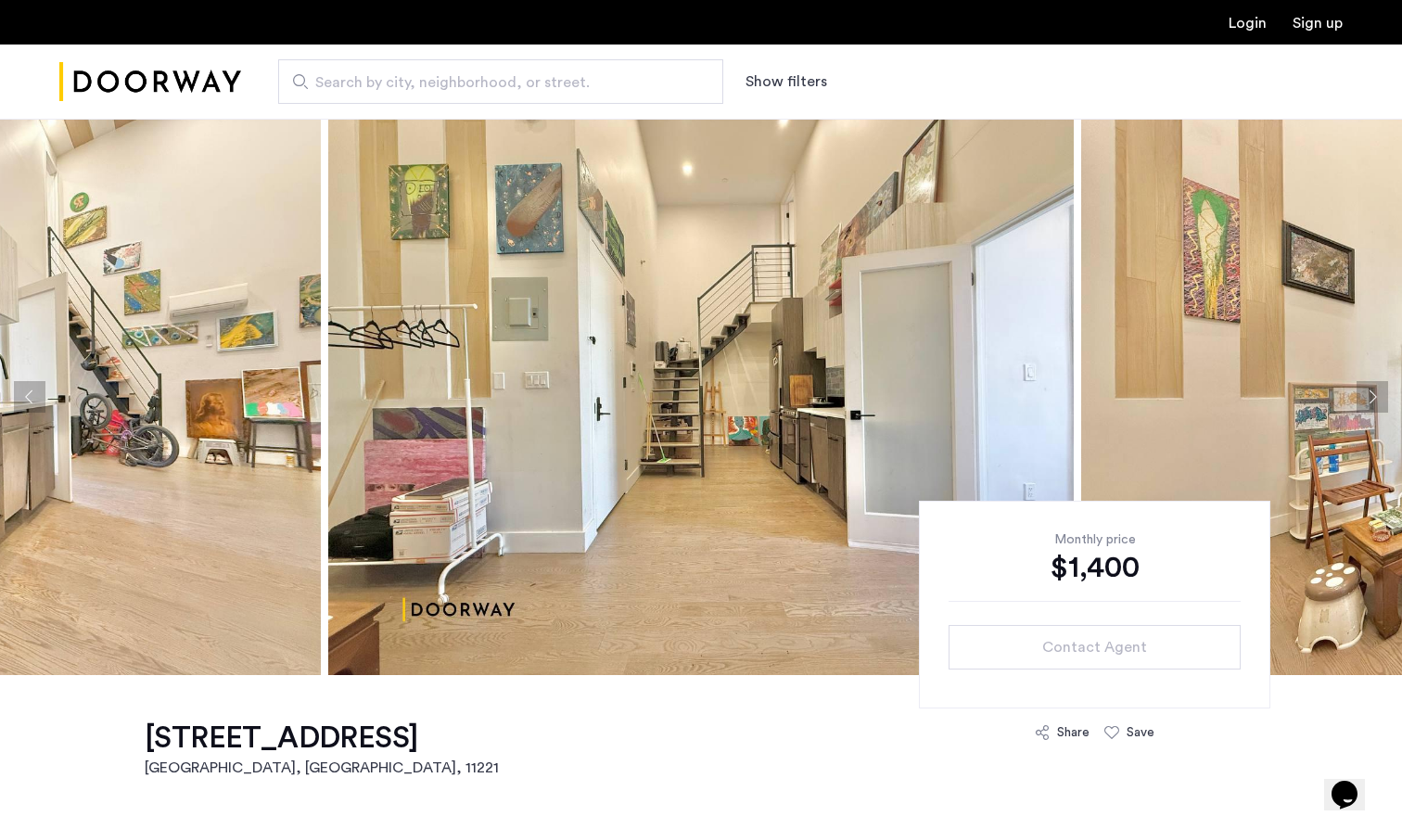
click at [1377, 396] on button "Next apartment" at bounding box center [1372, 397] width 32 height 32
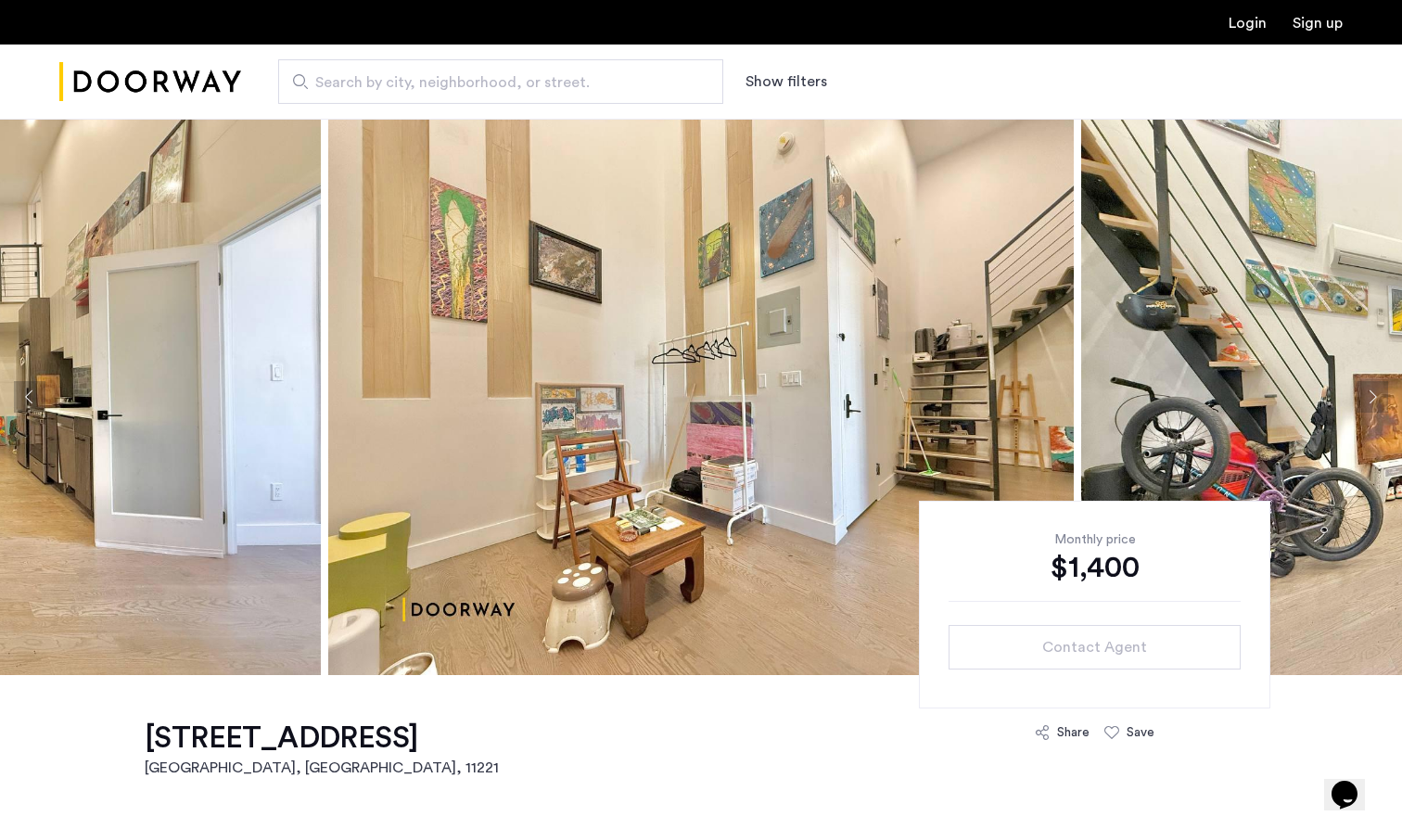
click at [1377, 396] on button "Next apartment" at bounding box center [1372, 397] width 32 height 32
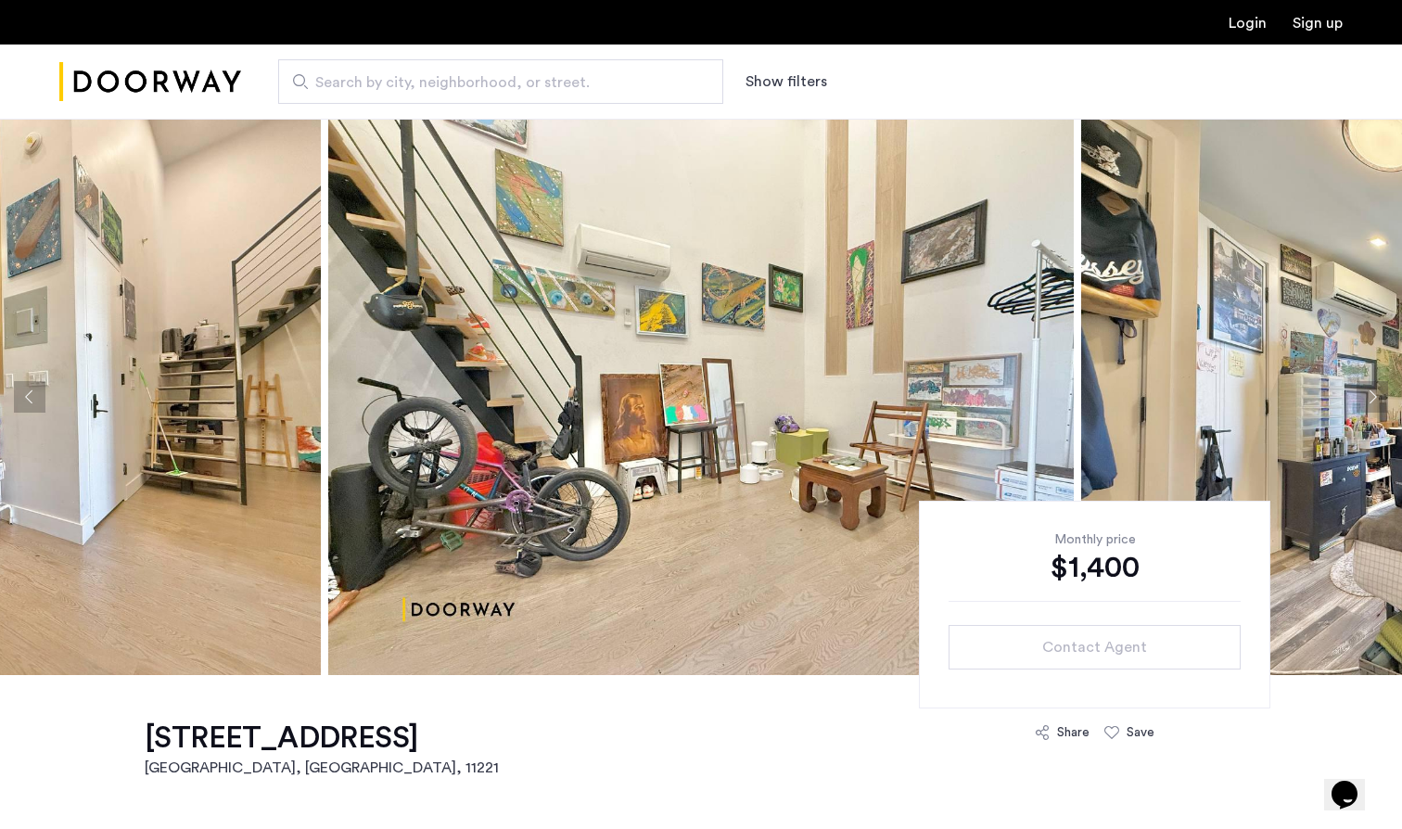
click at [1377, 396] on button "Next apartment" at bounding box center [1372, 397] width 32 height 32
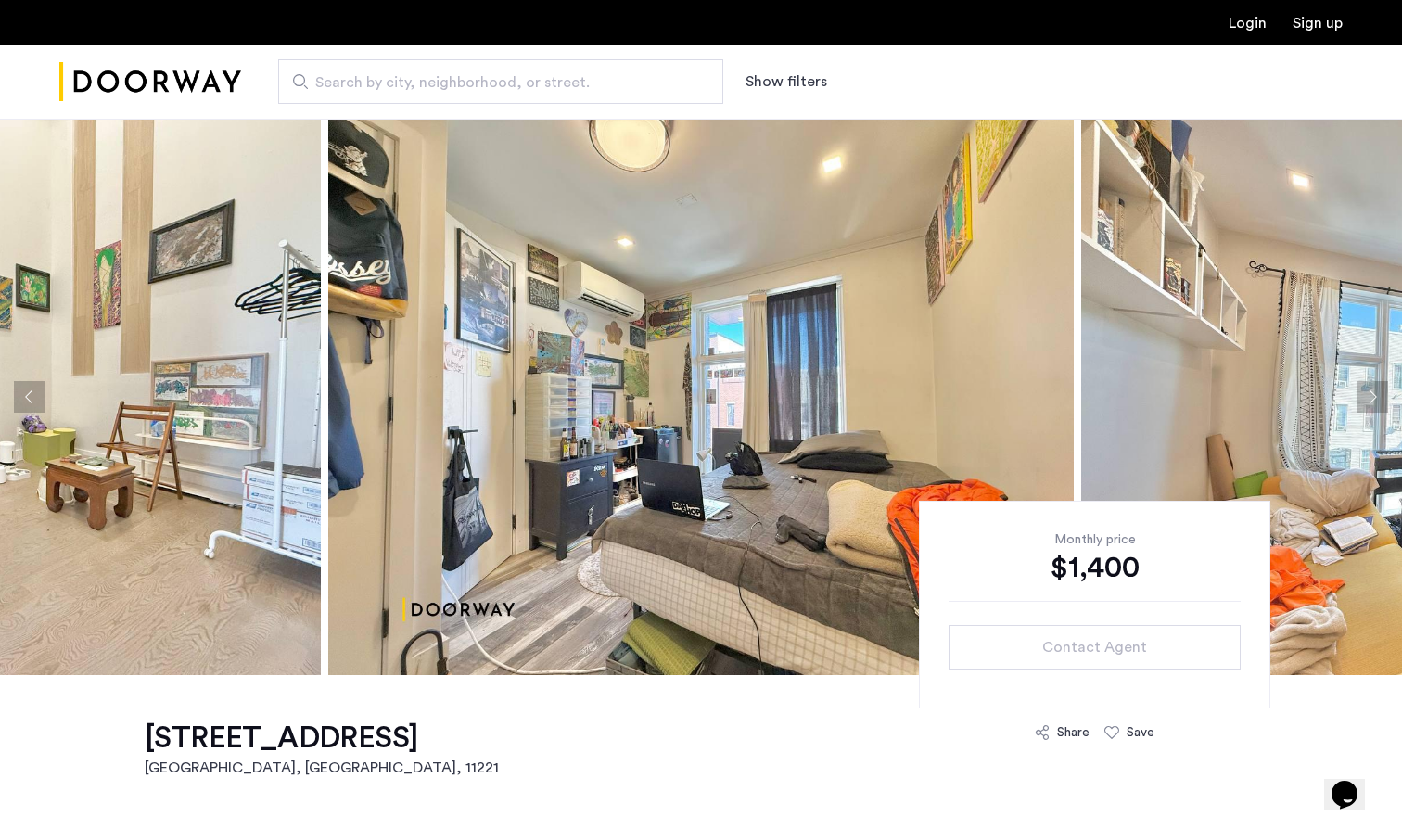
click at [1377, 396] on button "Next apartment" at bounding box center [1372, 397] width 32 height 32
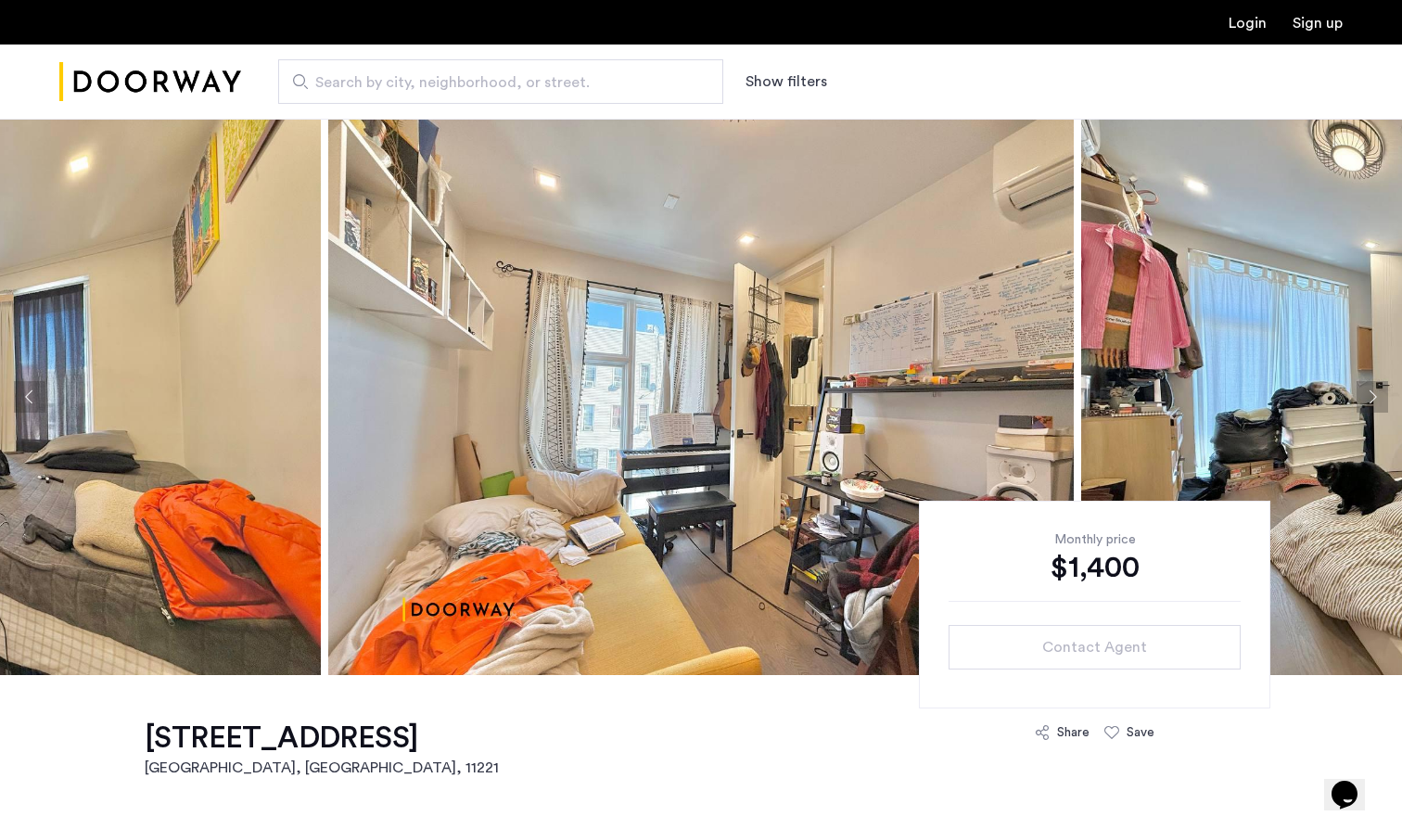
click at [1377, 396] on button "Next apartment" at bounding box center [1372, 397] width 32 height 32
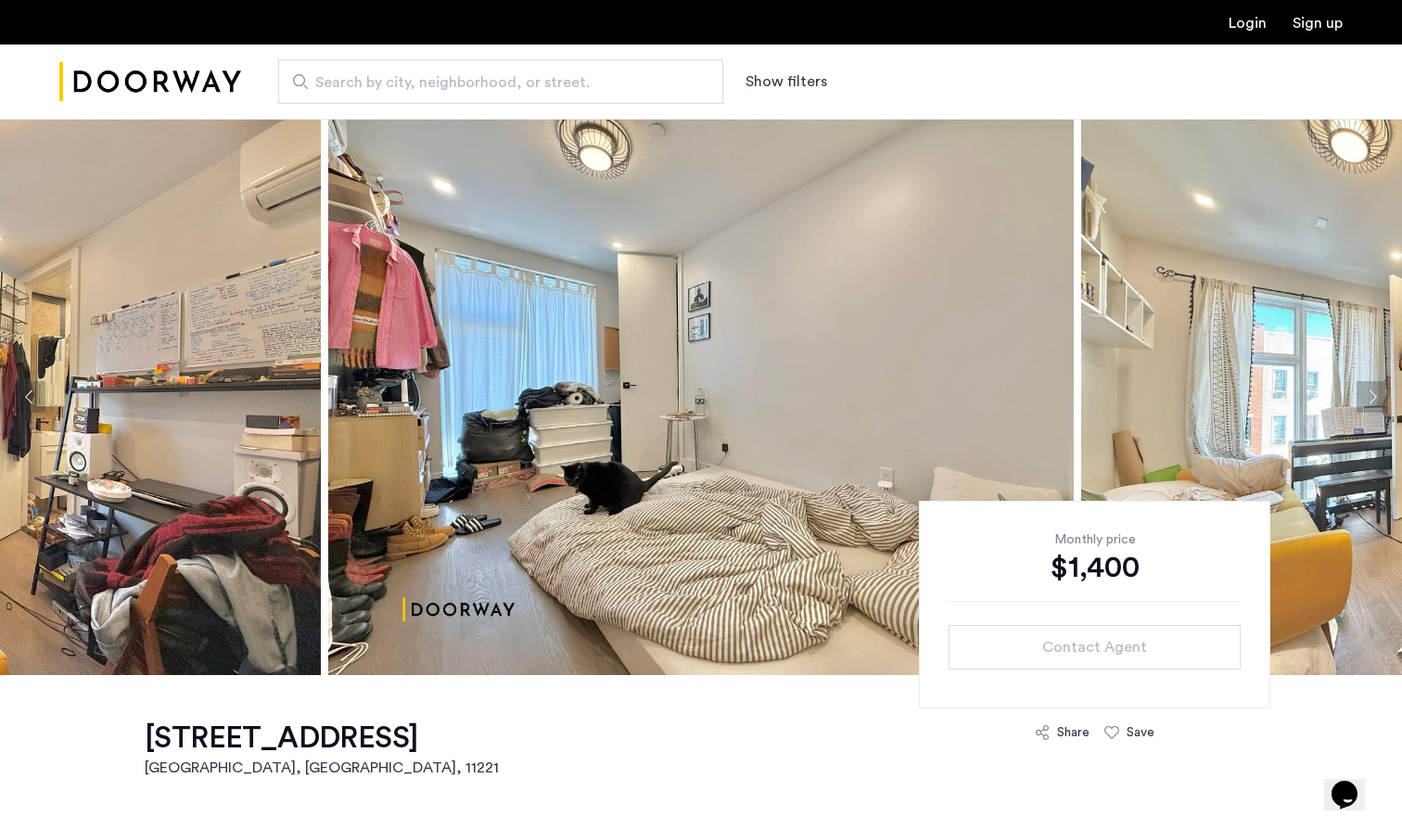
click at [1378, 396] on button "Next apartment" at bounding box center [1372, 397] width 32 height 32
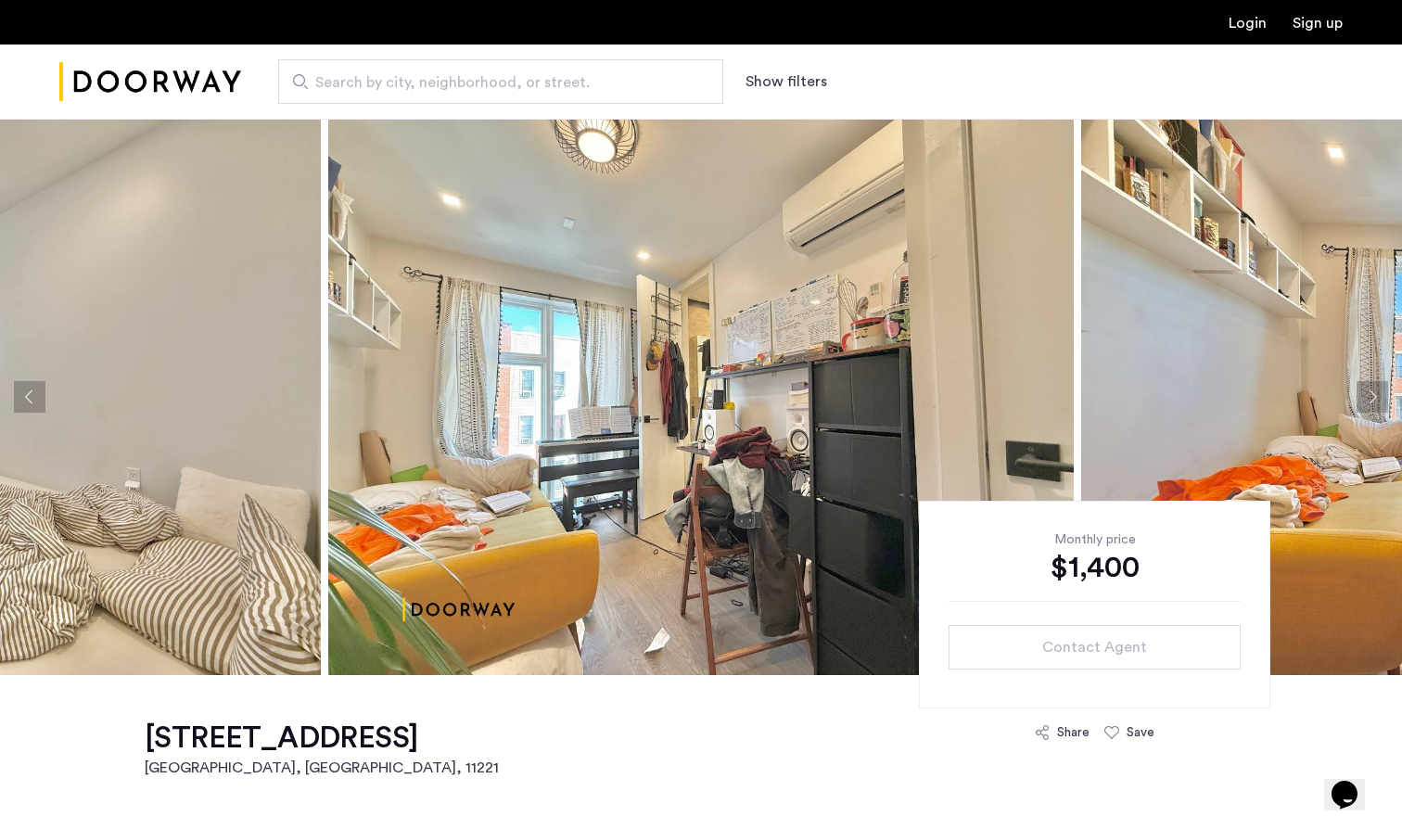
click at [1378, 397] on button "Next apartment" at bounding box center [1372, 397] width 32 height 32
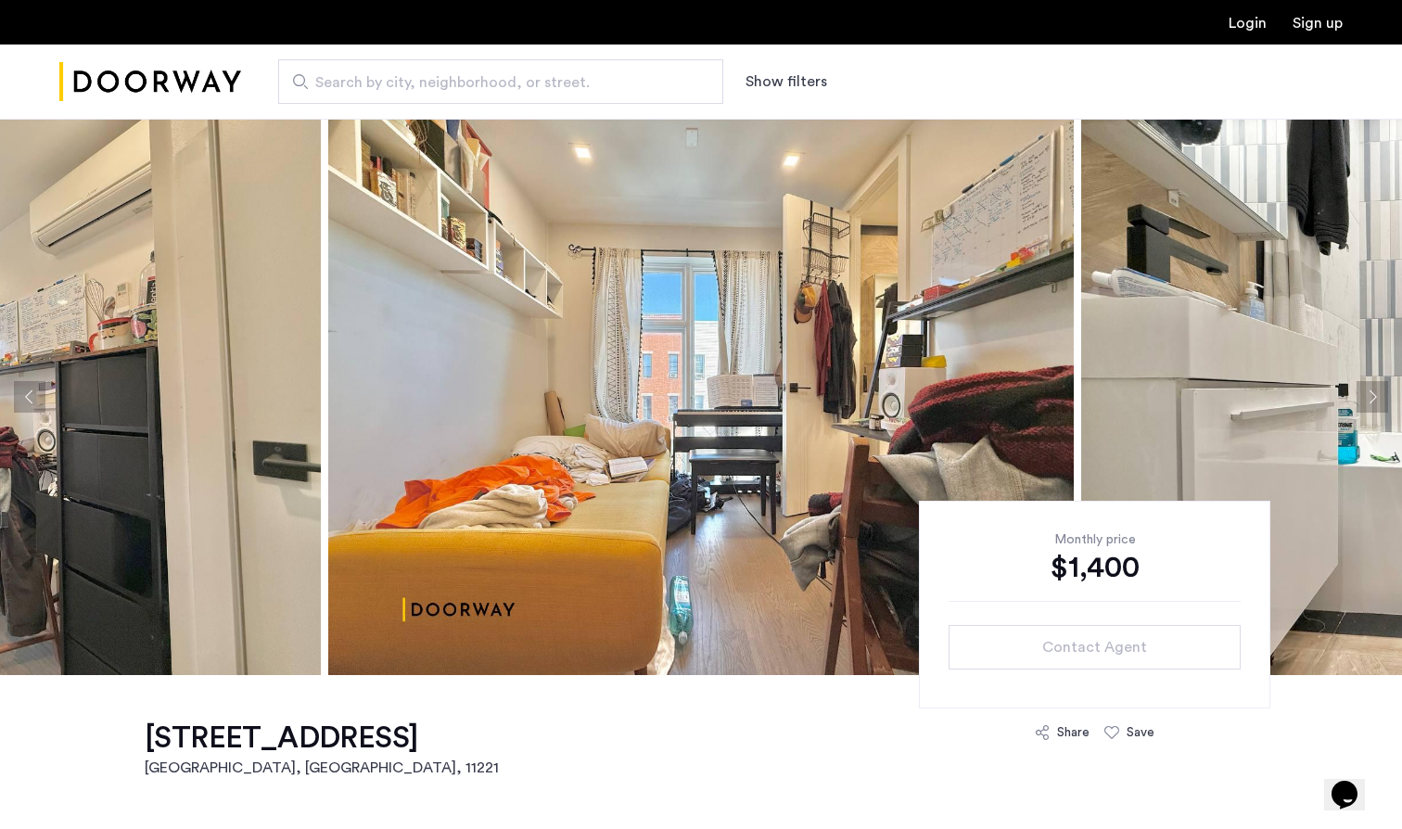
click at [1378, 397] on button "Next apartment" at bounding box center [1372, 397] width 32 height 32
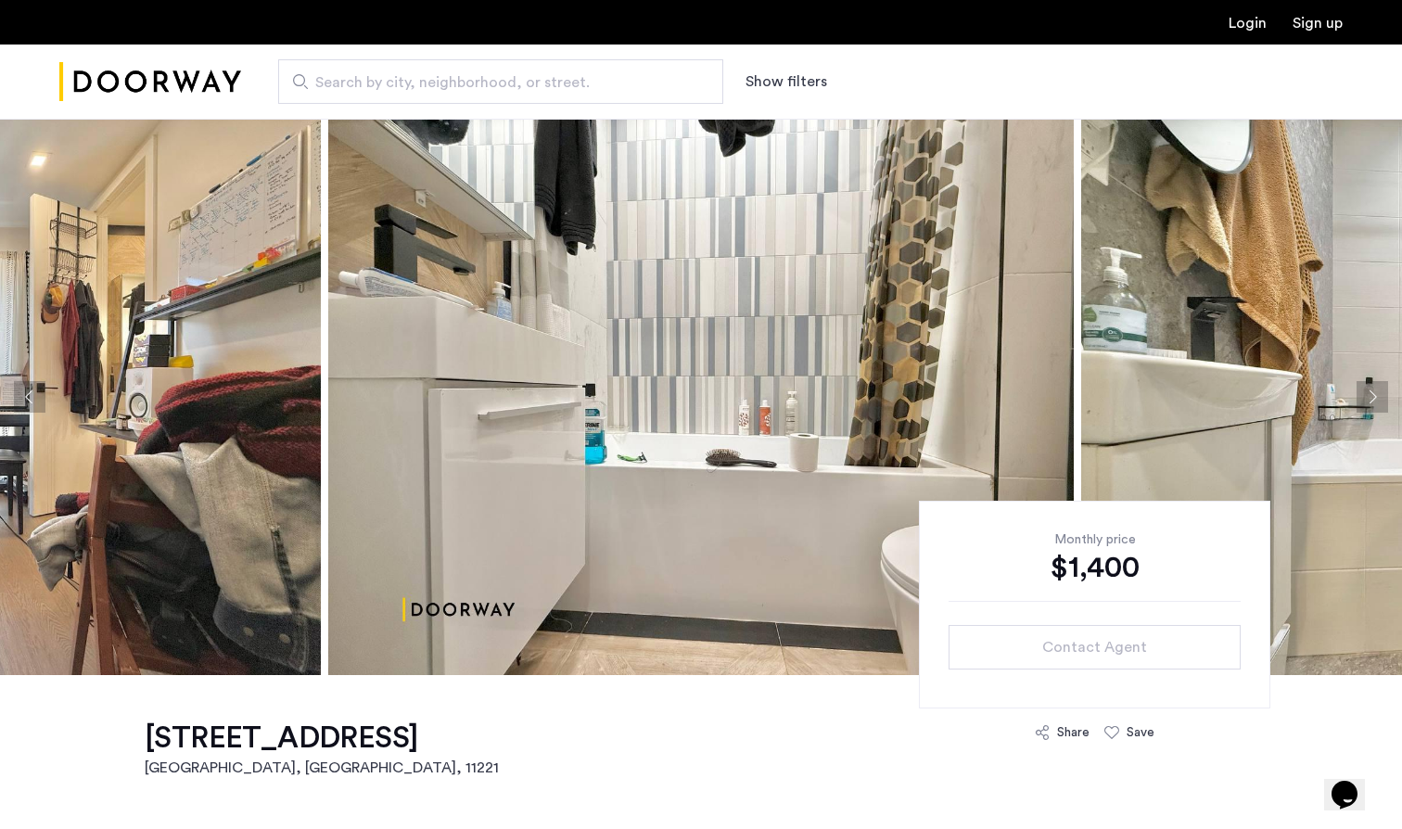
click at [1378, 397] on button "Next apartment" at bounding box center [1372, 397] width 32 height 32
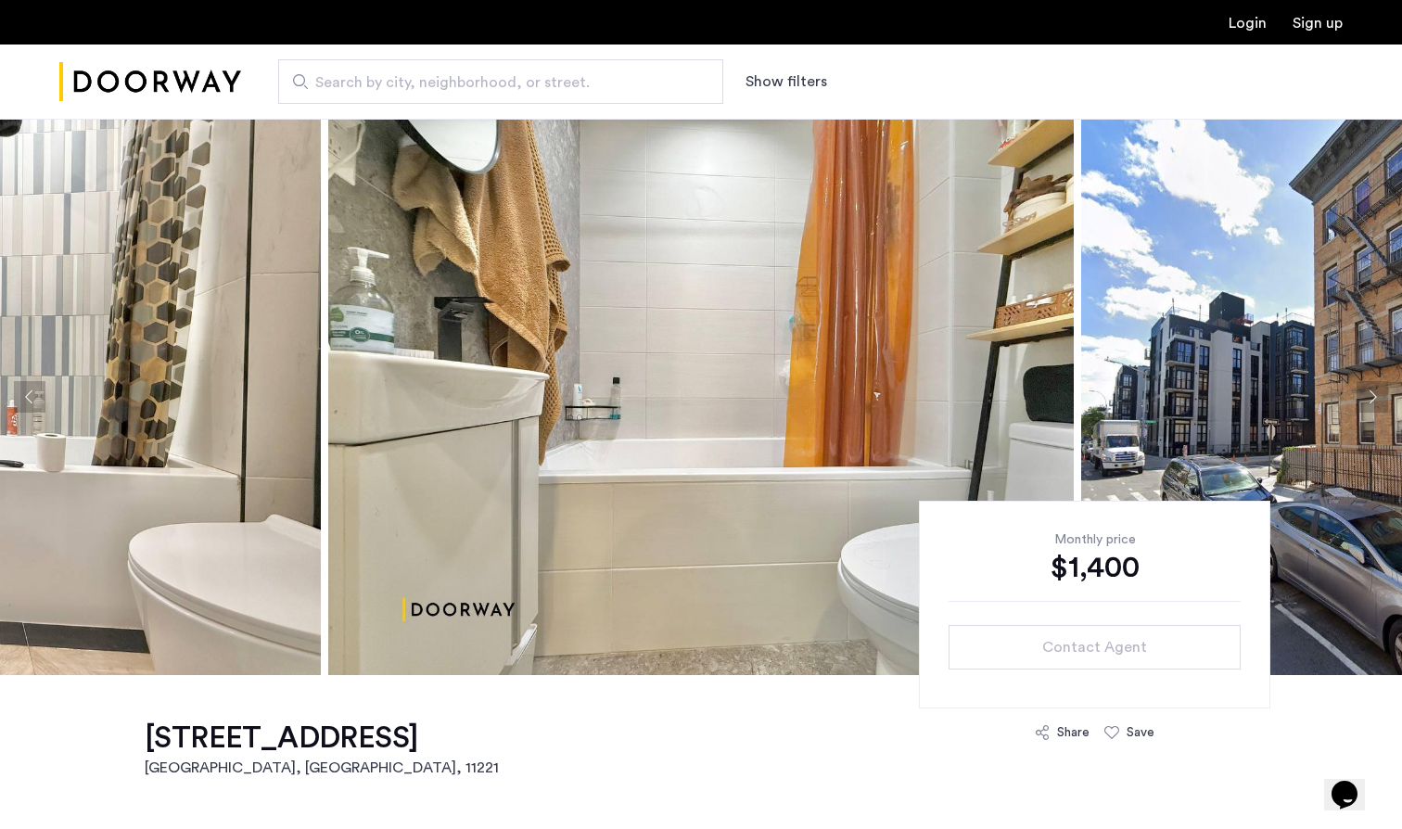
click at [1378, 397] on button "Next apartment" at bounding box center [1372, 397] width 32 height 32
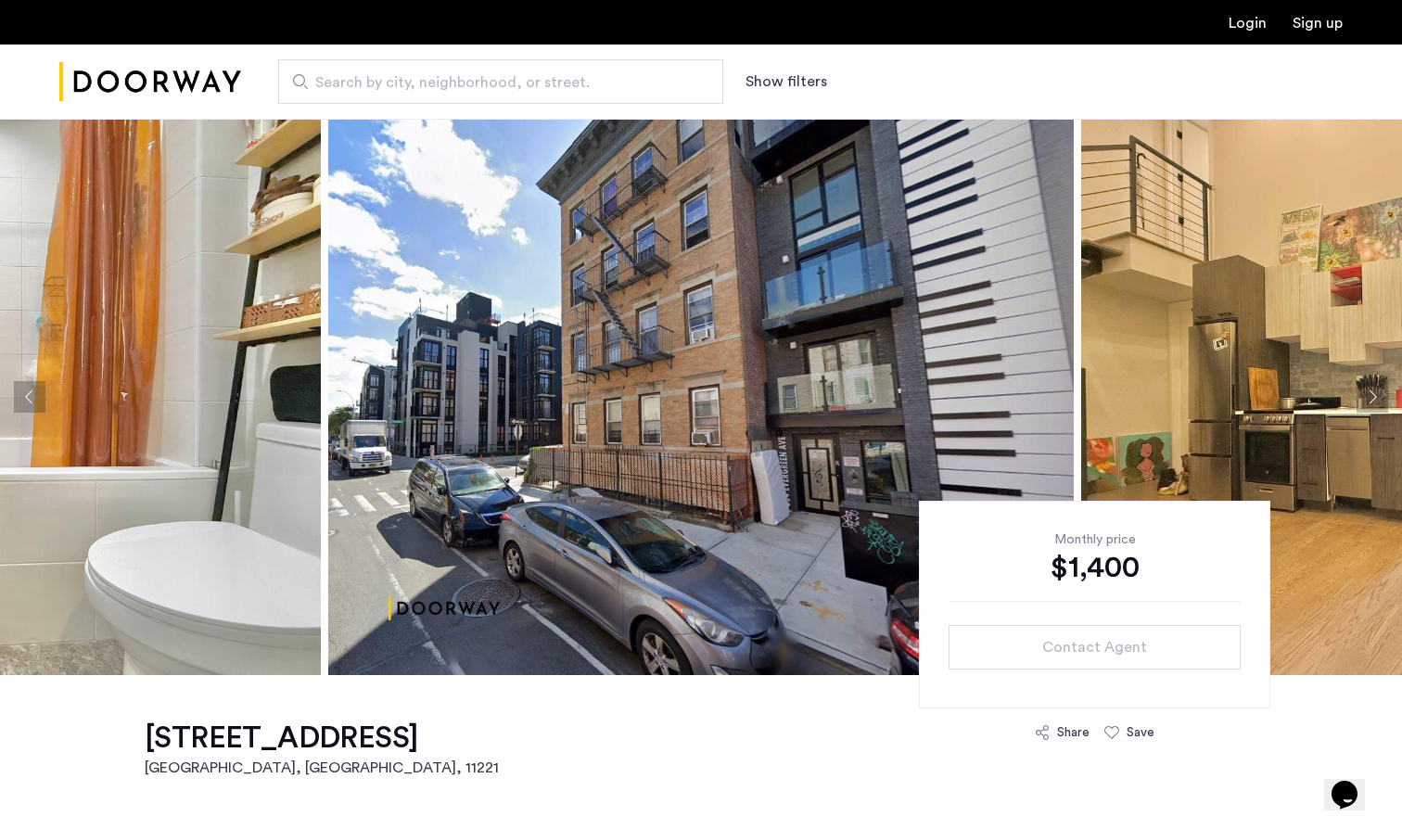
click at [1378, 397] on button "Next apartment" at bounding box center [1372, 397] width 32 height 32
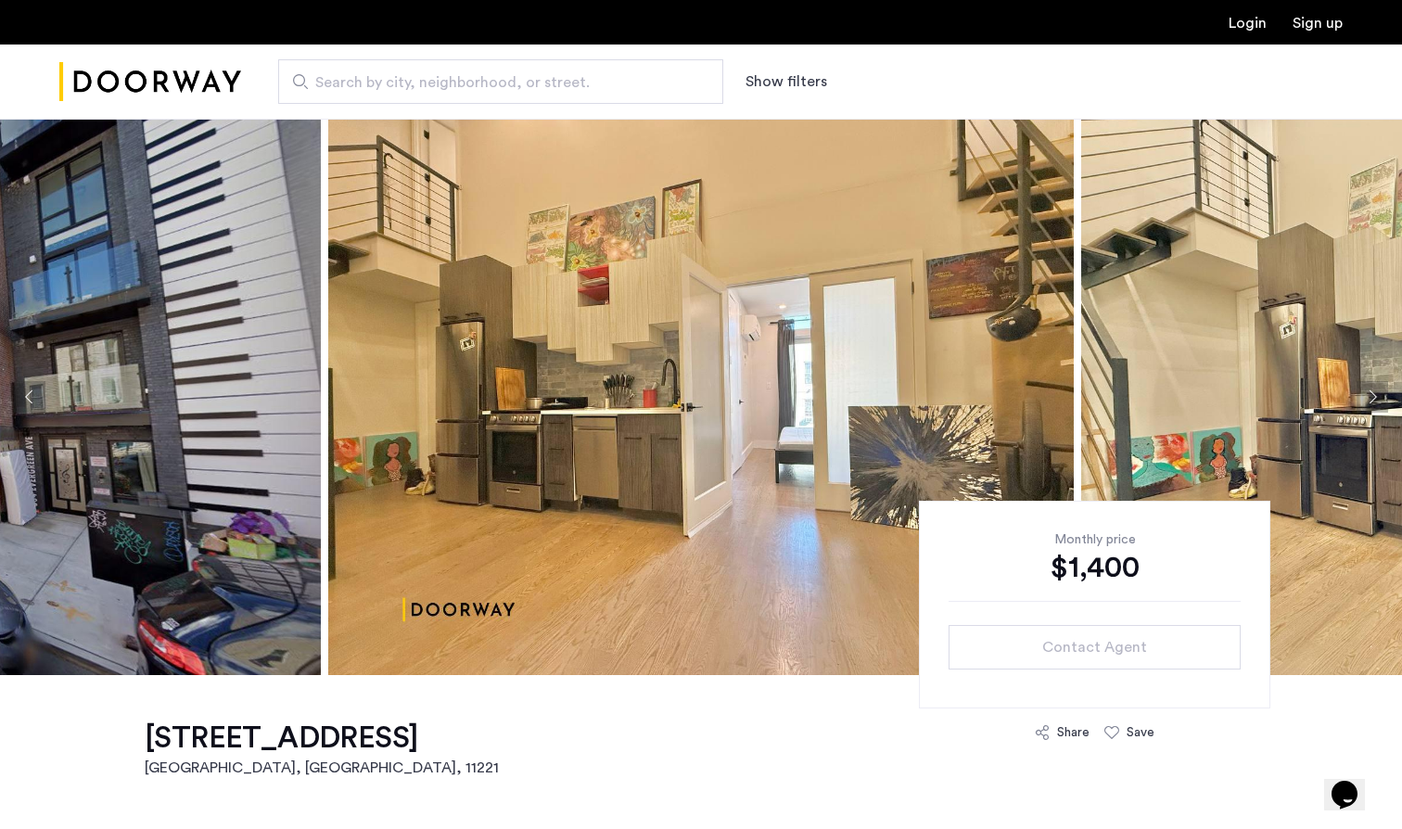
click at [1378, 397] on button "Next apartment" at bounding box center [1372, 397] width 32 height 32
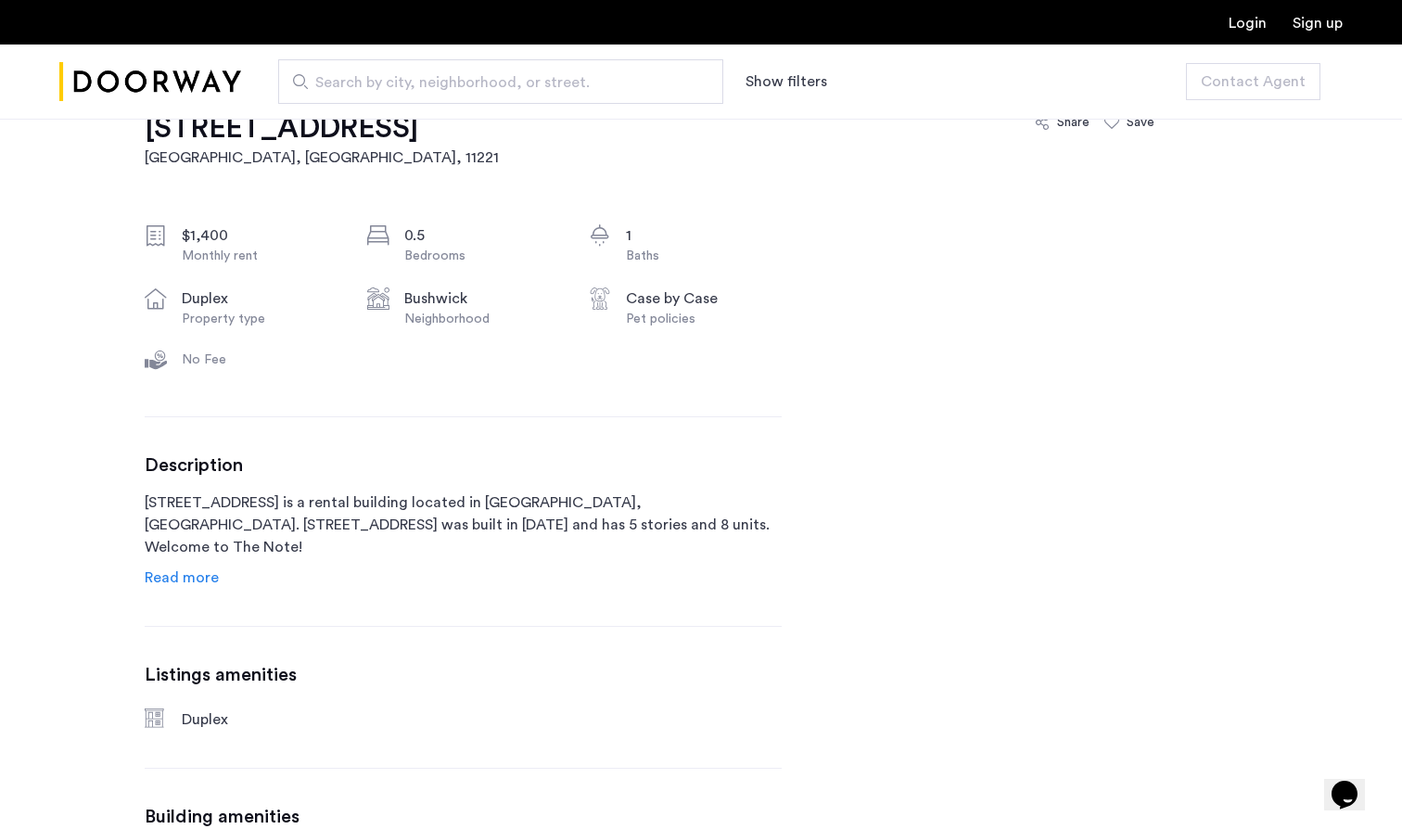
scroll to position [385, 0]
